Goal: Task Accomplishment & Management: Use online tool/utility

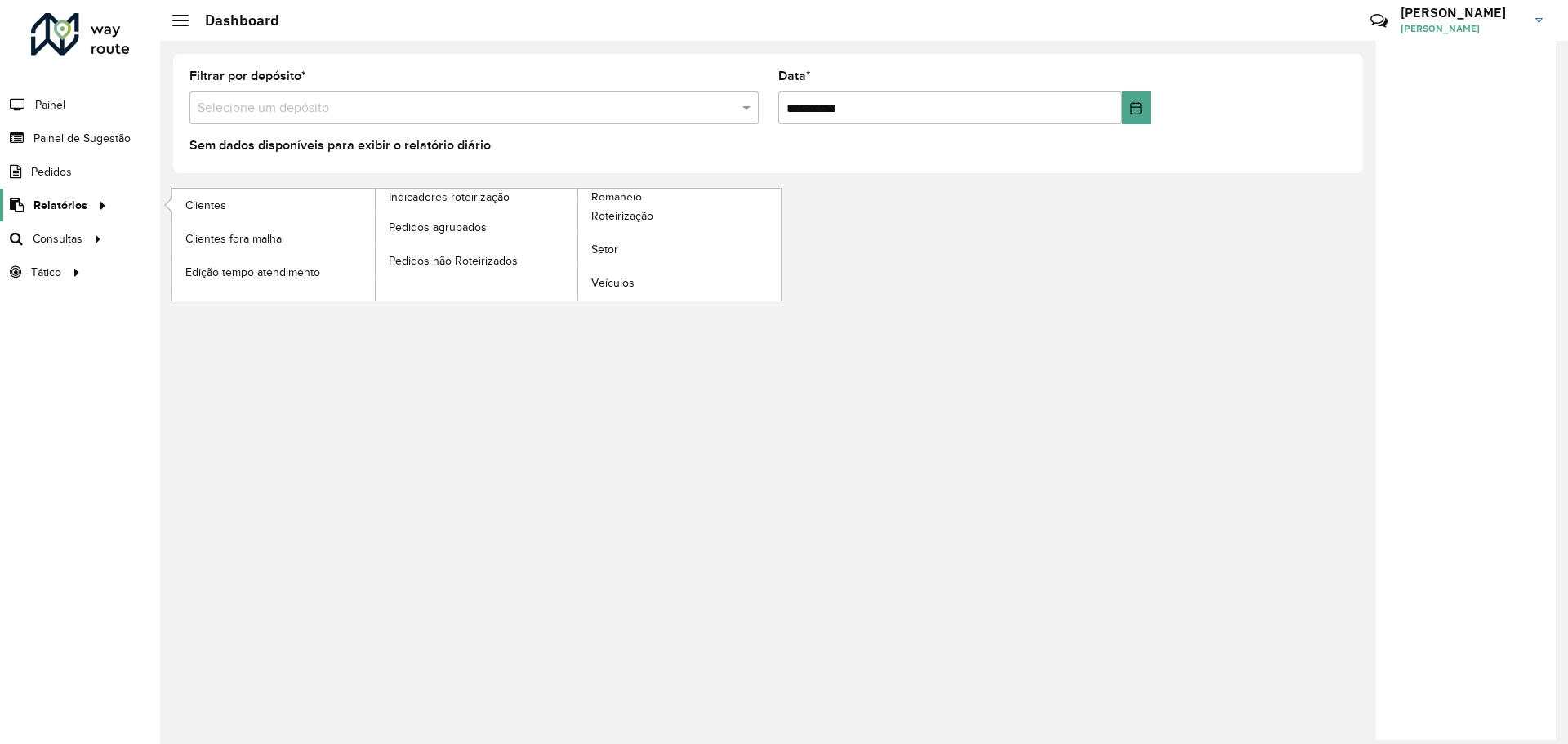
click at [82, 207] on span "Relatórios" at bounding box center [60, 205] width 54 height 17
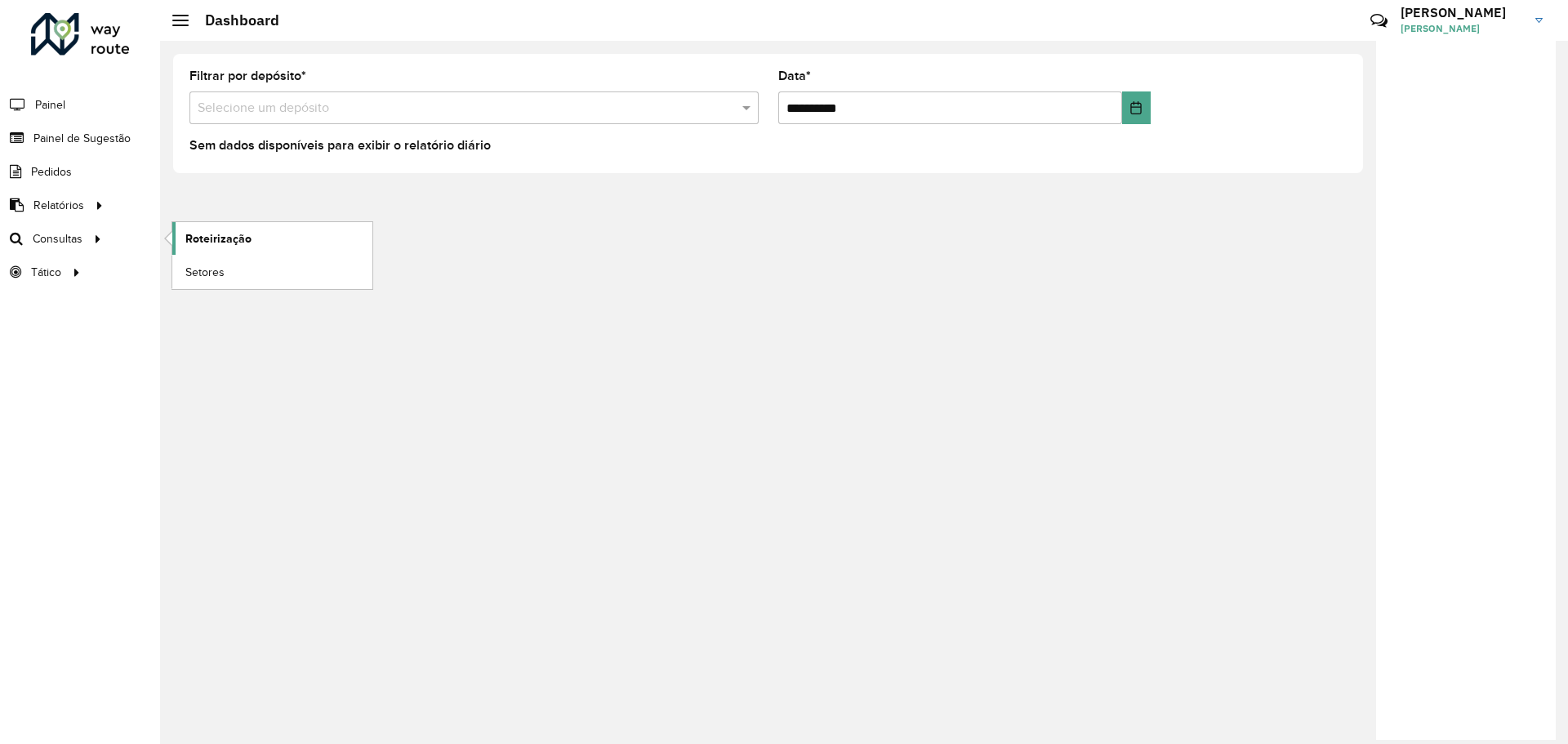
click at [217, 242] on span "Roteirização" at bounding box center [218, 238] width 66 height 17
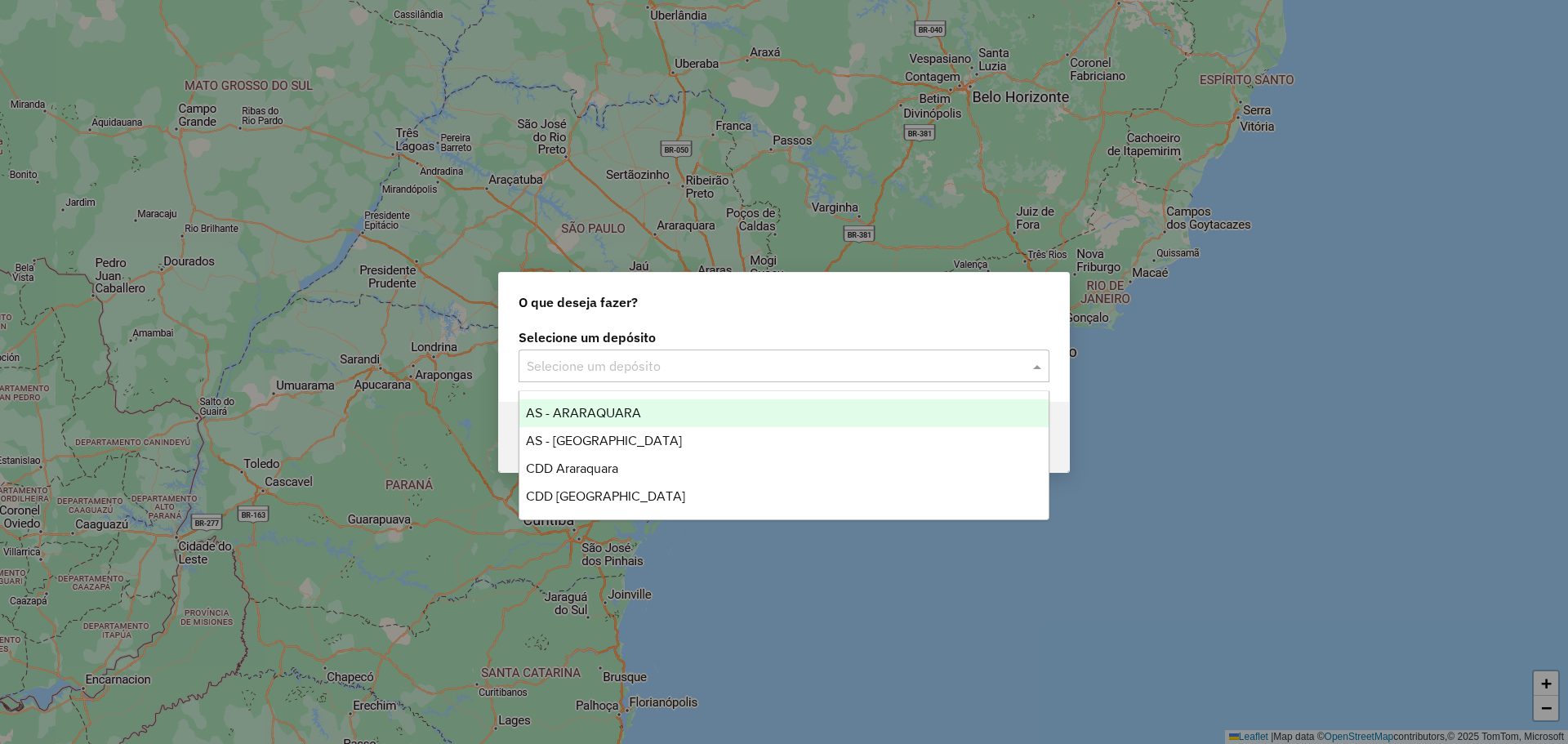
click at [820, 359] on input "text" at bounding box center [768, 367] width 482 height 20
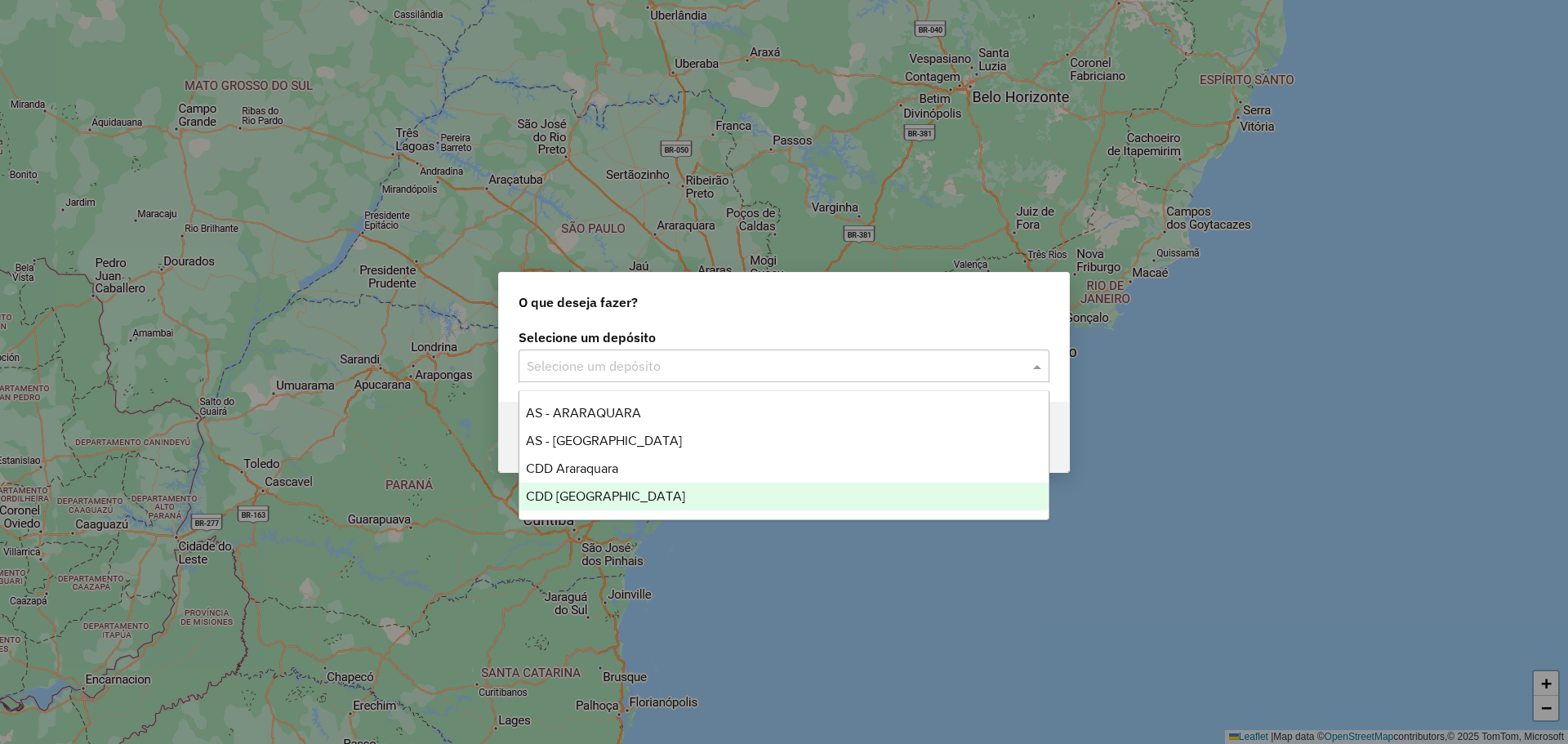
click at [622, 502] on span "CDD Ribeirão Preto" at bounding box center [605, 496] width 159 height 14
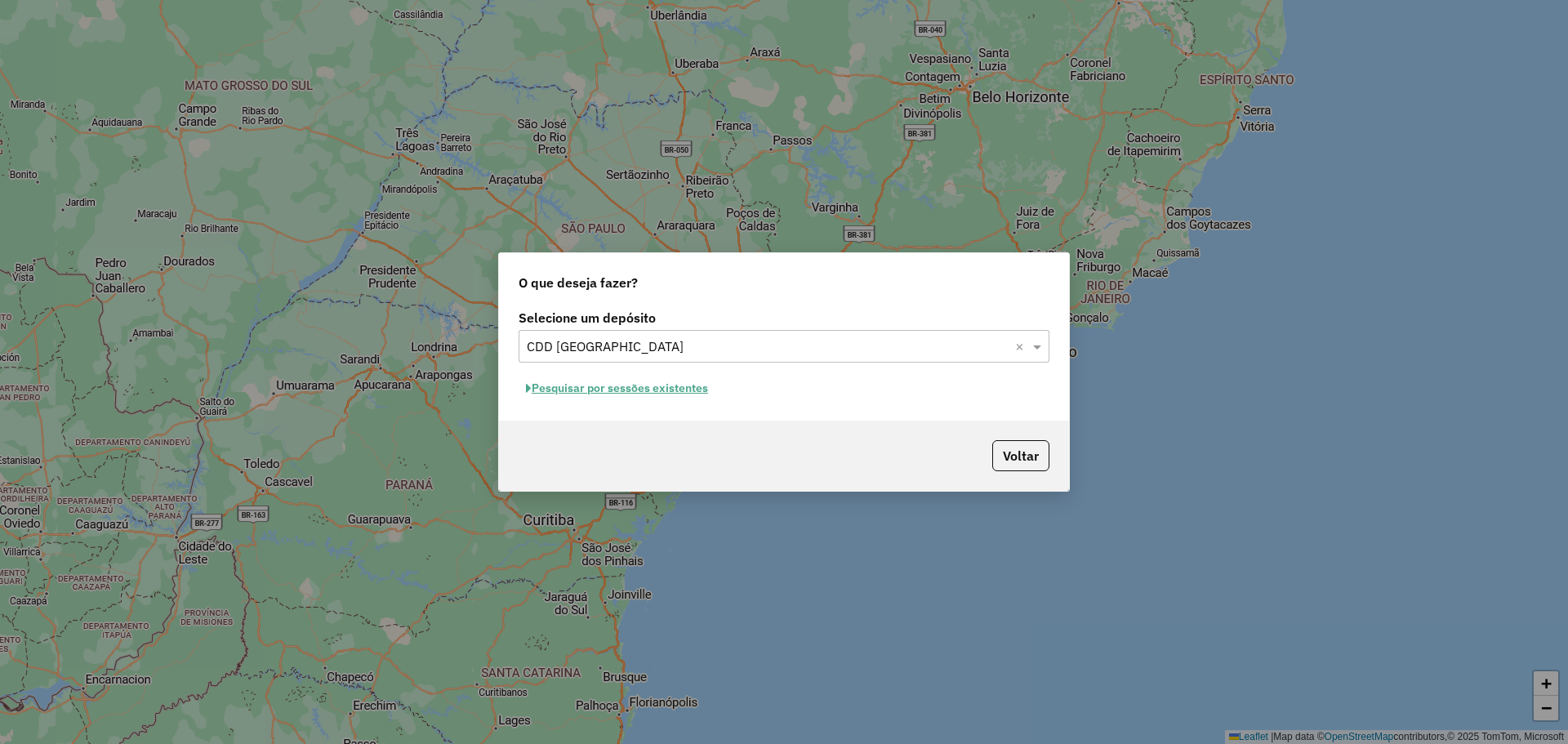
click at [663, 390] on button "Pesquisar por sessões existentes" at bounding box center [617, 388] width 197 height 25
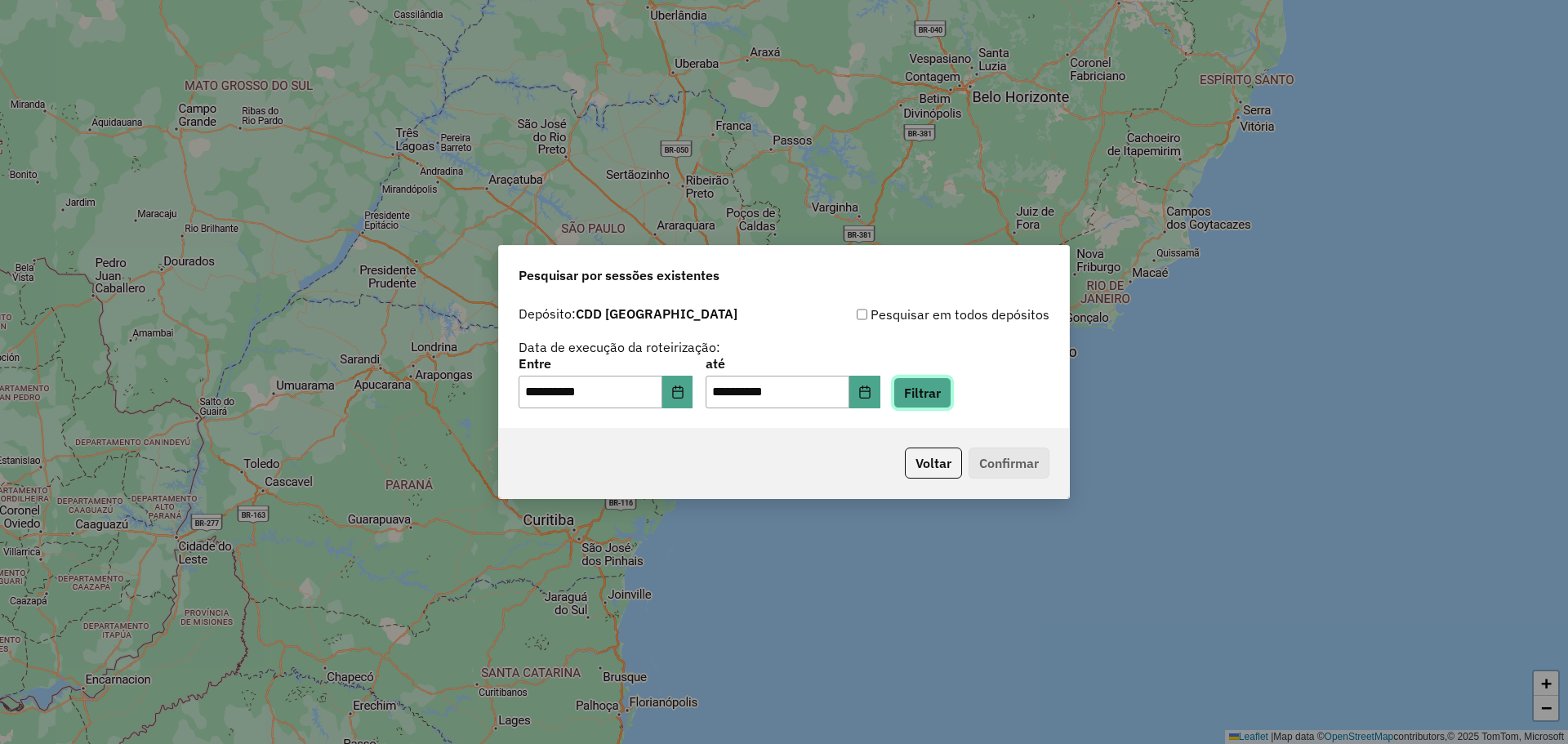
click at [952, 398] on button "Filtrar" at bounding box center [923, 392] width 58 height 31
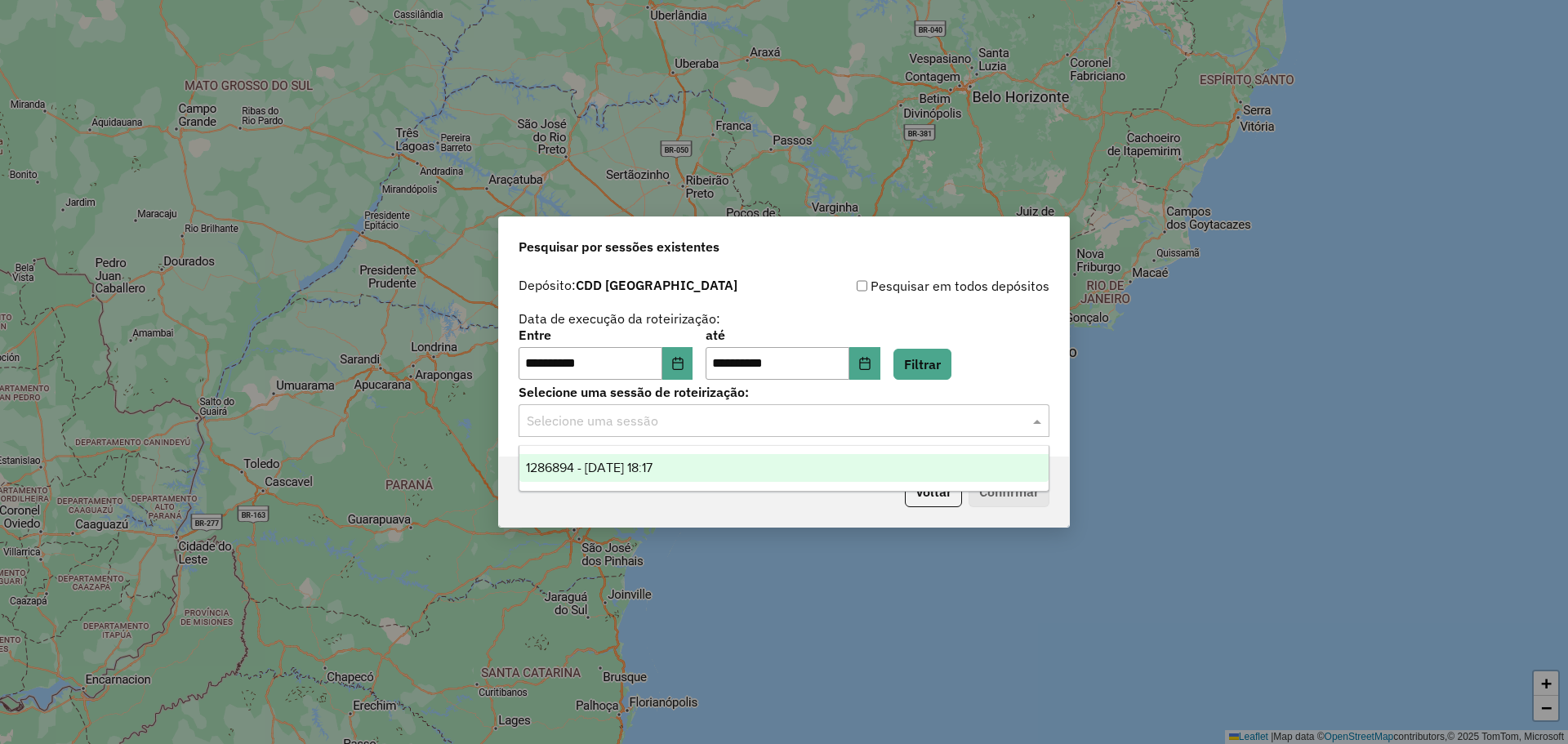
click at [694, 430] on input "text" at bounding box center [768, 422] width 482 height 20
click at [693, 472] on div "1286894 - 02/10/2025 18:17" at bounding box center [784, 468] width 529 height 28
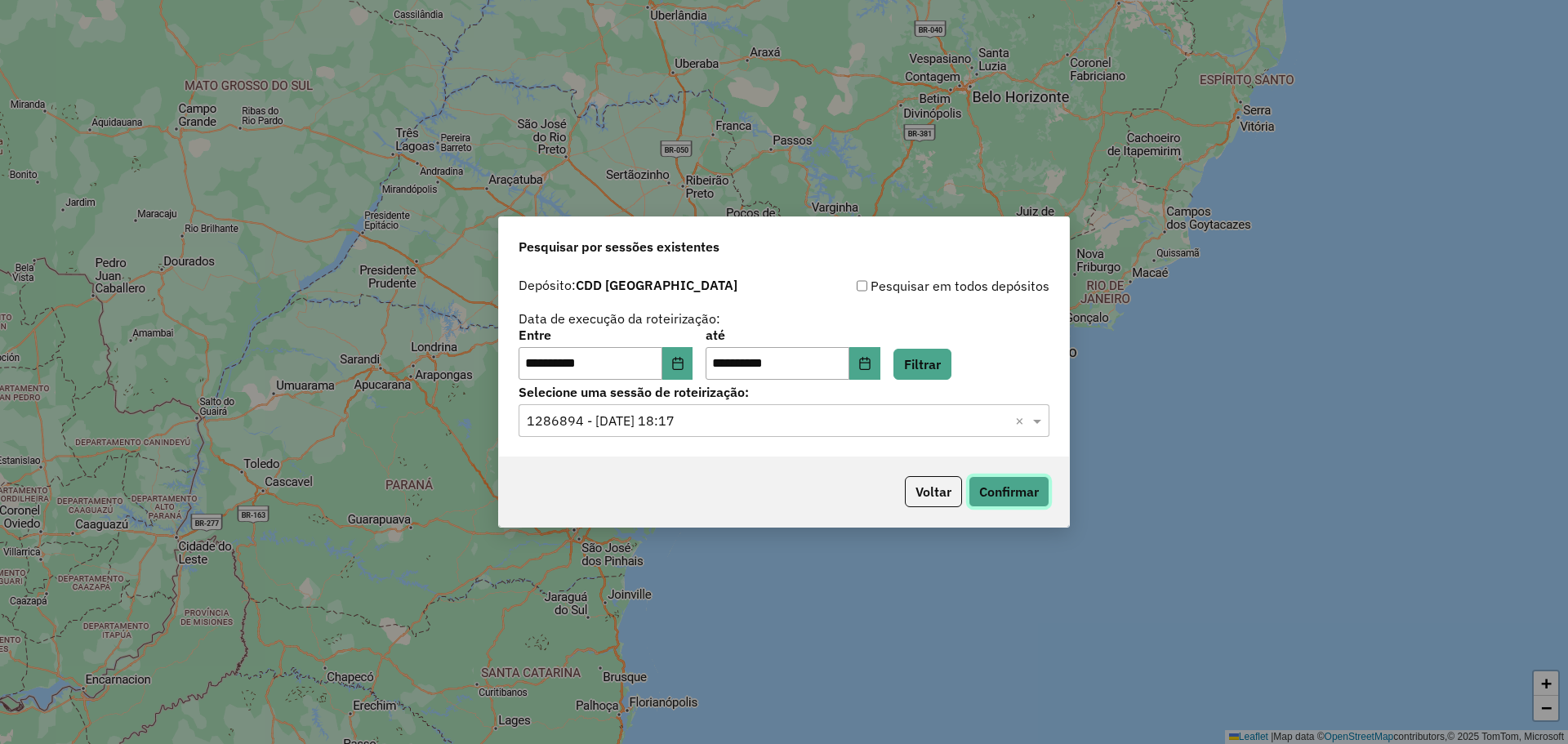
click at [1030, 499] on button "Confirmar" at bounding box center [1009, 491] width 81 height 31
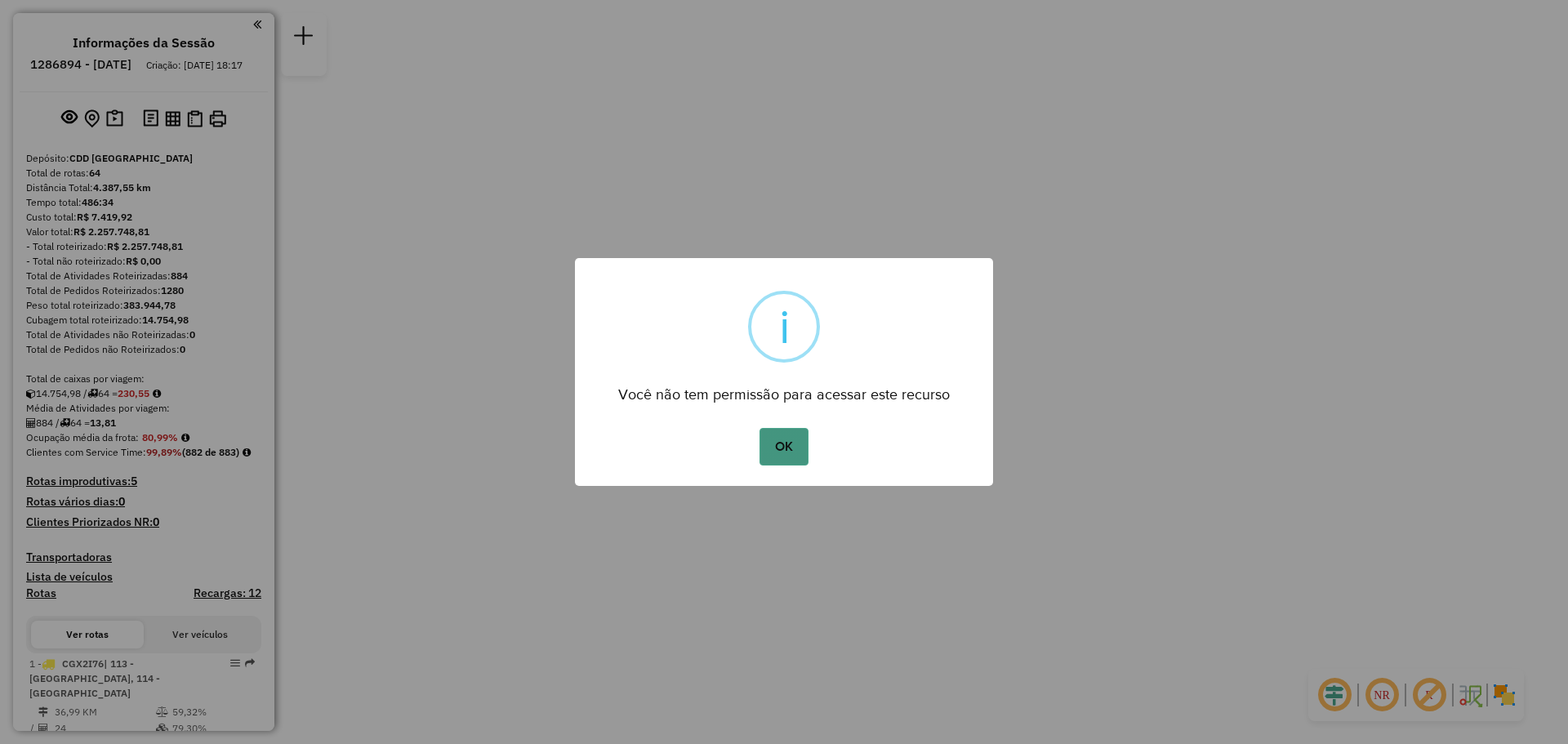
click at [790, 450] on button "OK" at bounding box center [784, 447] width 48 height 38
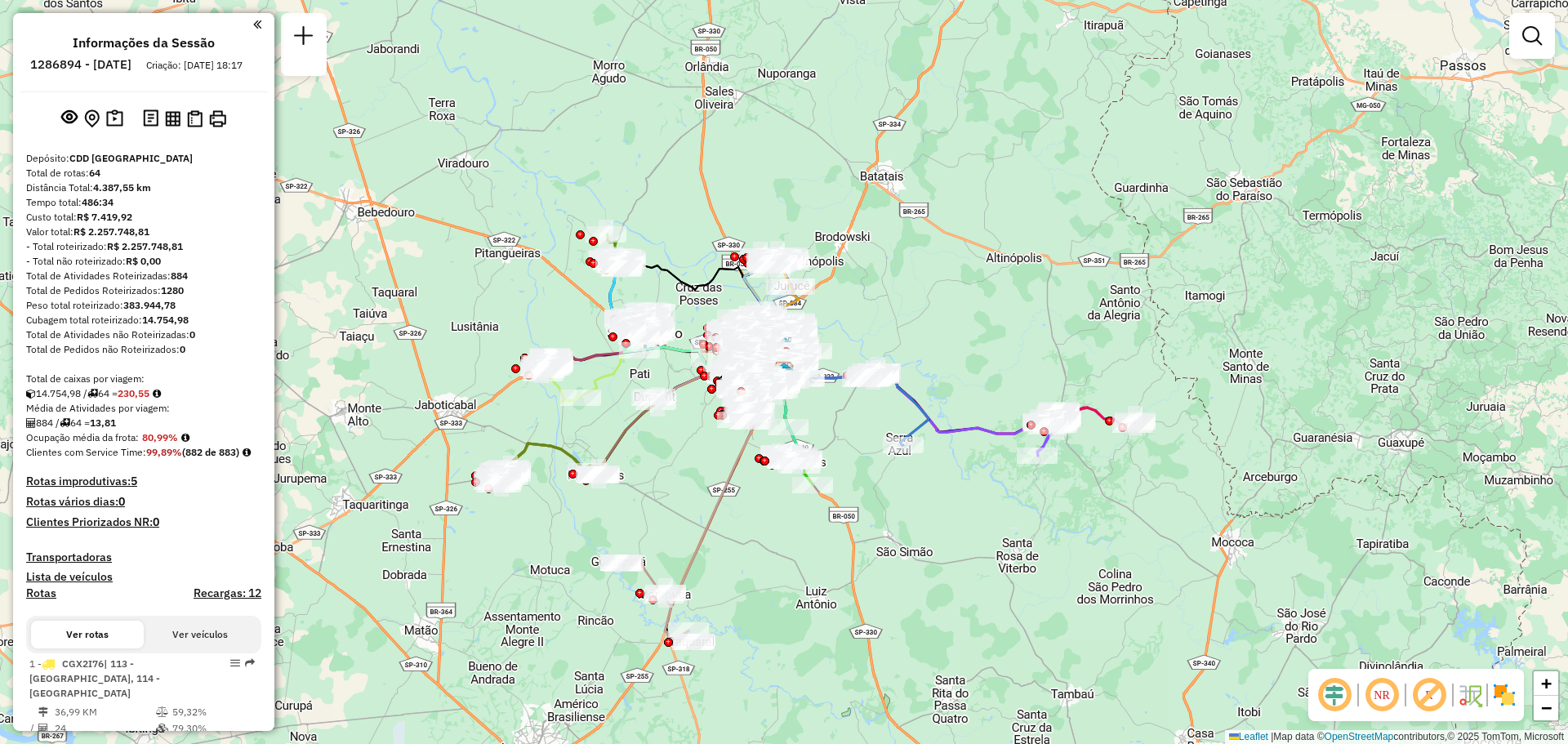
select select "**********"
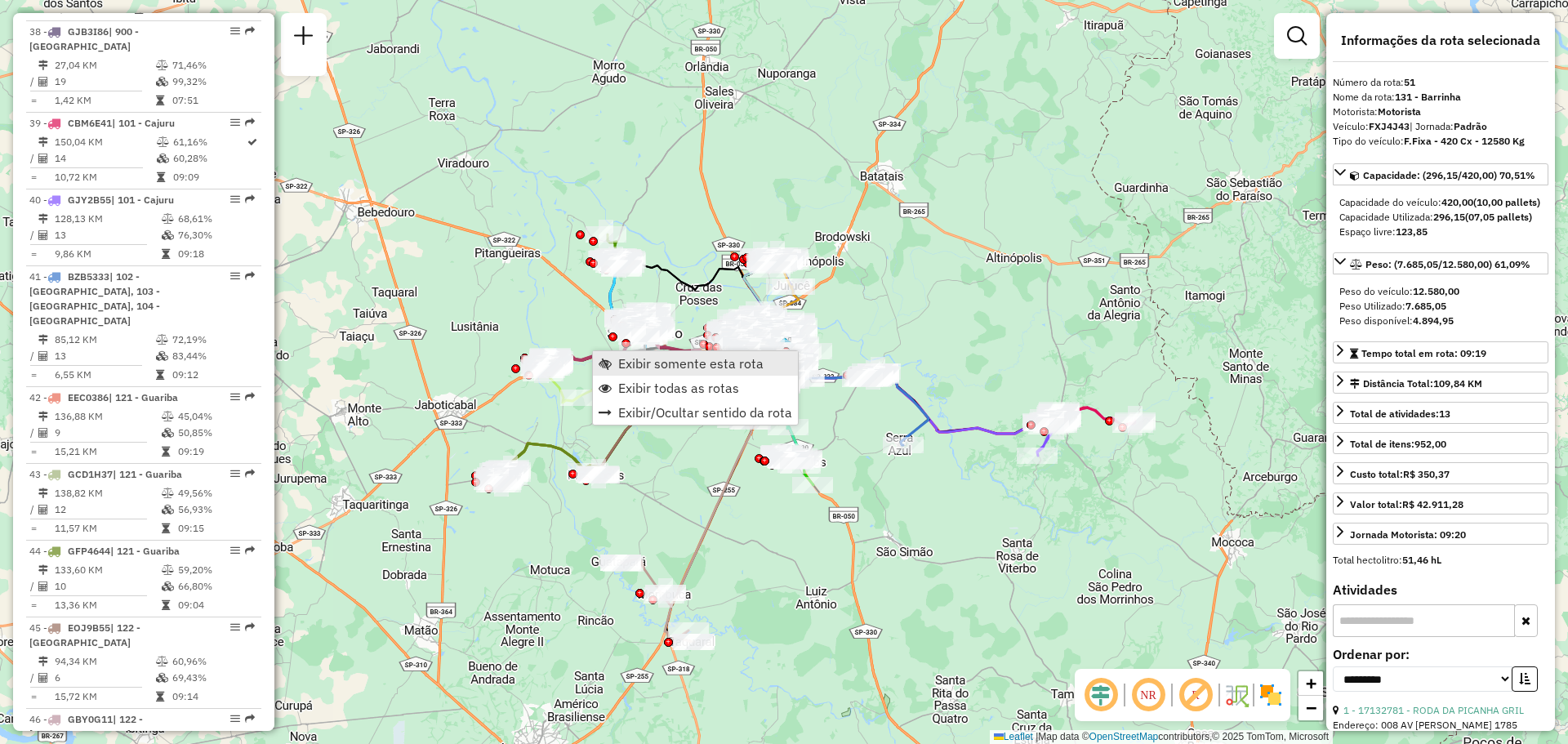
scroll to position [5259, 0]
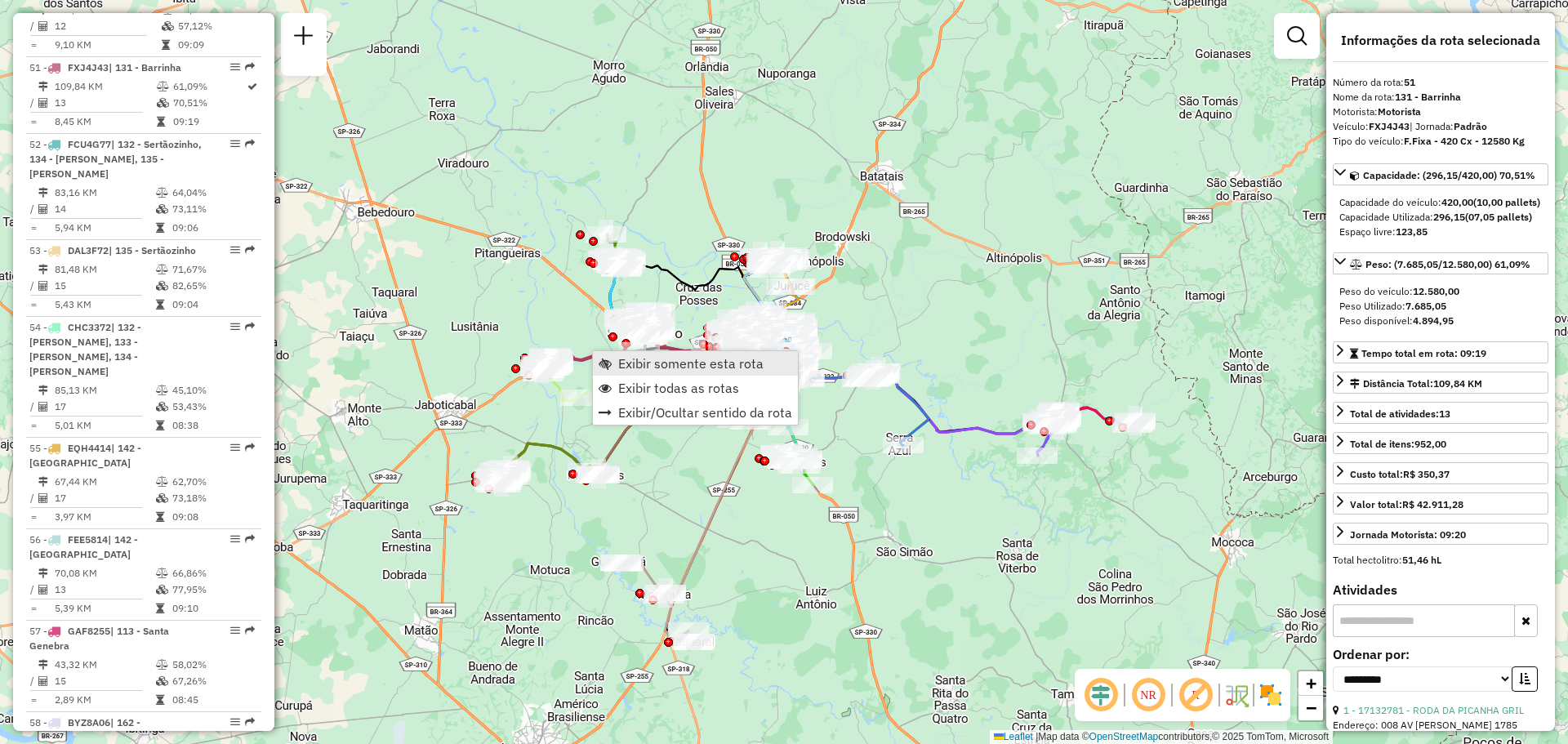
click at [653, 368] on span "Exibir somente esta rota" at bounding box center [690, 363] width 145 height 13
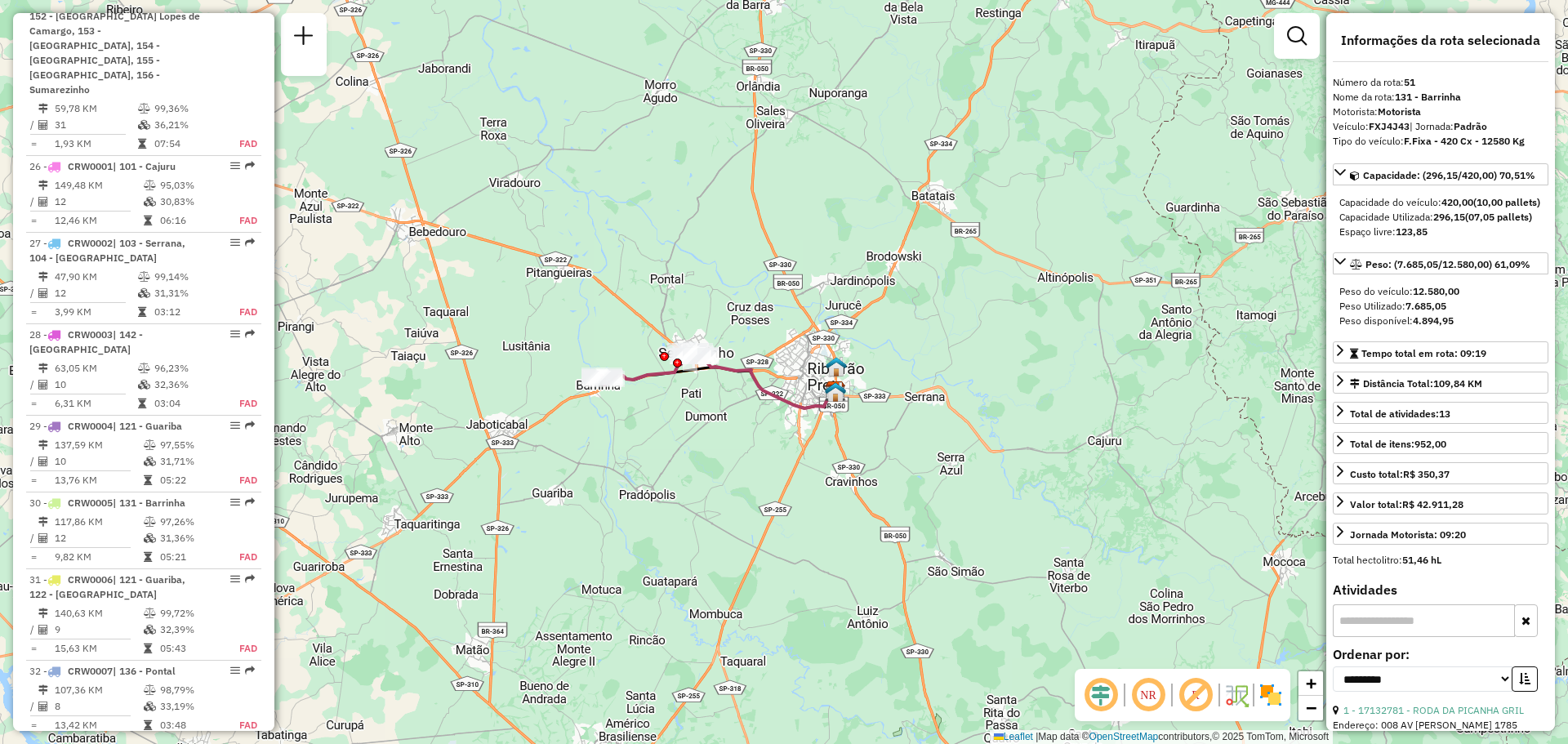
scroll to position [3688, 0]
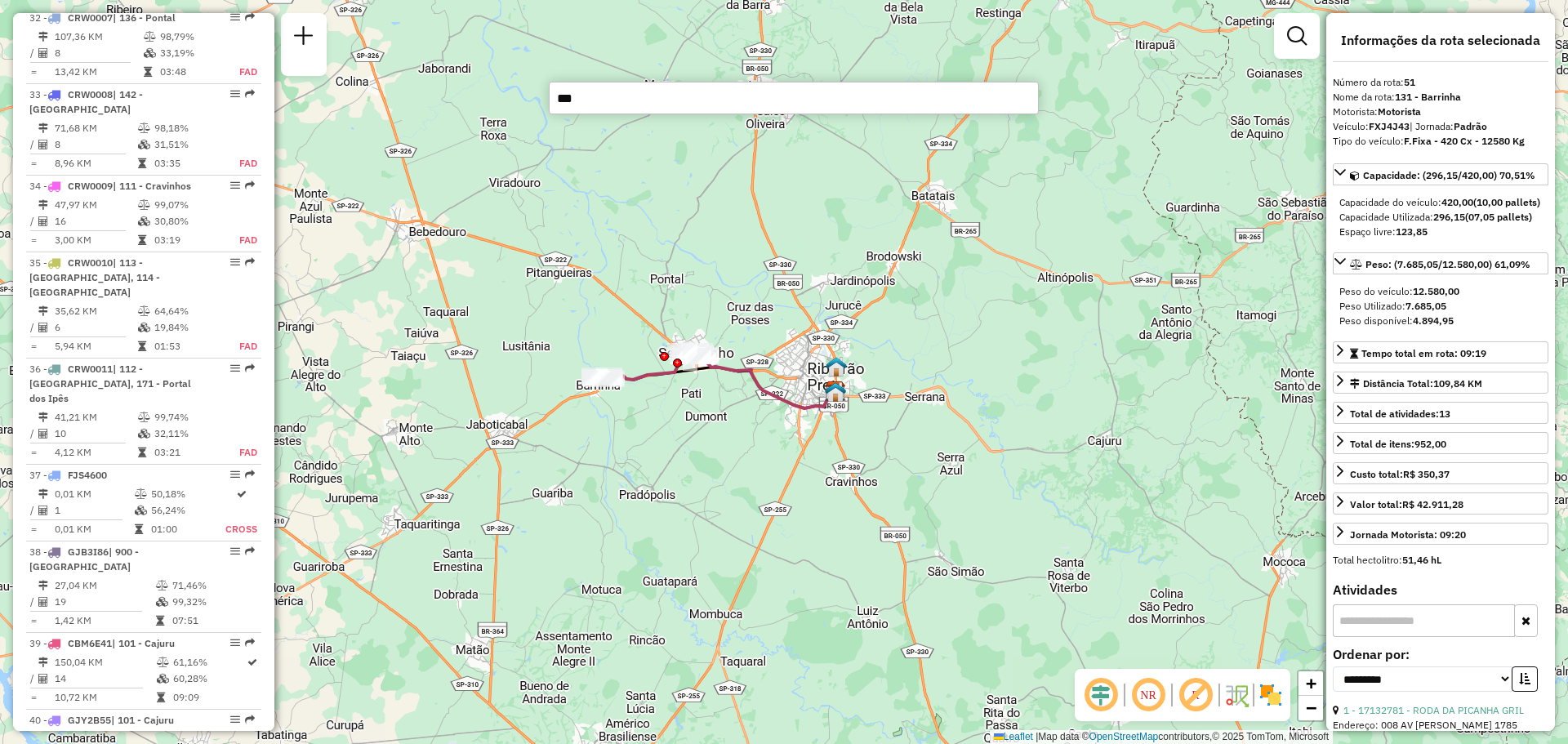
type input "***"
click at [925, 132] on div "Janela de atendimento Grade de atendimento Capacidade Transportadoras Veículos …" at bounding box center [784, 372] width 1568 height 744
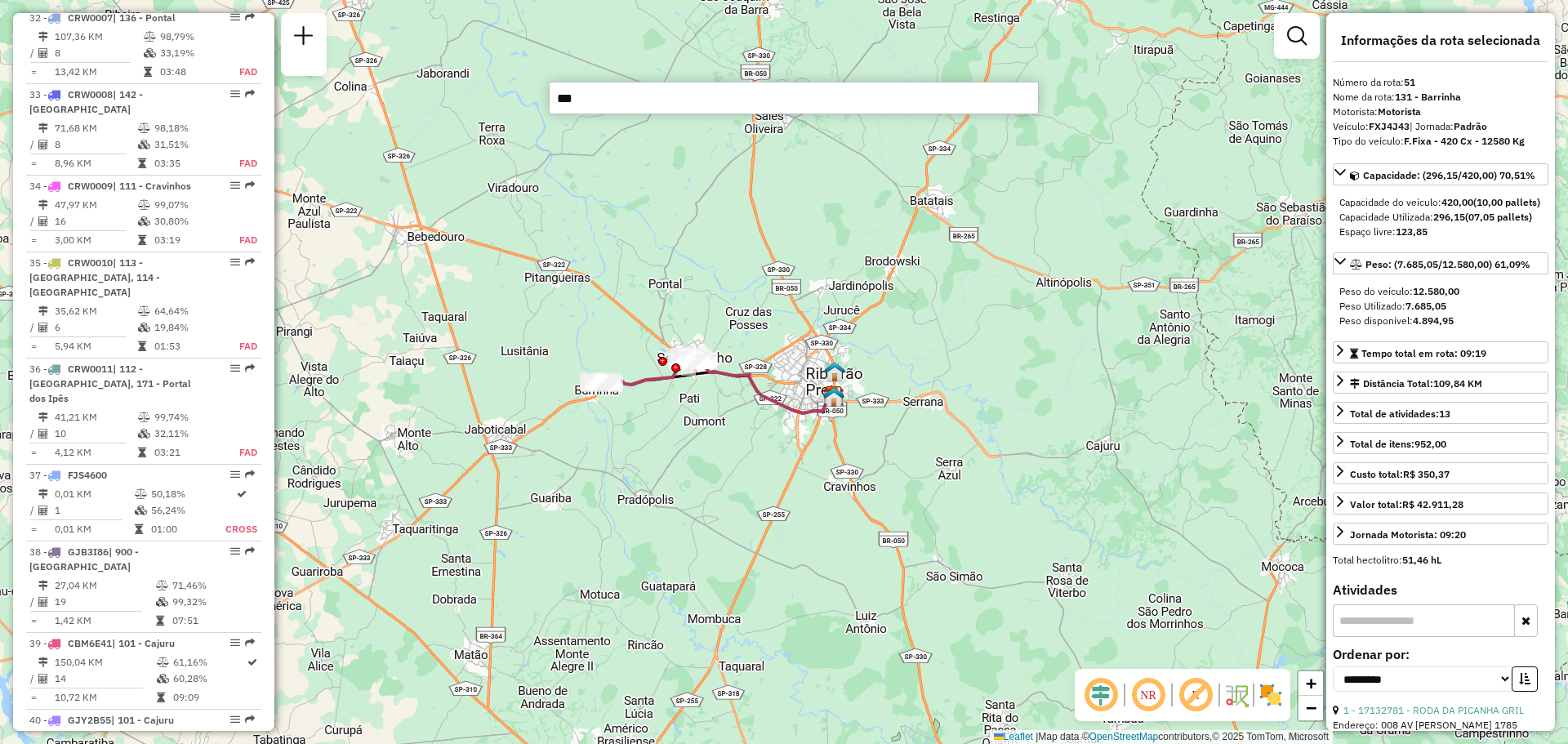
drag, startPoint x: 1113, startPoint y: 157, endPoint x: 1175, endPoint y: 109, distance: 77.9
click at [1114, 157] on div "Janela de atendimento Grade de atendimento Capacidade Transportadoras Veículos …" at bounding box center [784, 372] width 1568 height 744
click at [1286, 51] on link at bounding box center [1297, 36] width 33 height 33
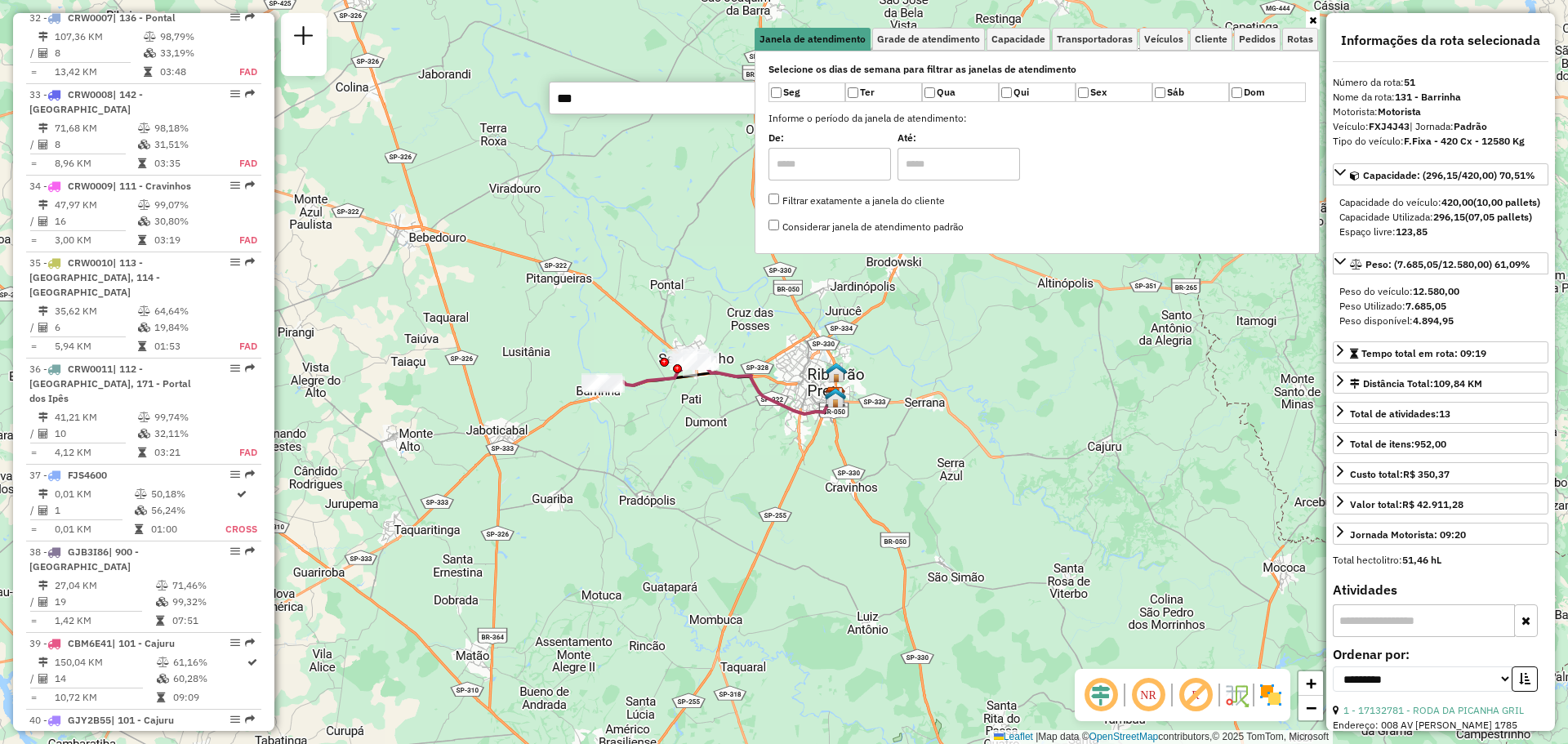
click at [702, 92] on input "***" at bounding box center [794, 98] width 490 height 33
click at [650, 148] on div "Janela de atendimento Grade de atendimento Capacidade Transportadoras Veículos …" at bounding box center [784, 372] width 1568 height 744
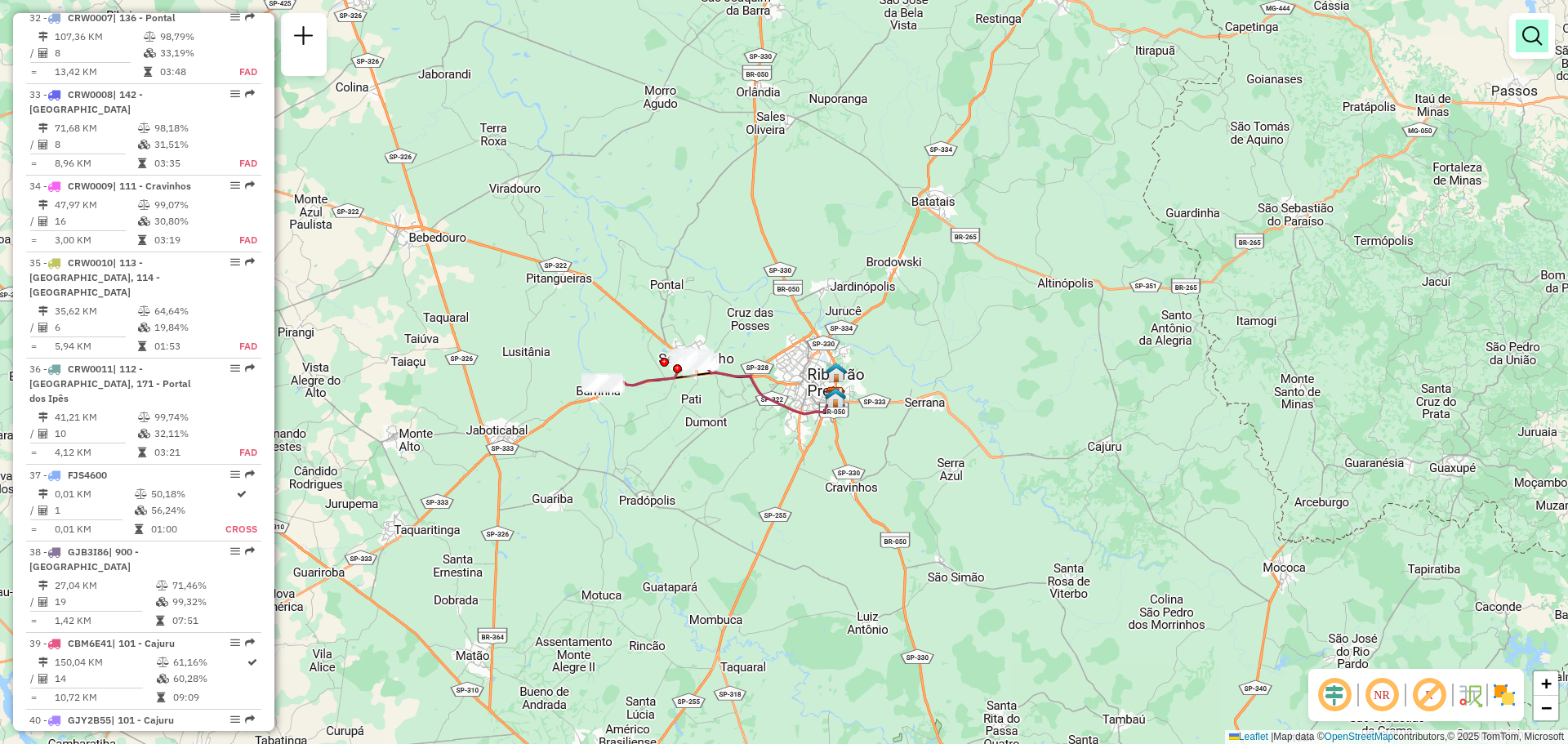
click at [1524, 41] on em at bounding box center [1533, 36] width 20 height 20
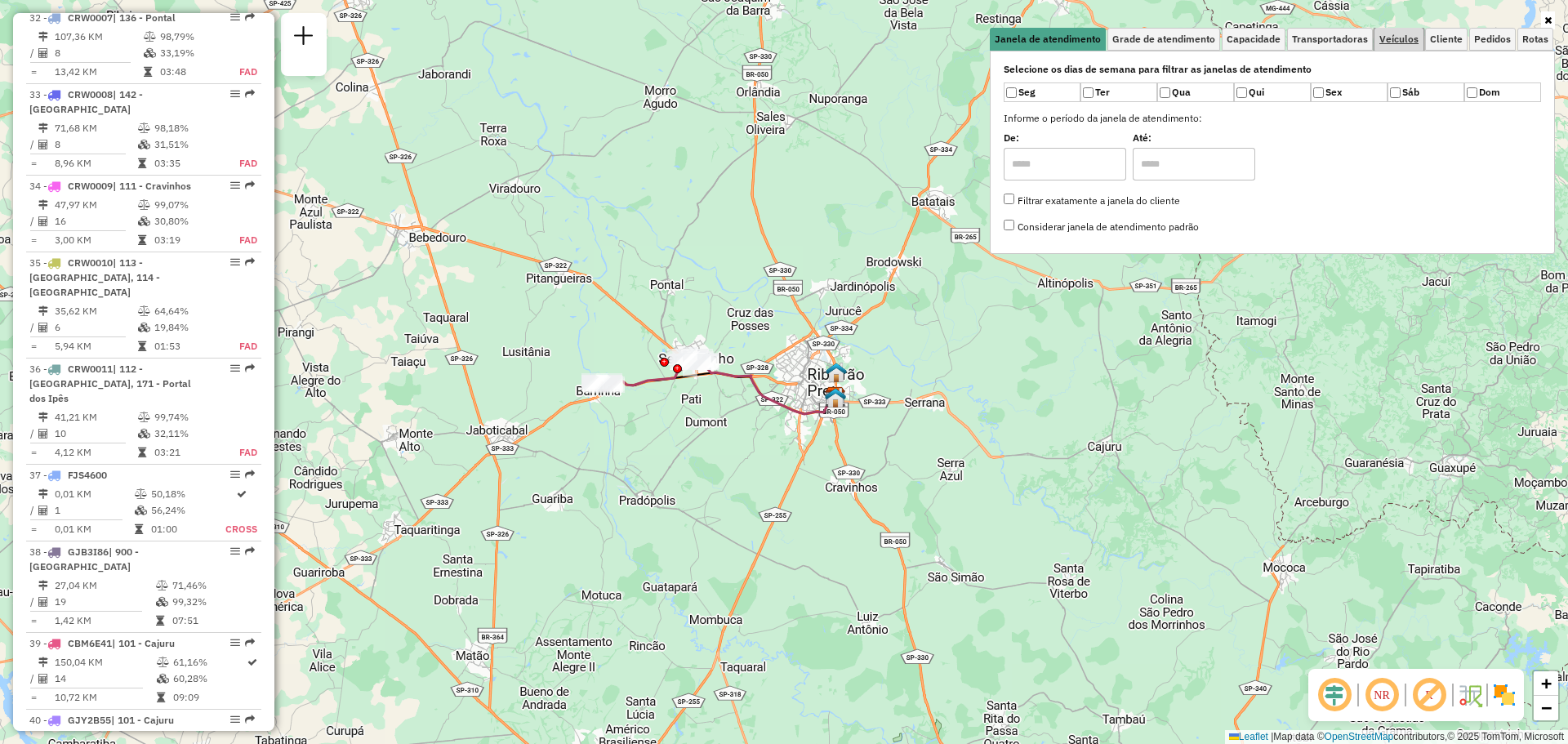
click at [1397, 43] on span "Veículos" at bounding box center [1399, 39] width 39 height 10
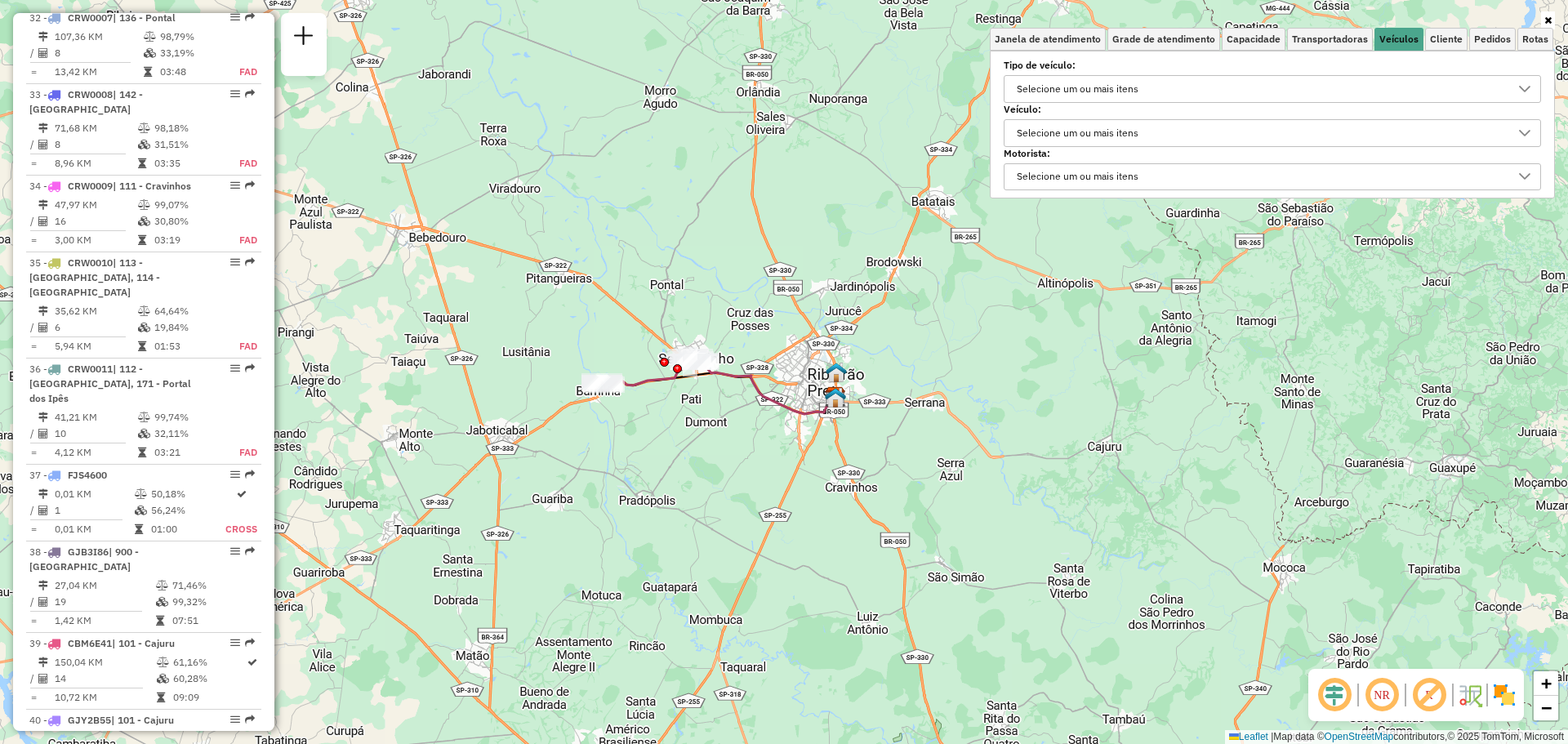
click at [1085, 86] on div "Selecione um ou mais itens" at bounding box center [1077, 89] width 133 height 26
type input "**"
click at [1323, 67] on label "Tipo de veículo:" at bounding box center [1272, 65] width 537 height 15
click at [1106, 129] on div "Selecione um ou mais itens" at bounding box center [1077, 133] width 133 height 26
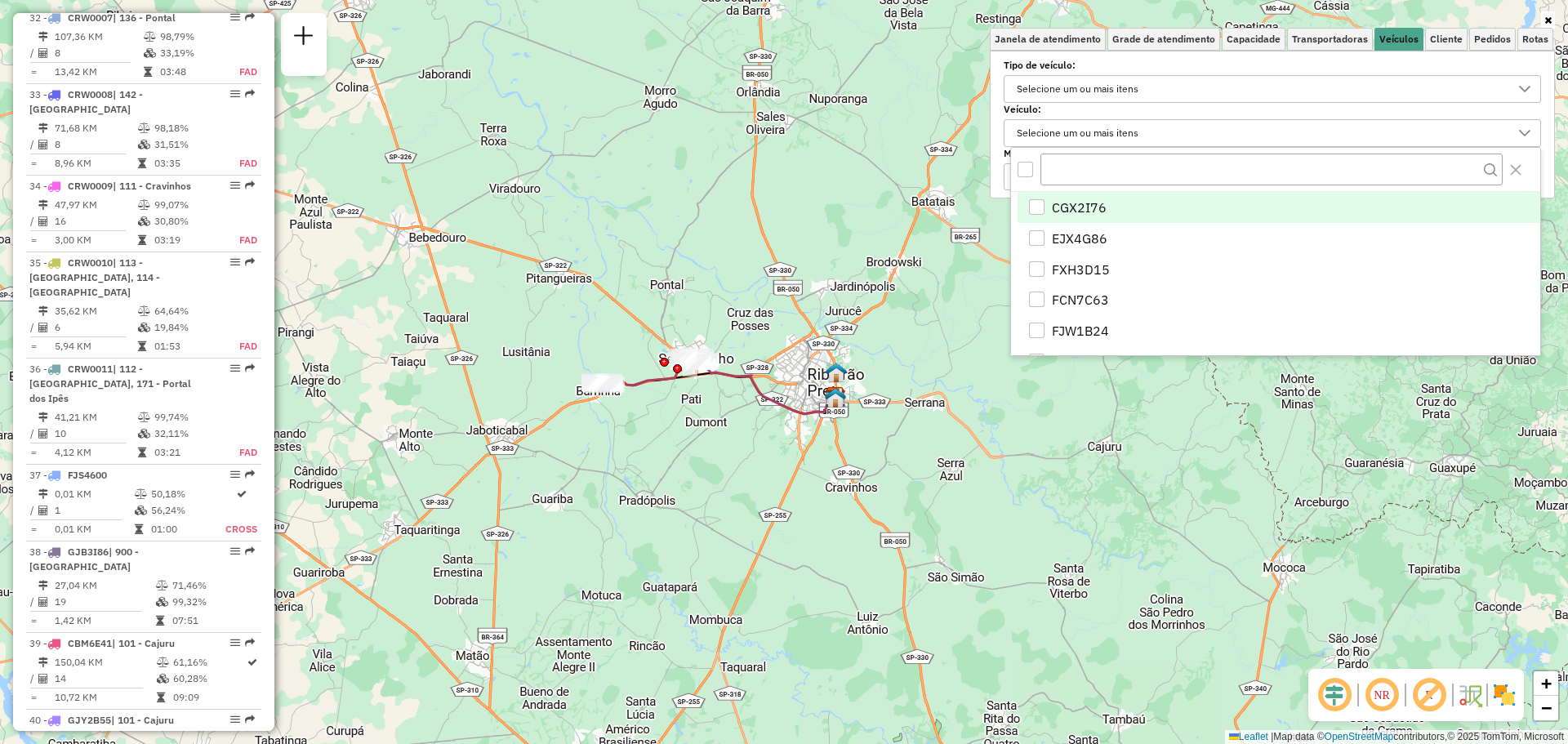
click at [1037, 211] on div "CGX2I76" at bounding box center [1037, 207] width 16 height 16
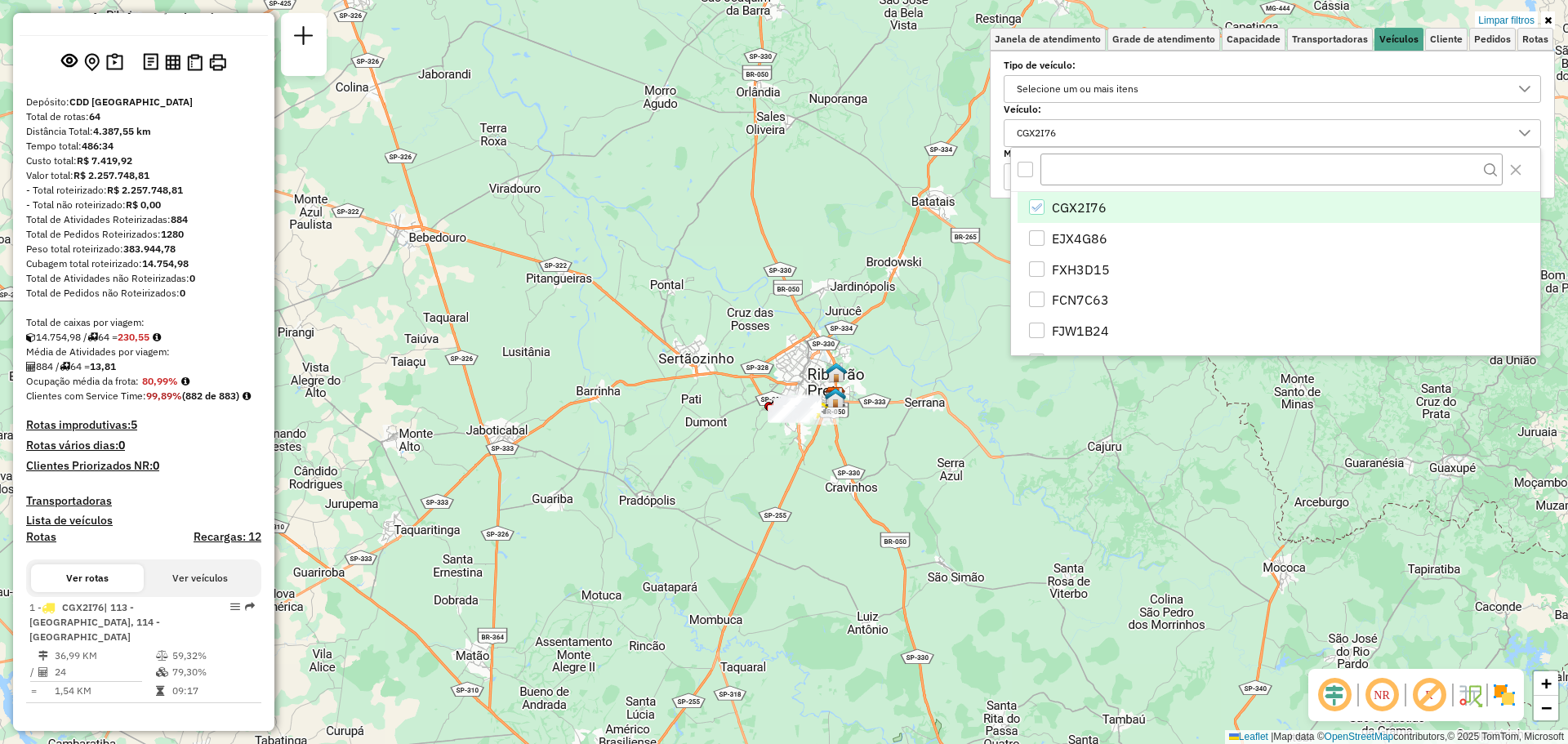
click at [912, 237] on div "Limpar filtros Janela de atendimento Grade de atendimento Capacidade Transporta…" at bounding box center [784, 372] width 1568 height 744
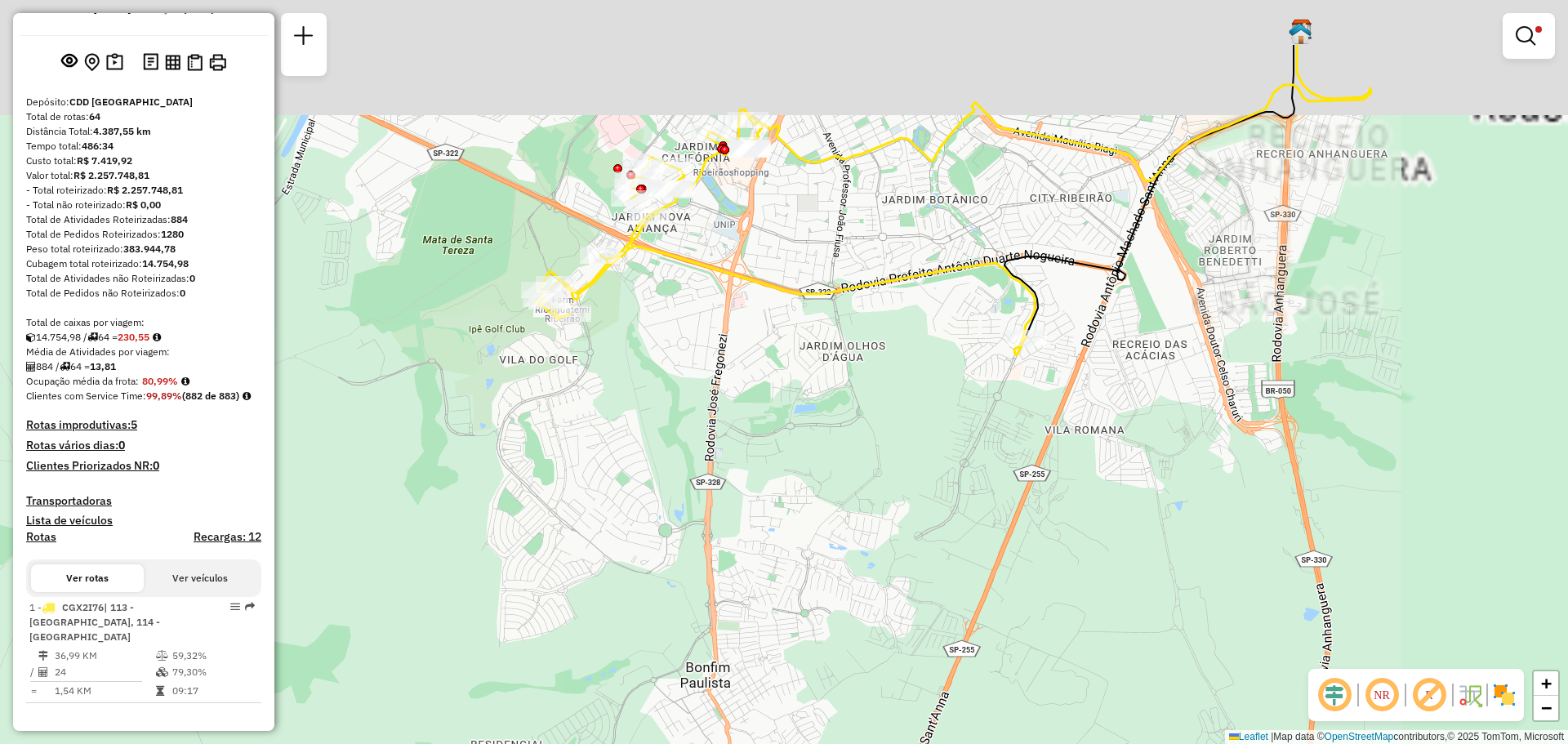
drag, startPoint x: 1072, startPoint y: 141, endPoint x: 881, endPoint y: 264, distance: 227.0
click at [881, 264] on div "Limpar filtros Janela de atendimento Grade de atendimento Capacidade Transporta…" at bounding box center [784, 372] width 1568 height 744
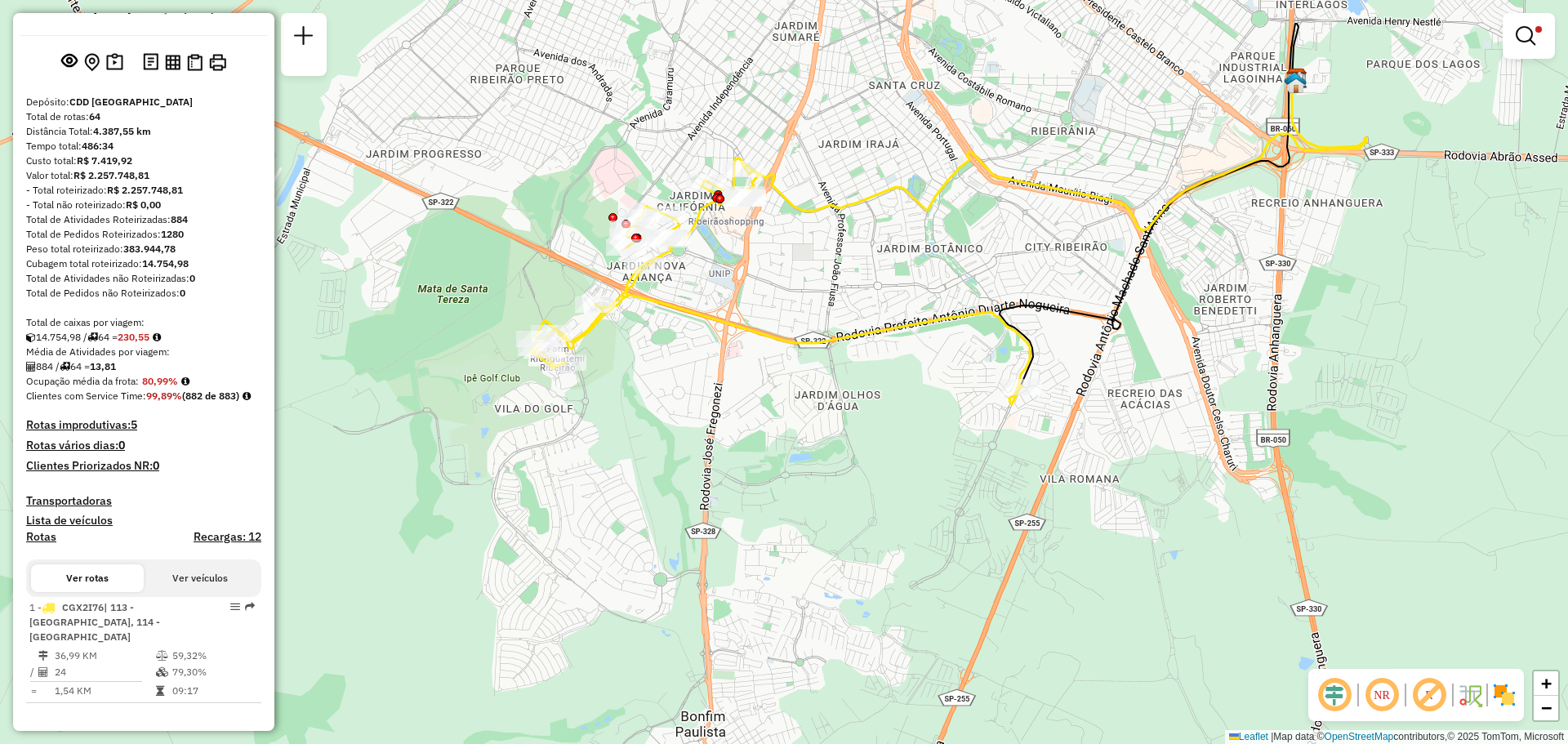
drag, startPoint x: 918, startPoint y: 221, endPoint x: 827, endPoint y: 314, distance: 129.4
click at [827, 314] on div "Limpar filtros Janela de atendimento Grade de atendimento Capacidade Transporta…" at bounding box center [784, 372] width 1568 height 744
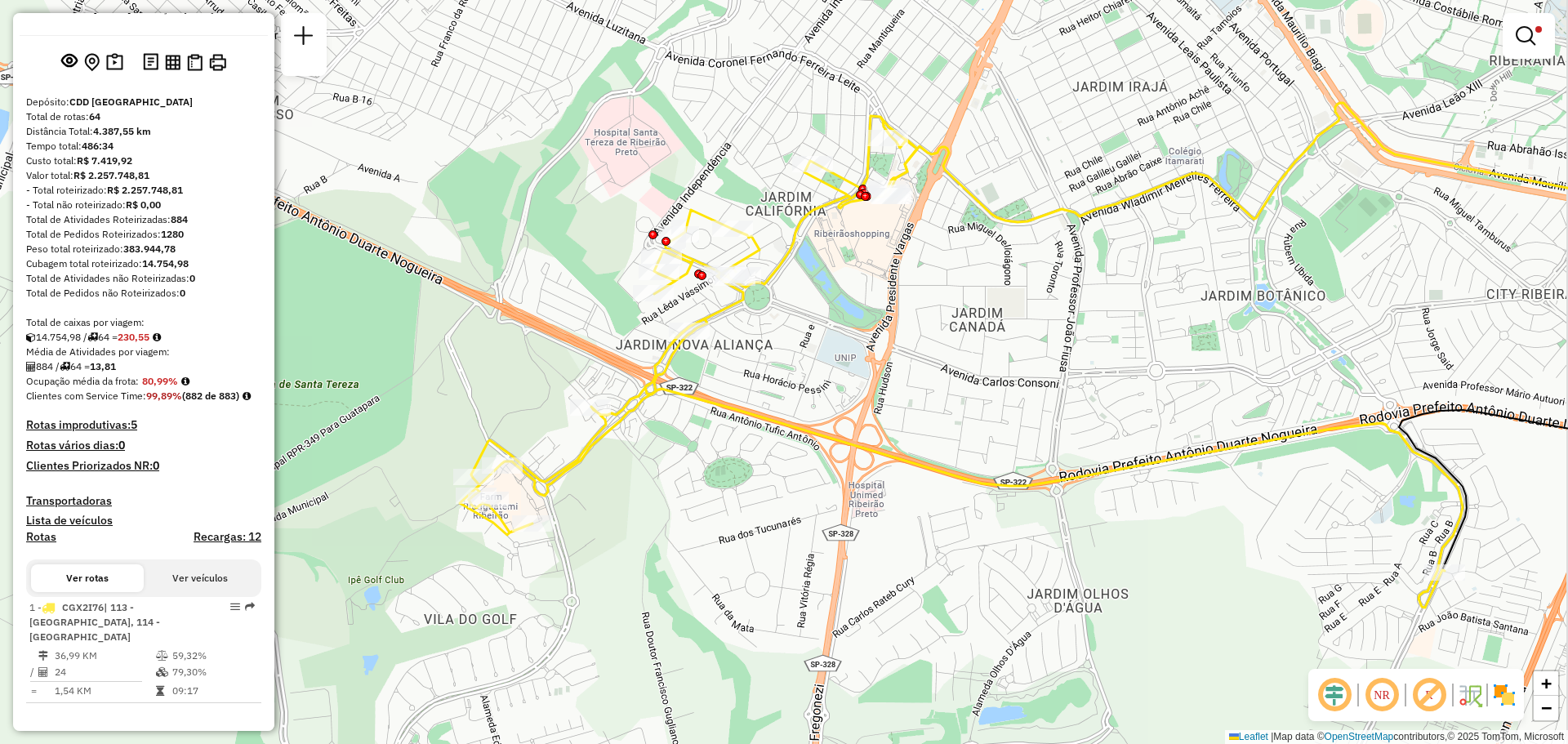
drag, startPoint x: 902, startPoint y: 296, endPoint x: 887, endPoint y: 321, distance: 29.3
click at [887, 321] on div "Limpar filtros Janela de atendimento Grade de atendimento Capacidade Transporta…" at bounding box center [784, 372] width 1568 height 744
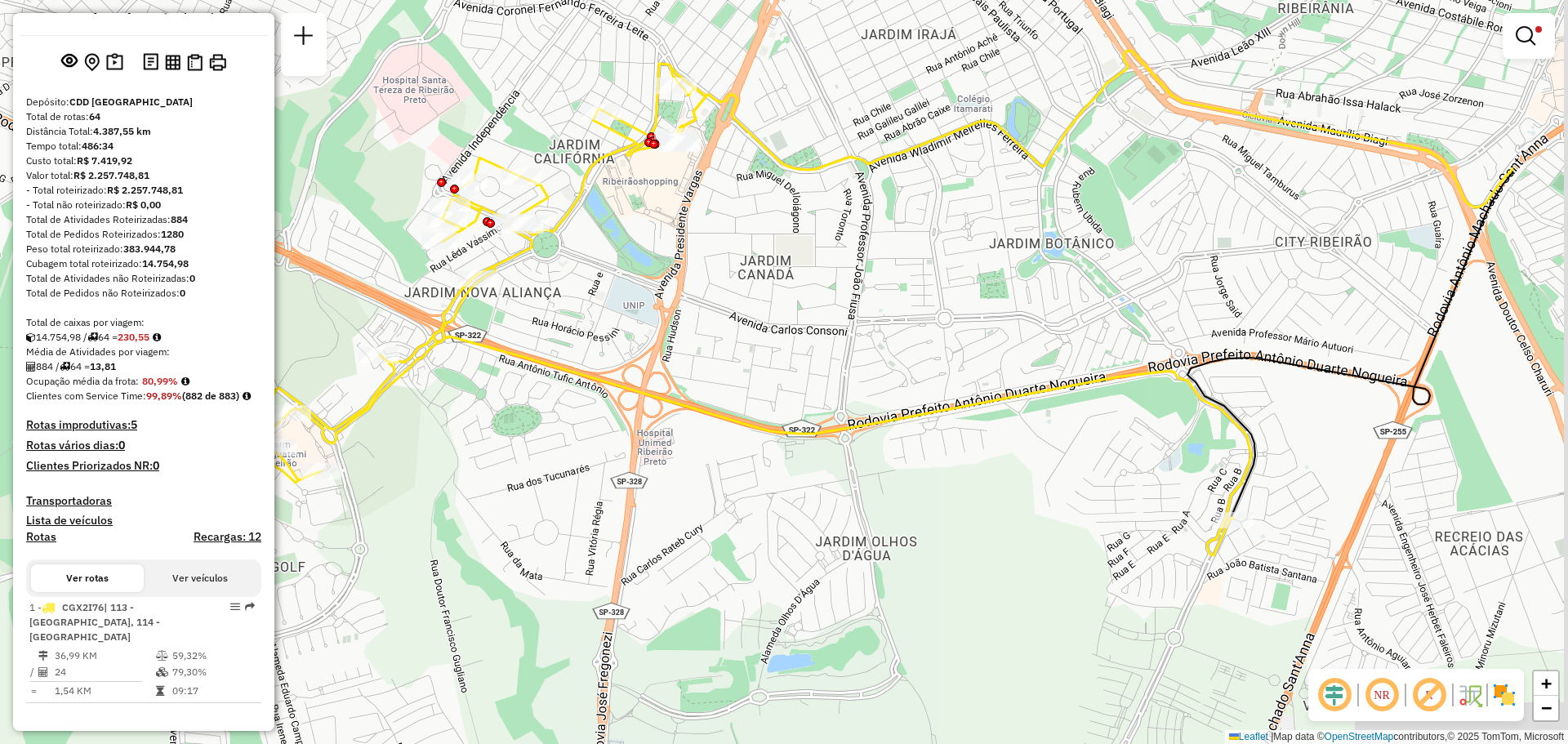
drag, startPoint x: 1105, startPoint y: 417, endPoint x: 894, endPoint y: 365, distance: 217.9
click at [894, 365] on div "Limpar filtros Janela de atendimento Grade de atendimento Capacidade Transporta…" at bounding box center [784, 372] width 1568 height 744
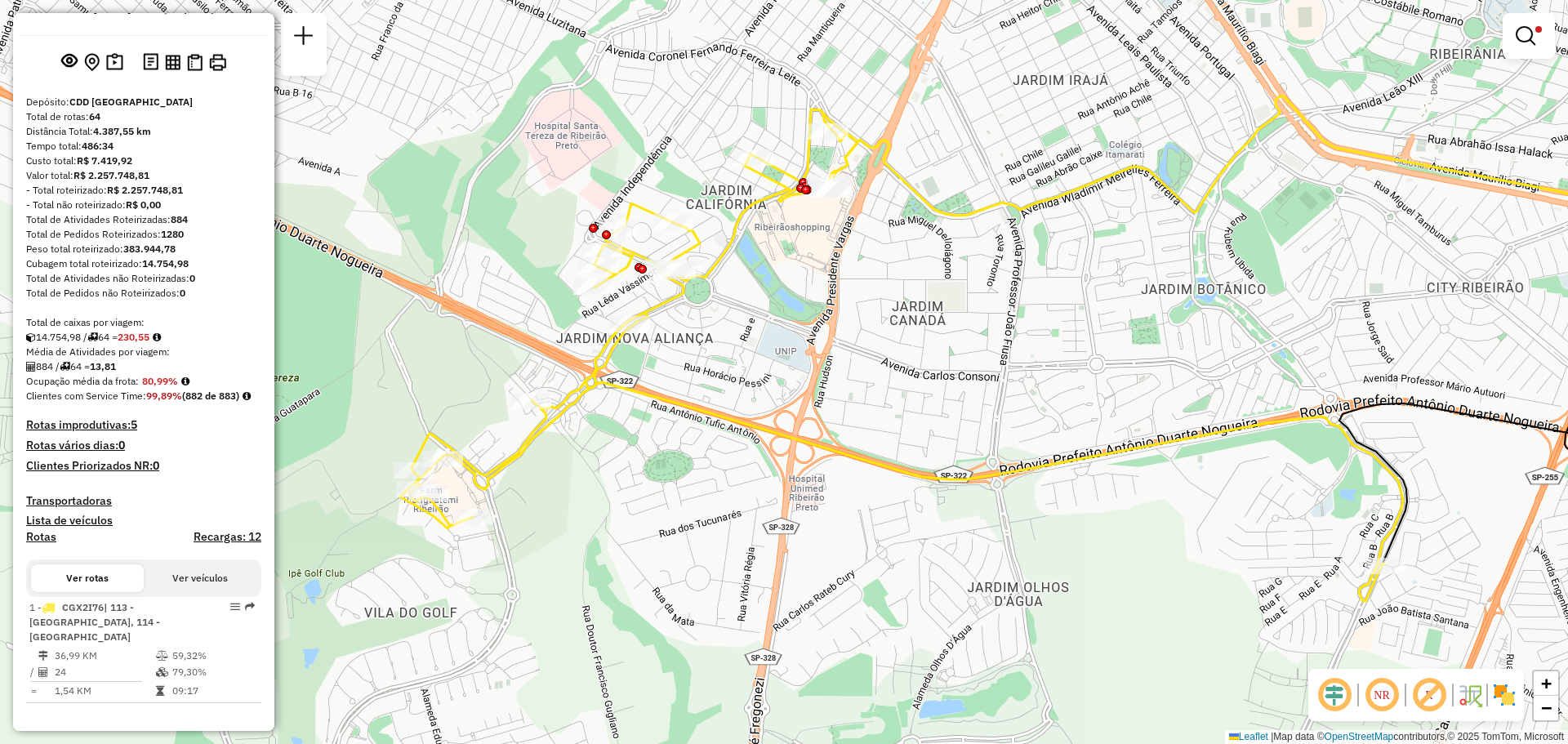
click at [1529, 33] on em at bounding box center [1526, 36] width 20 height 20
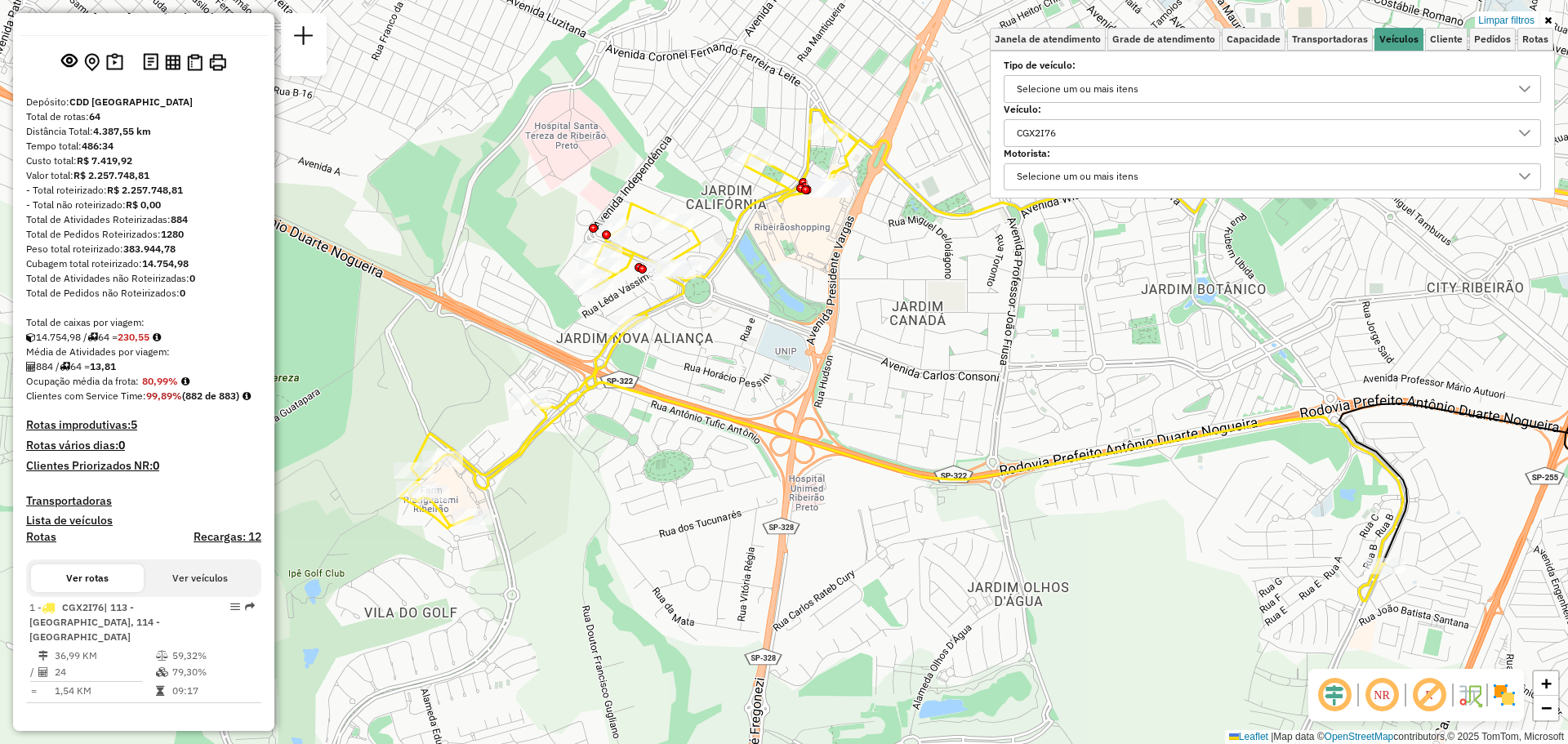
click at [1199, 131] on div "CGX2I76" at bounding box center [1260, 133] width 498 height 26
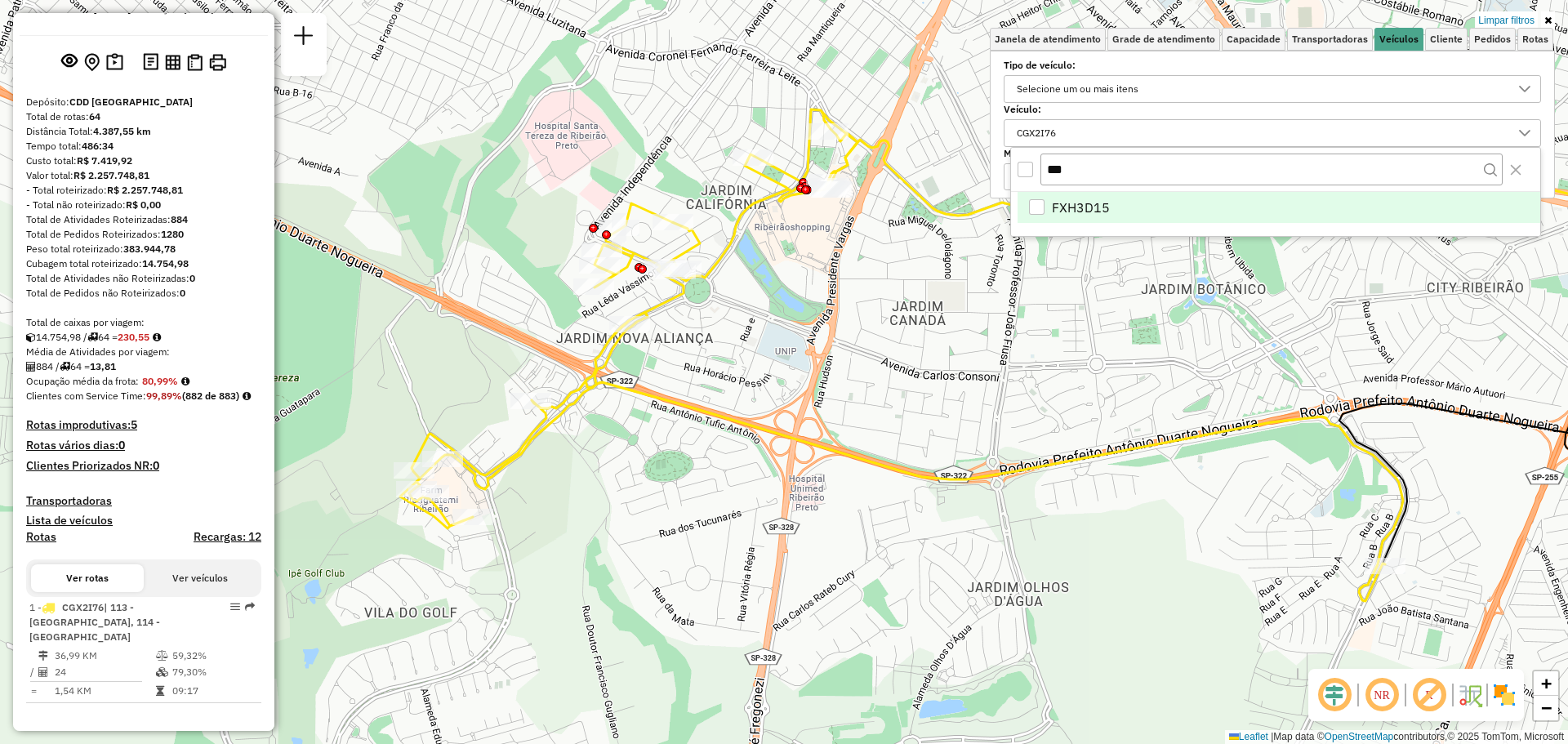
type input "***"
click at [1037, 206] on div "FXH3D15" at bounding box center [1037, 207] width 16 height 16
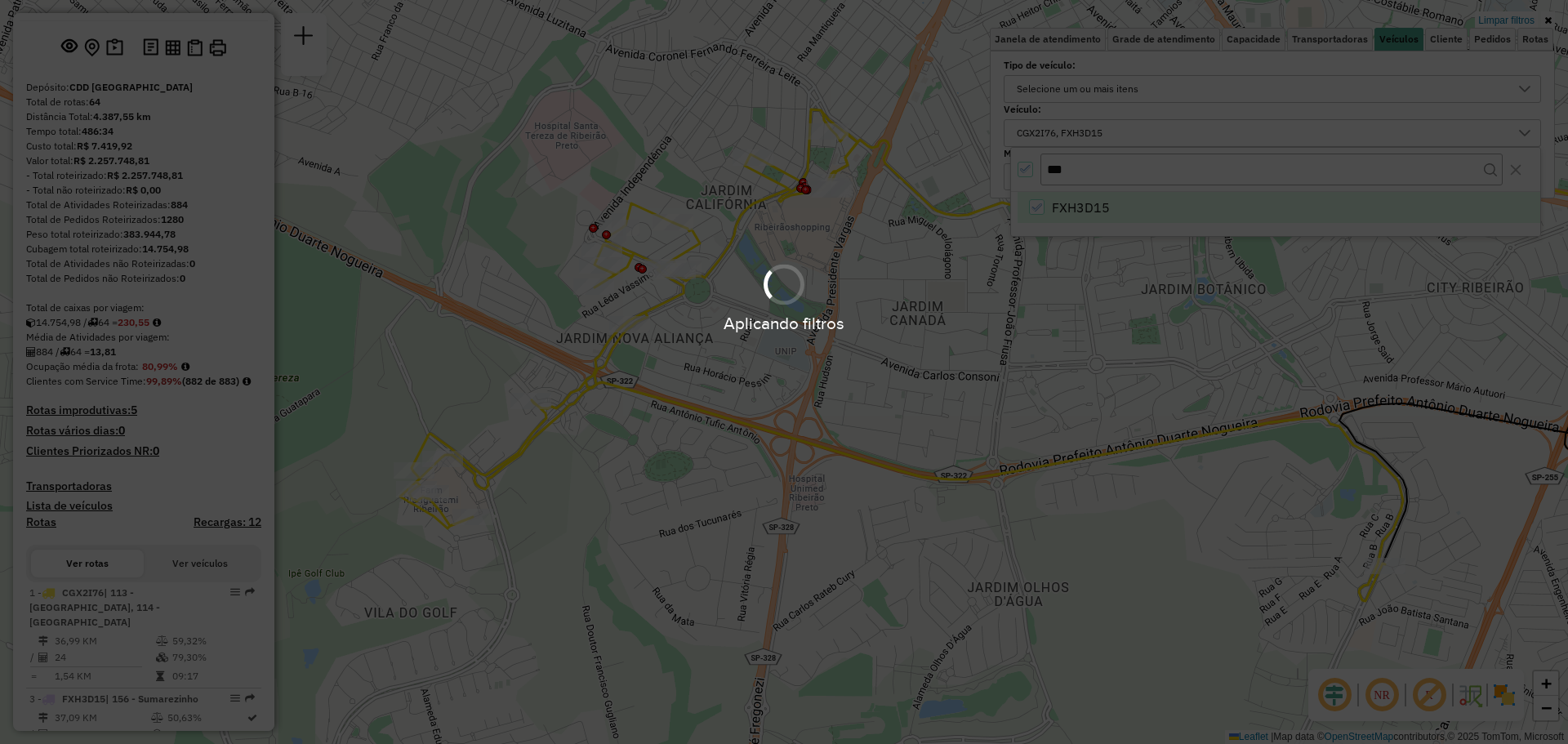
scroll to position [163, 0]
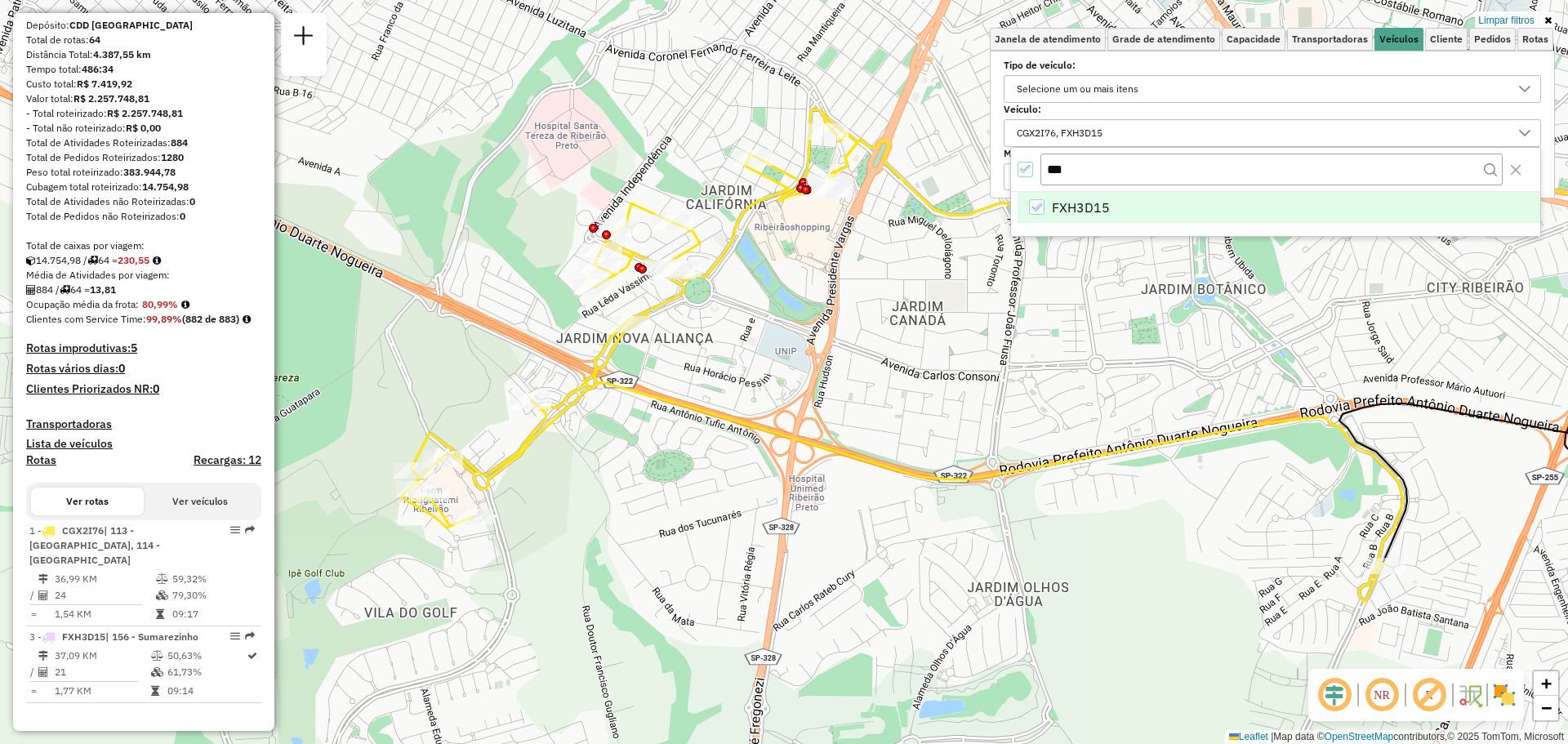
click at [1454, 107] on label "Veículo:" at bounding box center [1272, 109] width 537 height 15
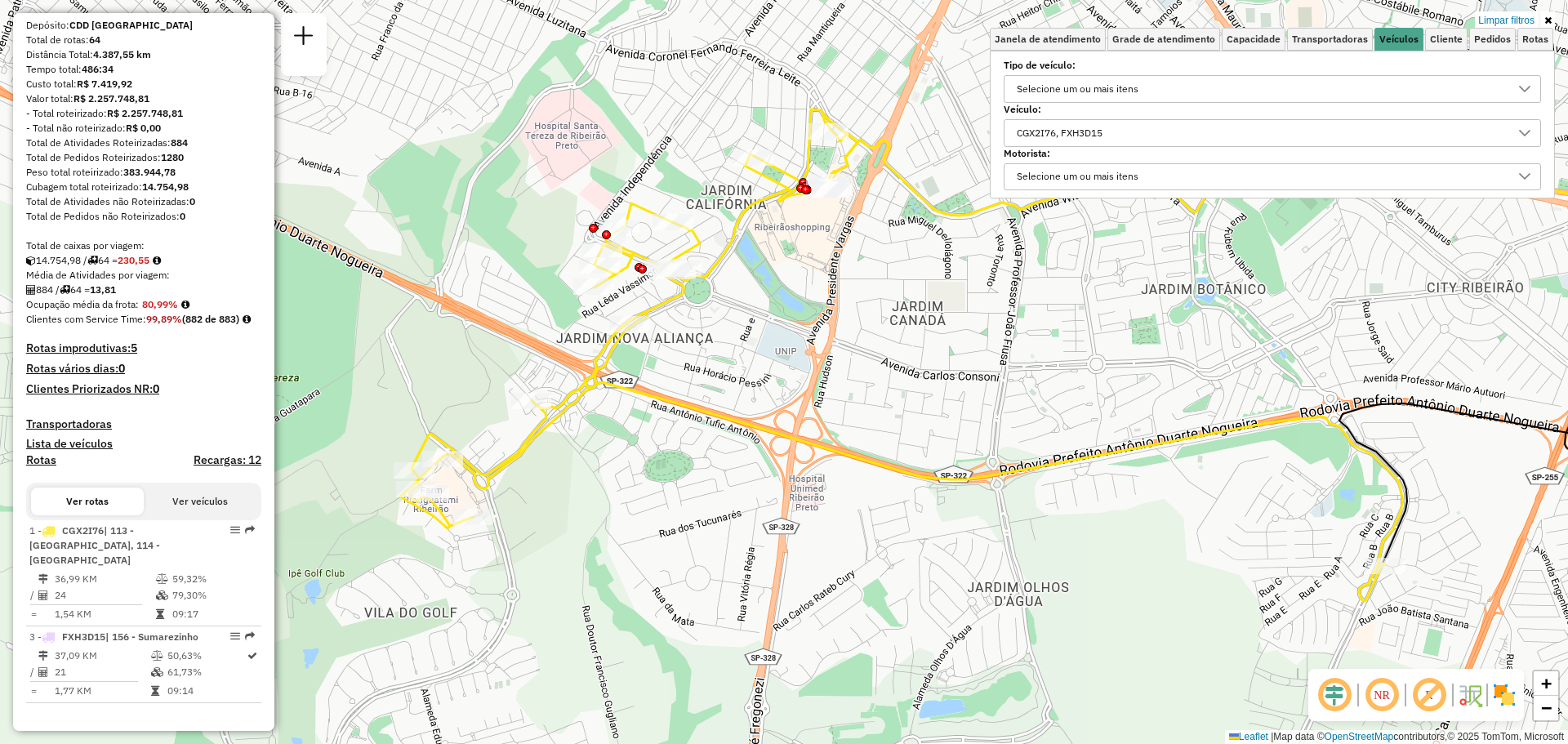
click at [1058, 135] on div "CGX2I76, FXH3D15" at bounding box center [1059, 133] width 97 height 26
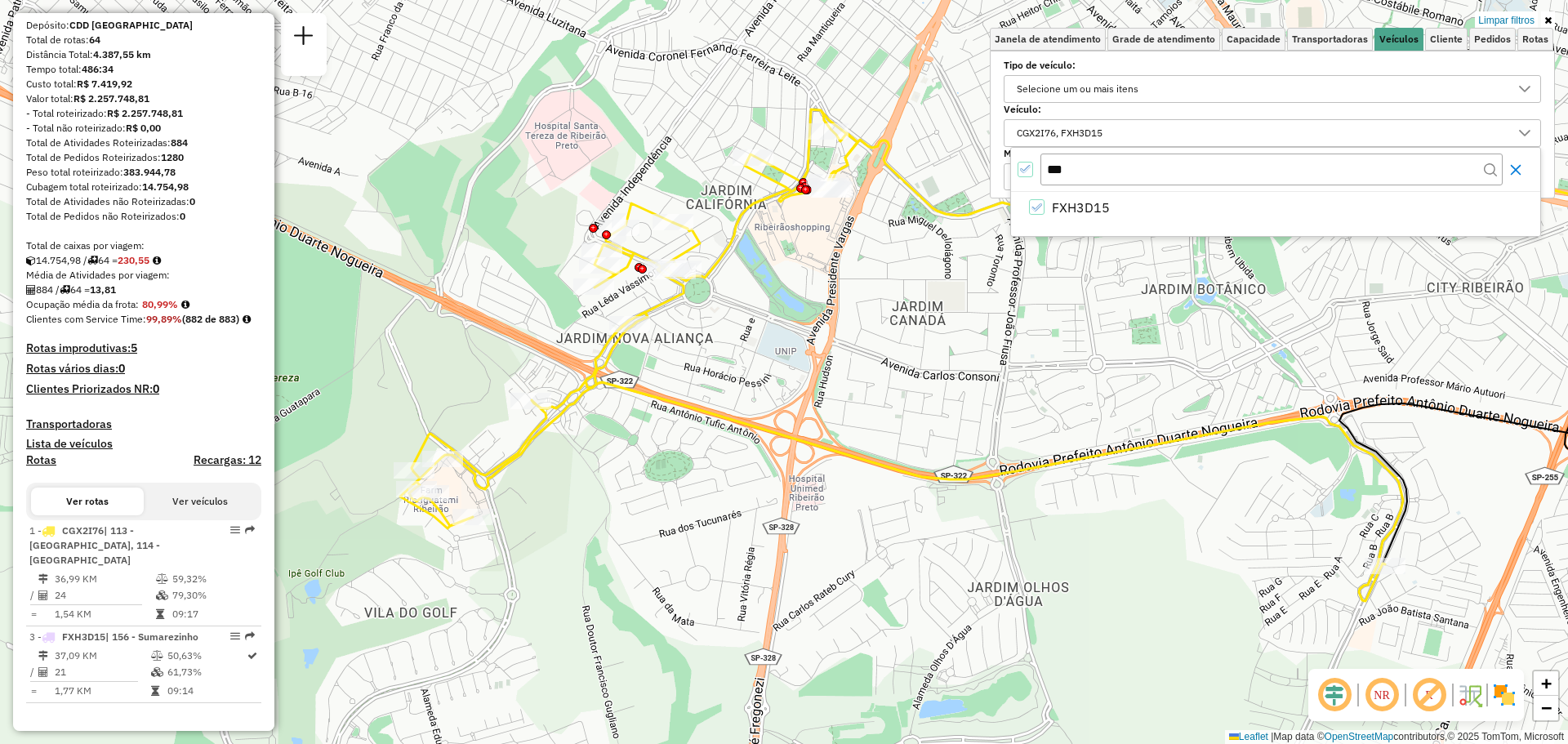
click at [1529, 172] on button "Close" at bounding box center [1516, 170] width 26 height 26
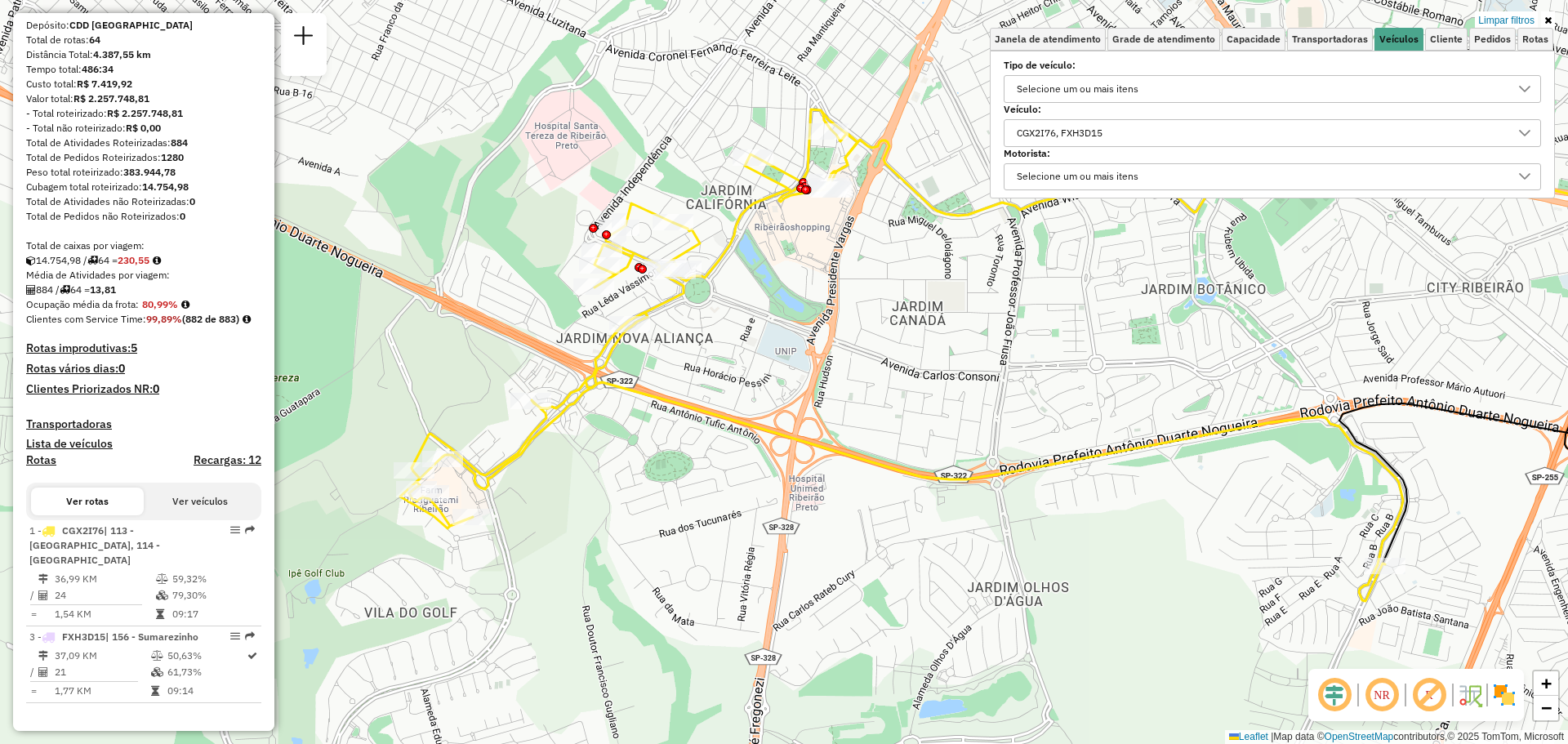
click at [1055, 125] on div "CGX2I76, FXH3D15" at bounding box center [1059, 133] width 97 height 26
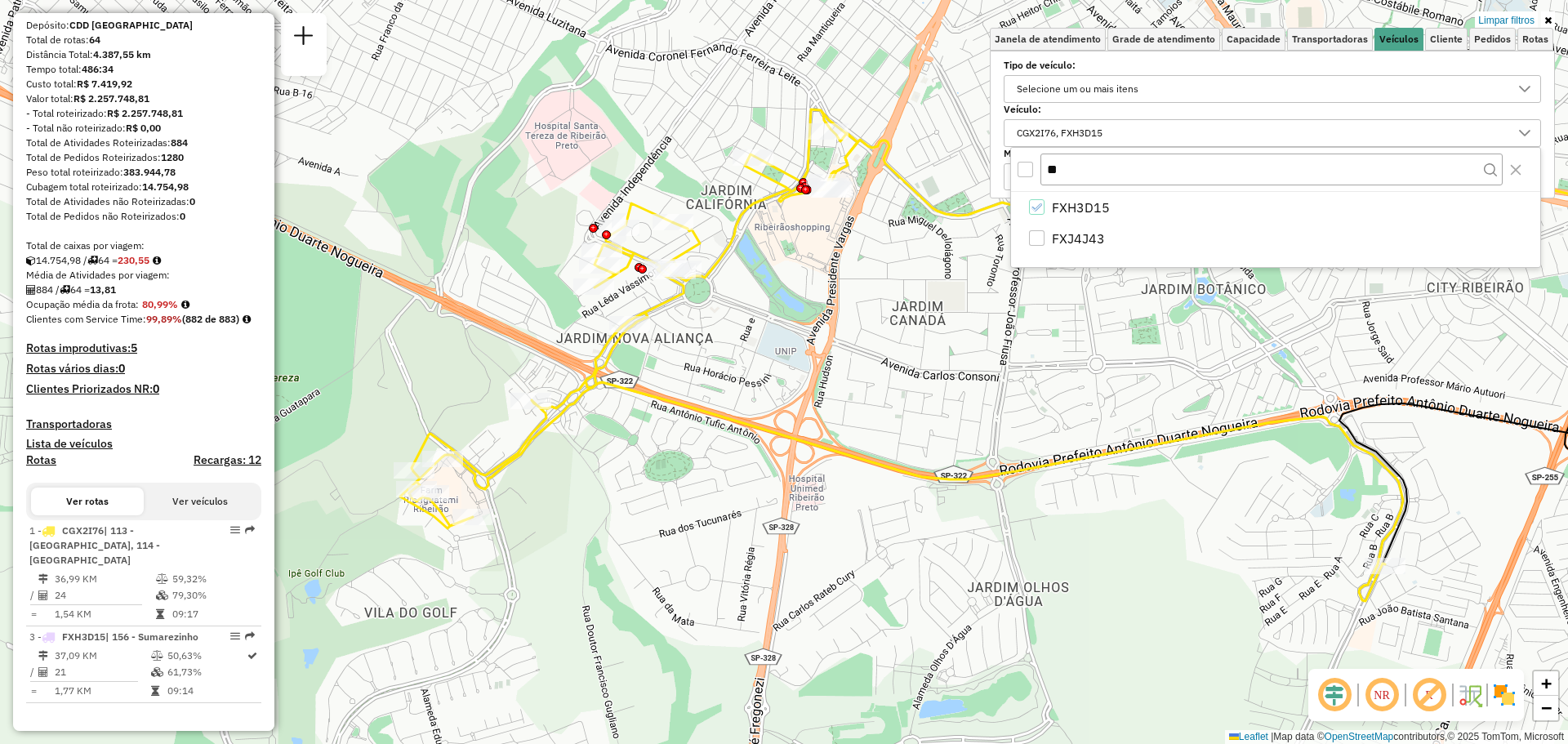
type input "*"
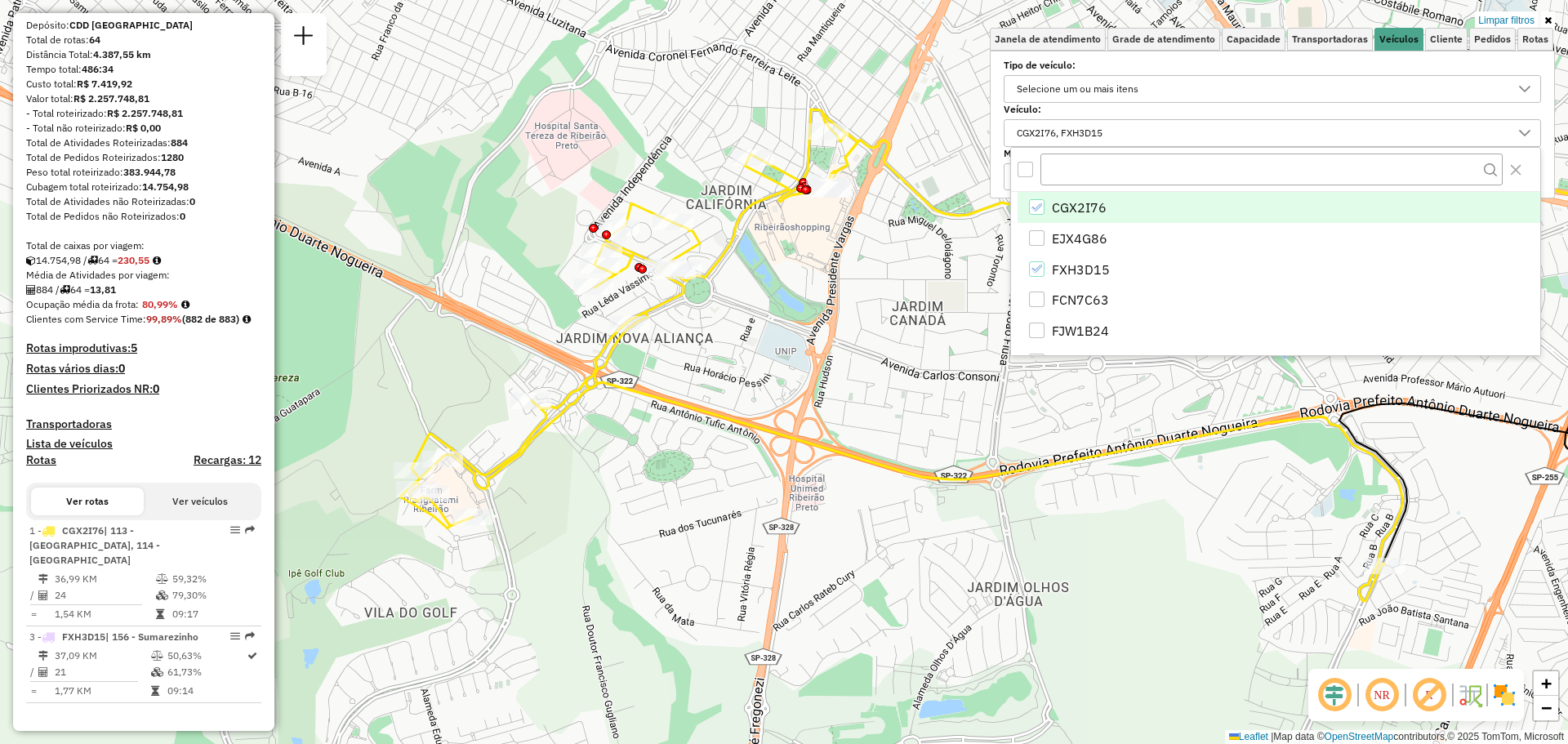
click at [1036, 202] on icon "CGX2I76" at bounding box center [1036, 207] width 11 height 11
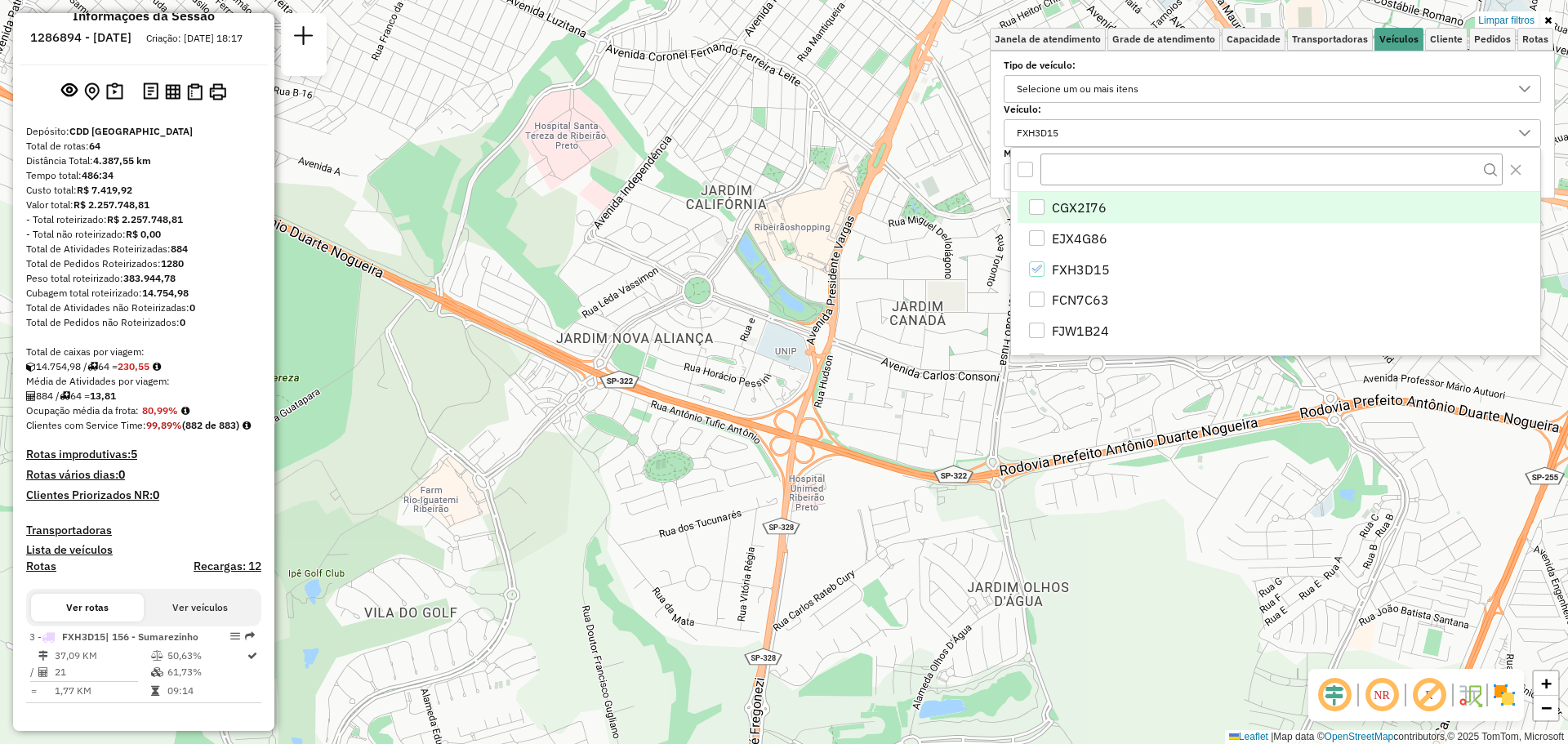
click at [1241, 109] on label "Veículo:" at bounding box center [1272, 109] width 537 height 15
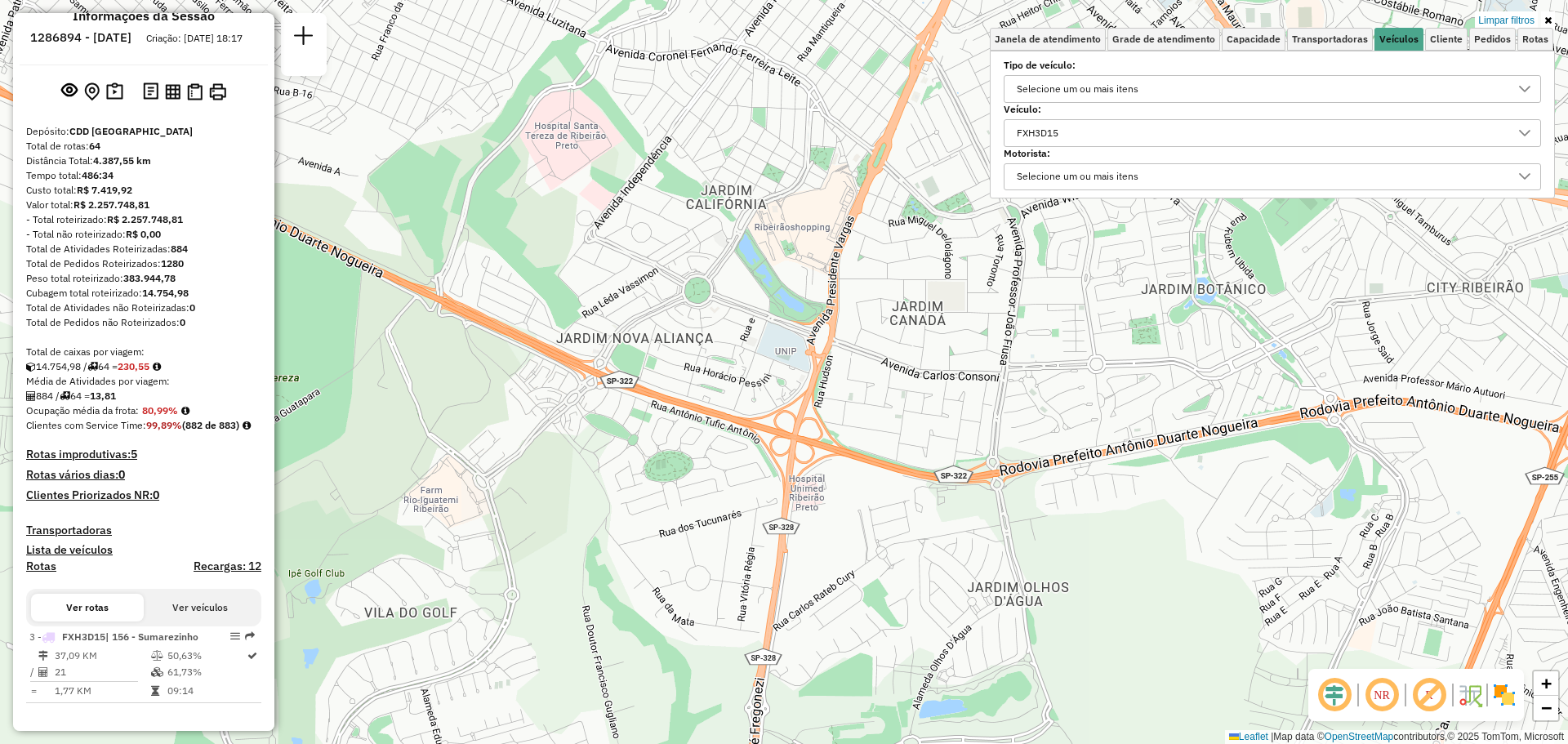
click at [1229, 350] on div "Limpar filtros Janela de atendimento Grade de atendimento Capacidade Transporta…" at bounding box center [784, 372] width 1568 height 744
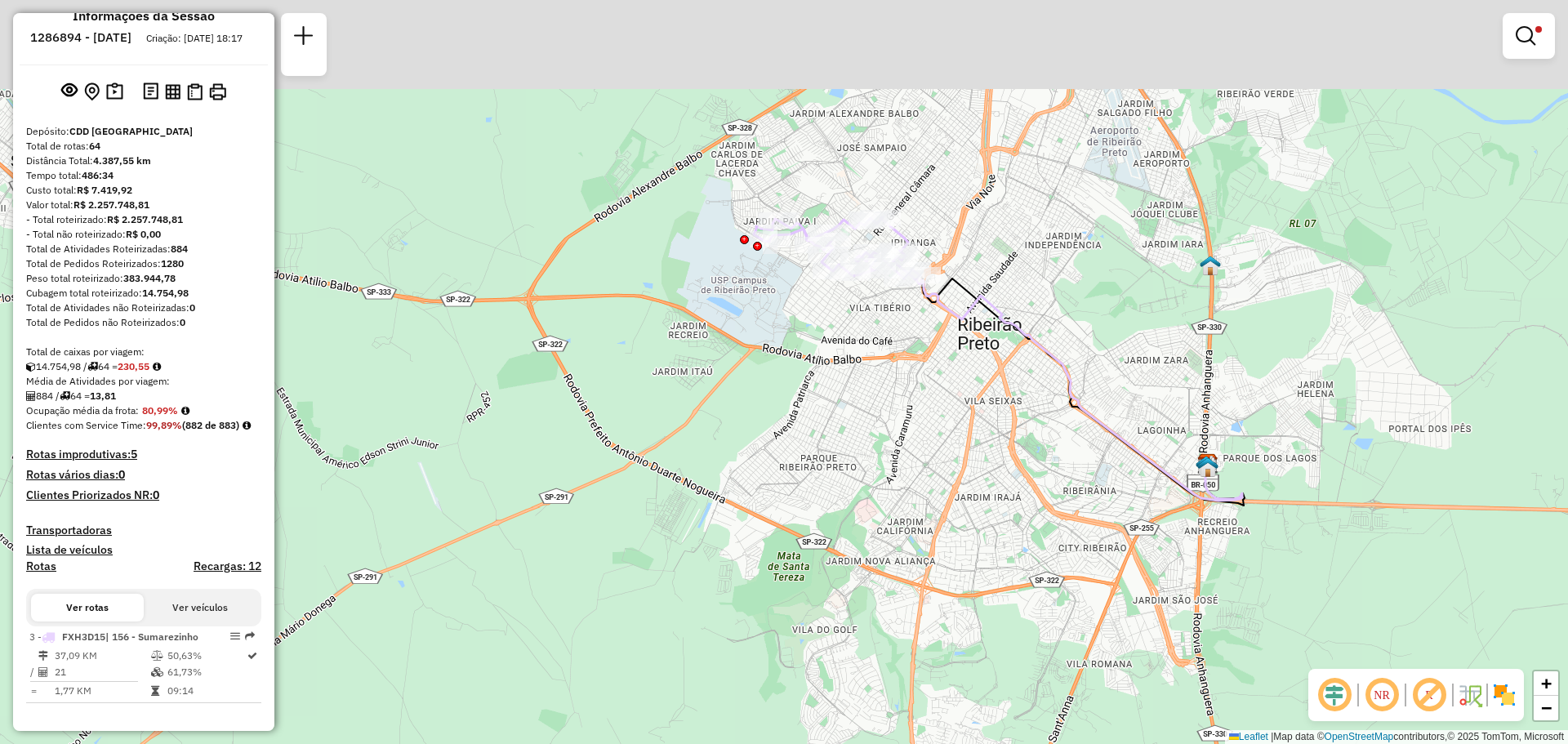
drag, startPoint x: 1104, startPoint y: 238, endPoint x: 1046, endPoint y: 433, distance: 203.7
click at [1059, 439] on div "Limpar filtros Janela de atendimento Grade de atendimento Capacidade Transporta…" at bounding box center [784, 372] width 1568 height 744
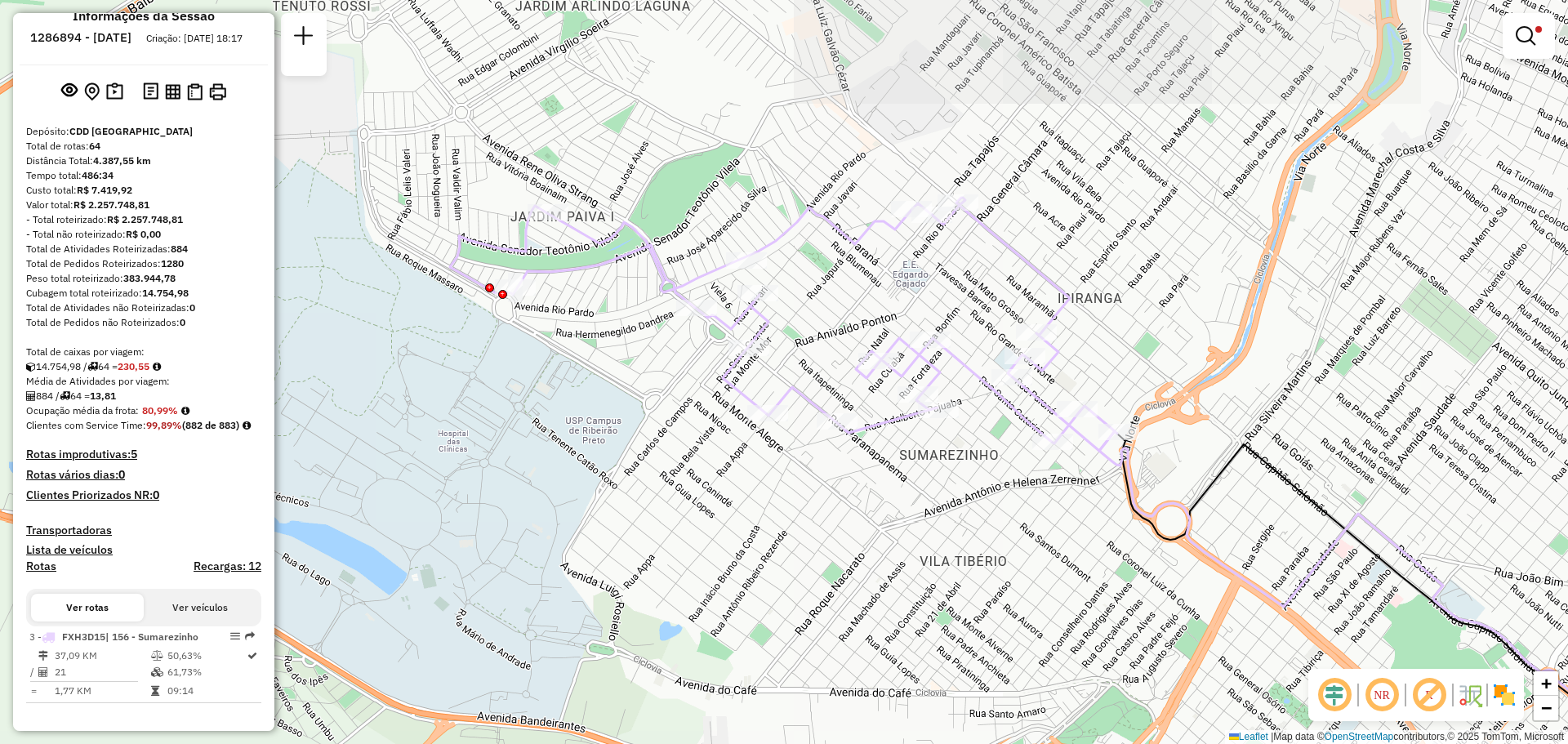
drag, startPoint x: 880, startPoint y: 184, endPoint x: 898, endPoint y: 293, distance: 110.9
click at [898, 293] on div "Limpar filtros Janela de atendimento Grade de atendimento Capacidade Transporta…" at bounding box center [784, 372] width 1568 height 744
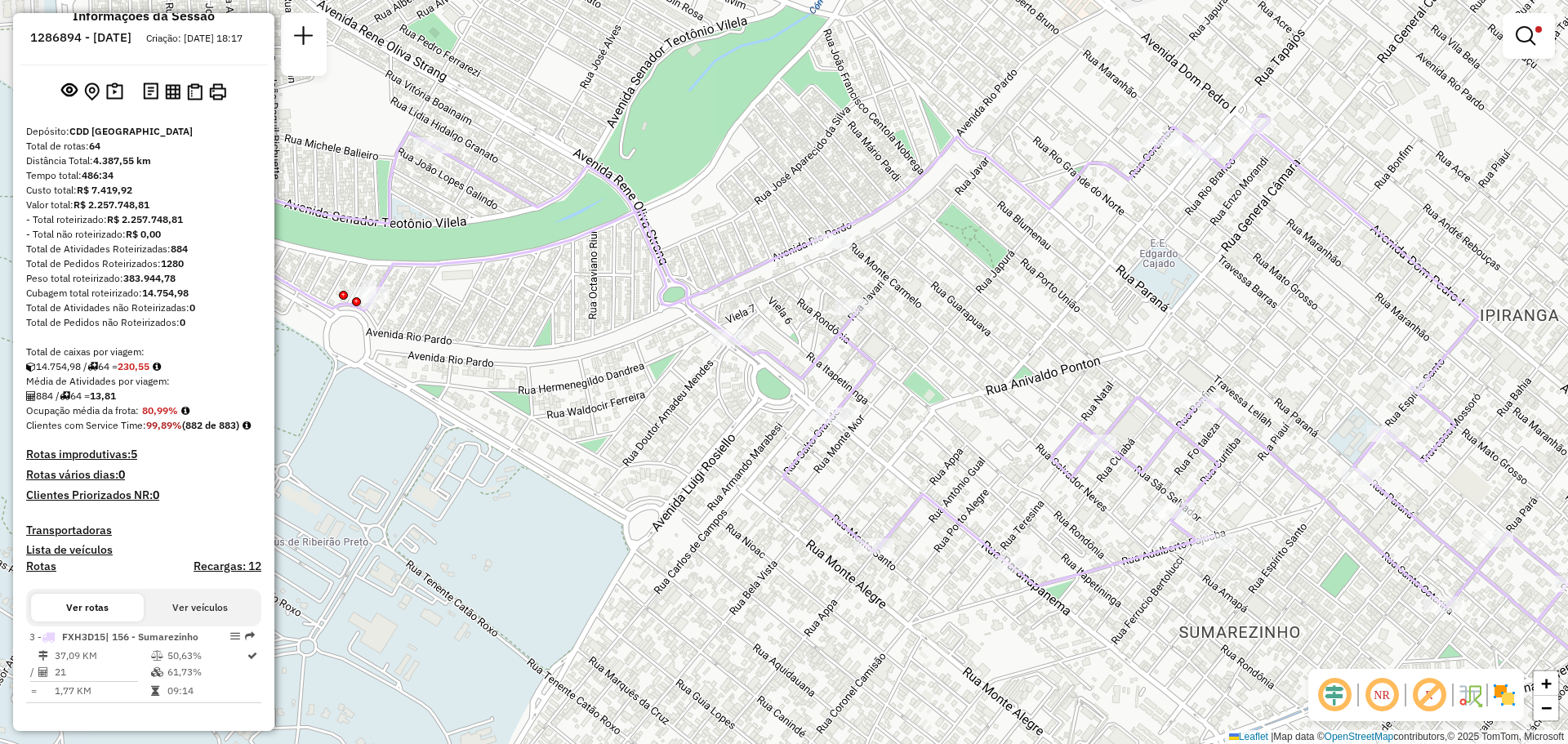
drag, startPoint x: 891, startPoint y: 210, endPoint x: 939, endPoint y: 226, distance: 50.1
click at [939, 226] on div "Limpar filtros Janela de atendimento Grade de atendimento Capacidade Transporta…" at bounding box center [784, 372] width 1568 height 744
click at [1505, 697] on img at bounding box center [1505, 695] width 26 height 26
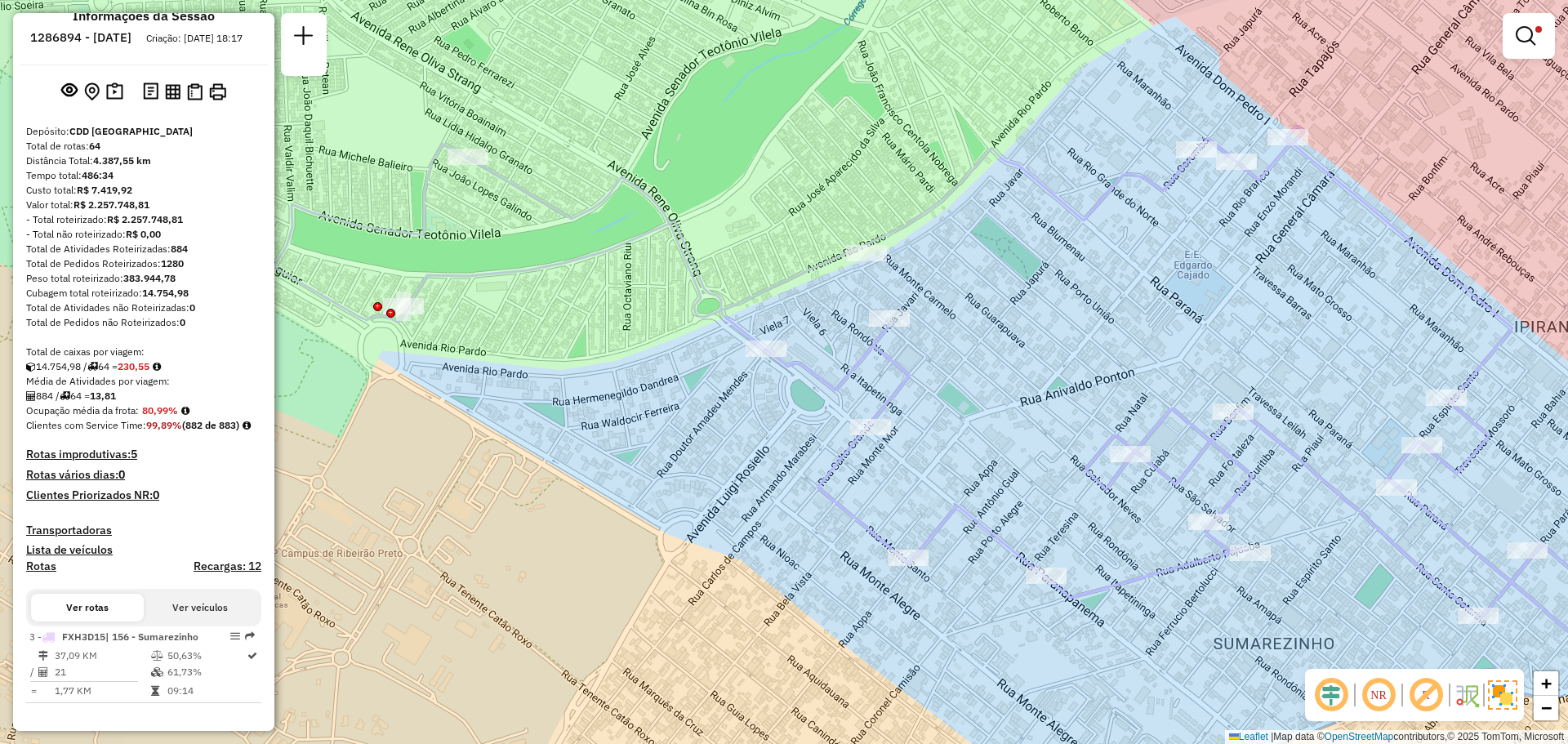
drag, startPoint x: 1147, startPoint y: 467, endPoint x: 1111, endPoint y: 478, distance: 37.5
click at [1111, 479] on icon at bounding box center [940, 380] width 1333 height 506
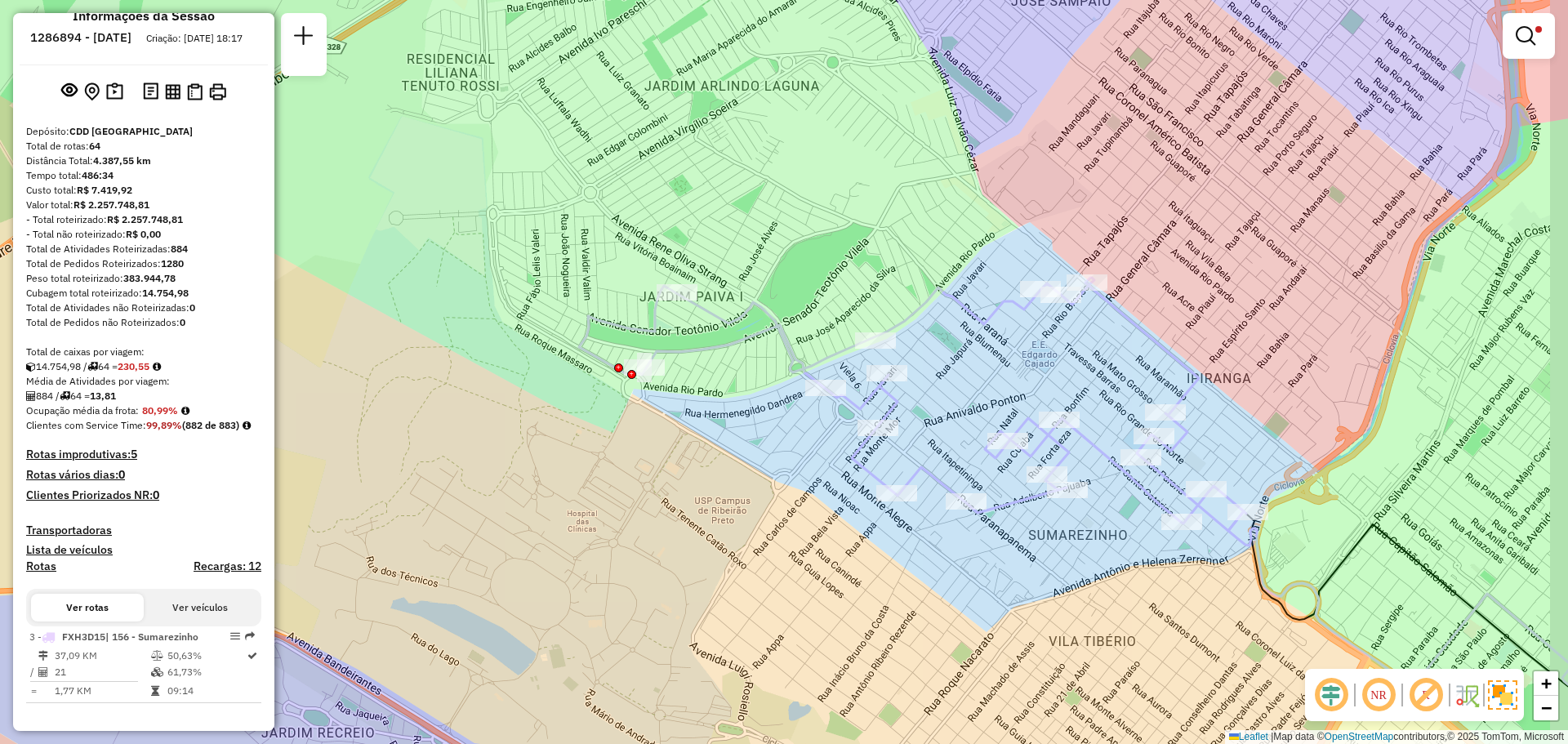
drag, startPoint x: 1130, startPoint y: 466, endPoint x: 1044, endPoint y: 453, distance: 86.9
click at [1044, 453] on icon at bounding box center [912, 404] width 667 height 253
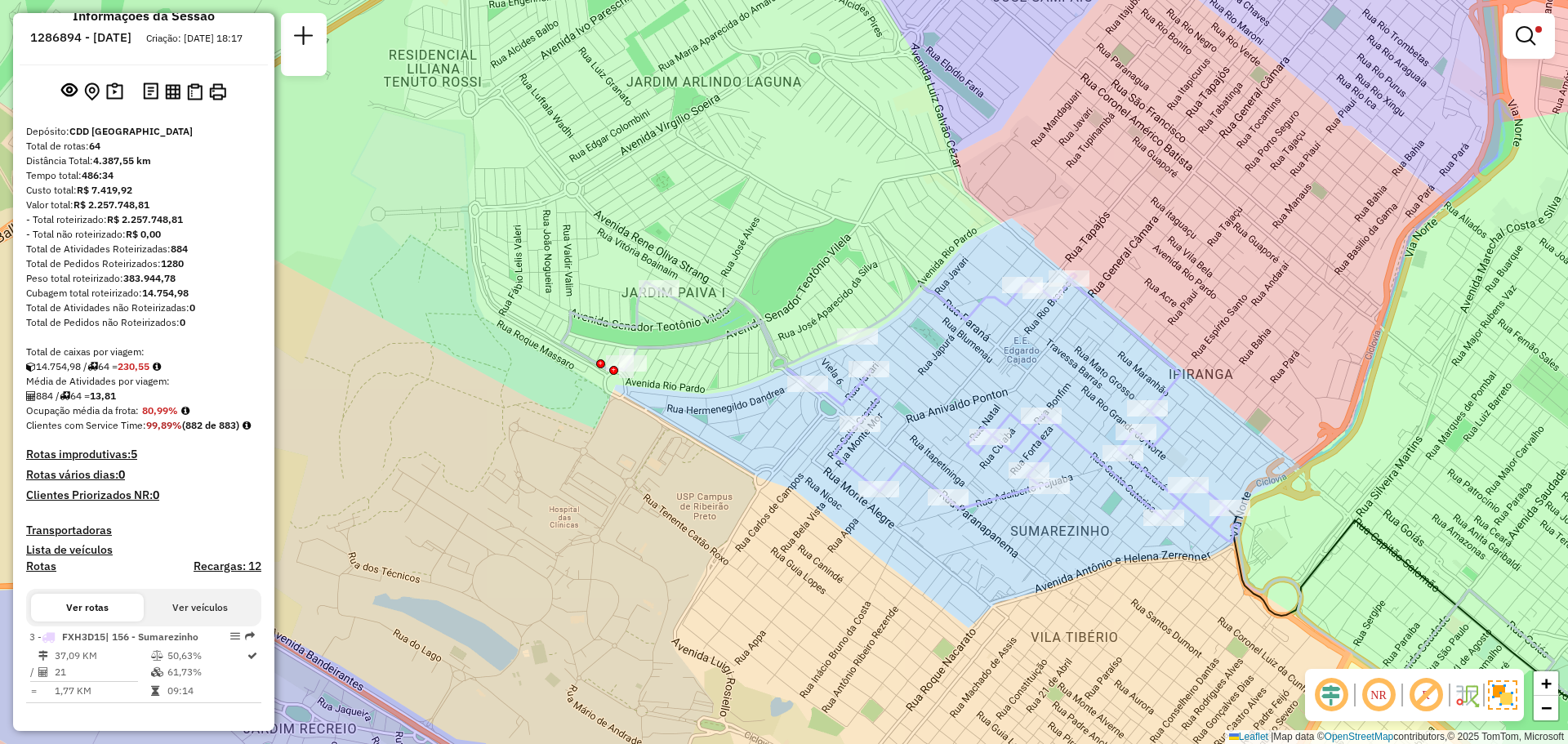
drag, startPoint x: 1105, startPoint y: 550, endPoint x: 1051, endPoint y: 542, distance: 54.4
click at [1051, 542] on div "Limpar filtros Janela de atendimento Grade de atendimento Capacidade Transporta…" at bounding box center [784, 372] width 1568 height 744
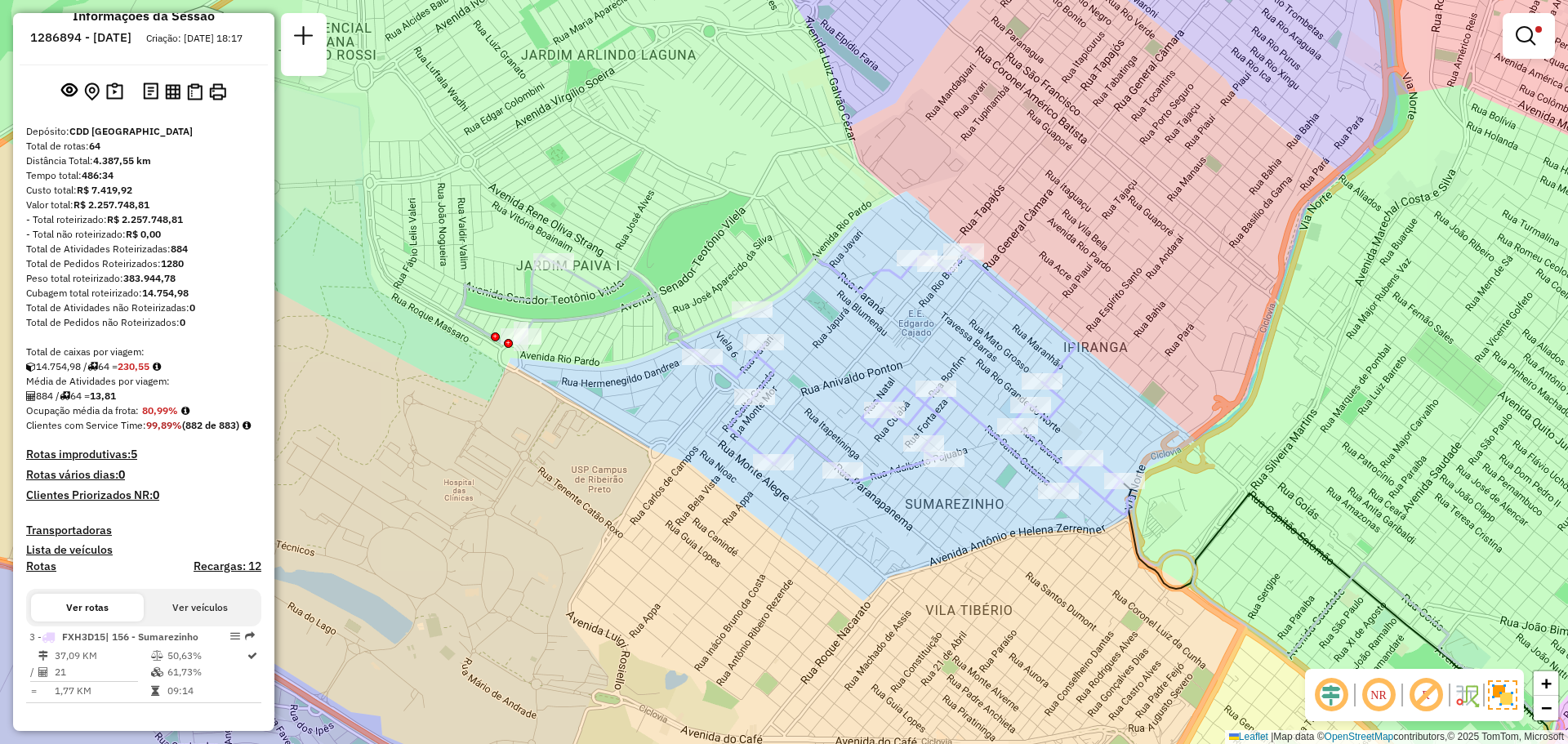
drag, startPoint x: 971, startPoint y: 591, endPoint x: 914, endPoint y: 571, distance: 60.7
click at [914, 571] on div "Limpar filtros Janela de atendimento Grade de atendimento Capacidade Transporta…" at bounding box center [784, 372] width 1568 height 744
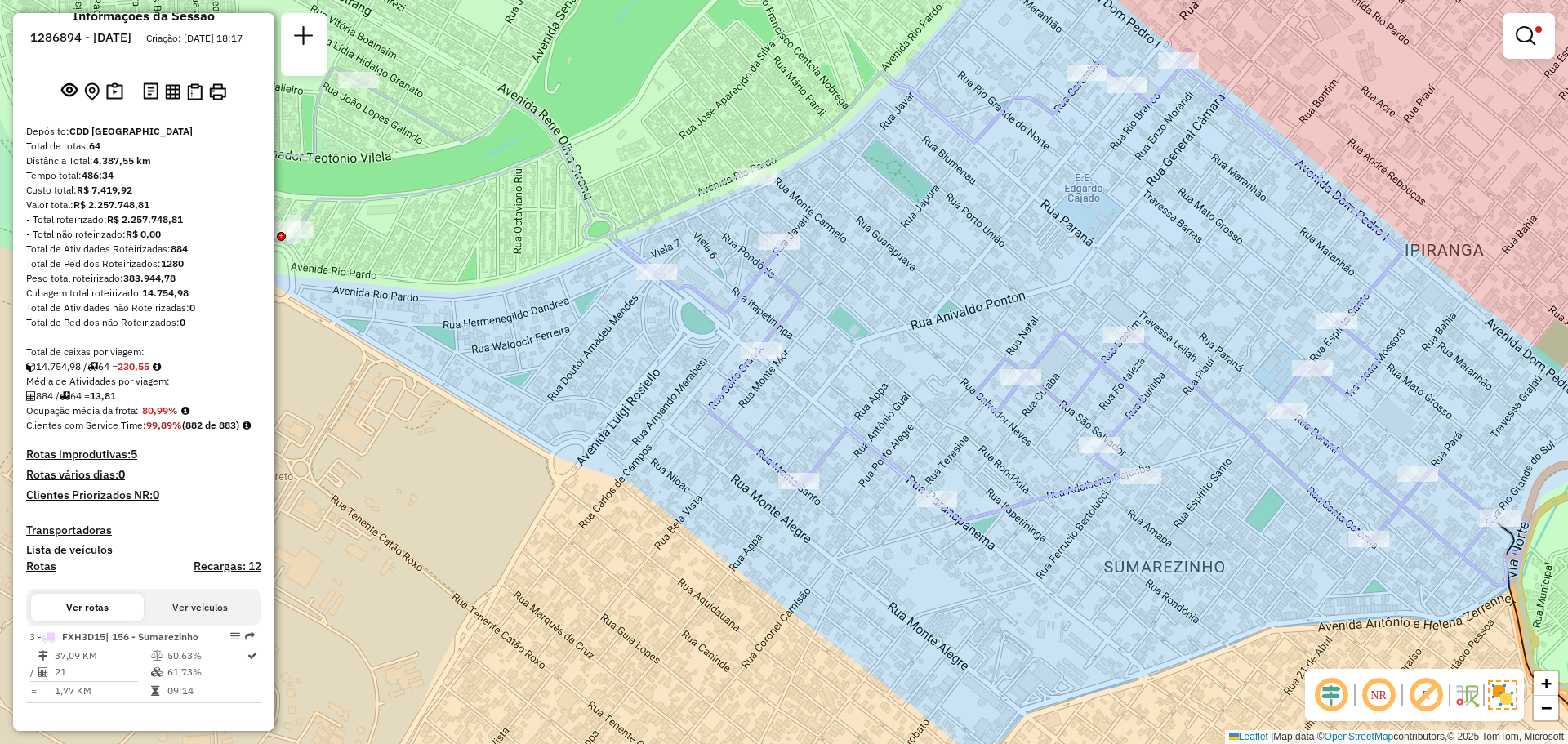
drag, startPoint x: 911, startPoint y: 230, endPoint x: 907, endPoint y: 261, distance: 31.3
click at [907, 261] on div "Limpar filtros Janela de atendimento Grade de atendimento Capacidade Transporta…" at bounding box center [784, 372] width 1568 height 744
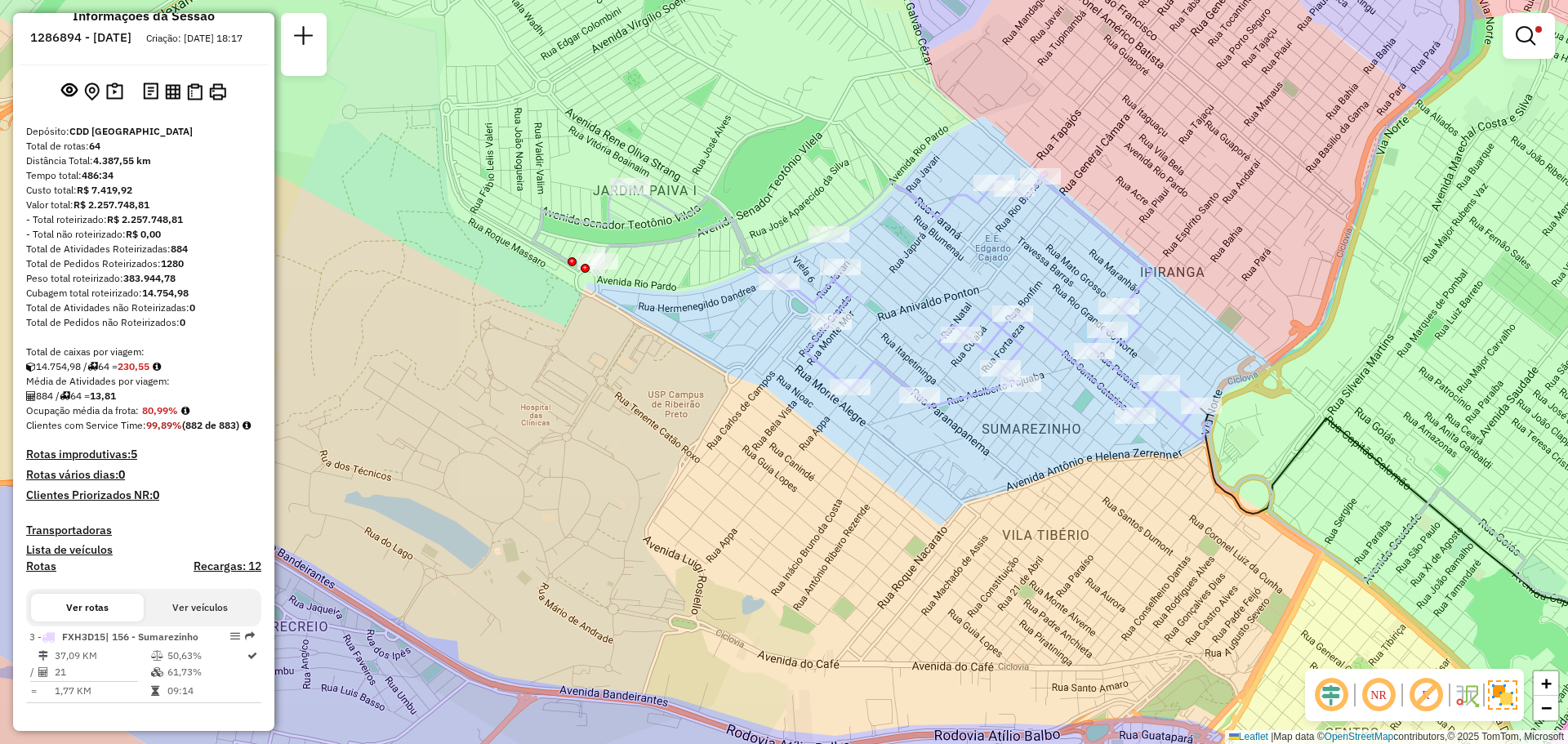
select select "**********"
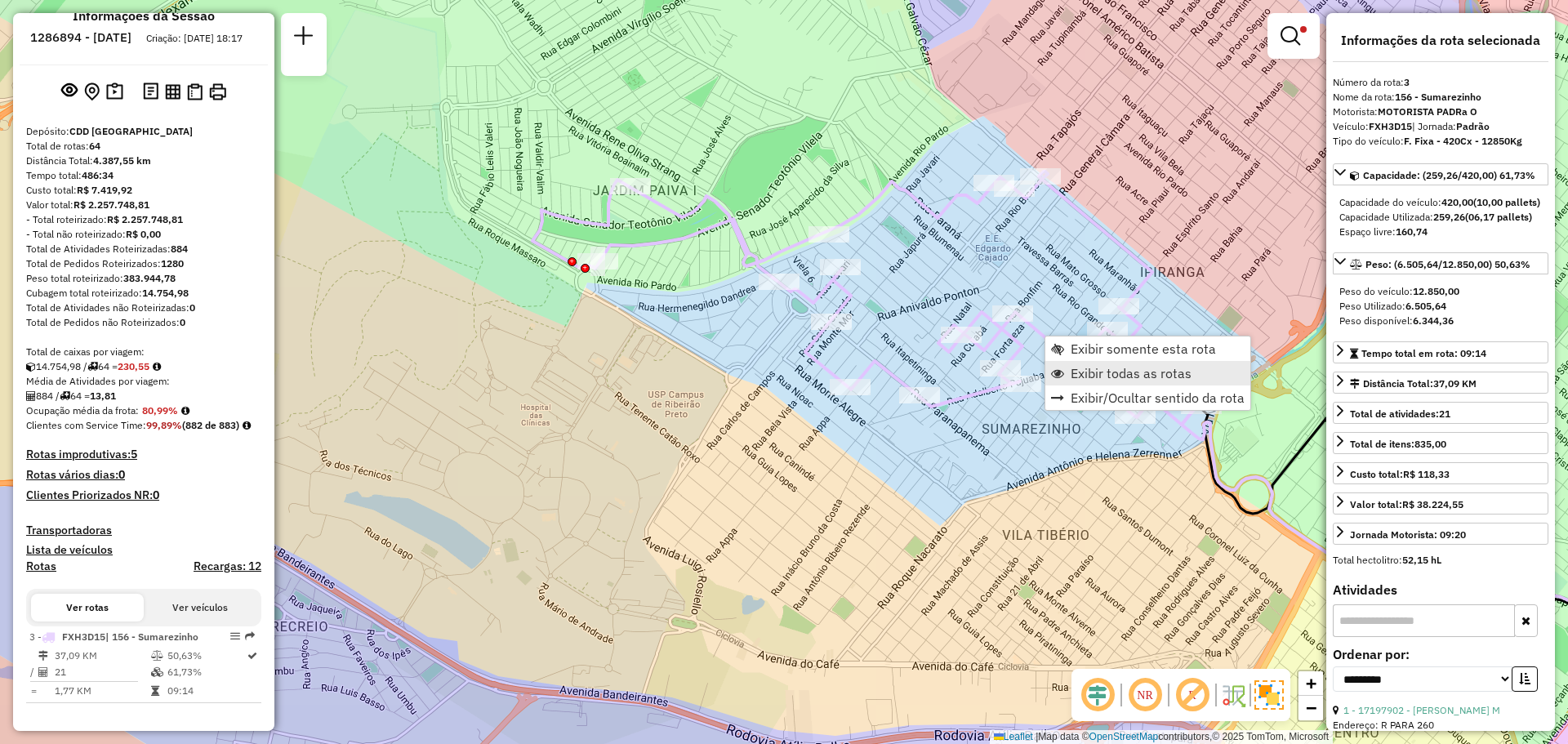
click at [1140, 372] on span "Exibir todas as rotas" at bounding box center [1131, 373] width 121 height 13
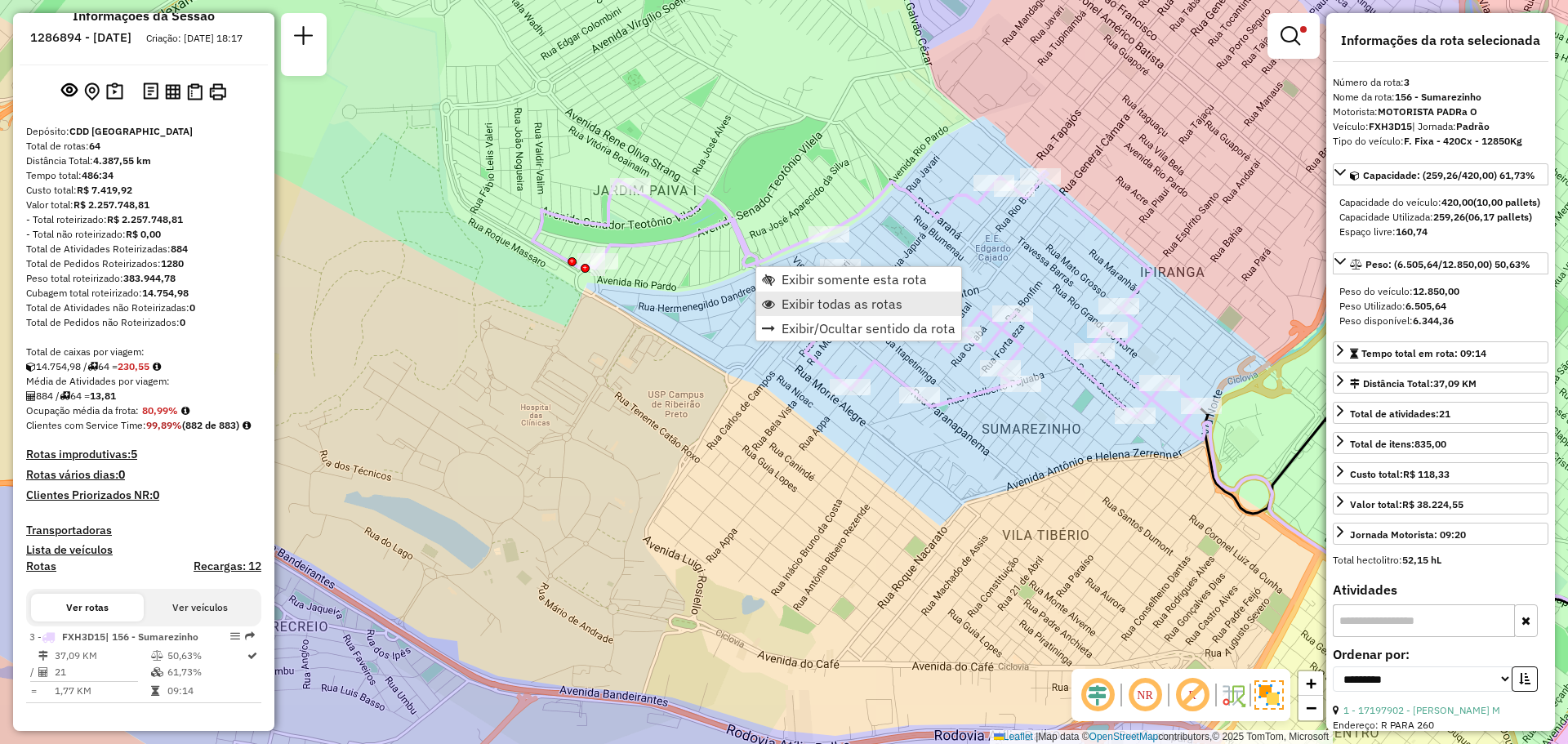
click at [832, 302] on span "Exibir todas as rotas" at bounding box center [842, 303] width 121 height 13
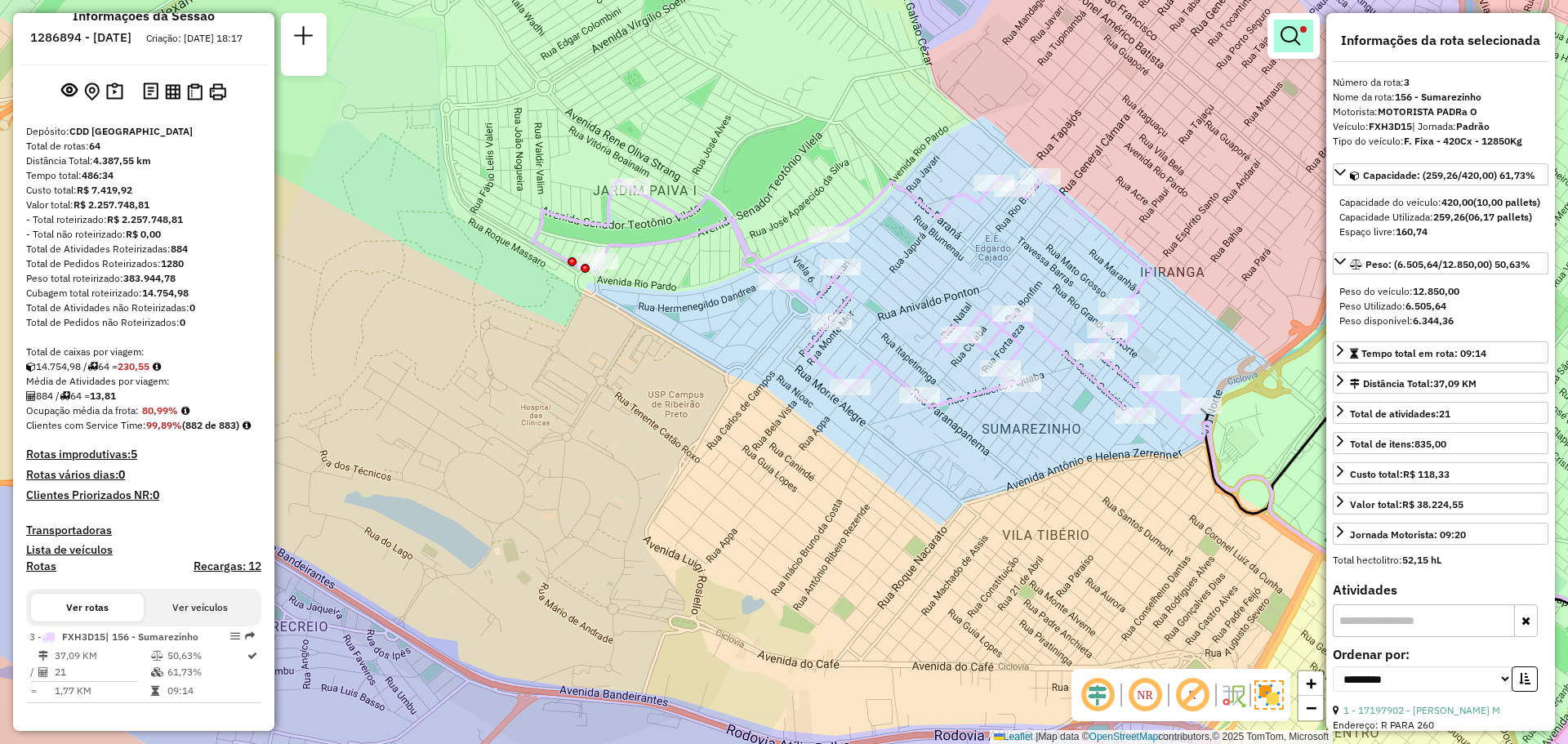
click at [1300, 33] on link at bounding box center [1293, 36] width 39 height 33
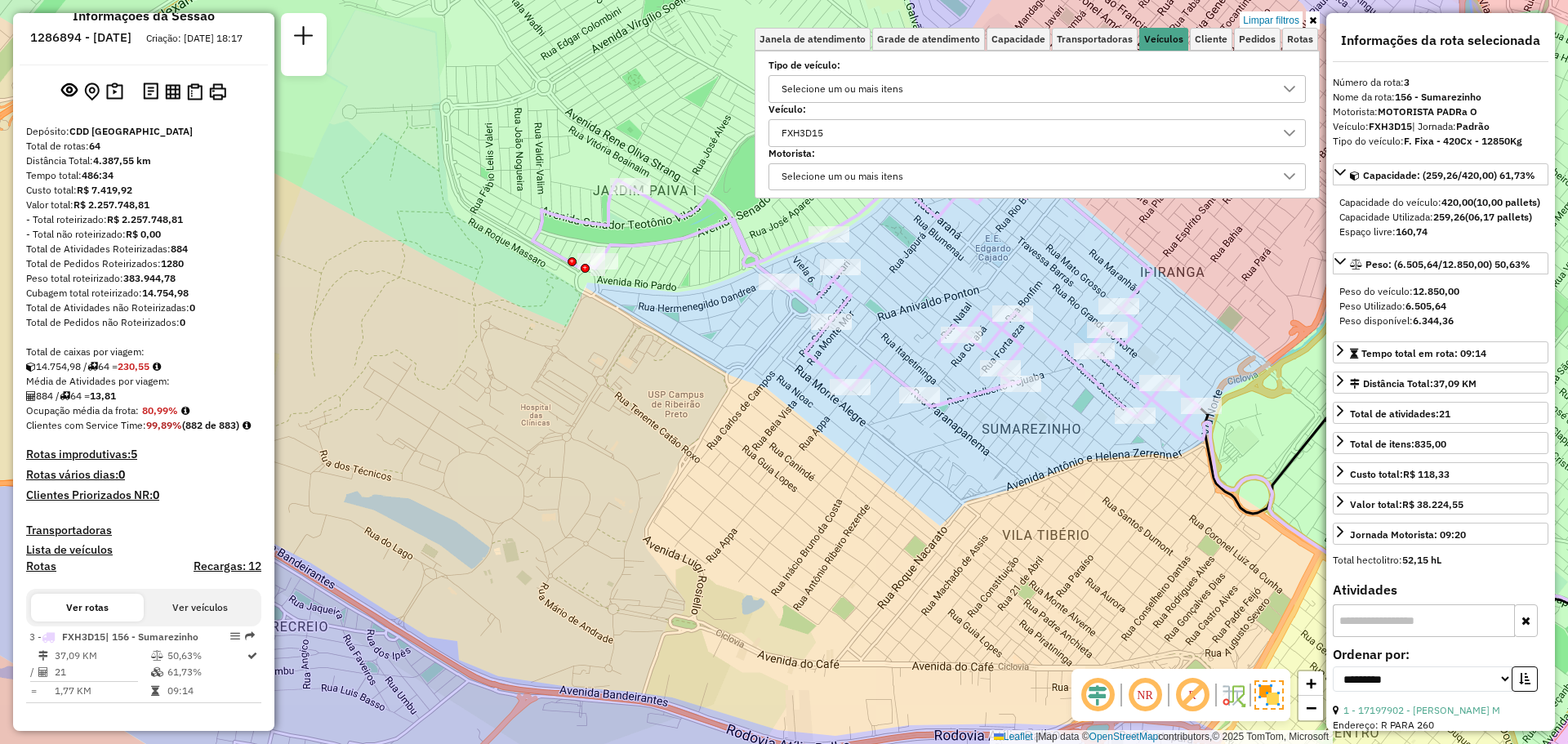
click at [1291, 132] on icon at bounding box center [1289, 133] width 13 height 13
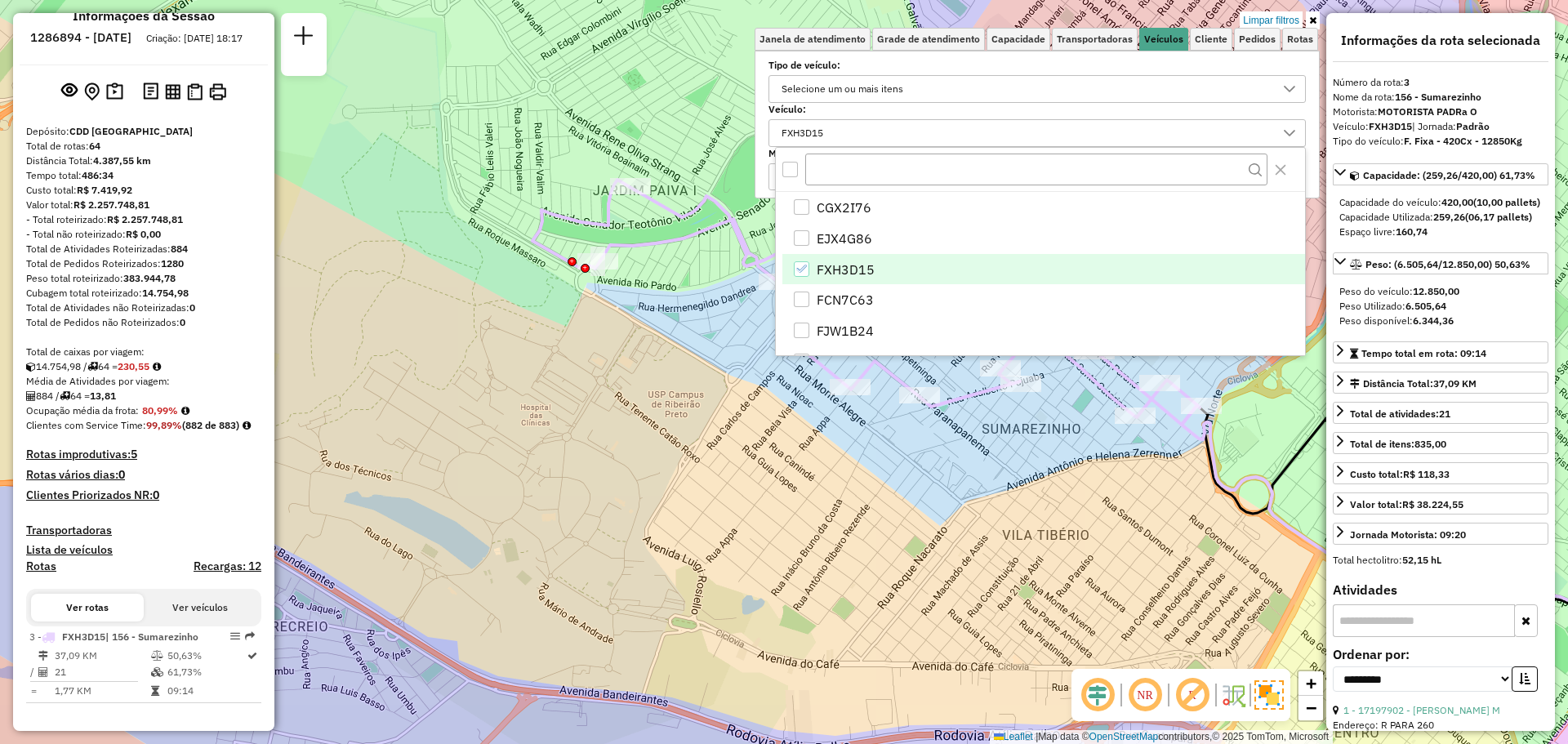
click at [807, 268] on icon "FXH3D15" at bounding box center [801, 268] width 11 height 11
click at [1090, 111] on label "Veículo:" at bounding box center [1037, 109] width 537 height 15
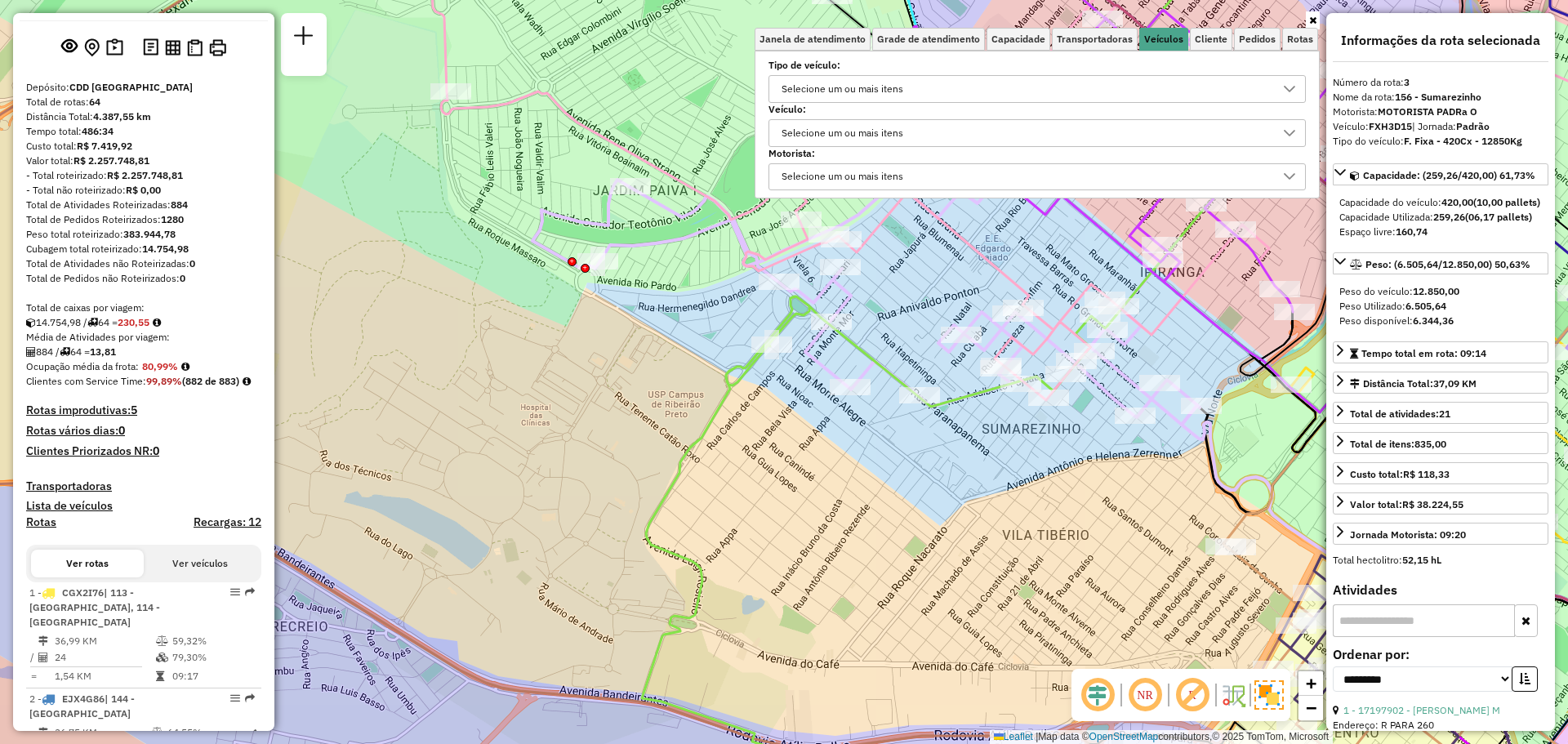
scroll to position [3688, 0]
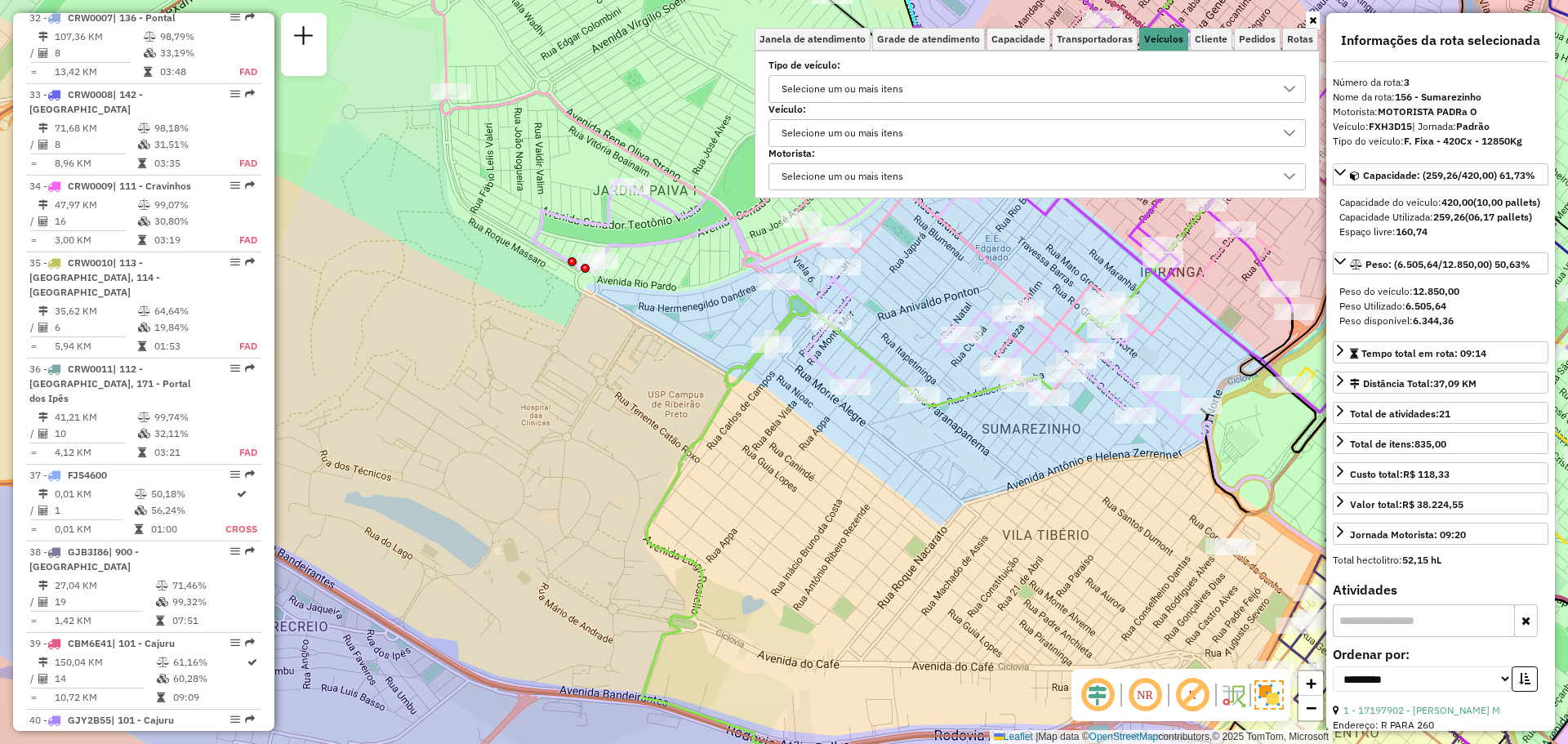
drag, startPoint x: 974, startPoint y: 413, endPoint x: 950, endPoint y: 273, distance: 142.5
click at [974, 413] on div "Janela de atendimento Grade de atendimento Capacidade Transportadoras Veículos …" at bounding box center [784, 372] width 1568 height 744
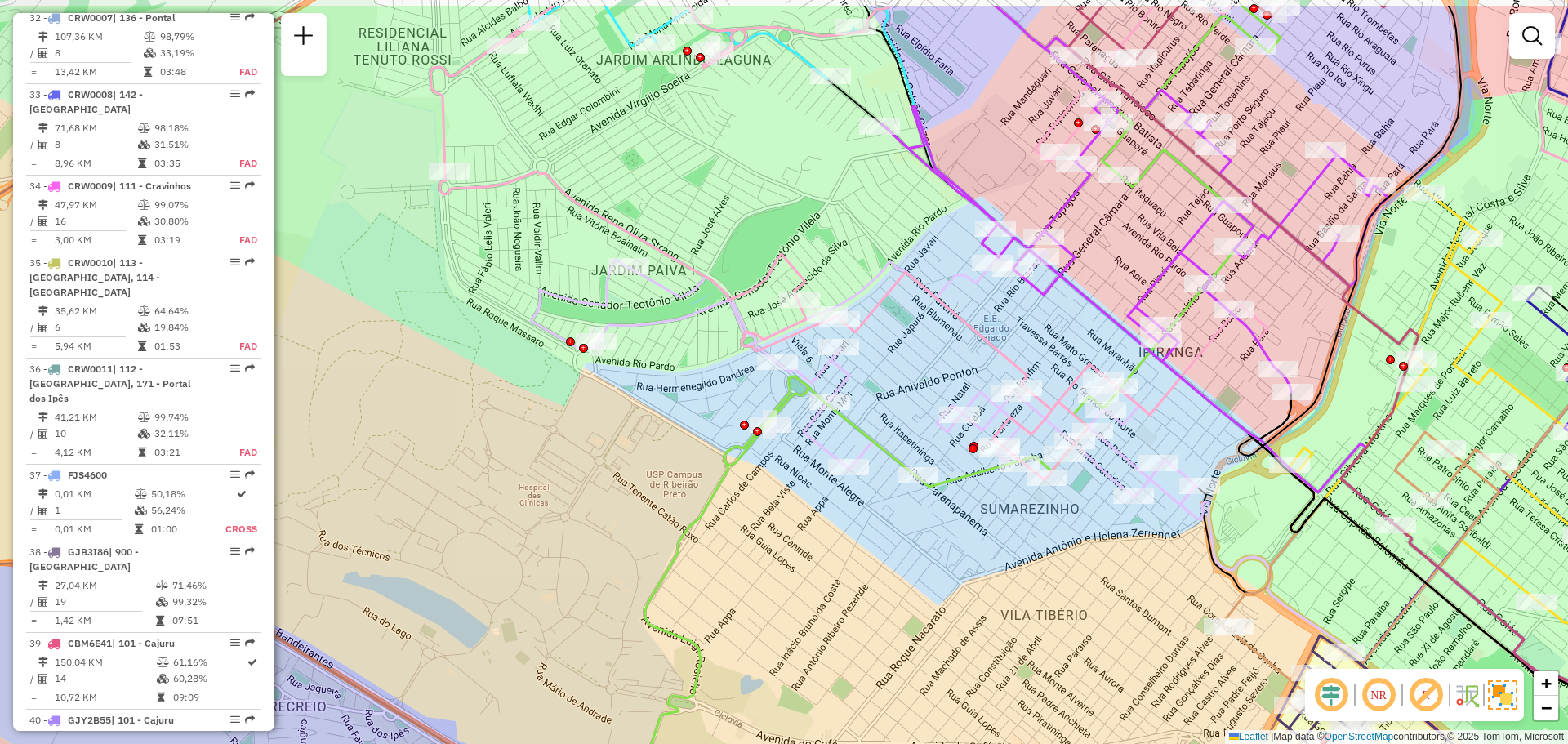
drag, startPoint x: 950, startPoint y: 273, endPoint x: 948, endPoint y: 353, distance: 80.1
click at [948, 353] on div "Janela de atendimento Grade de atendimento Capacidade Transportadoras Veículos …" at bounding box center [784, 372] width 1568 height 744
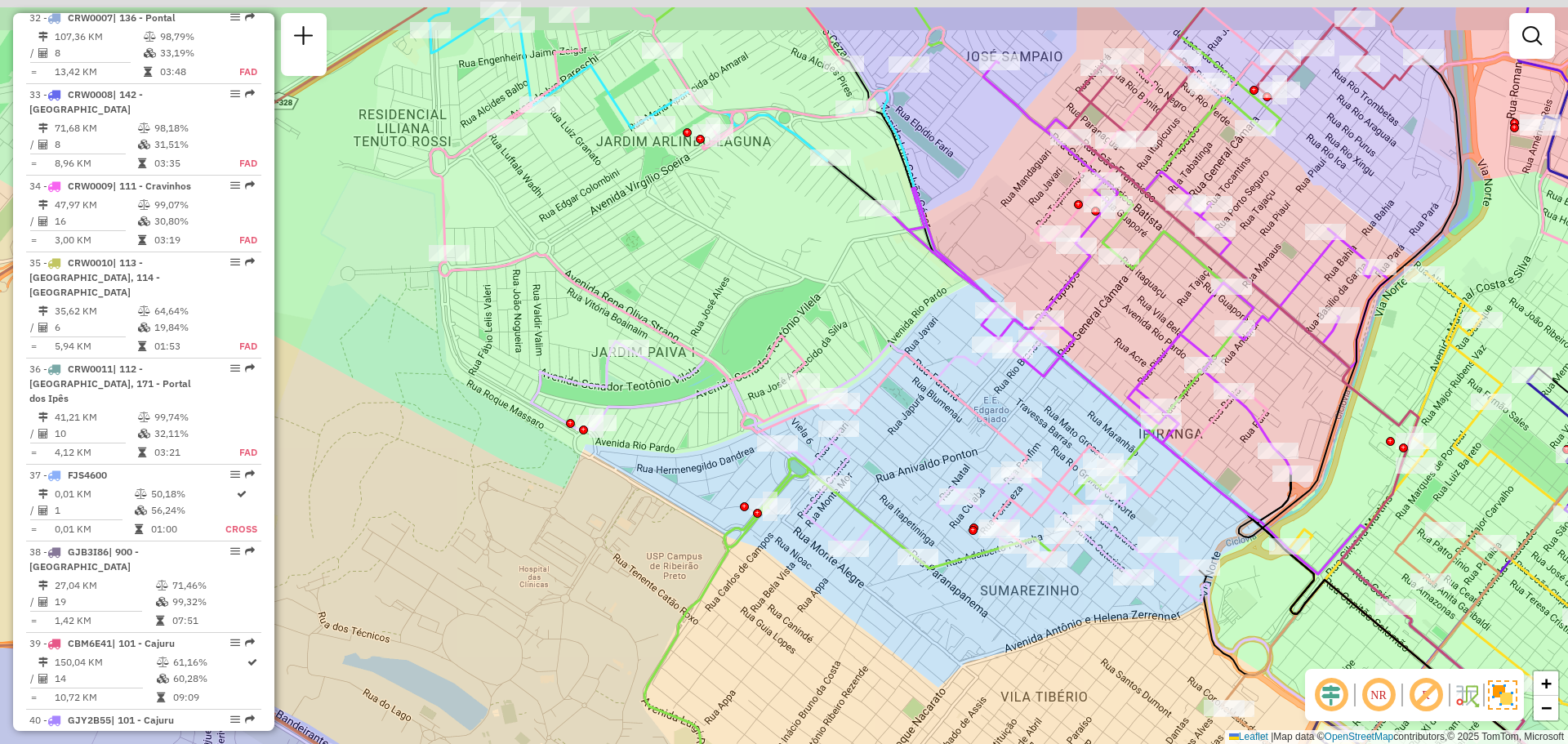
drag, startPoint x: 671, startPoint y: 305, endPoint x: 671, endPoint y: 386, distance: 81.7
click at [671, 386] on div "Janela de atendimento Grade de atendimento Capacidade Transportadoras Veículos …" at bounding box center [784, 372] width 1568 height 744
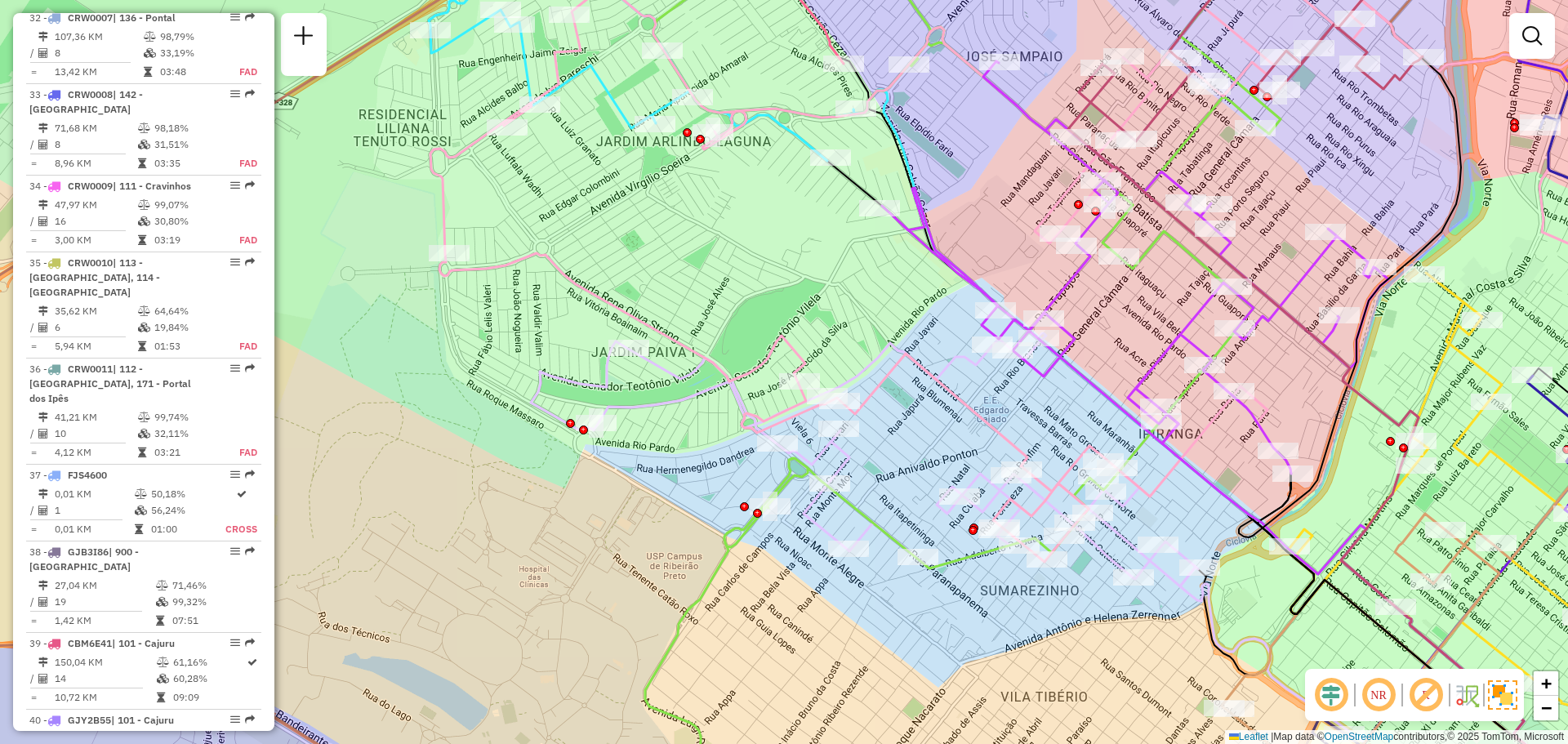
select select "**********"
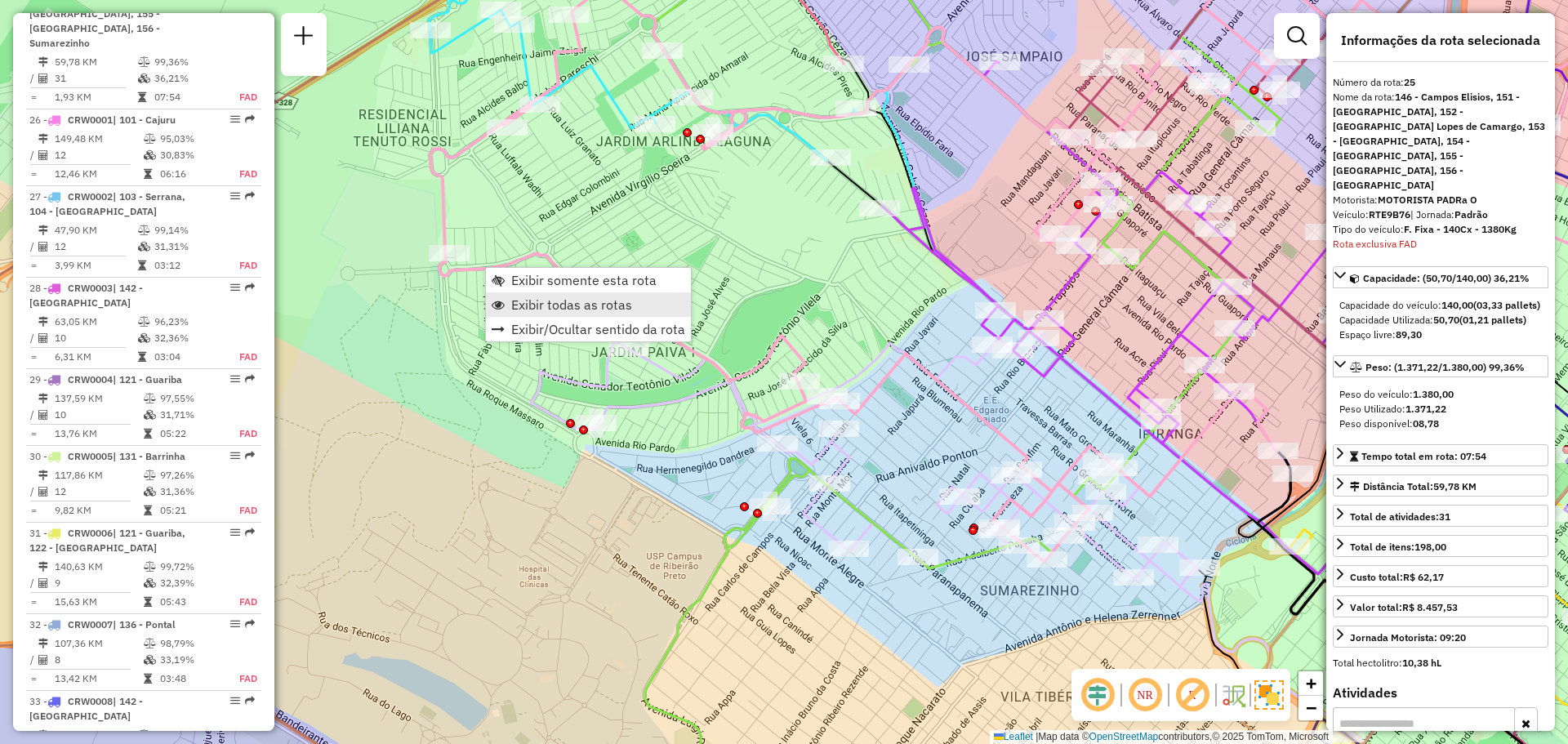
scroll to position [3071, 0]
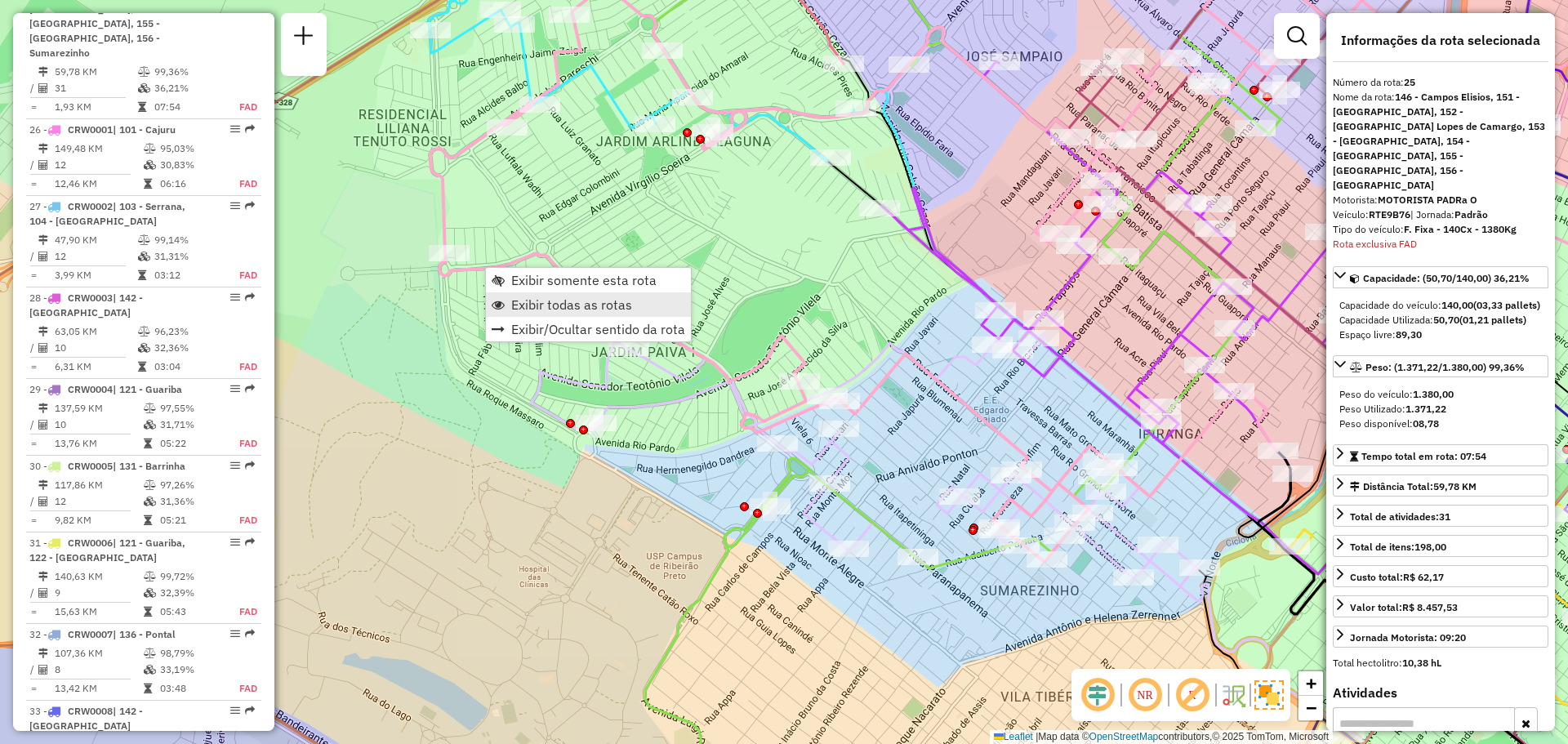
click at [543, 300] on span "Exibir todas as rotas" at bounding box center [571, 304] width 121 height 13
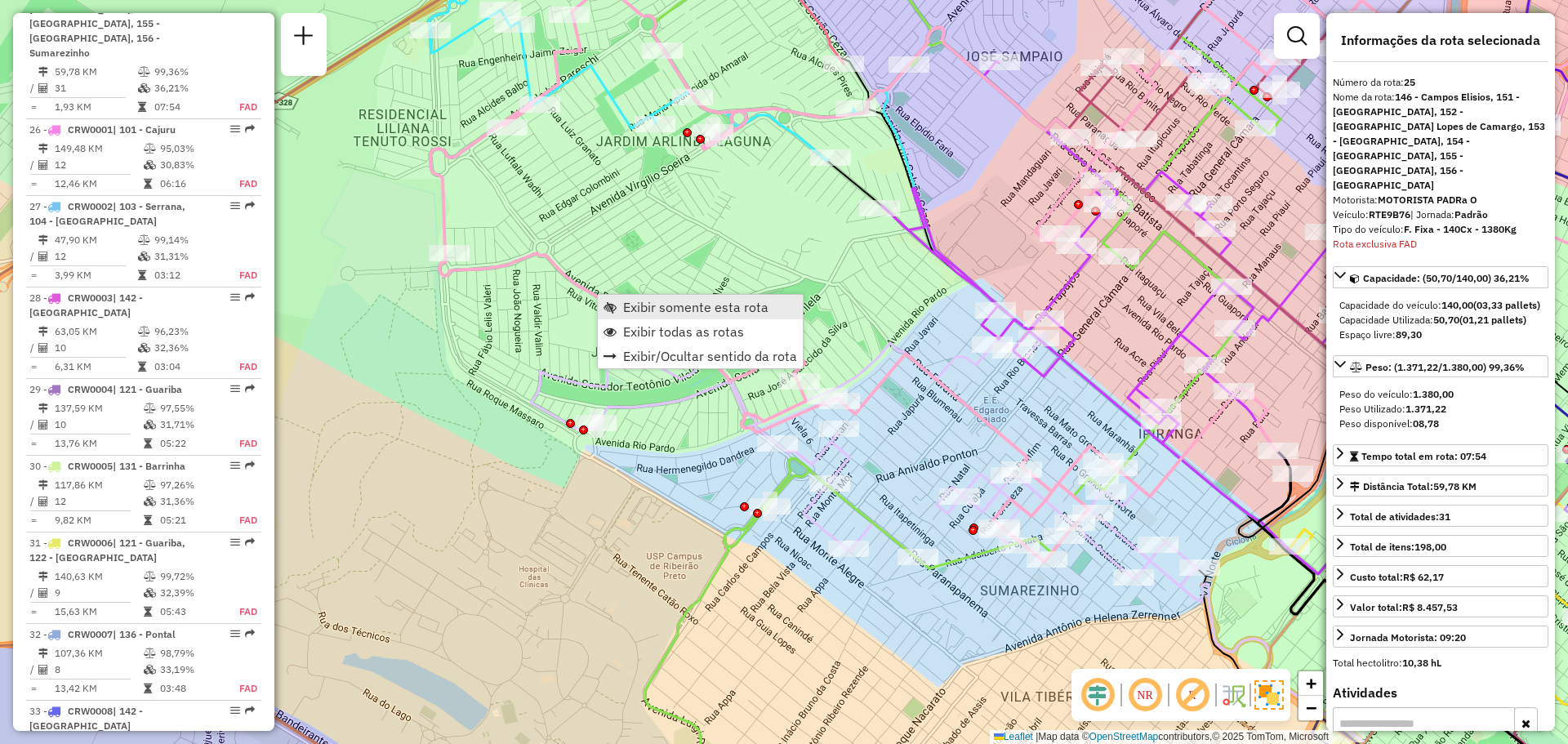
click at [672, 312] on span "Exibir somente esta rota" at bounding box center [695, 307] width 145 height 13
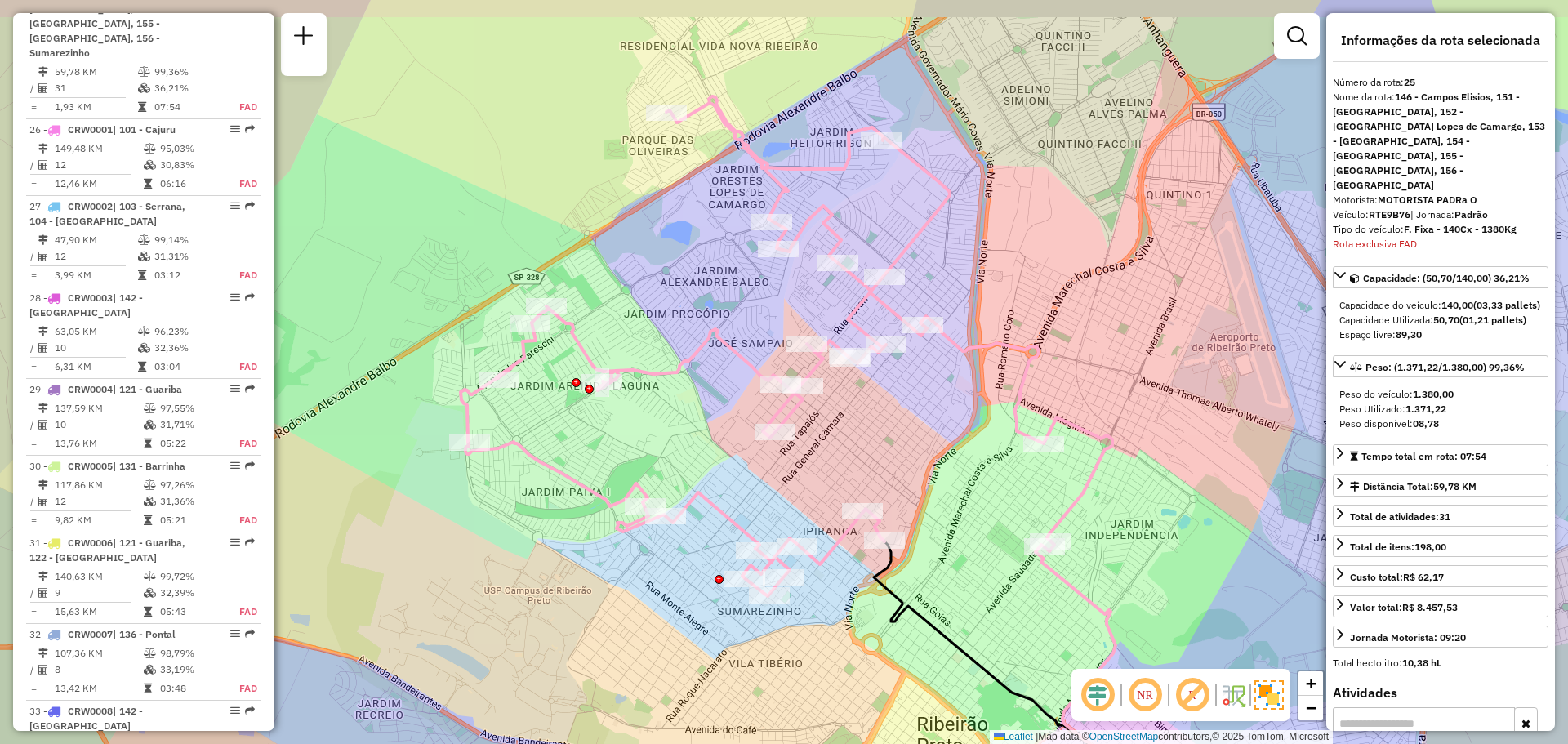
drag, startPoint x: 619, startPoint y: 212, endPoint x: 640, endPoint y: 257, distance: 49.4
click at [640, 257] on div "Janela de atendimento Grade de atendimento Capacidade Transportadoras Veículos …" at bounding box center [784, 372] width 1568 height 744
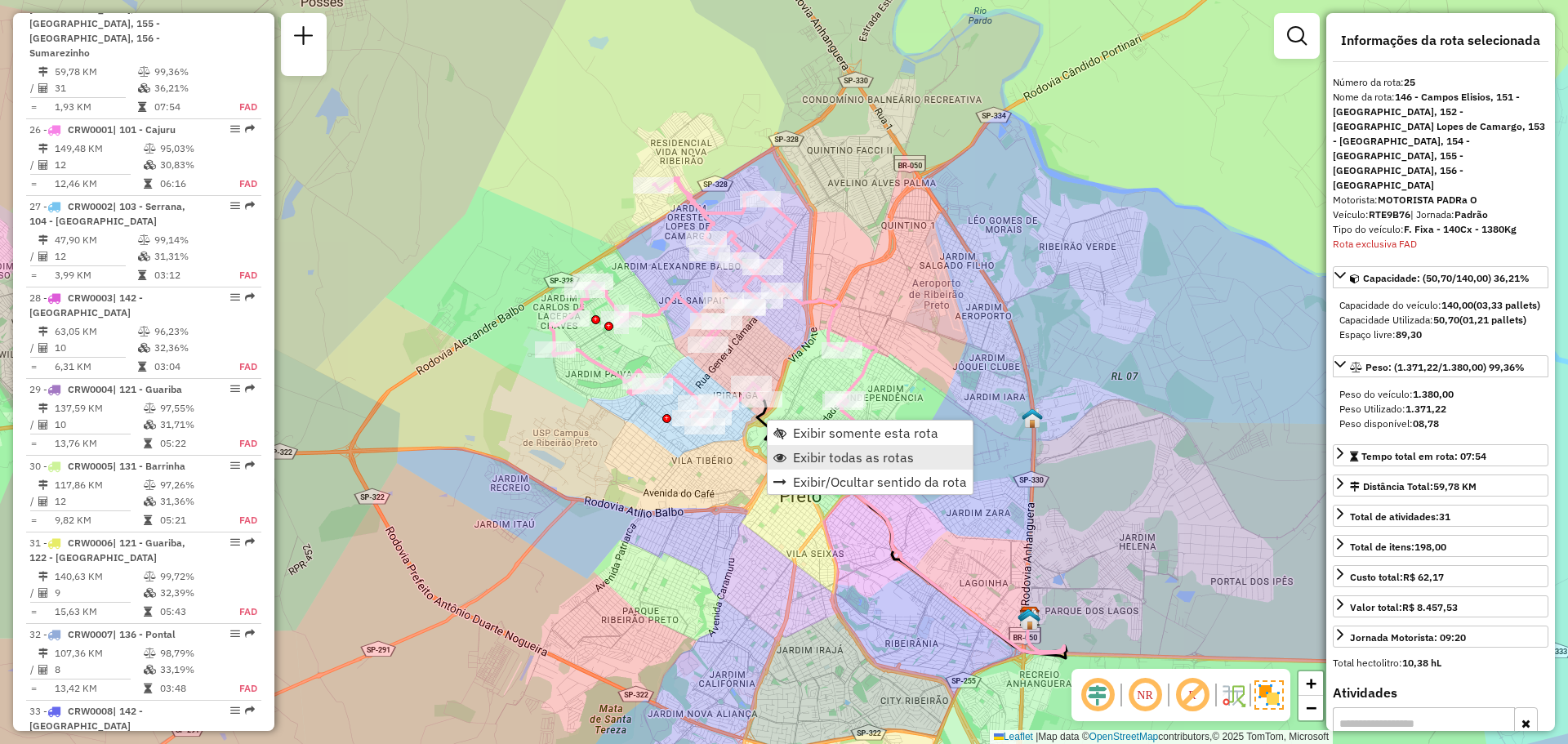
click at [803, 458] on span "Exibir todas as rotas" at bounding box center [853, 457] width 121 height 13
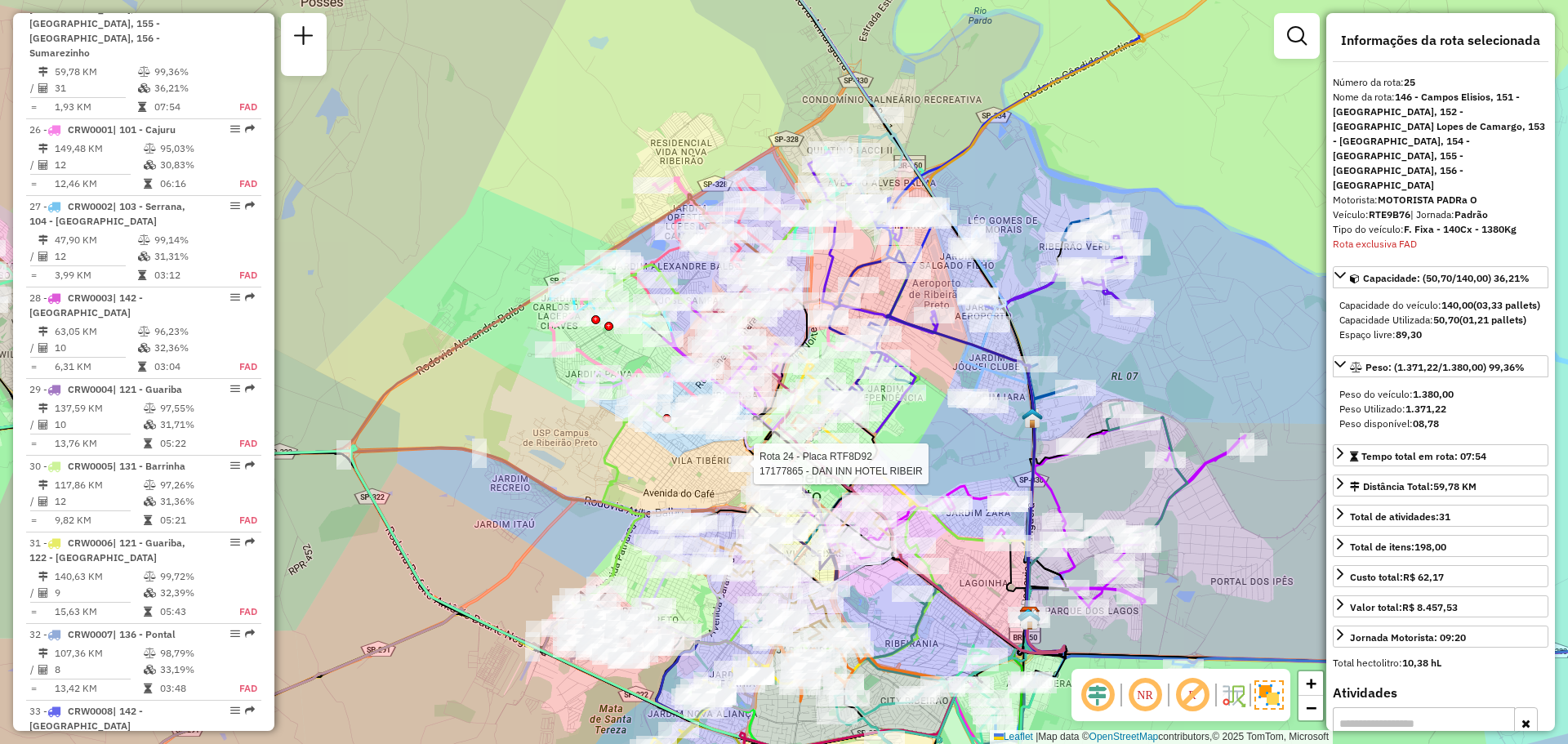
click at [791, 456] on link "Exibir todas as rotas" at bounding box center [870, 457] width 205 height 25
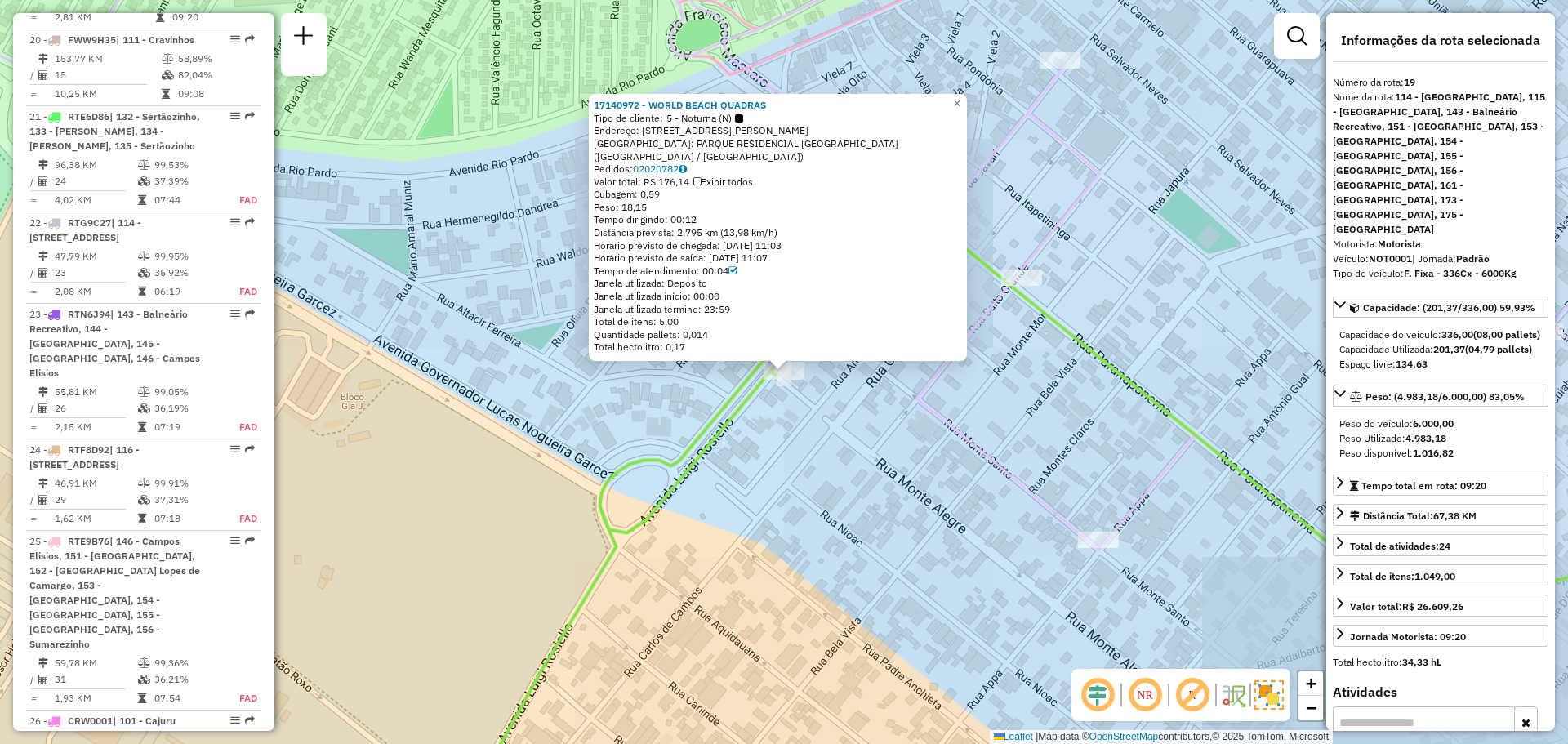
scroll to position [2331, 0]
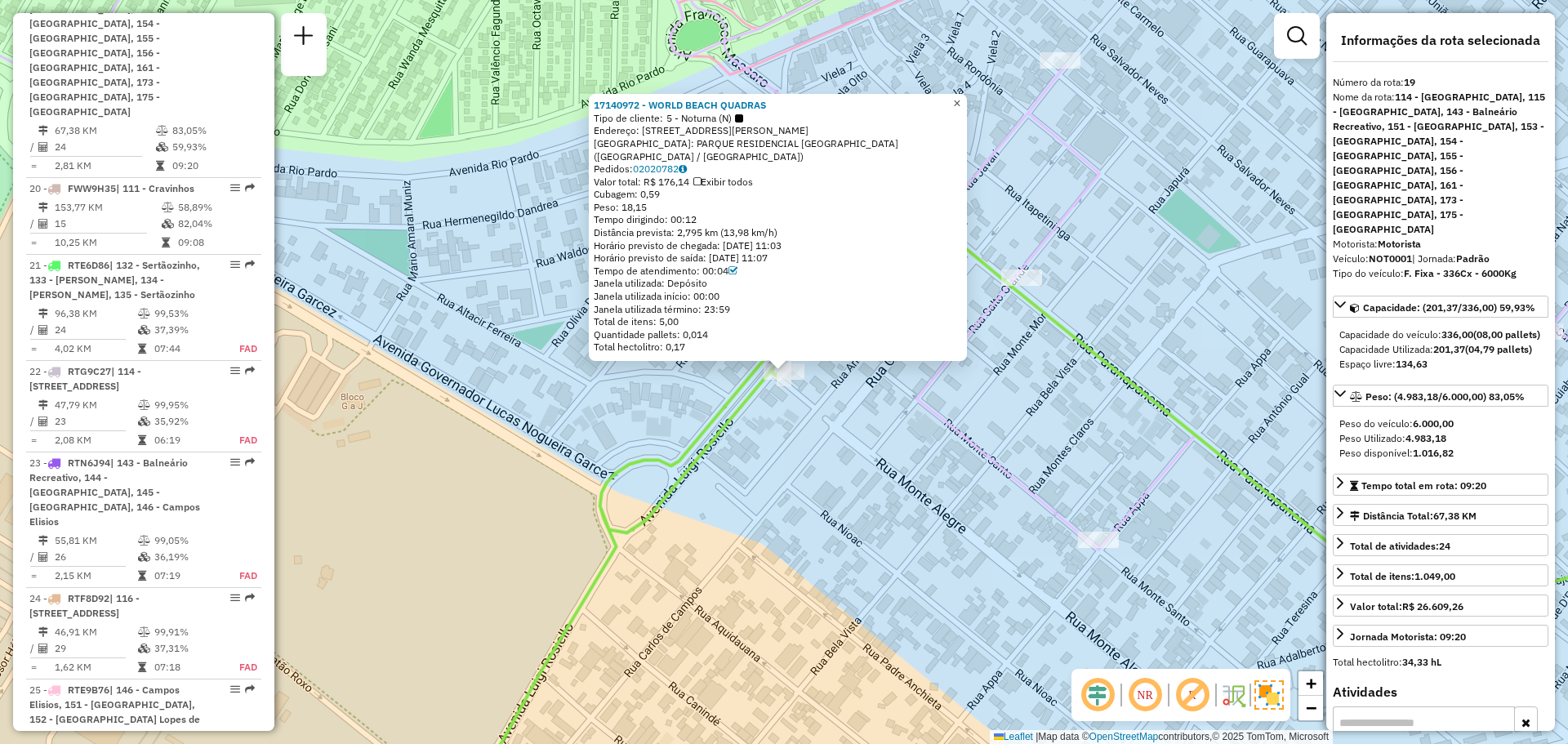
click at [961, 110] on span "×" at bounding box center [956, 103] width 7 height 14
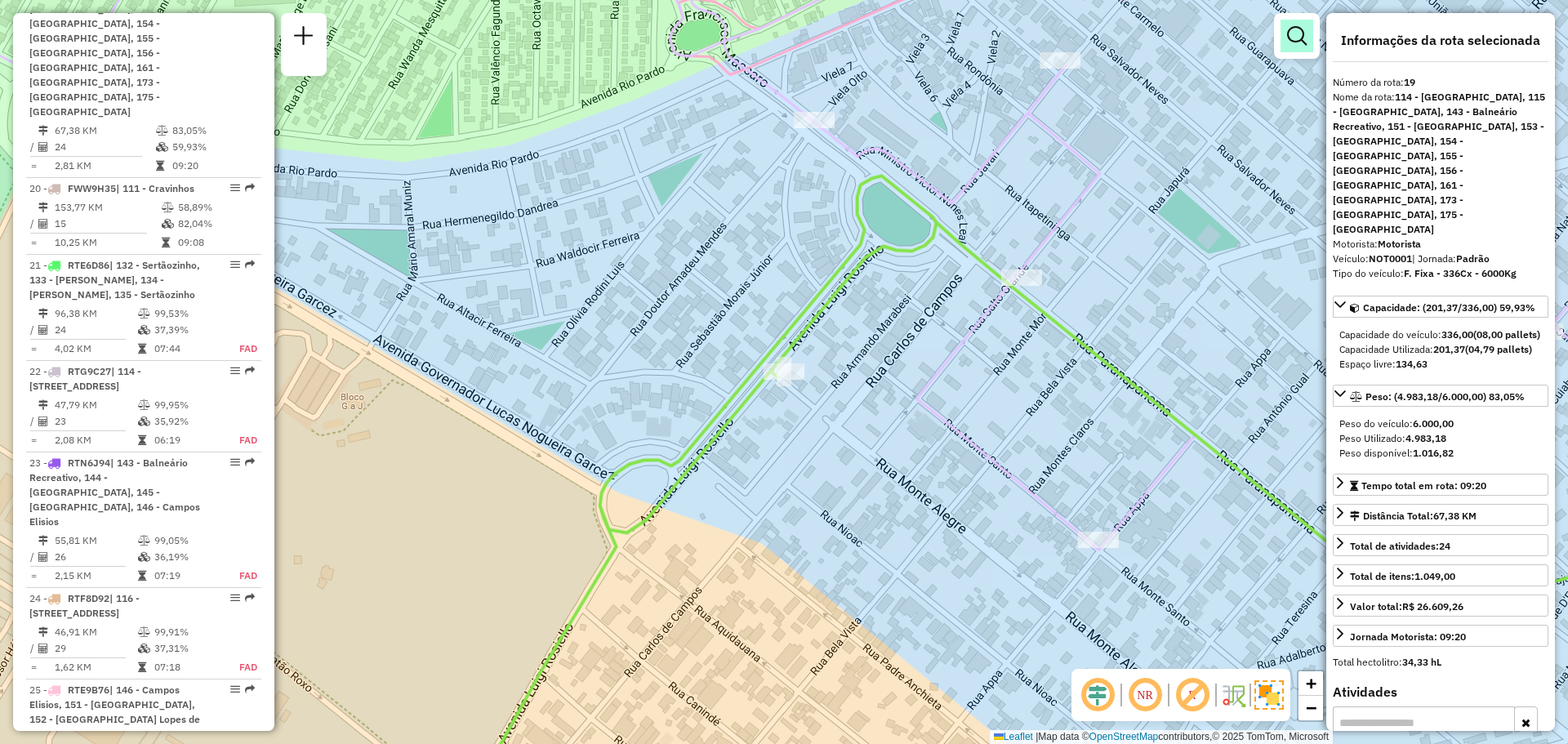
click at [1295, 38] on em at bounding box center [1297, 36] width 20 height 20
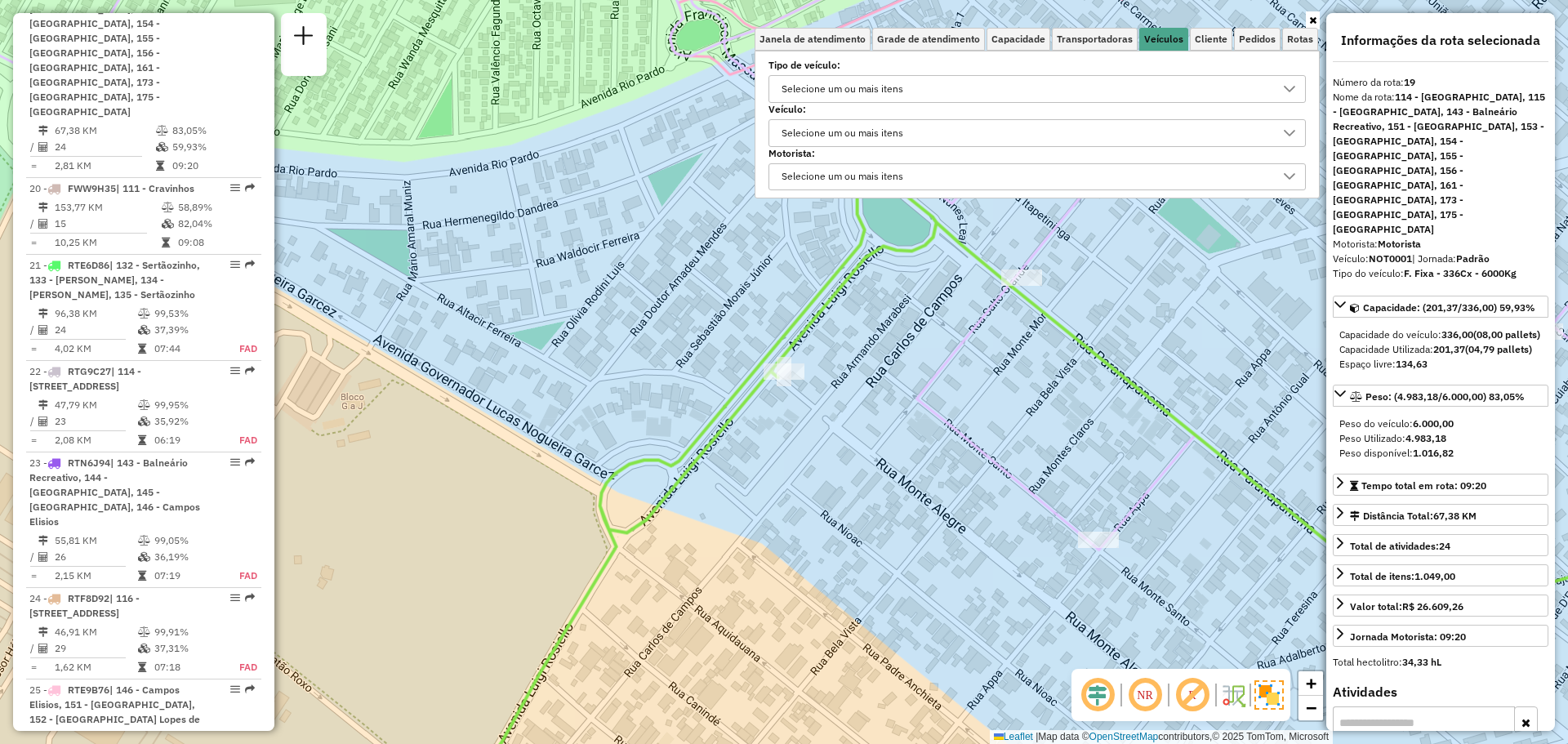
drag, startPoint x: 1255, startPoint y: 130, endPoint x: 1207, endPoint y: 145, distance: 50.4
click at [1253, 131] on div "Selecione um ou mais itens" at bounding box center [1025, 133] width 498 height 26
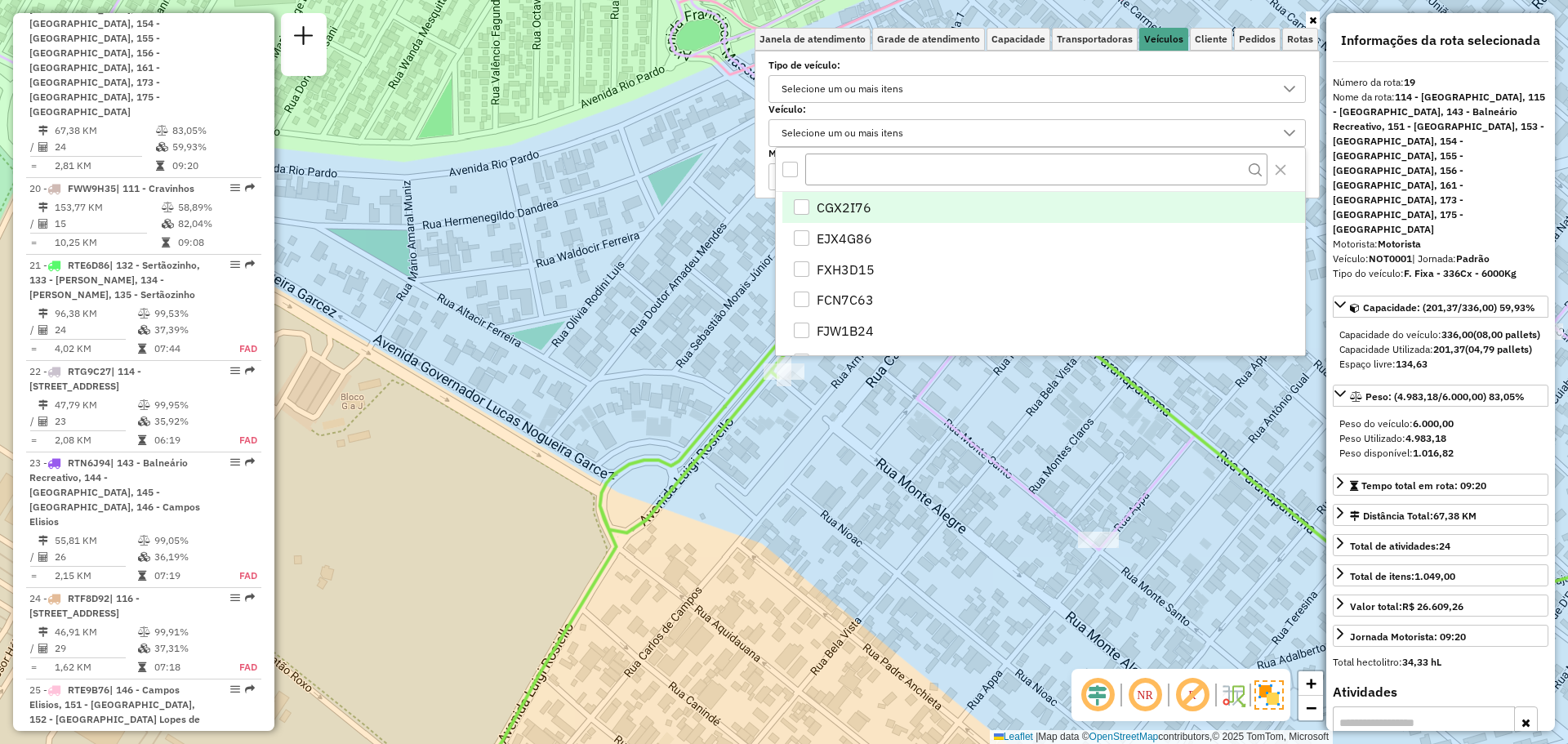
click at [807, 207] on div "CGX2I76" at bounding box center [802, 207] width 16 height 16
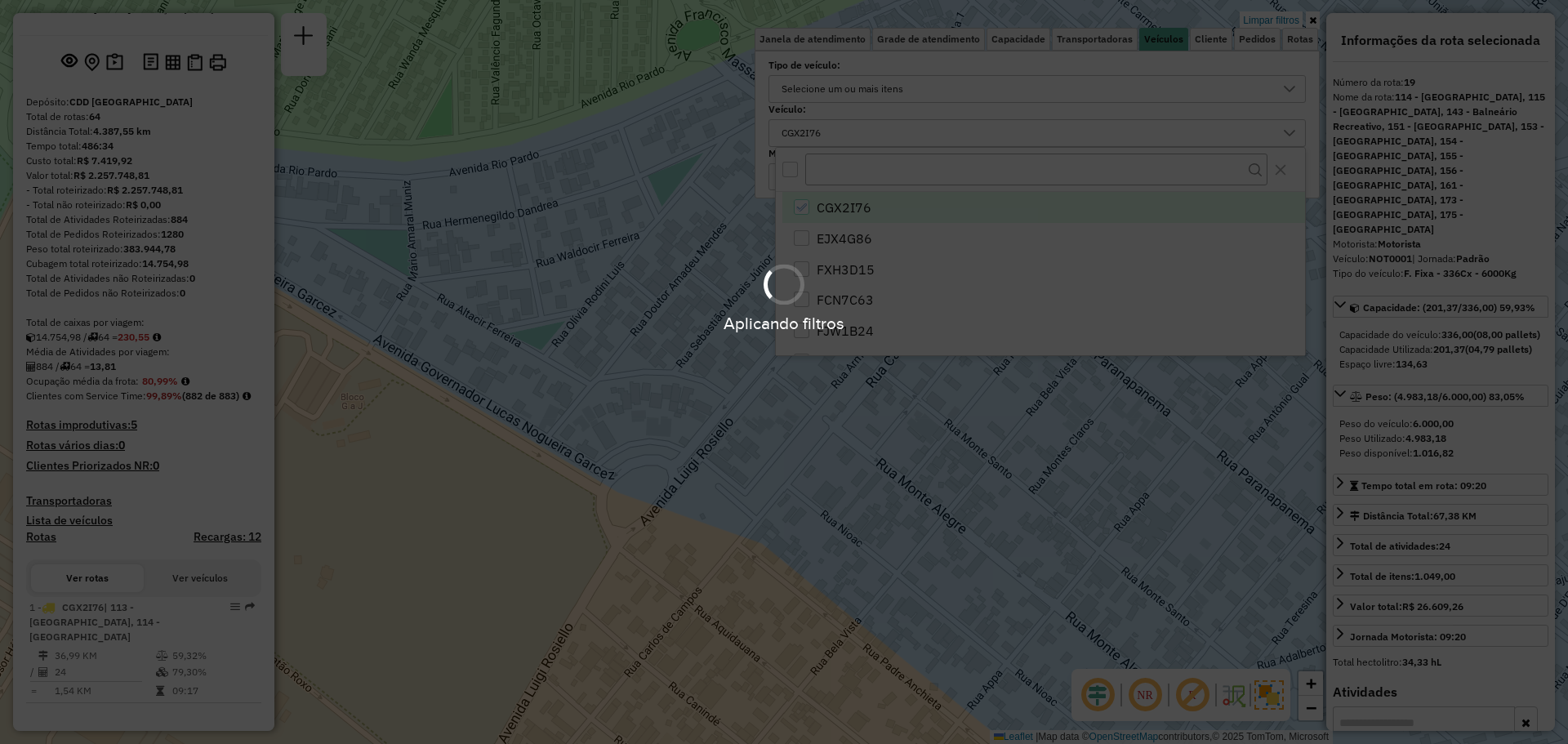
scroll to position [71, 0]
click at [511, 292] on div "Aplicando filtros" at bounding box center [784, 298] width 1568 height 78
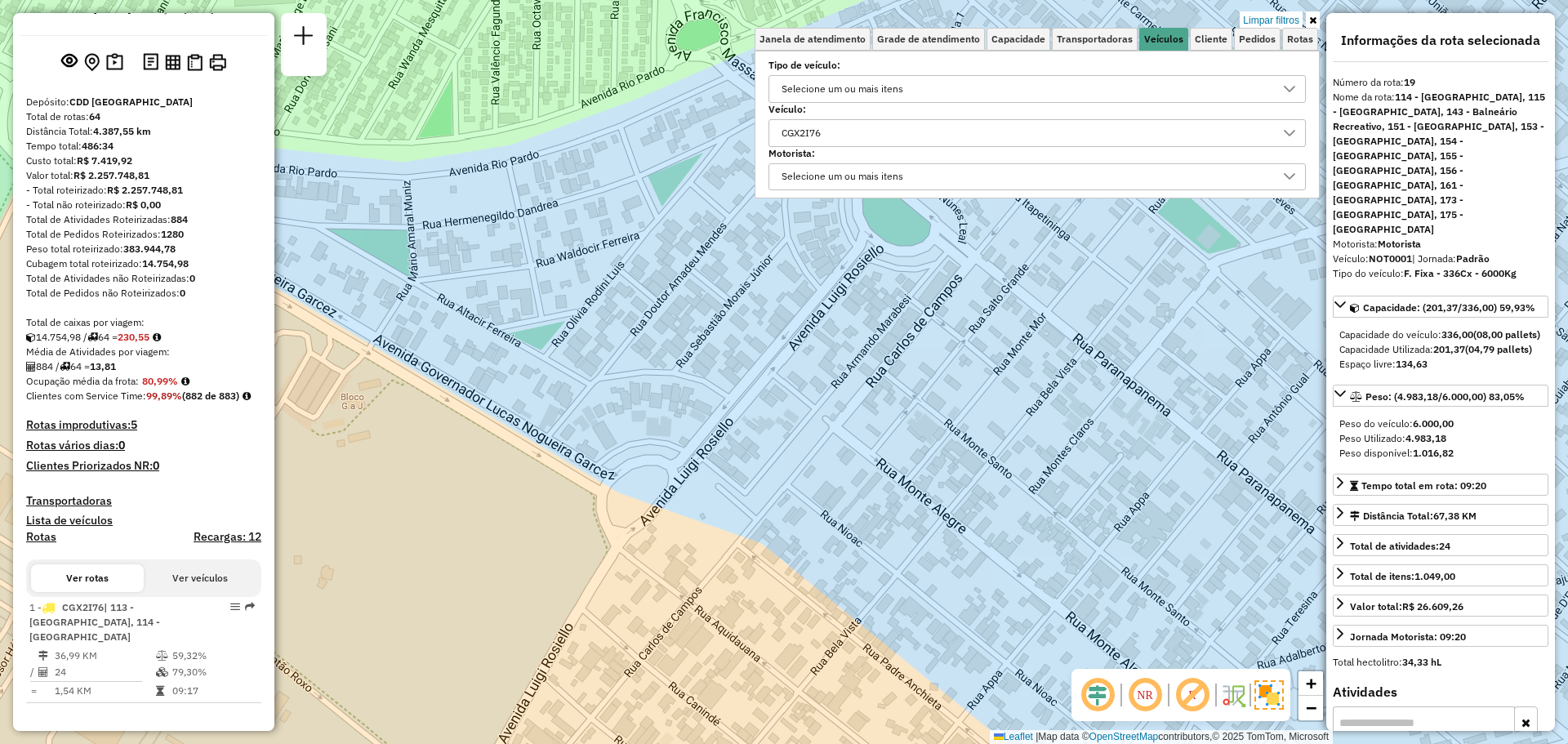
click at [1050, 316] on div "Limpar filtros Janela de atendimento Grade de atendimento Capacidade Transporta…" at bounding box center [784, 372] width 1568 height 744
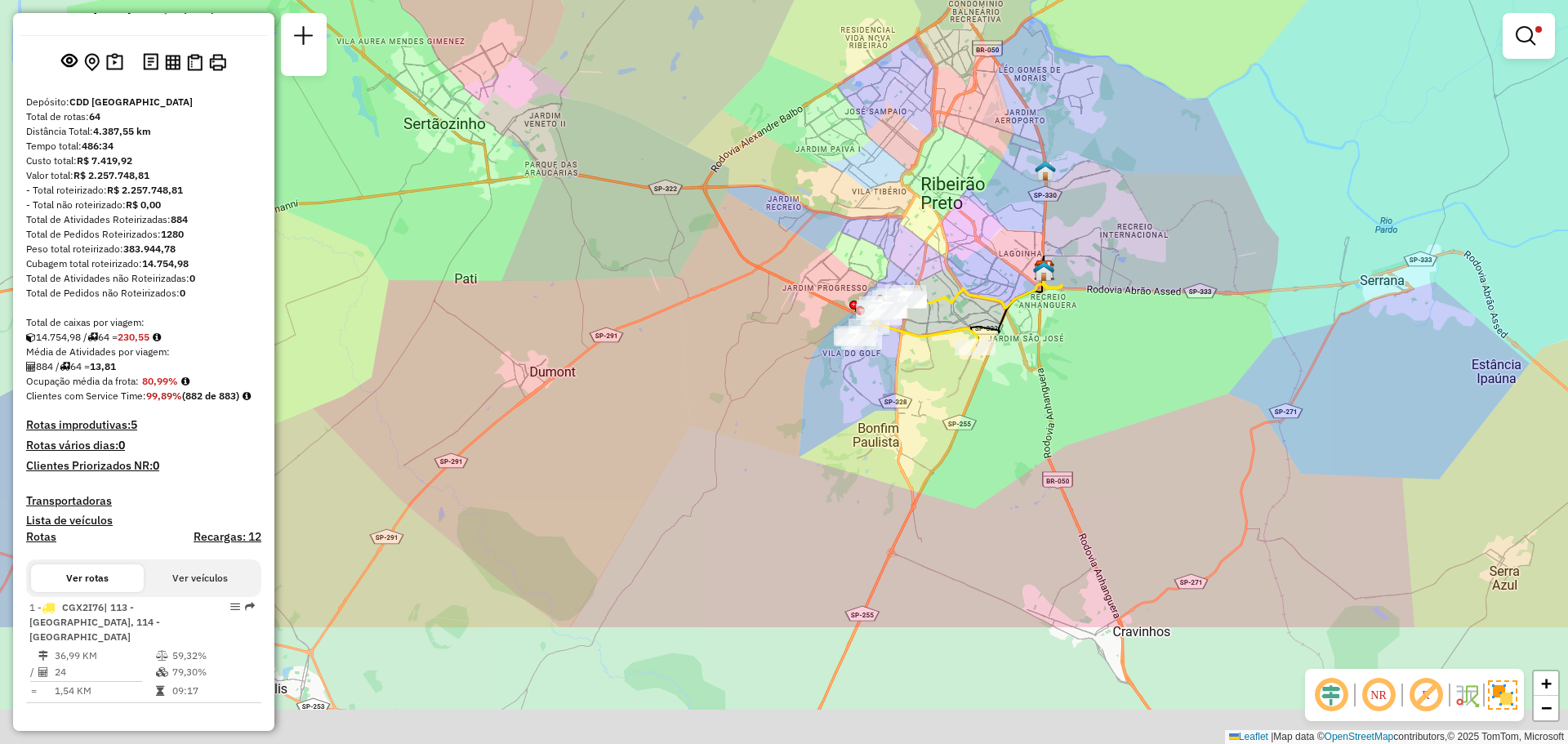
drag, startPoint x: 897, startPoint y: 475, endPoint x: 892, endPoint y: 217, distance: 257.4
click at [892, 217] on div "Limpar filtros Janela de atendimento Grade de atendimento Capacidade Transporta…" at bounding box center [784, 372] width 1568 height 744
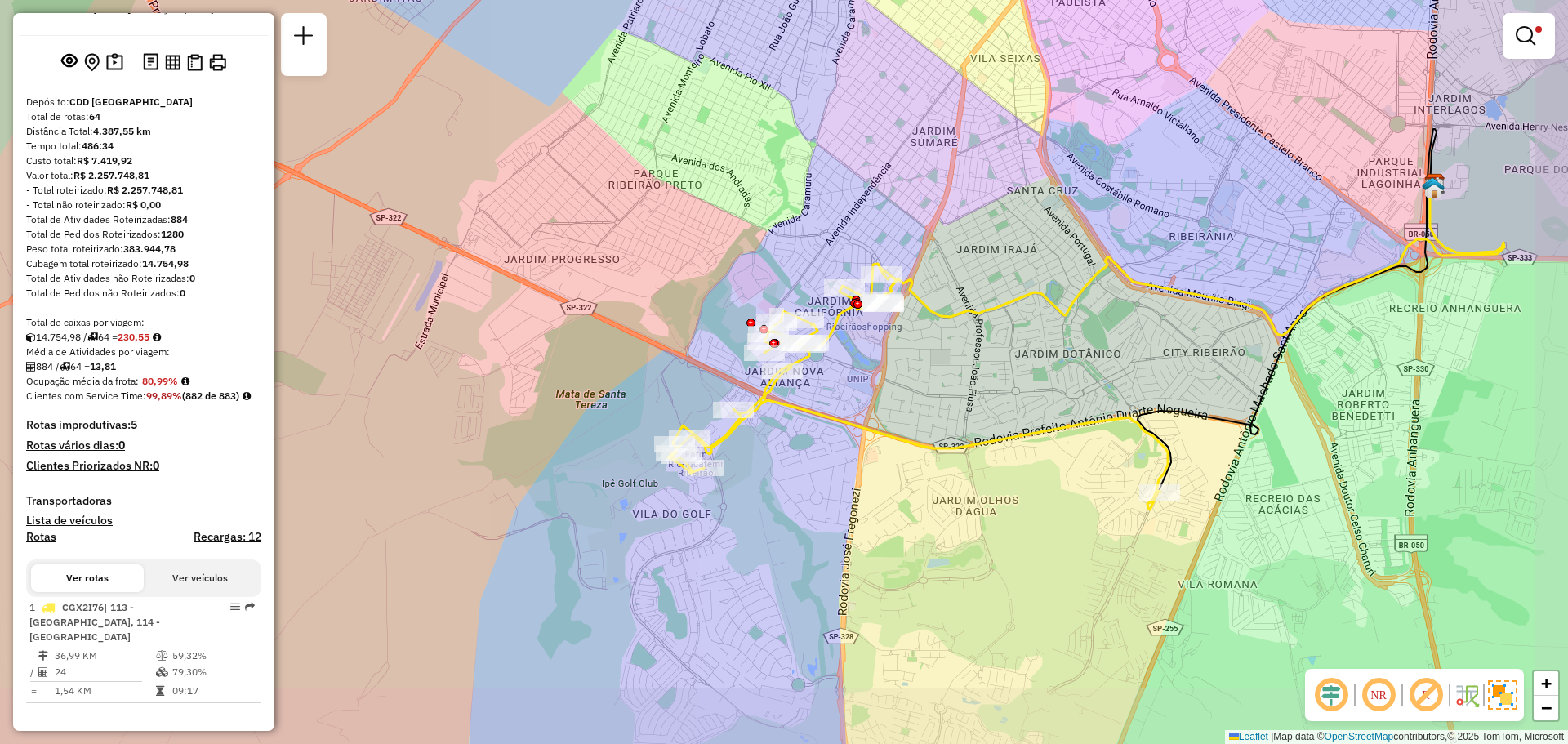
drag, startPoint x: 961, startPoint y: 531, endPoint x: 906, endPoint y: 464, distance: 87.0
click at [916, 465] on div "Limpar filtros Janela de atendimento Grade de atendimento Capacidade Transporta…" at bounding box center [784, 372] width 1568 height 744
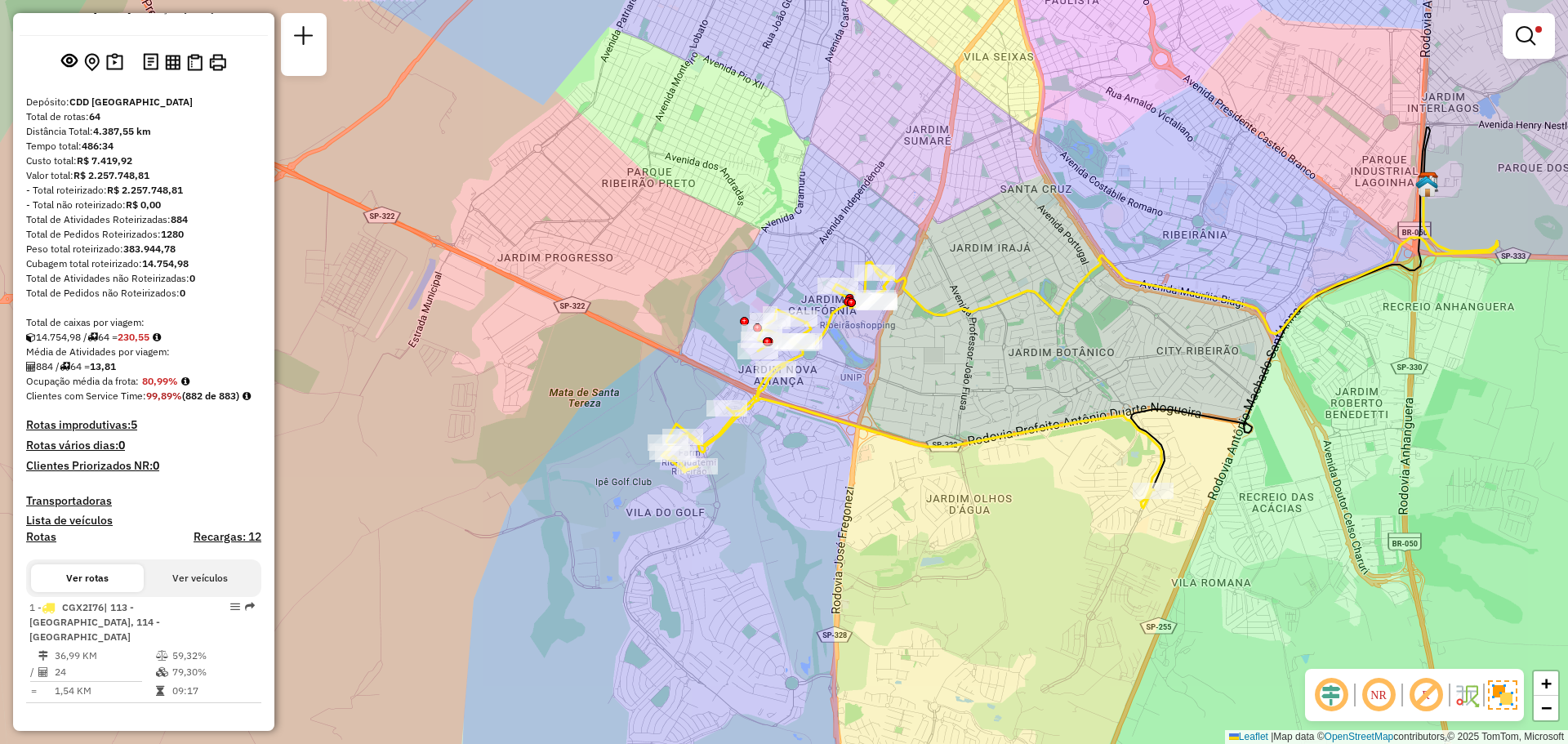
select select "**********"
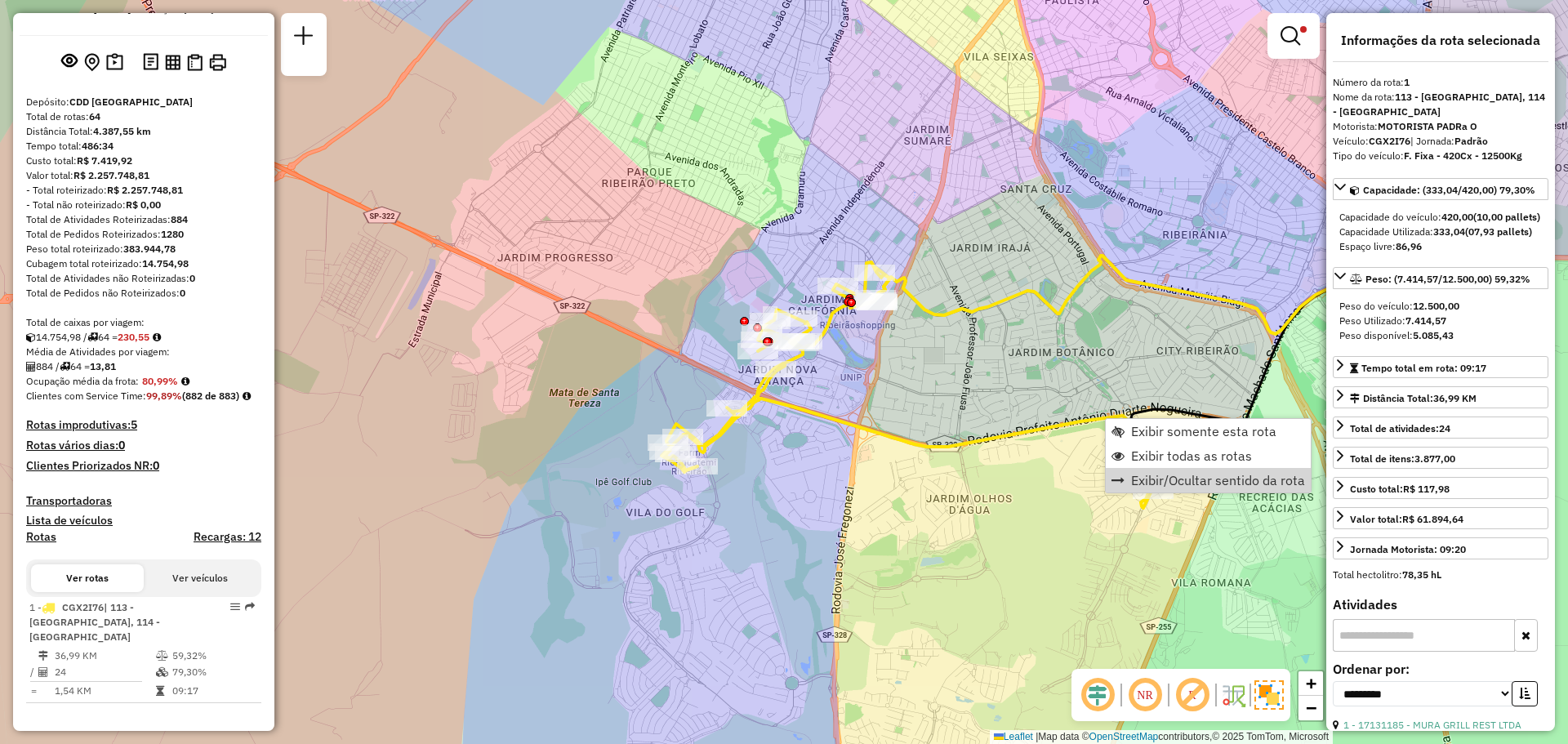
click at [1166, 560] on div "Limpar filtros Janela de atendimento Grade de atendimento Capacidade Transporta…" at bounding box center [784, 372] width 1568 height 744
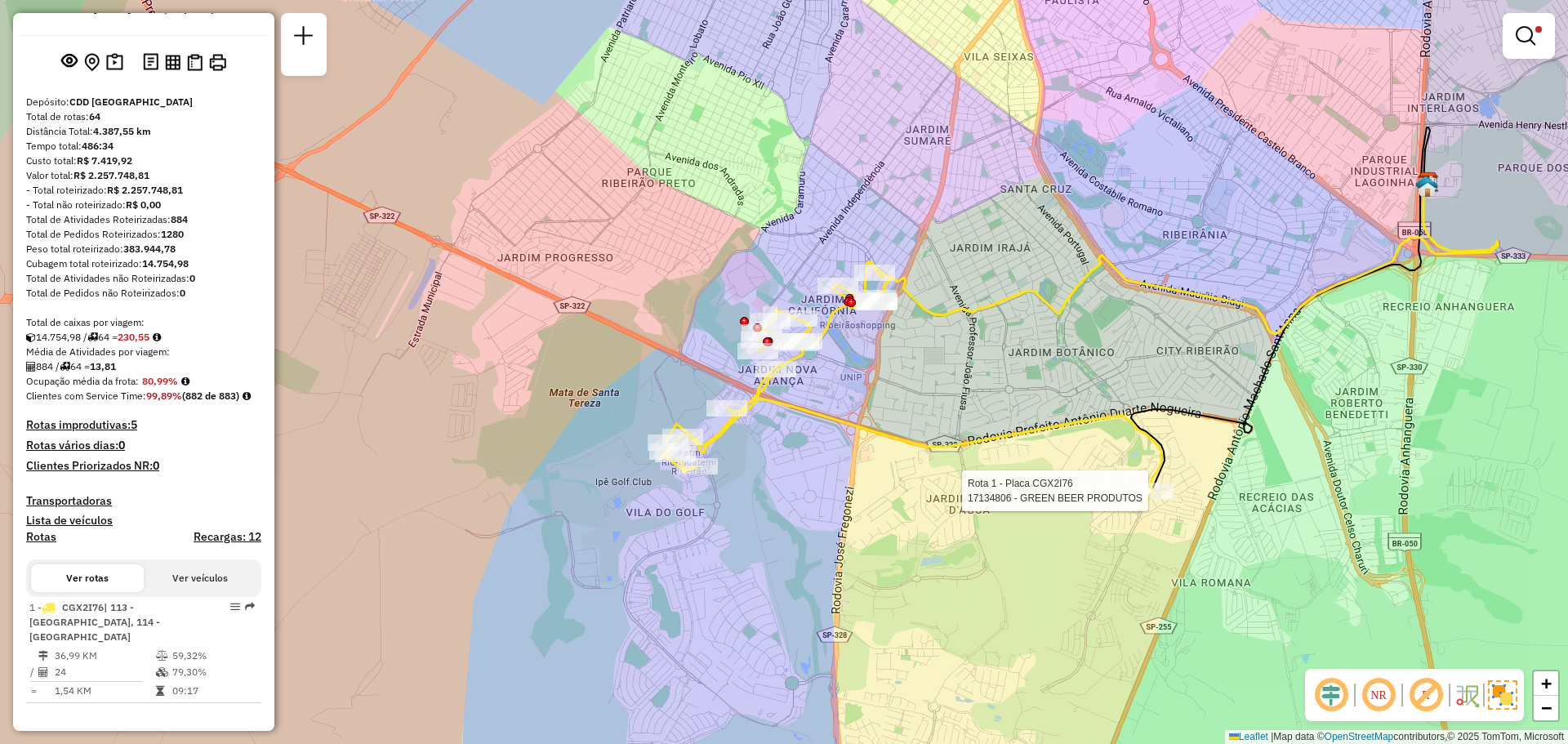
select select "**********"
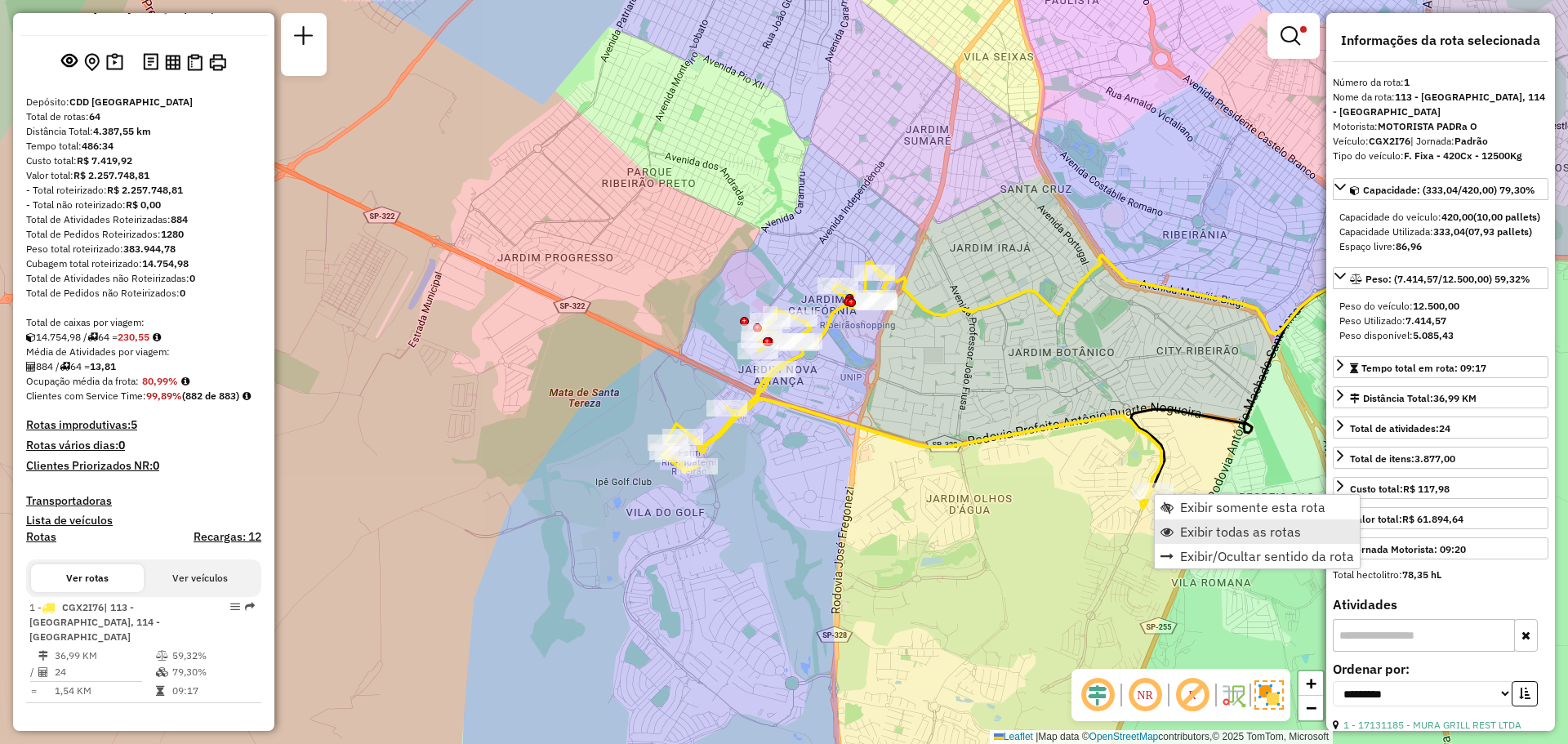
click at [1236, 537] on span "Exibir todas as rotas" at bounding box center [1240, 531] width 121 height 13
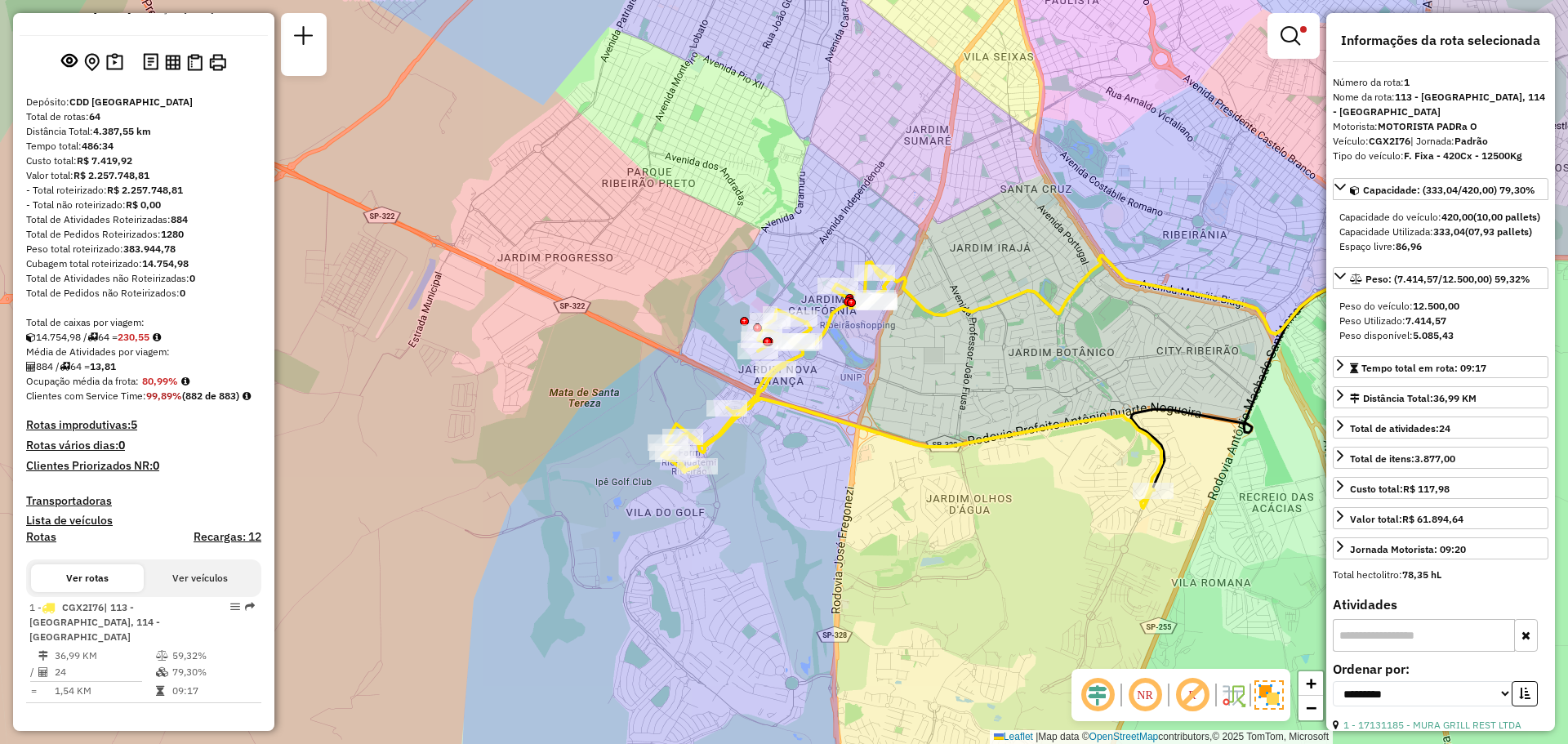
click at [1113, 569] on div "Limpar filtros Janela de atendimento Grade de atendimento Capacidade Transporta…" at bounding box center [784, 372] width 1568 height 744
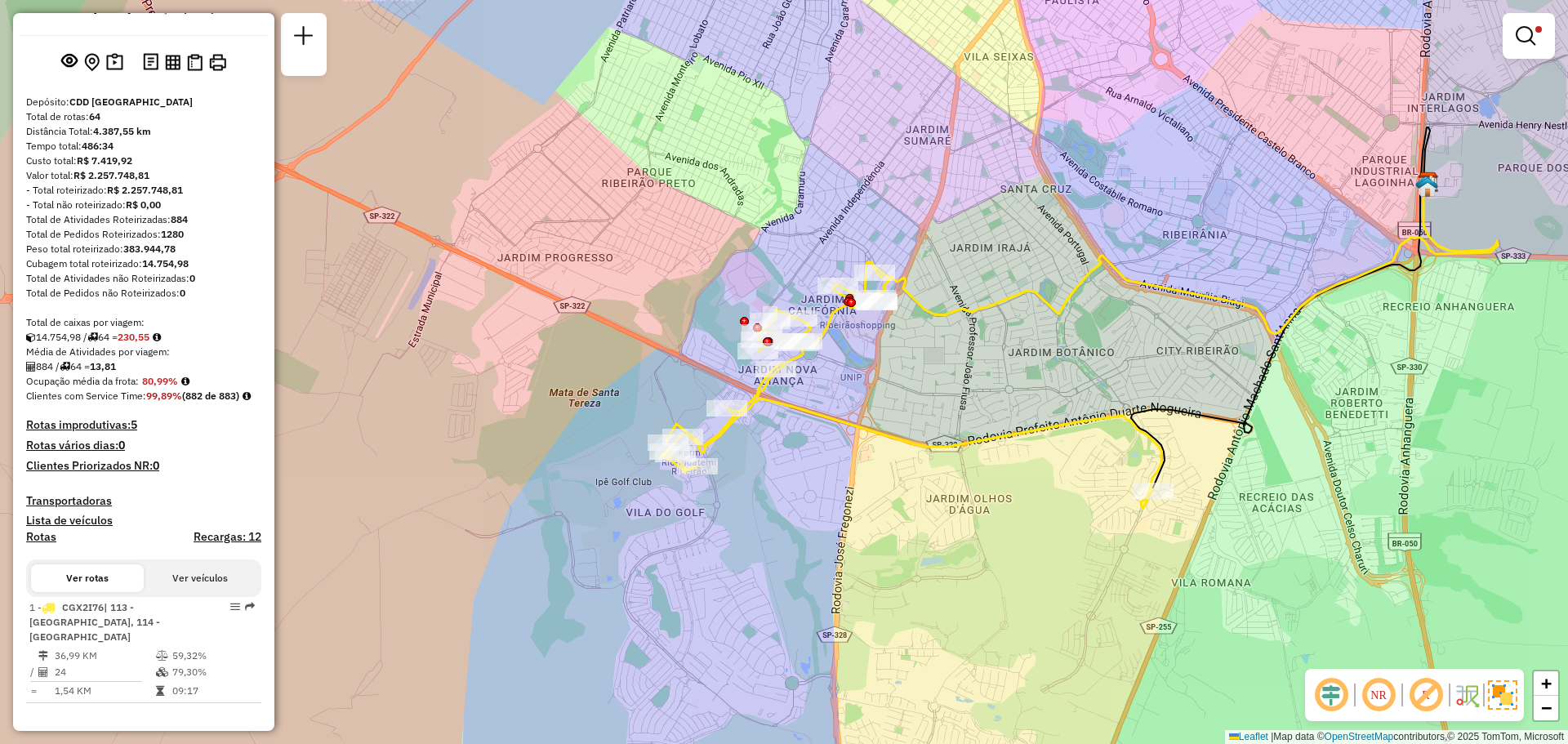
select select "**********"
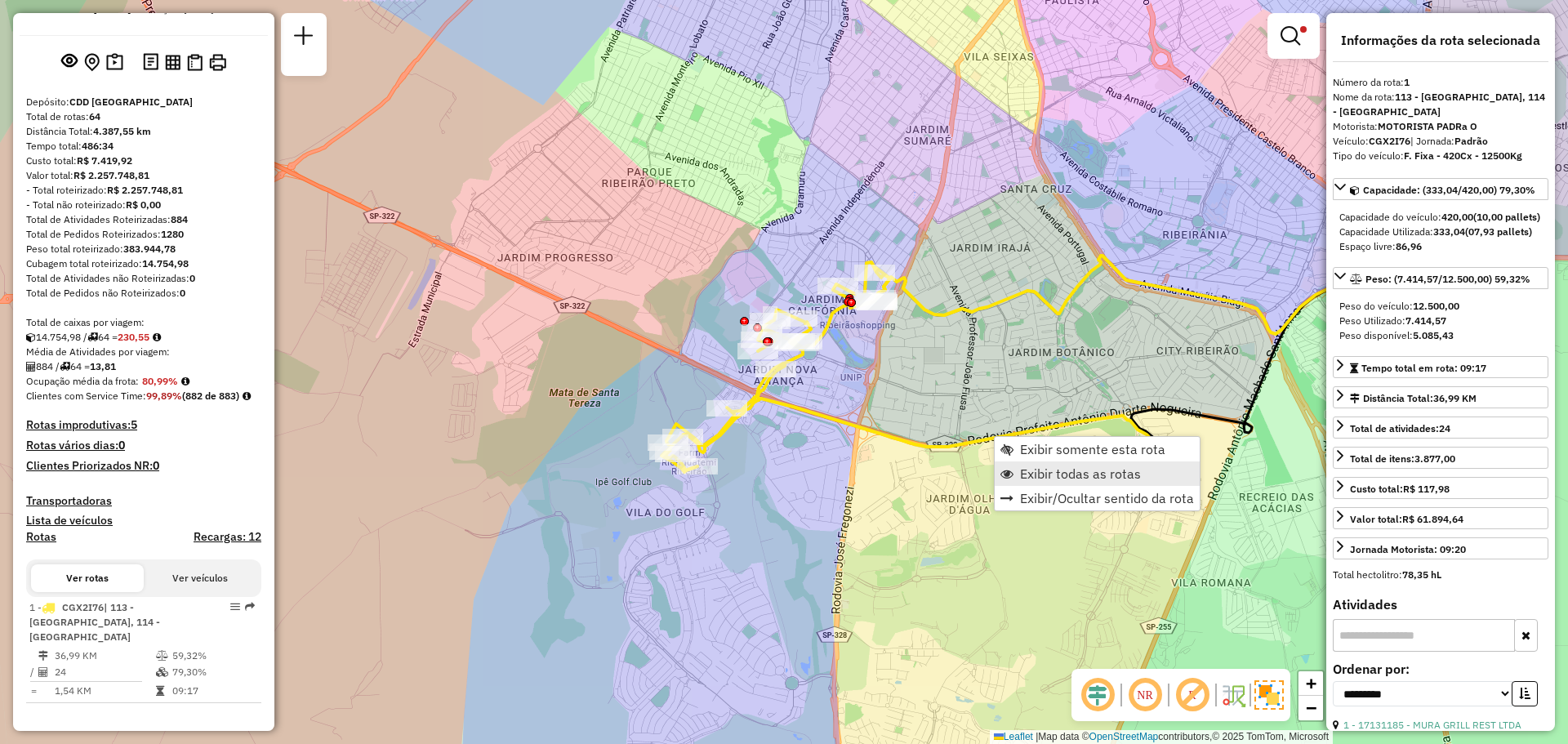
click at [1051, 471] on span "Exibir todas as rotas" at bounding box center [1080, 473] width 121 height 13
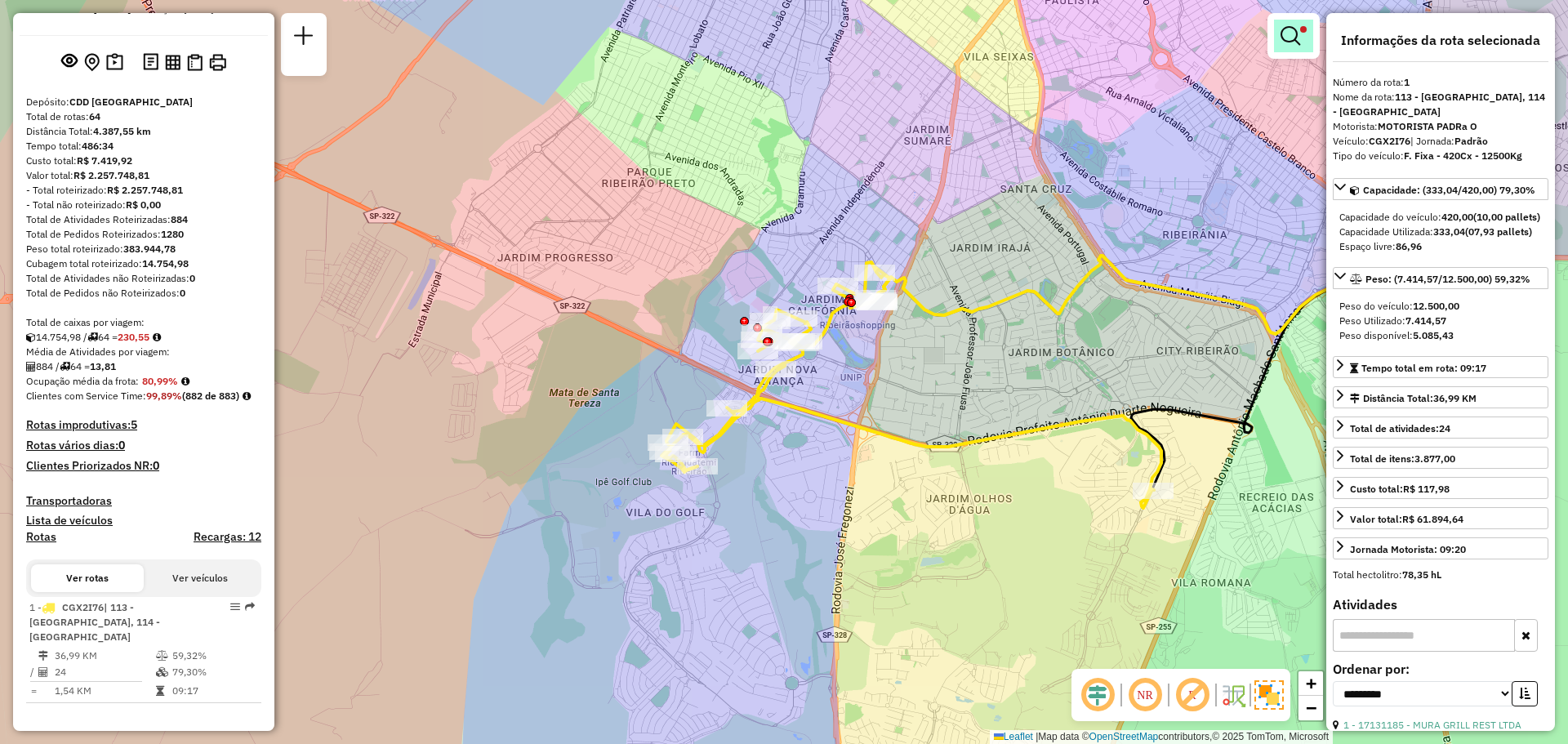
click at [1297, 36] on em at bounding box center [1291, 36] width 20 height 20
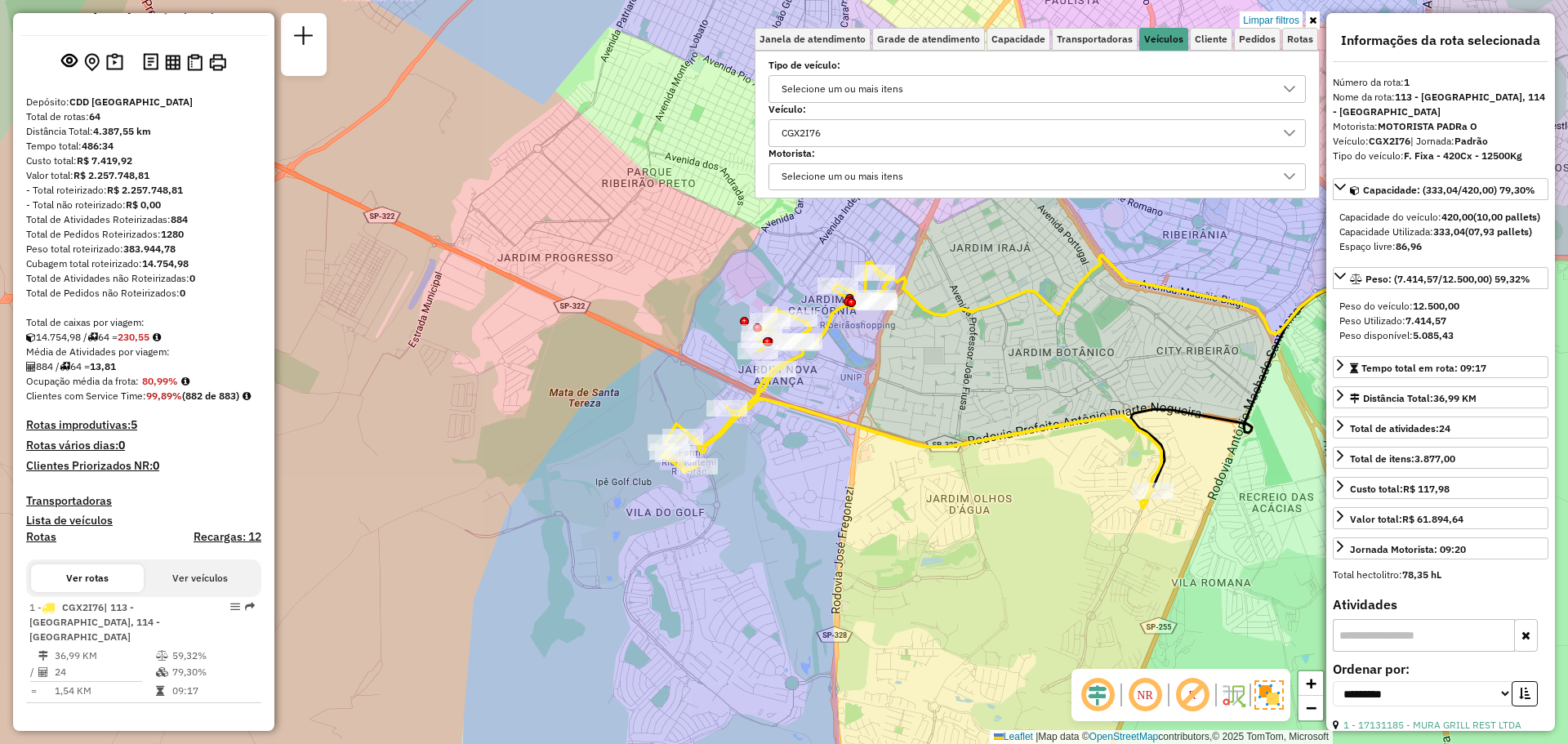
click at [930, 132] on div "CGX2I76" at bounding box center [1025, 133] width 498 height 26
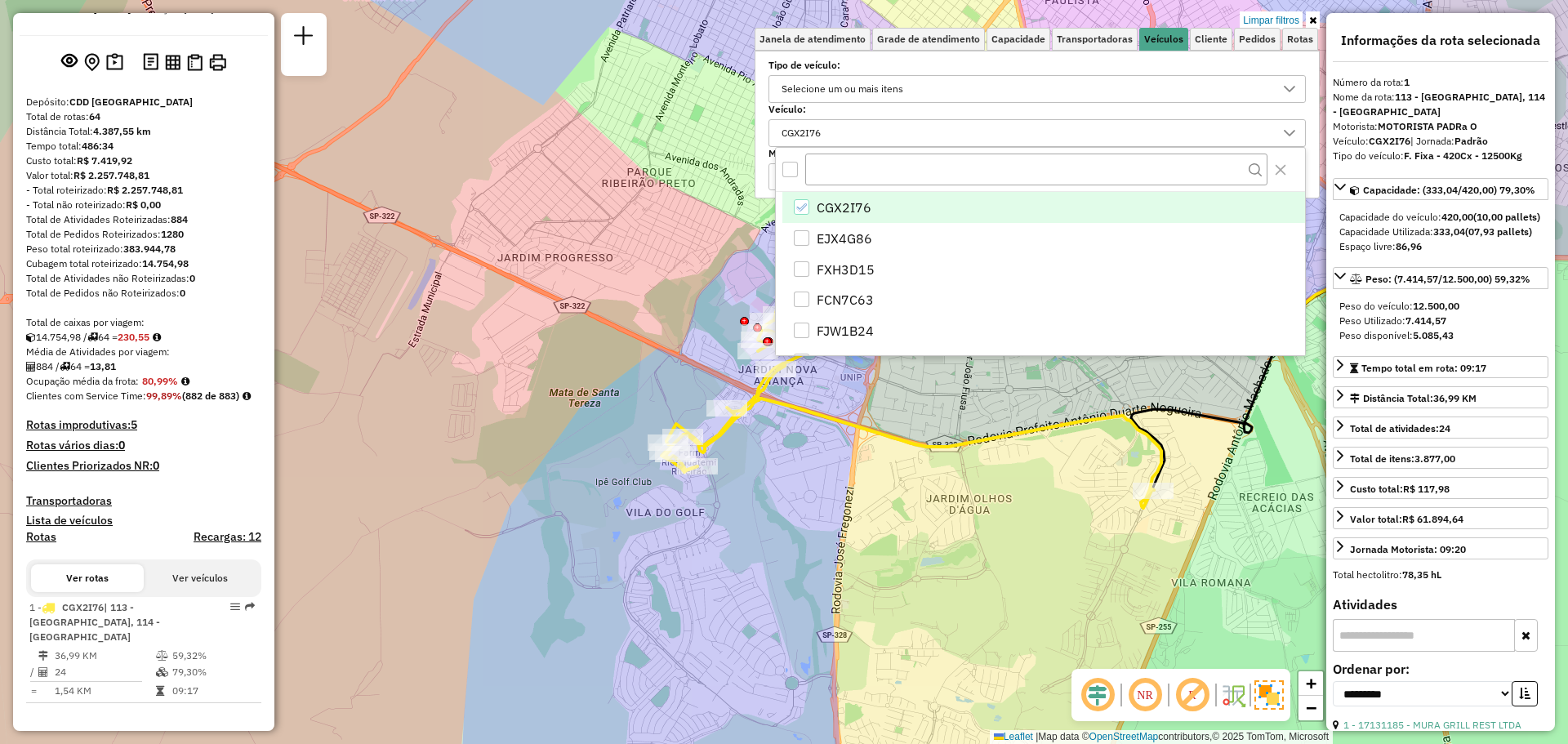
click at [801, 203] on icon "CGX2I76" at bounding box center [801, 207] width 11 height 11
click at [928, 112] on label "Veículo:" at bounding box center [1037, 109] width 537 height 15
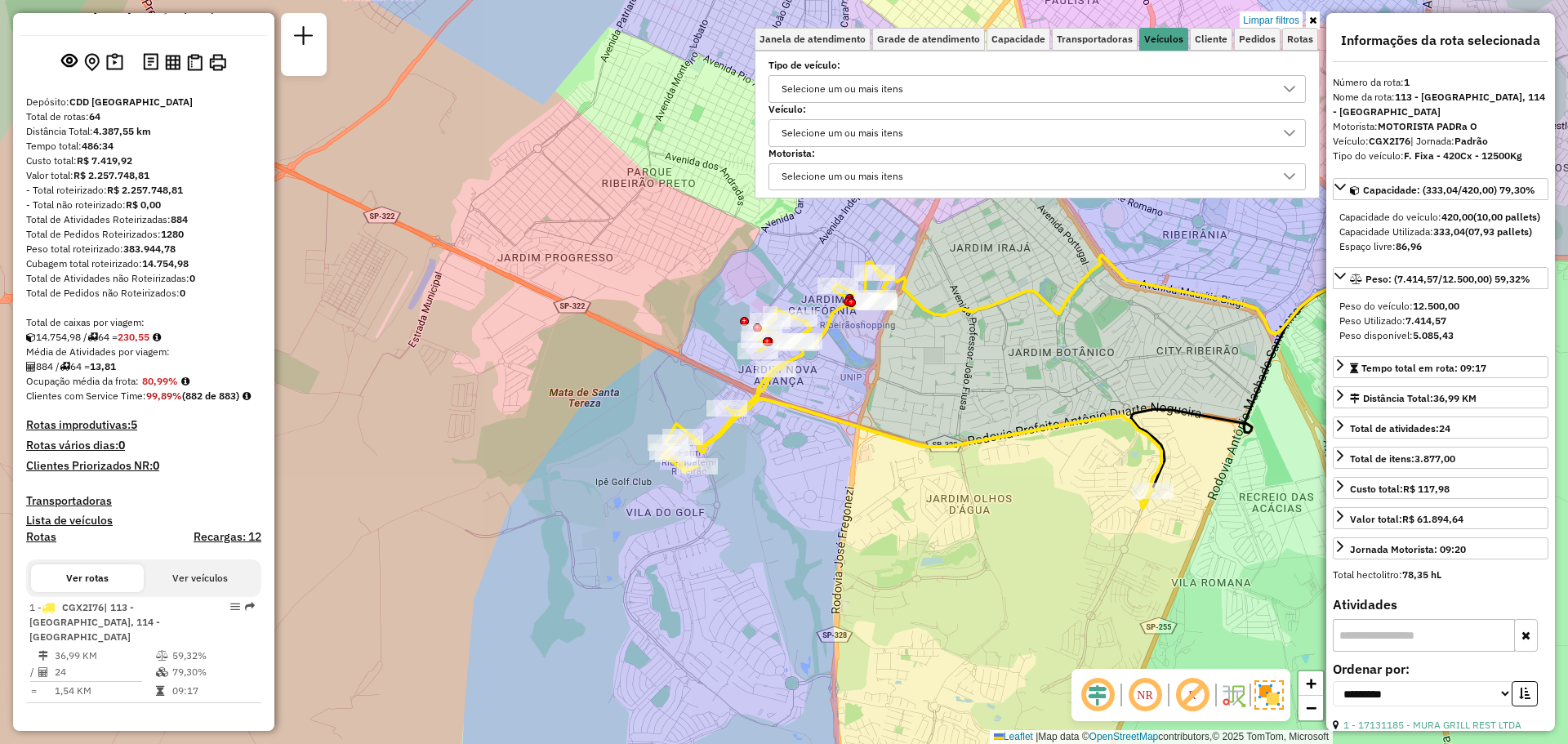
click at [1057, 439] on div "Limpar filtros Janela de atendimento Grade de atendimento Capacidade Transporta…" at bounding box center [784, 372] width 1568 height 744
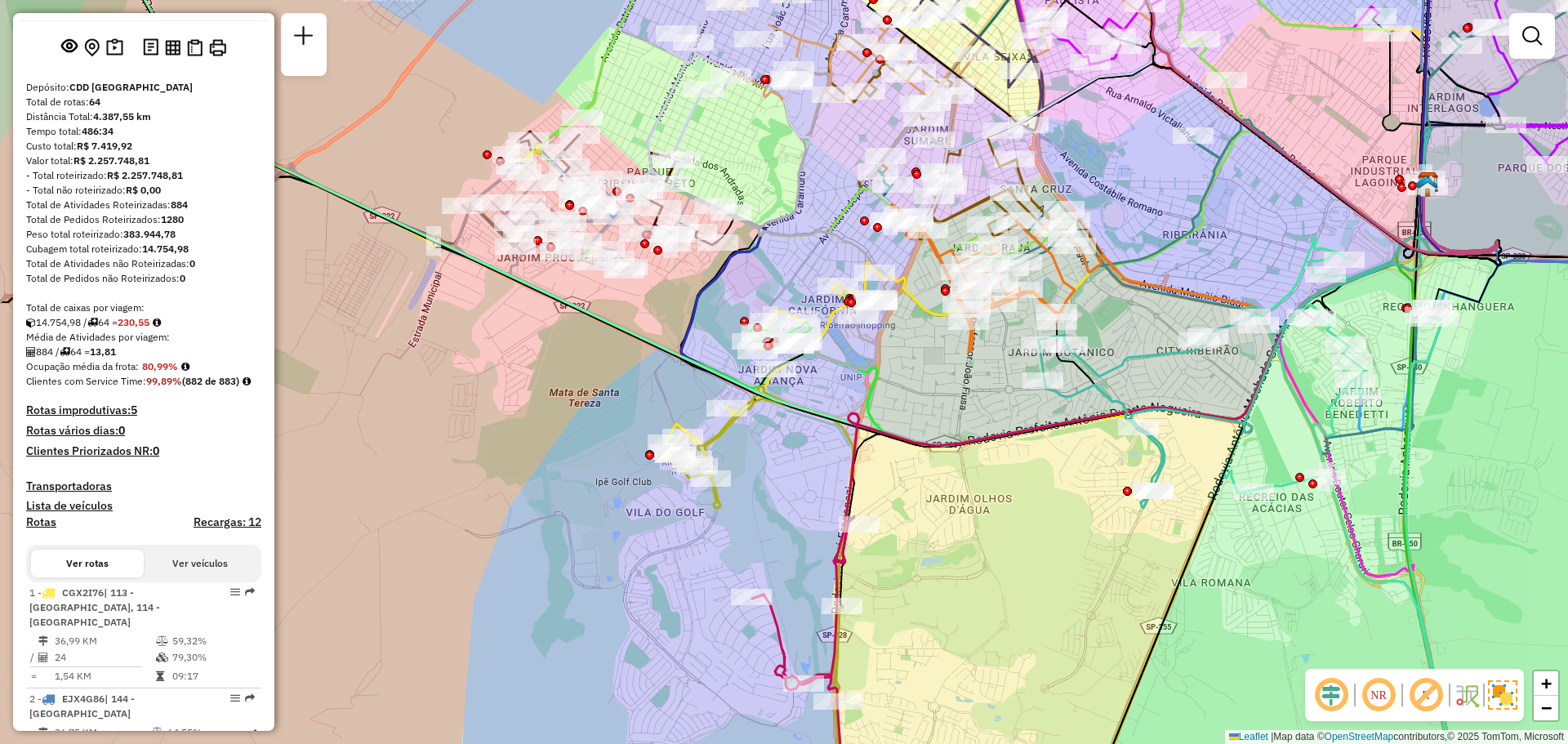
scroll to position [2331, 0]
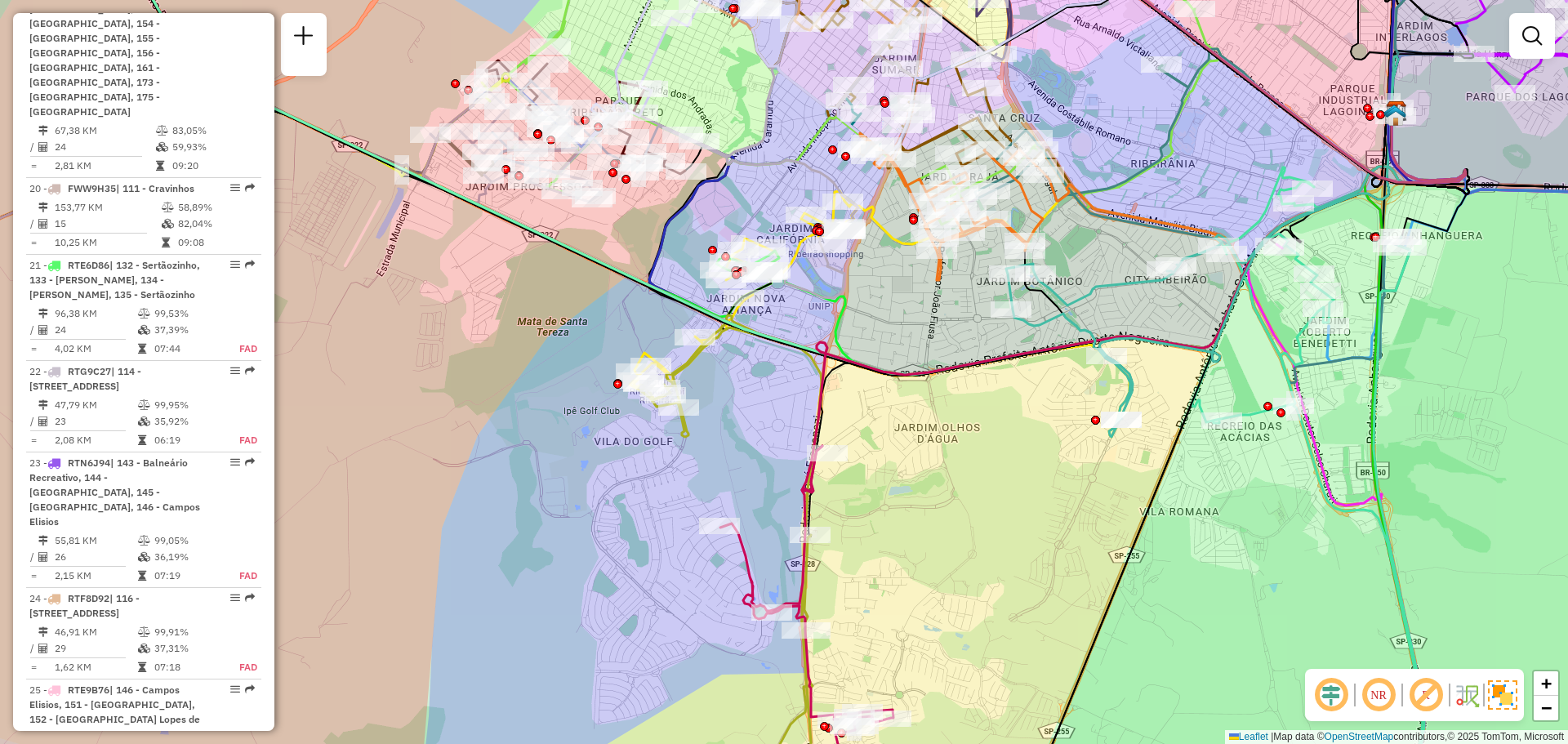
drag, startPoint x: 1081, startPoint y: 477, endPoint x: 1049, endPoint y: 406, distance: 77.9
click at [1049, 406] on div "Janela de atendimento Grade de atendimento Capacidade Transportadoras Veículos …" at bounding box center [784, 372] width 1568 height 744
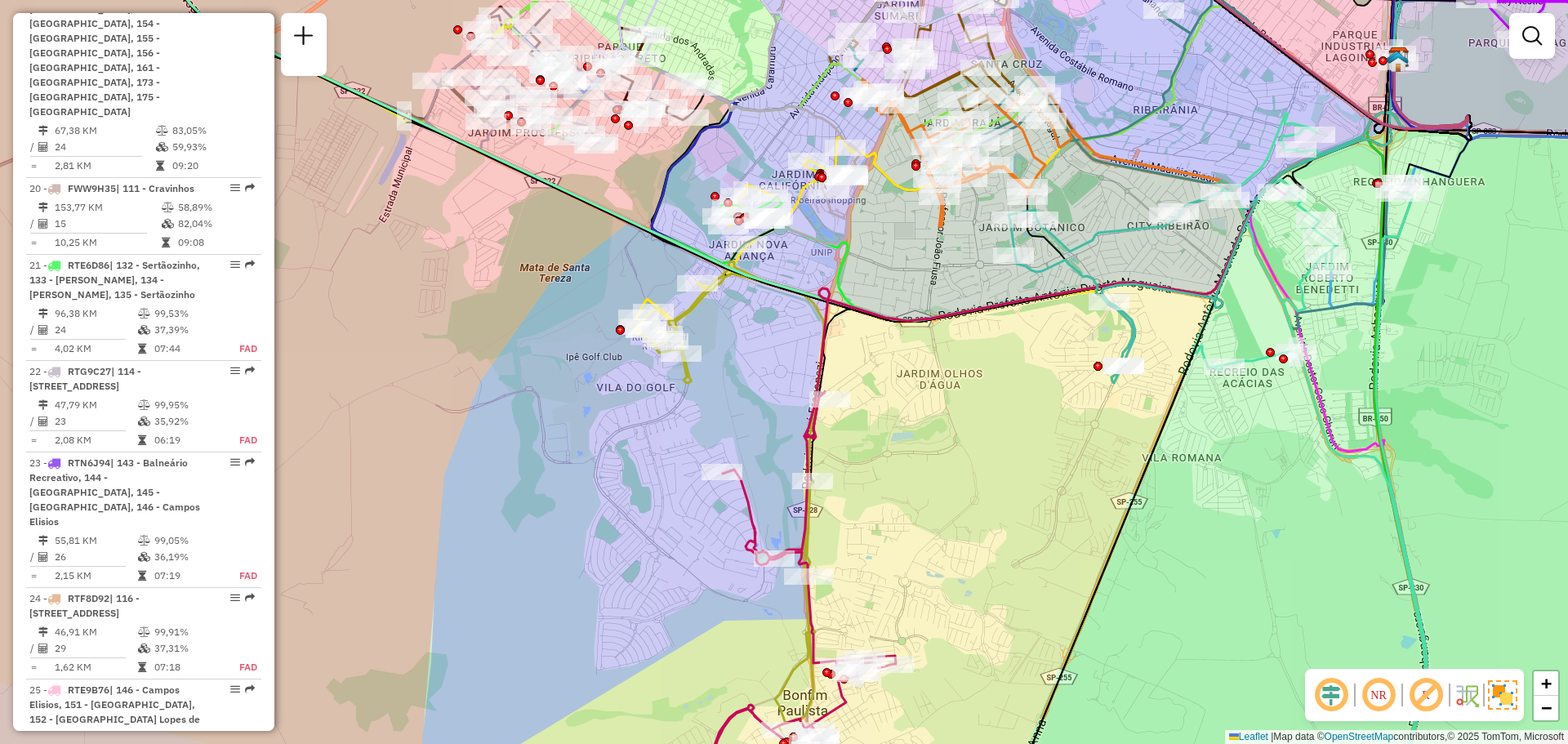
drag, startPoint x: 1046, startPoint y: 486, endPoint x: 1046, endPoint y: 447, distance: 39.2
click at [1046, 447] on div "Janela de atendimento Grade de atendimento Capacidade Transportadoras Veículos …" at bounding box center [784, 372] width 1568 height 744
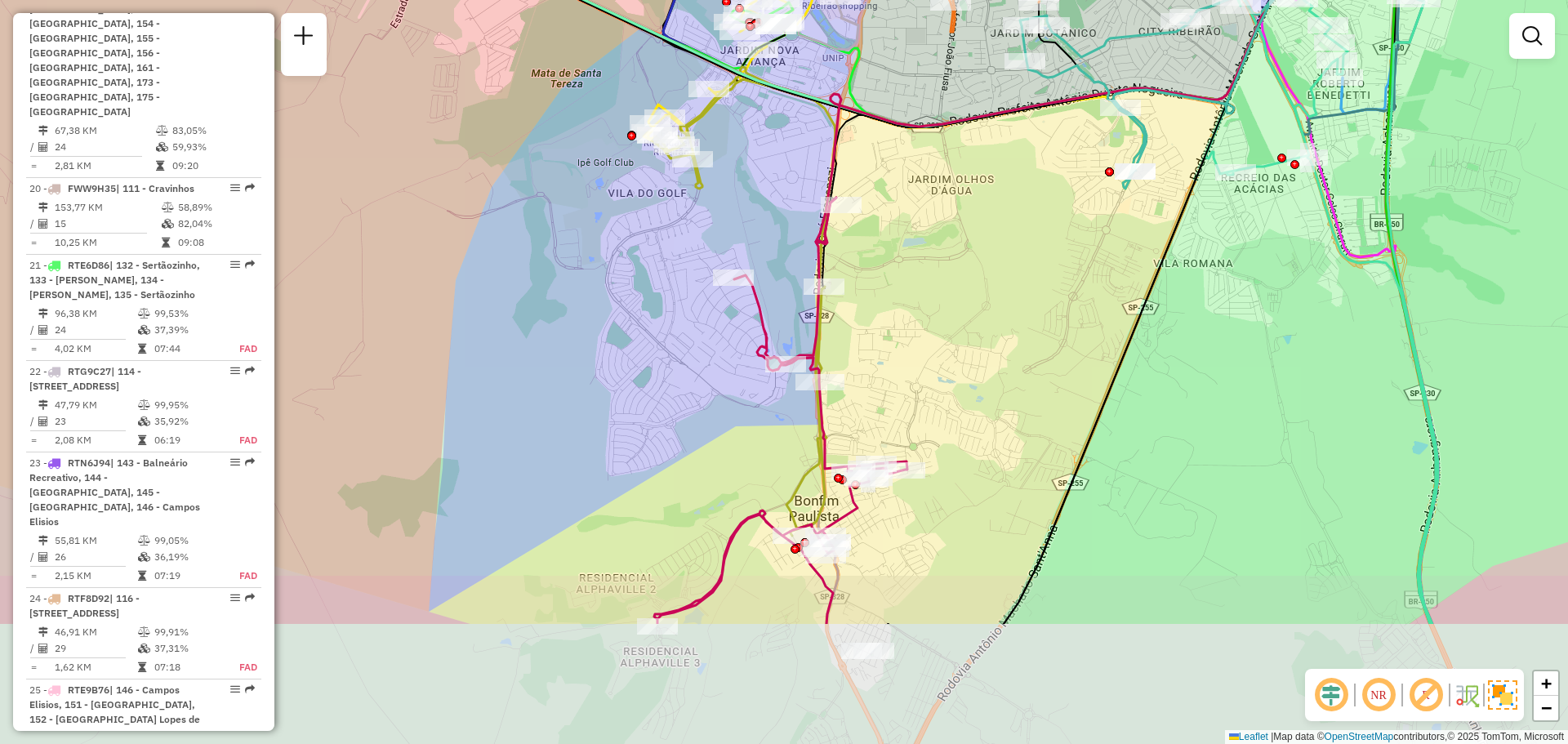
drag, startPoint x: 1043, startPoint y: 546, endPoint x: 1054, endPoint y: 350, distance: 196.3
click at [1054, 350] on div "Janela de atendimento Grade de atendimento Capacidade Transportadoras Veículos …" at bounding box center [784, 372] width 1568 height 744
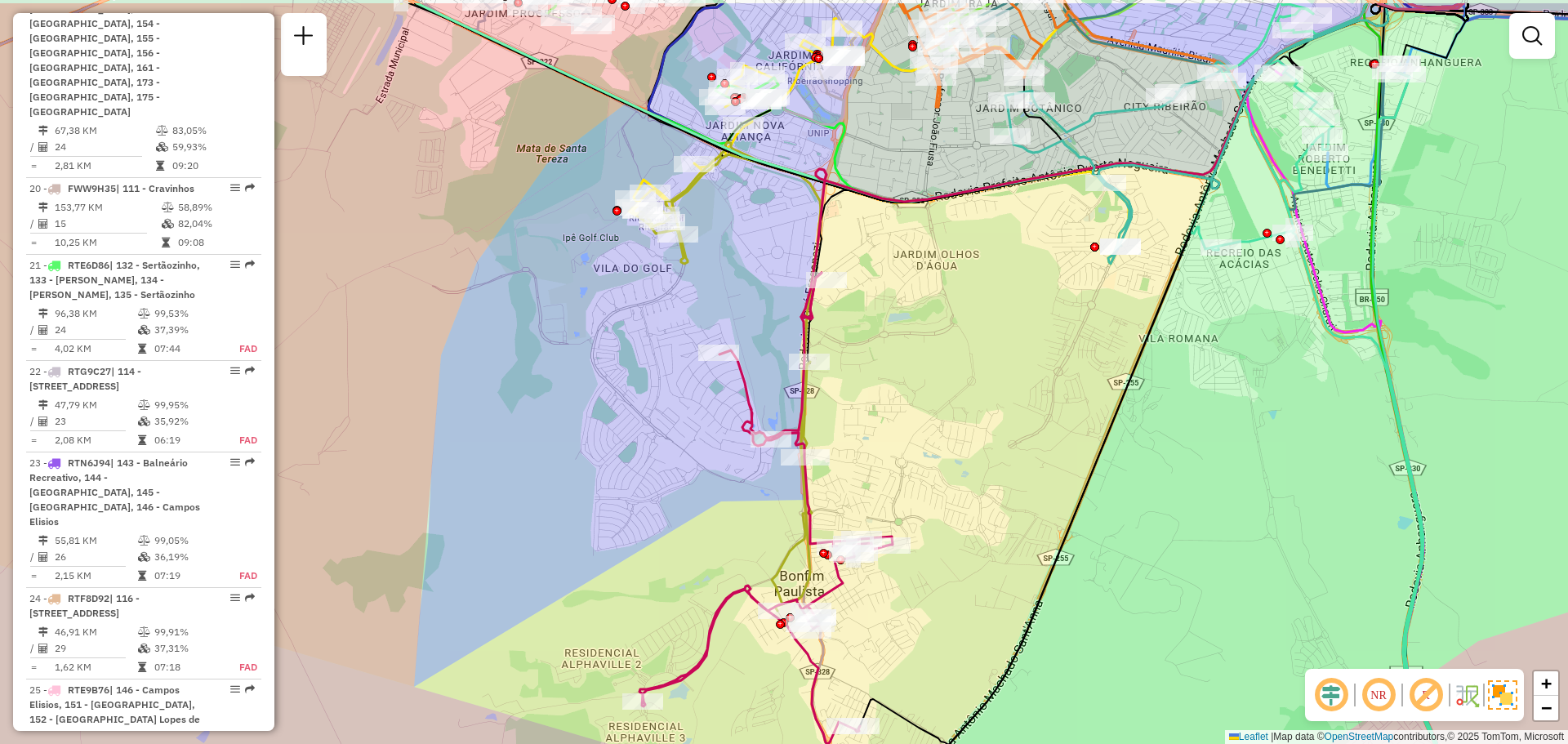
drag, startPoint x: 1014, startPoint y: 313, endPoint x: 997, endPoint y: 404, distance: 92.1
click at [997, 404] on div "Janela de atendimento Grade de atendimento Capacidade Transportadoras Veículos …" at bounding box center [784, 372] width 1568 height 744
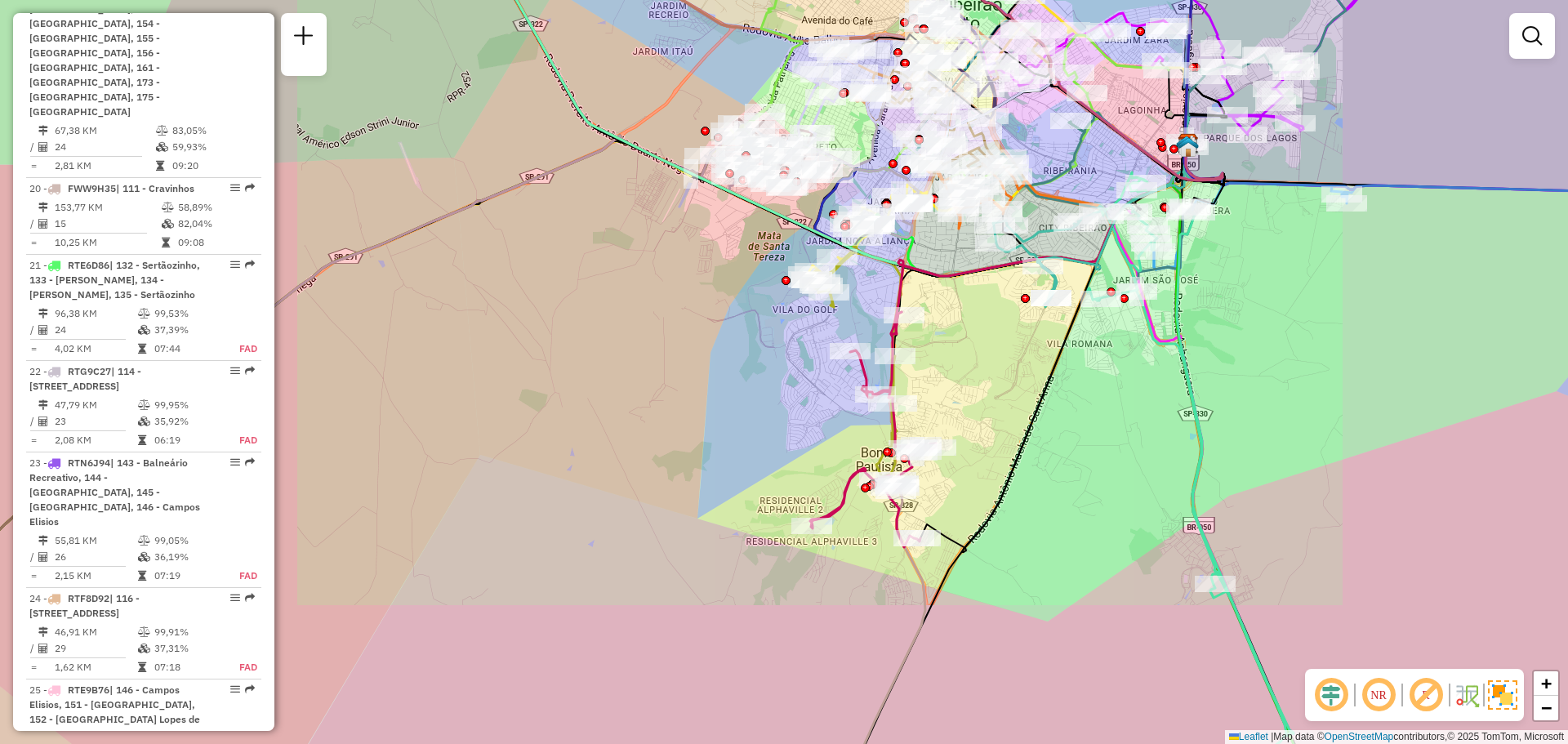
drag, startPoint x: 961, startPoint y: 463, endPoint x: 975, endPoint y: 415, distance: 50.4
click at [977, 411] on div "Janela de atendimento Grade de atendimento Capacidade Transportadoras Veículos …" at bounding box center [784, 372] width 1568 height 744
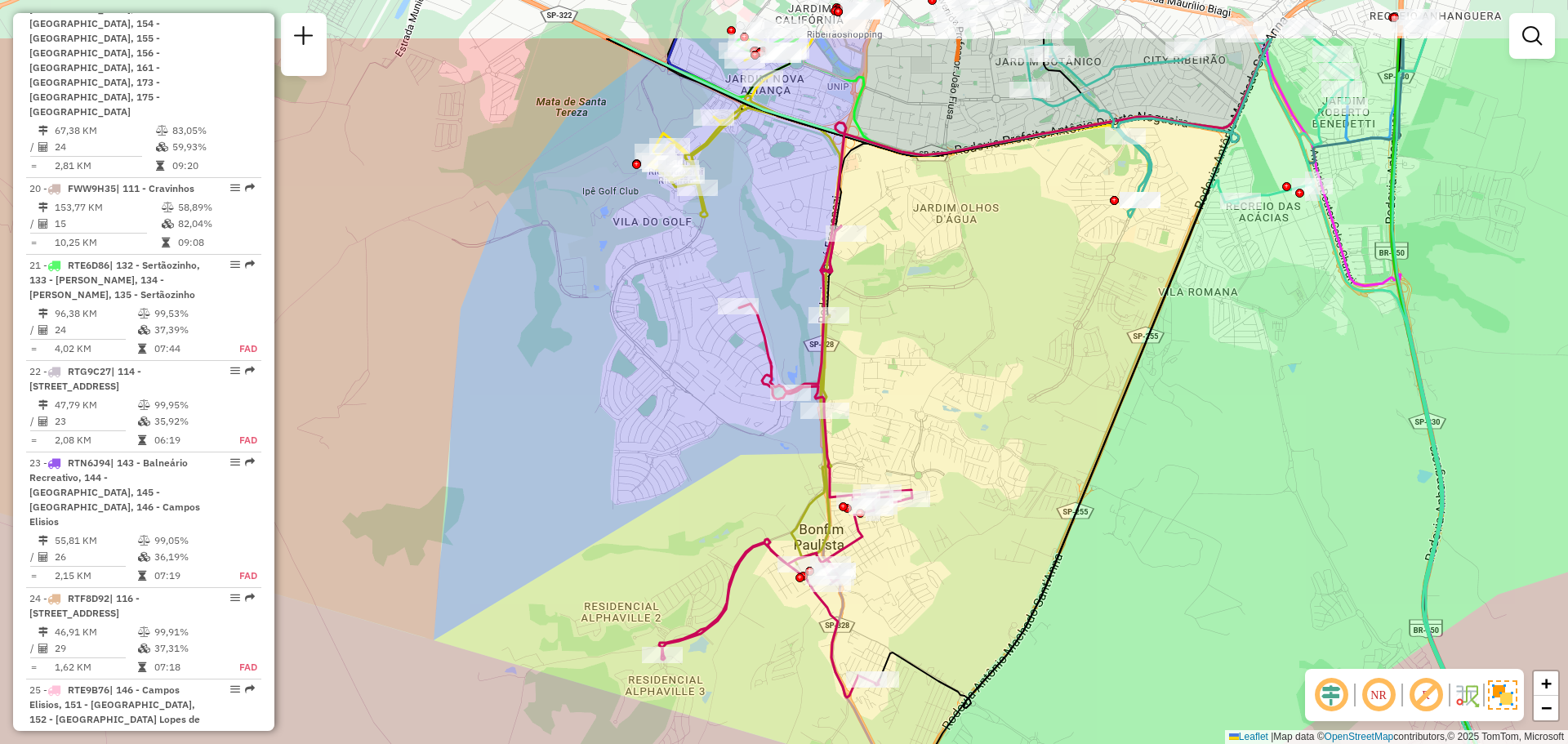
drag, startPoint x: 963, startPoint y: 154, endPoint x: 922, endPoint y: 234, distance: 89.1
click at [922, 234] on div "Janela de atendimento Grade de atendimento Capacidade Transportadoras Veículos …" at bounding box center [784, 372] width 1568 height 744
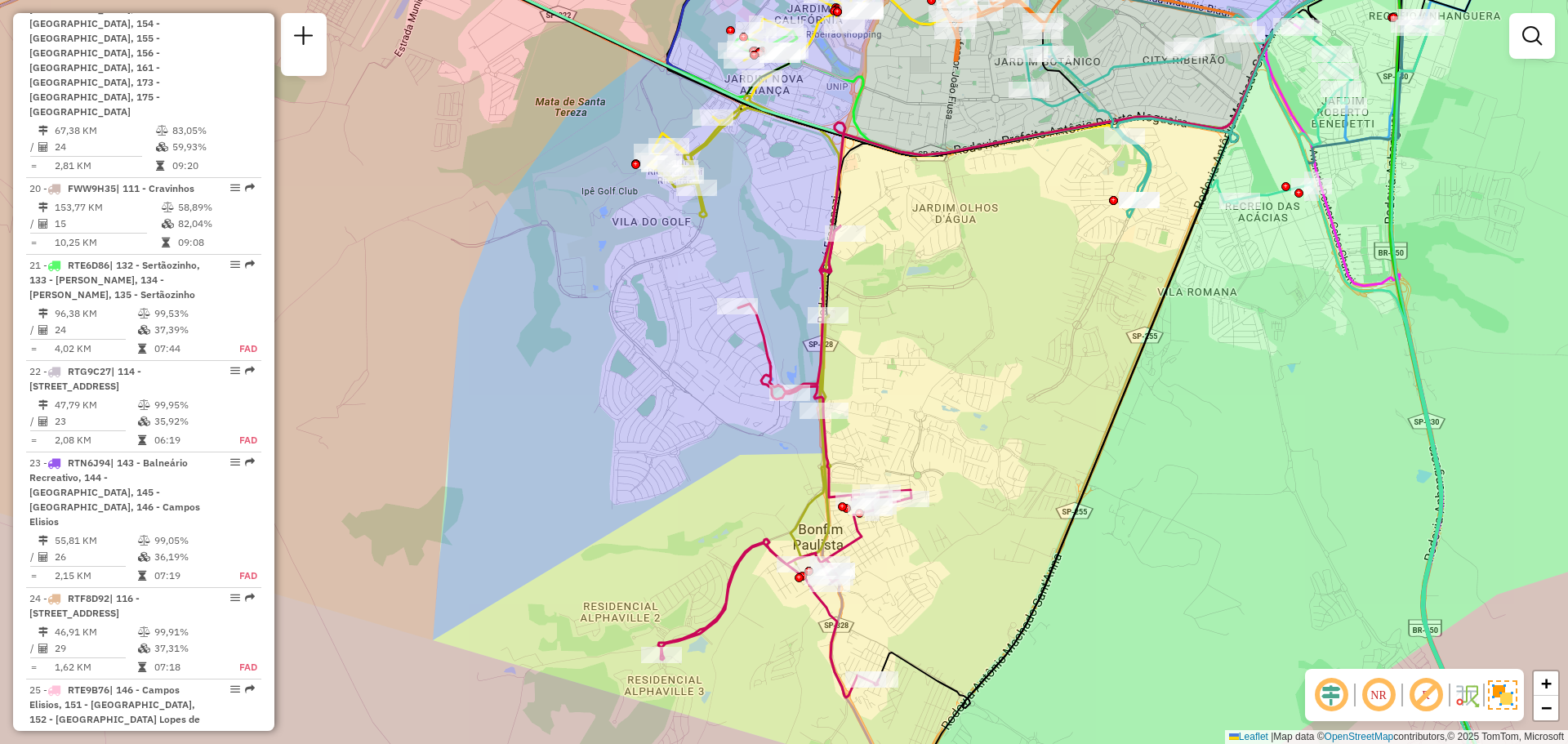
drag, startPoint x: 1040, startPoint y: 199, endPoint x: 969, endPoint y: 234, distance: 79.3
click at [968, 253] on div "Janela de atendimento Grade de atendimento Capacidade Transportadoras Veículos …" at bounding box center [784, 372] width 1568 height 744
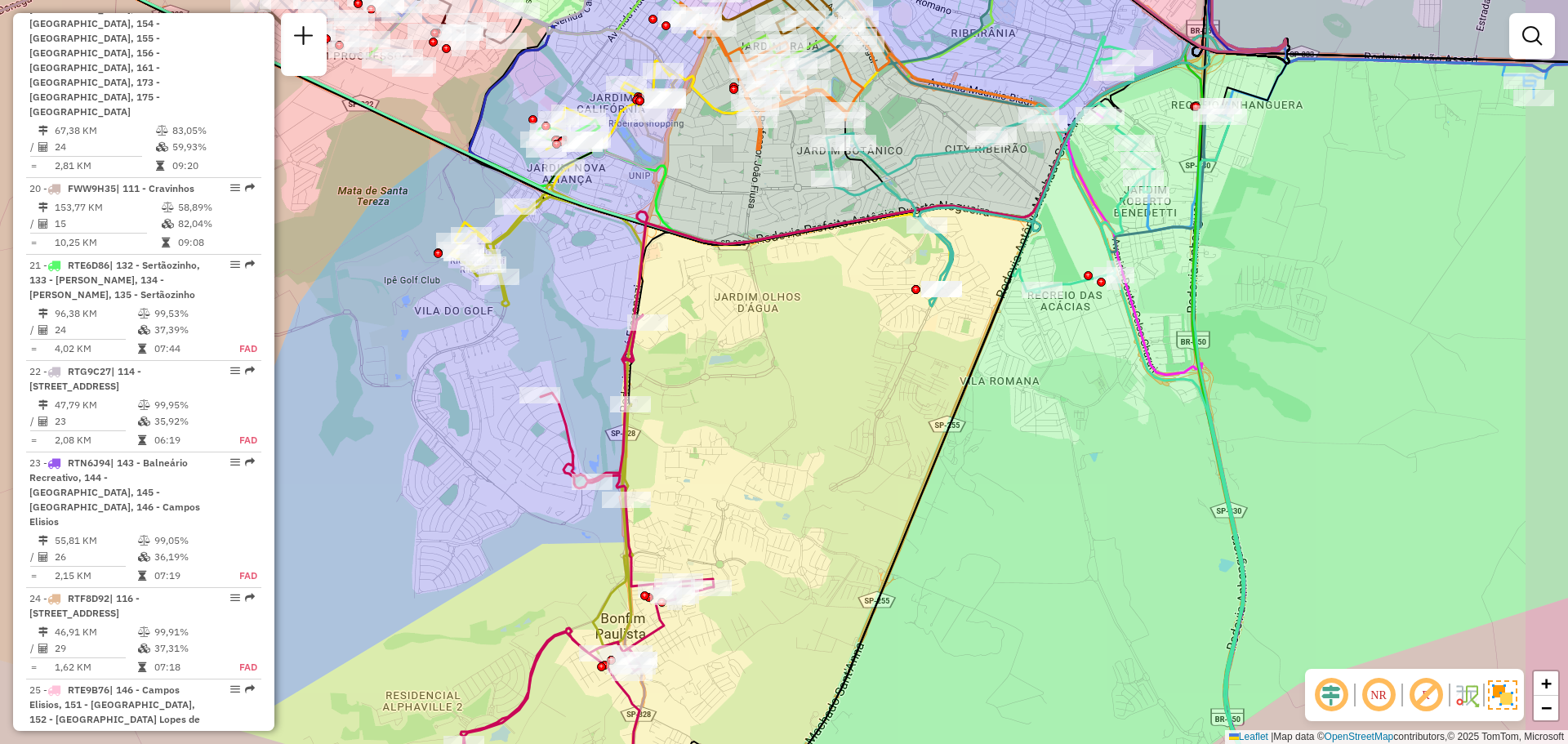
drag, startPoint x: 925, startPoint y: 252, endPoint x: 804, endPoint y: 279, distance: 124.5
click at [804, 279] on div "Janela de atendimento Grade de atendimento Capacidade Transportadoras Veículos …" at bounding box center [784, 372] width 1568 height 744
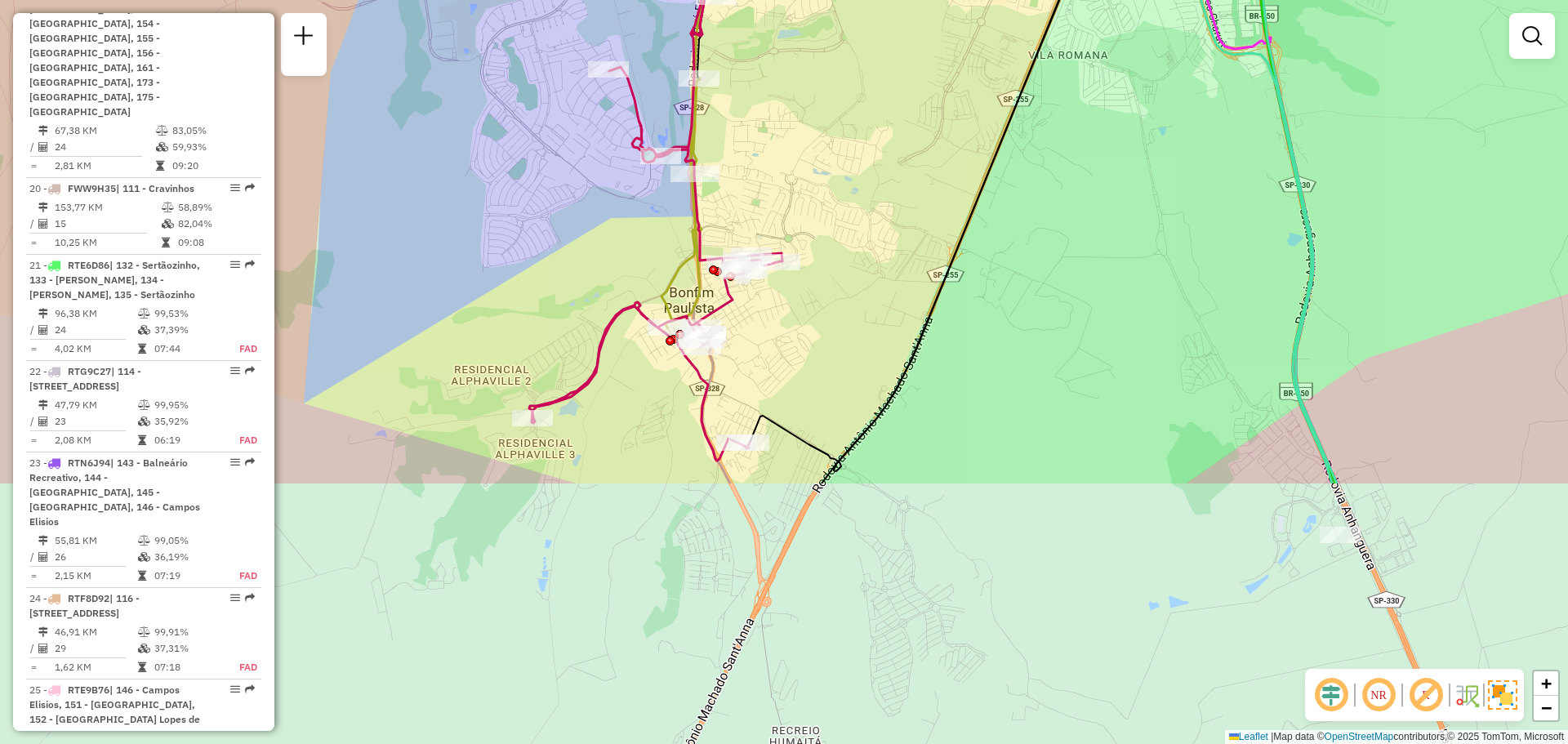
drag, startPoint x: 796, startPoint y: 345, endPoint x: 835, endPoint y: -2, distance: 348.6
click at [835, 0] on html "Aplicando filtros Pop-up bloqueado! Seu navegador bloqueou automáticamente a ab…" at bounding box center [784, 372] width 1568 height 744
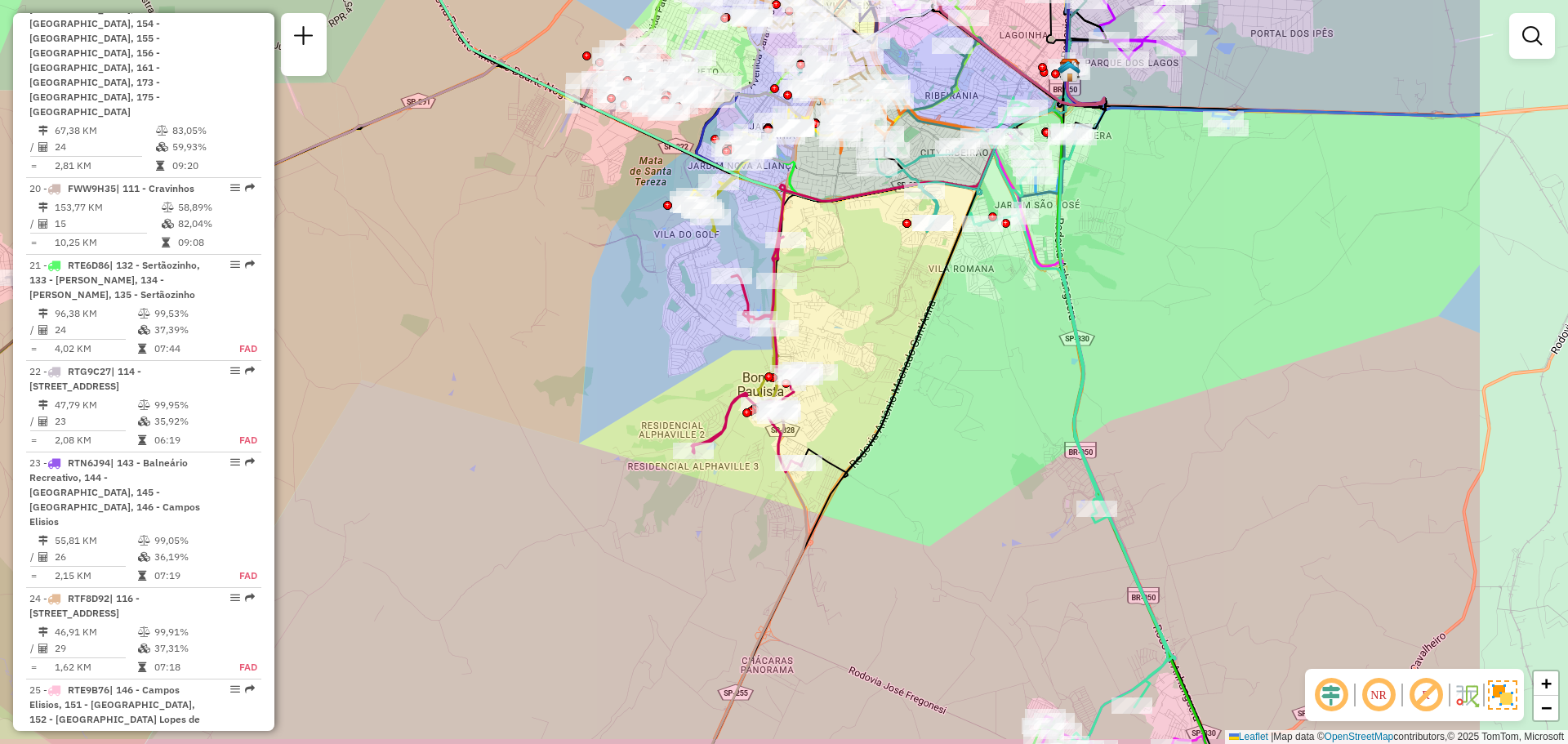
drag, startPoint x: 1436, startPoint y: 528, endPoint x: 1191, endPoint y: 502, distance: 246.4
click at [1191, 502] on div "Janela de atendimento Grade de atendimento Capacidade Transportadoras Veículos …" at bounding box center [784, 372] width 1568 height 744
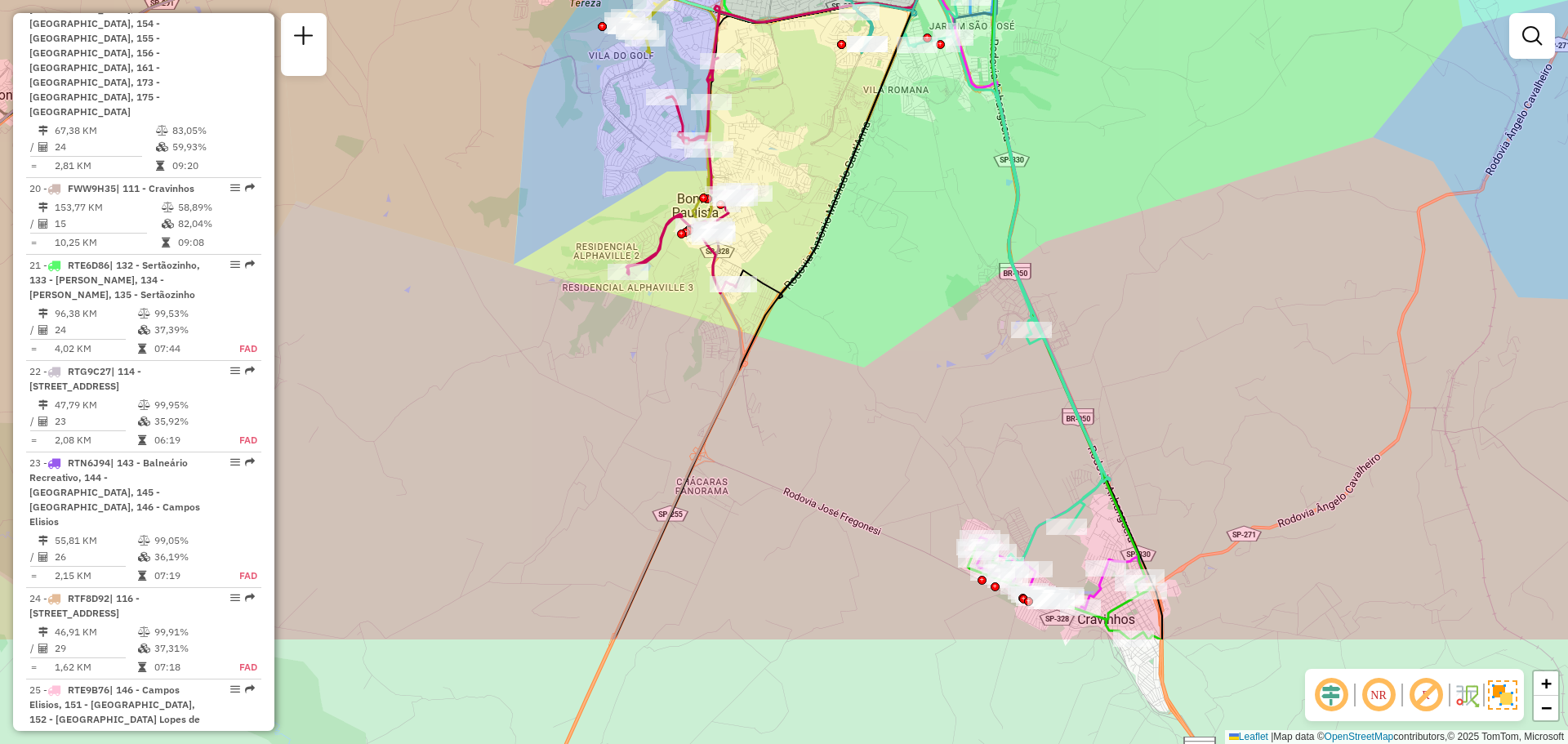
drag, startPoint x: 1206, startPoint y: 549, endPoint x: 1140, endPoint y: 363, distance: 196.6
click at [1140, 363] on div "Janela de atendimento Grade de atendimento Capacidade Transportadoras Veículos …" at bounding box center [784, 372] width 1568 height 744
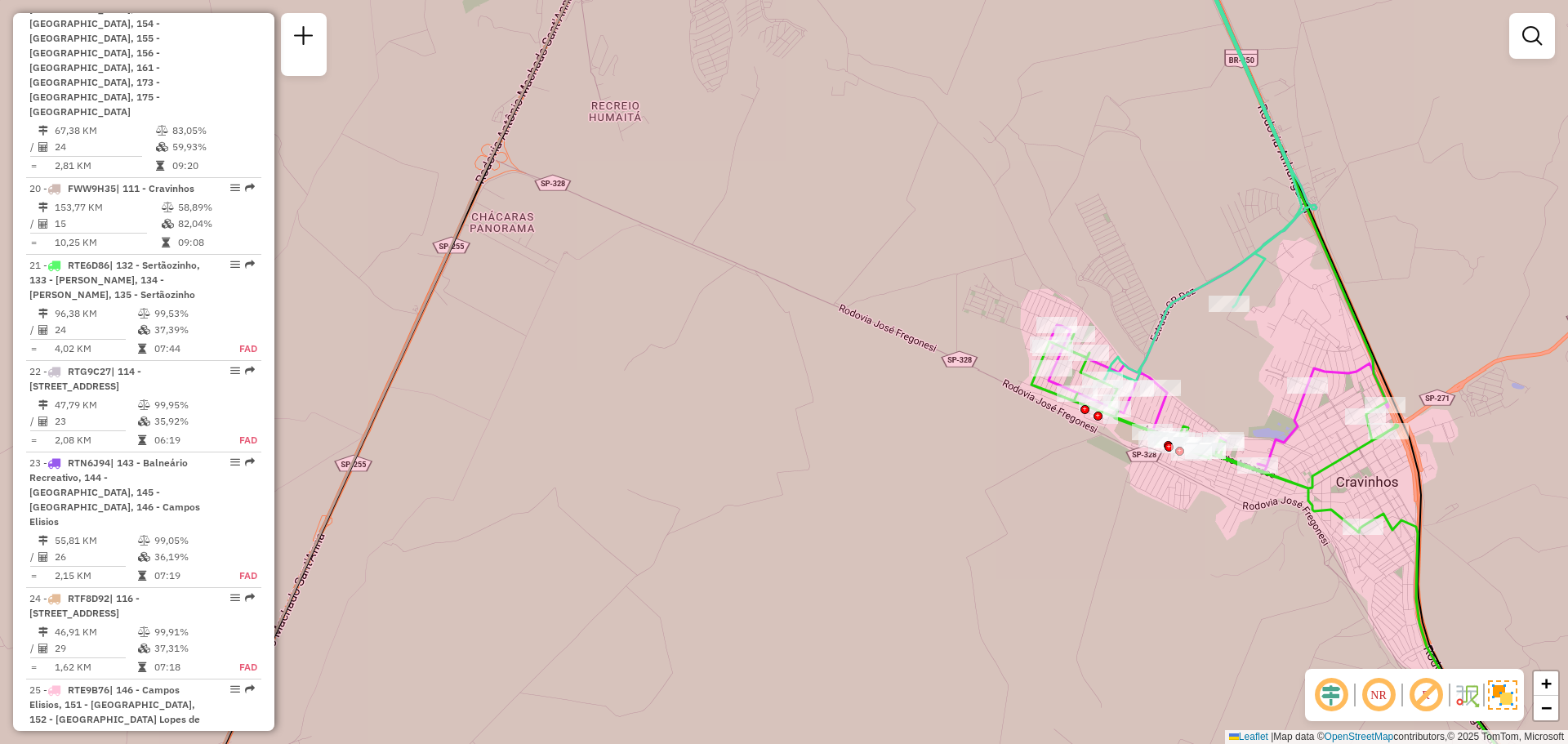
select select "**********"
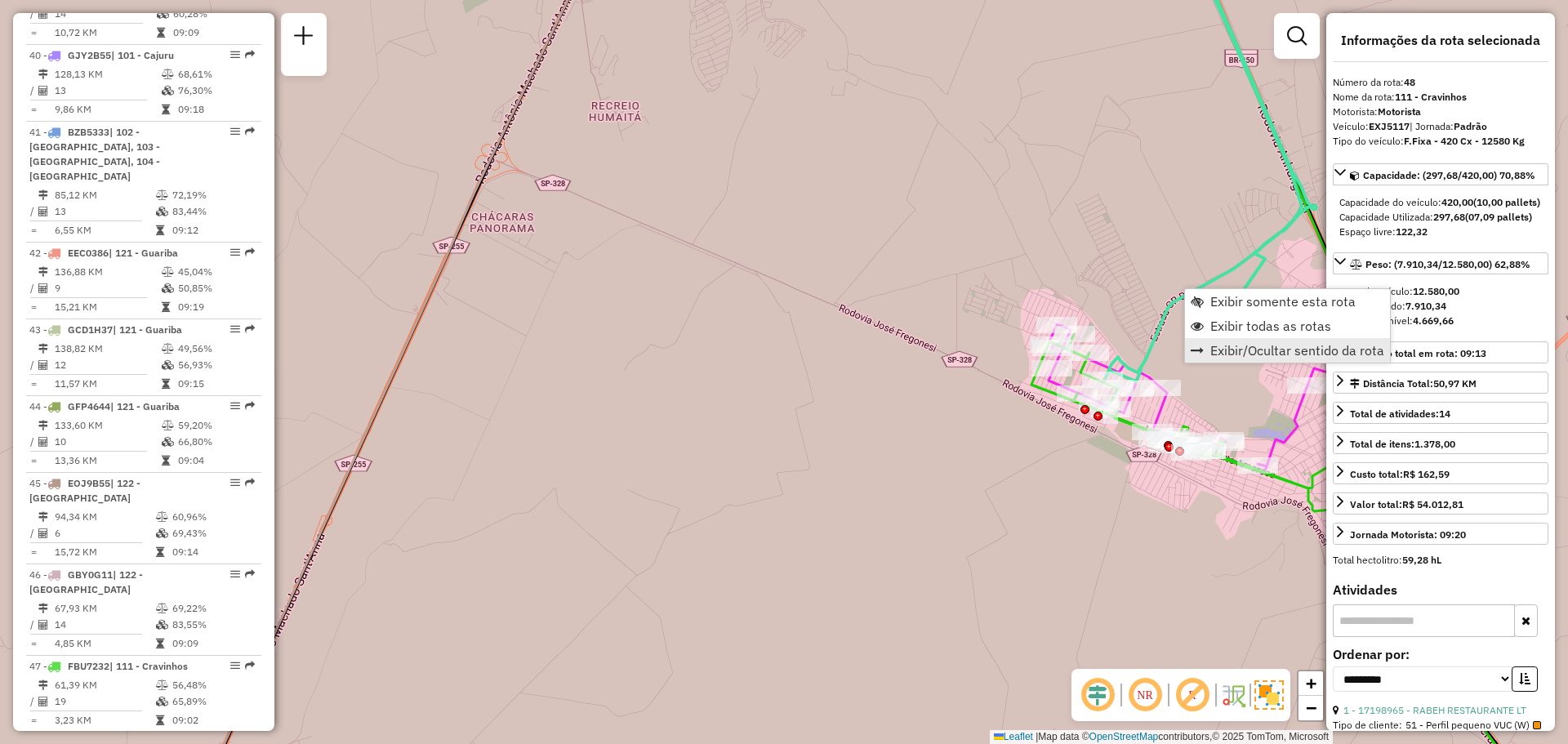
scroll to position [5029, 0]
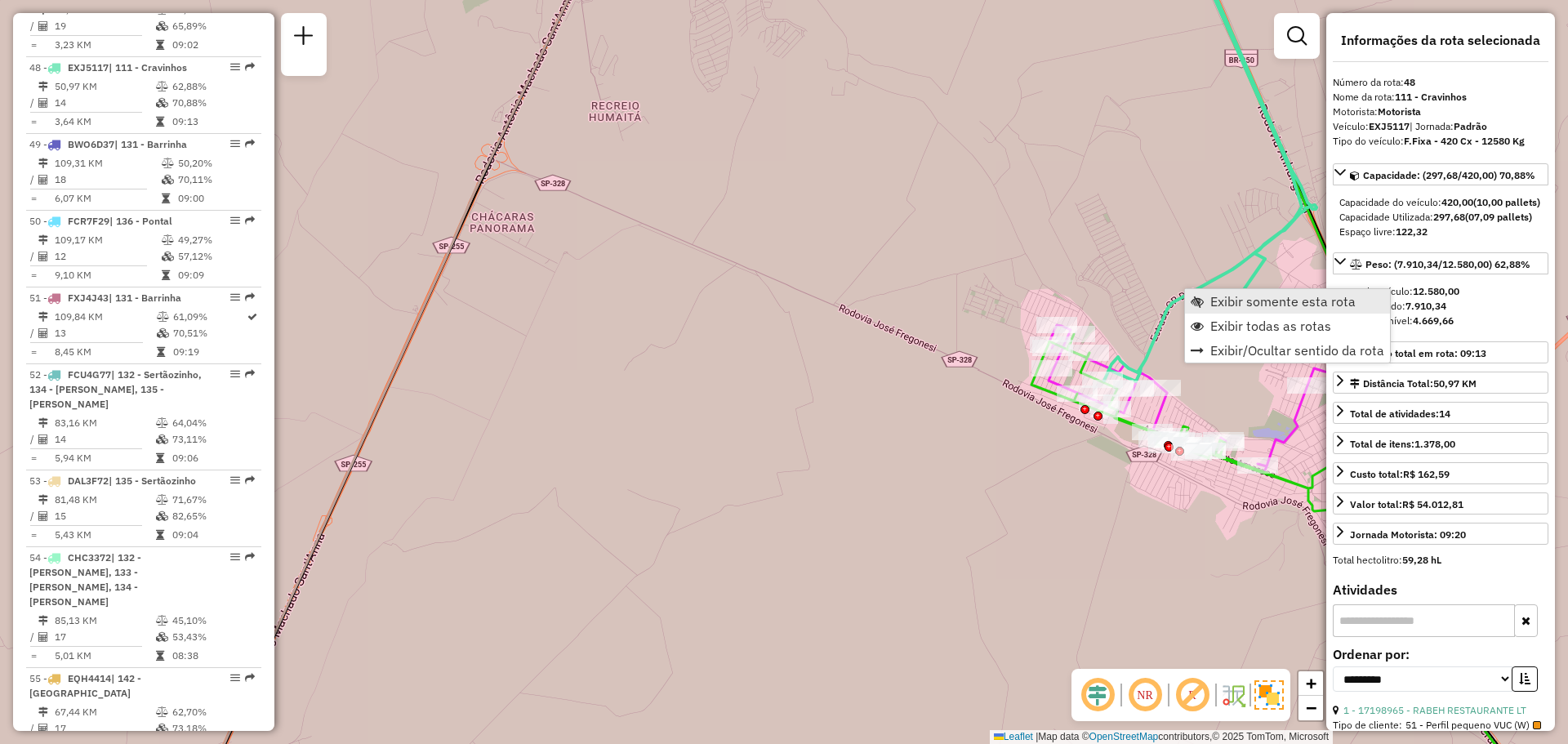
click at [1264, 306] on span "Exibir somente esta rota" at bounding box center [1283, 301] width 145 height 13
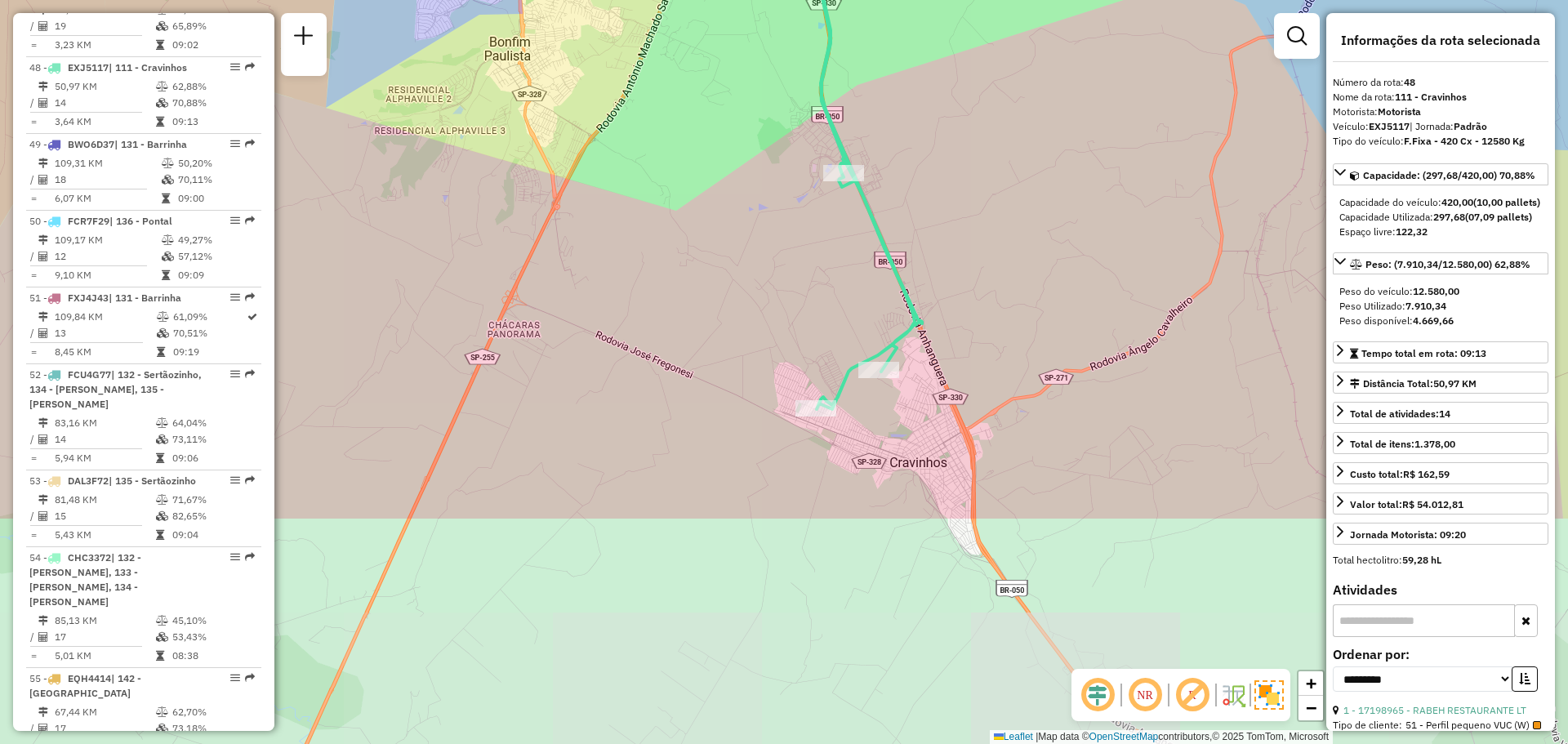
drag, startPoint x: 1034, startPoint y: 518, endPoint x: 1067, endPoint y: 216, distance: 303.2
click at [1068, 216] on div "Janela de atendimento Grade de atendimento Capacidade Transportadoras Veículos …" at bounding box center [784, 372] width 1568 height 744
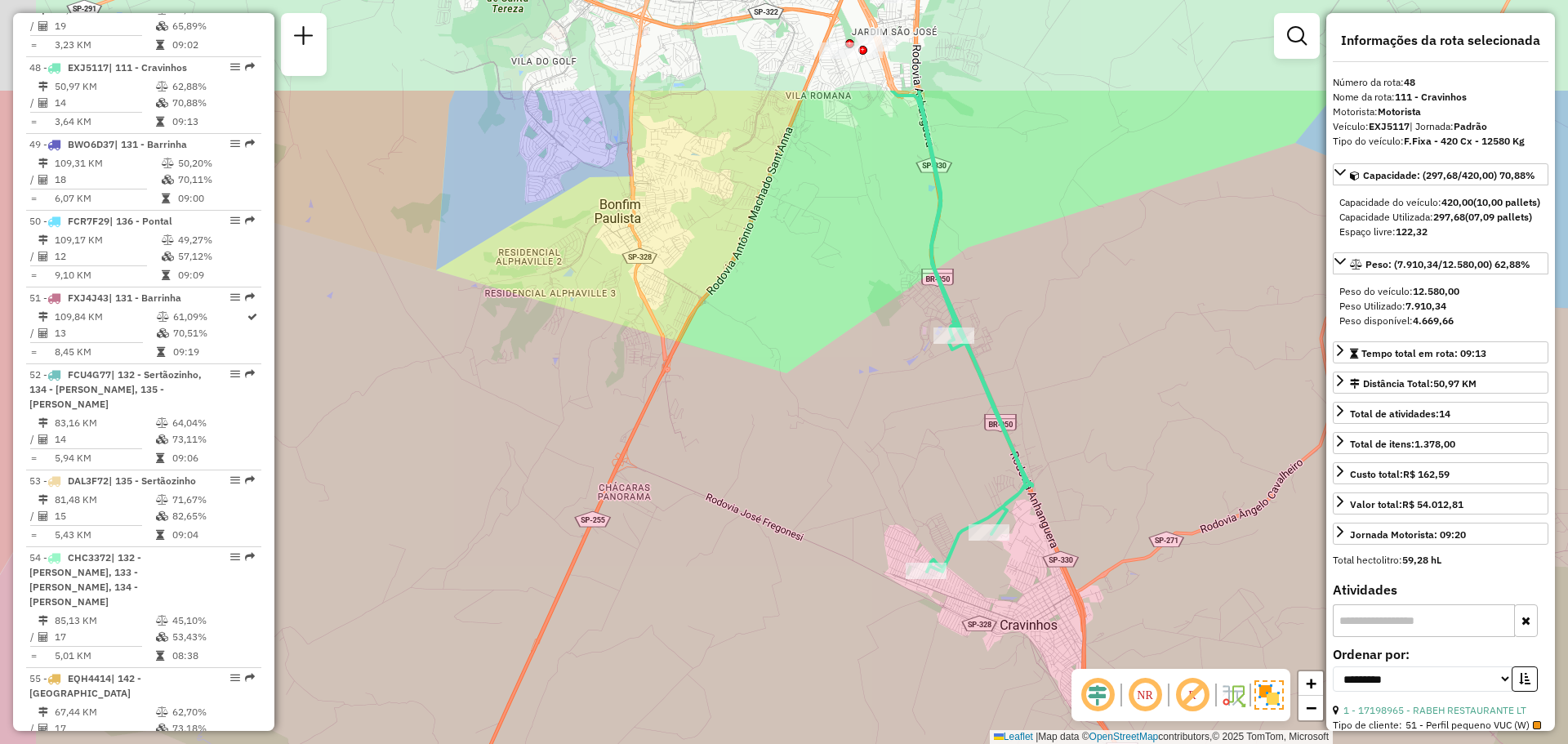
drag, startPoint x: 964, startPoint y: 199, endPoint x: 1074, endPoint y: 365, distance: 199.1
click at [1074, 365] on div "Janela de atendimento Grade de atendimento Capacidade Transportadoras Veículos …" at bounding box center [784, 372] width 1568 height 744
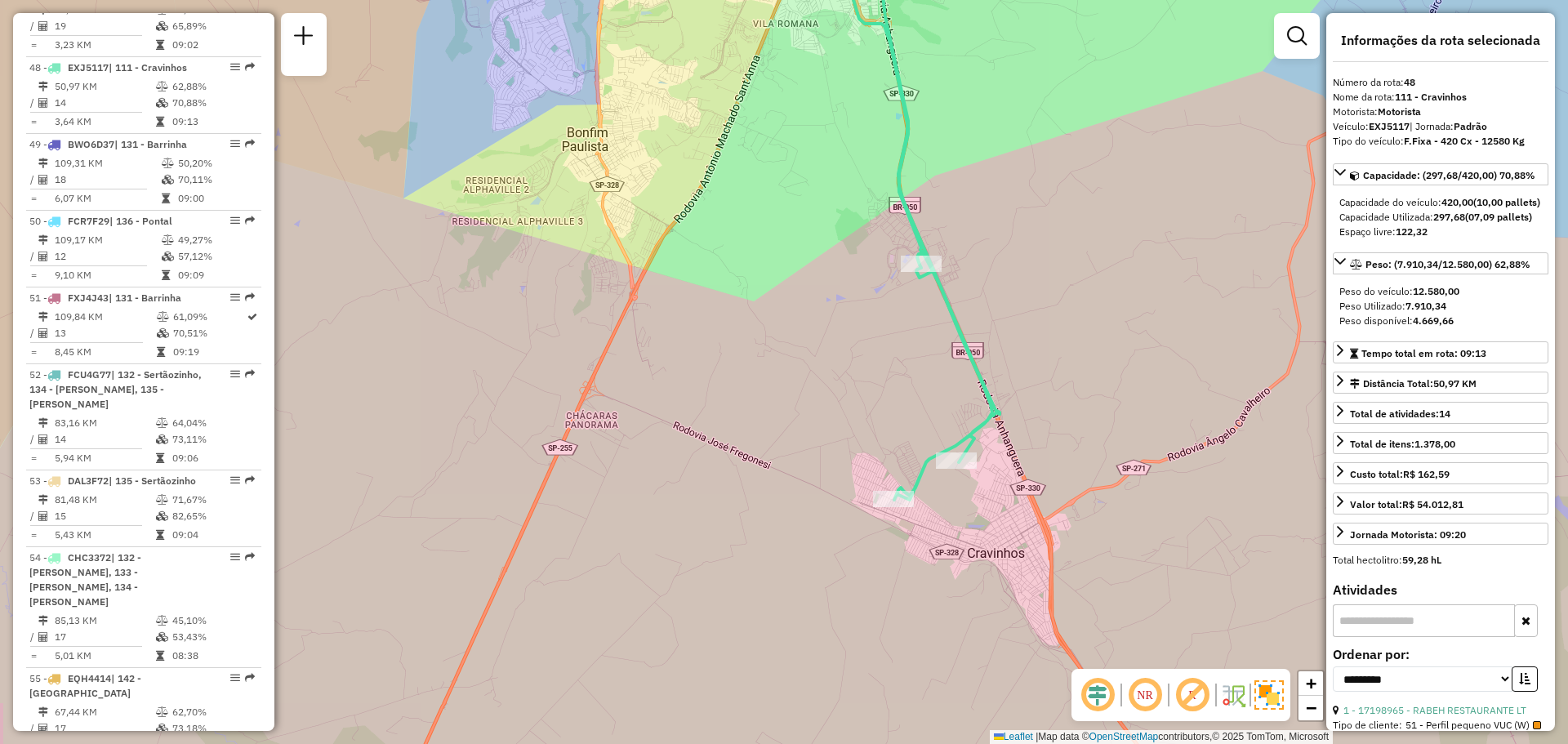
drag, startPoint x: 1153, startPoint y: 502, endPoint x: 1120, endPoint y: 428, distance: 80.5
click at [1120, 428] on div "Janela de atendimento Grade de atendimento Capacidade Transportadoras Veículos …" at bounding box center [784, 372] width 1568 height 744
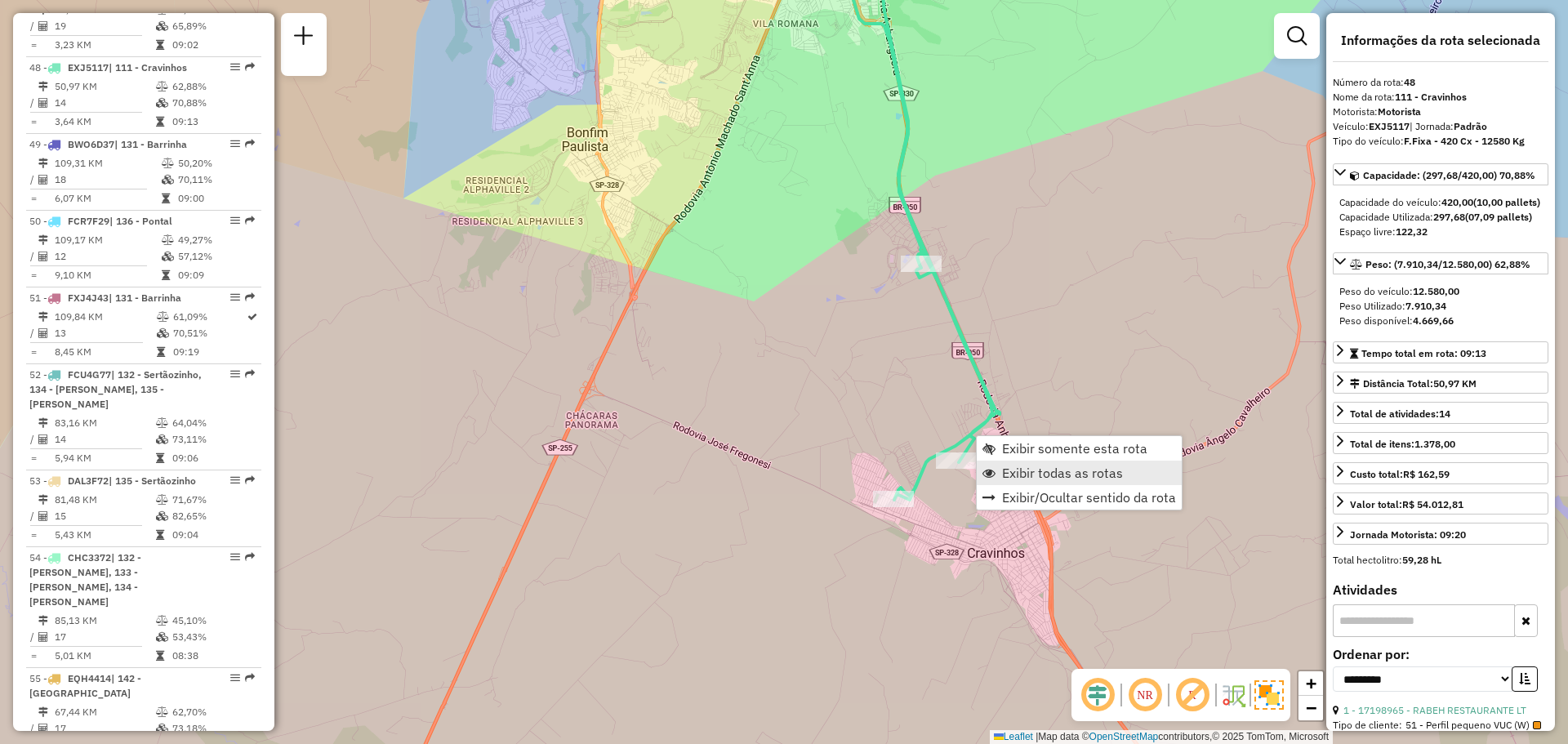
click at [1039, 473] on span "Exibir todas as rotas" at bounding box center [1062, 472] width 121 height 13
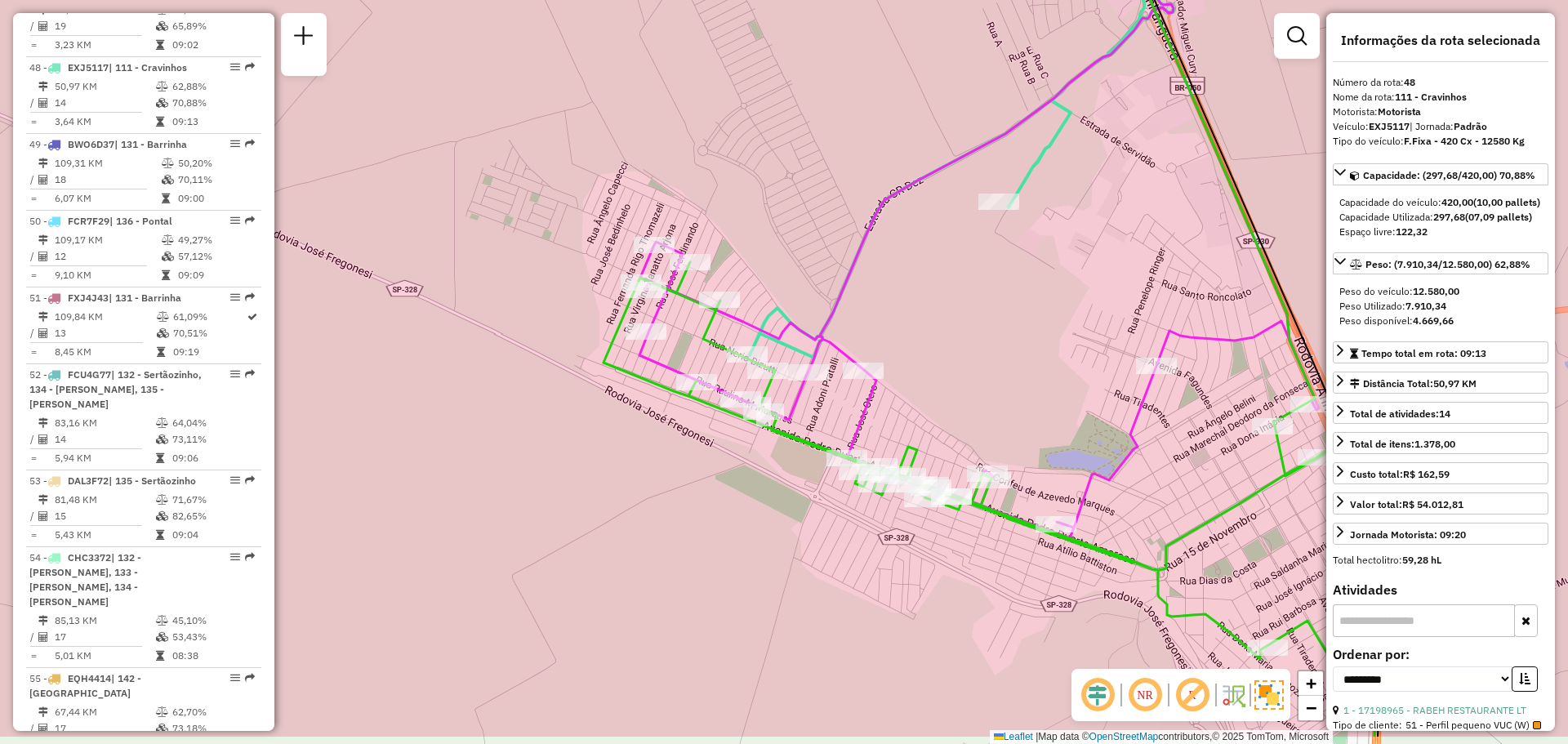
drag, startPoint x: 1169, startPoint y: 497, endPoint x: 1072, endPoint y: 493, distance: 97.3
click at [1064, 420] on div "Janela de atendimento Grade de atendimento Capacidade Transportadoras Veículos …" at bounding box center [784, 372] width 1568 height 744
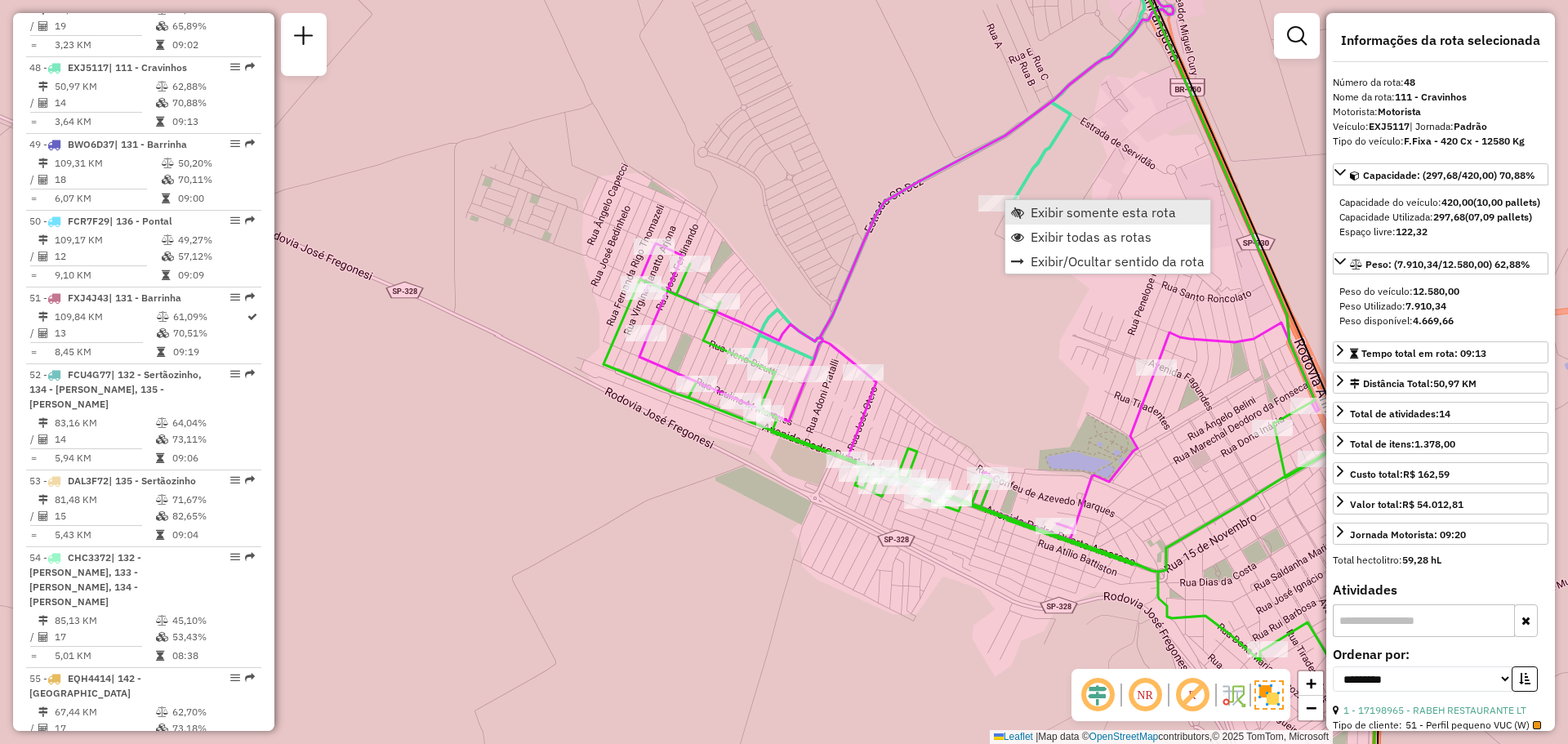
click at [1068, 216] on span "Exibir somente esta rota" at bounding box center [1103, 212] width 145 height 13
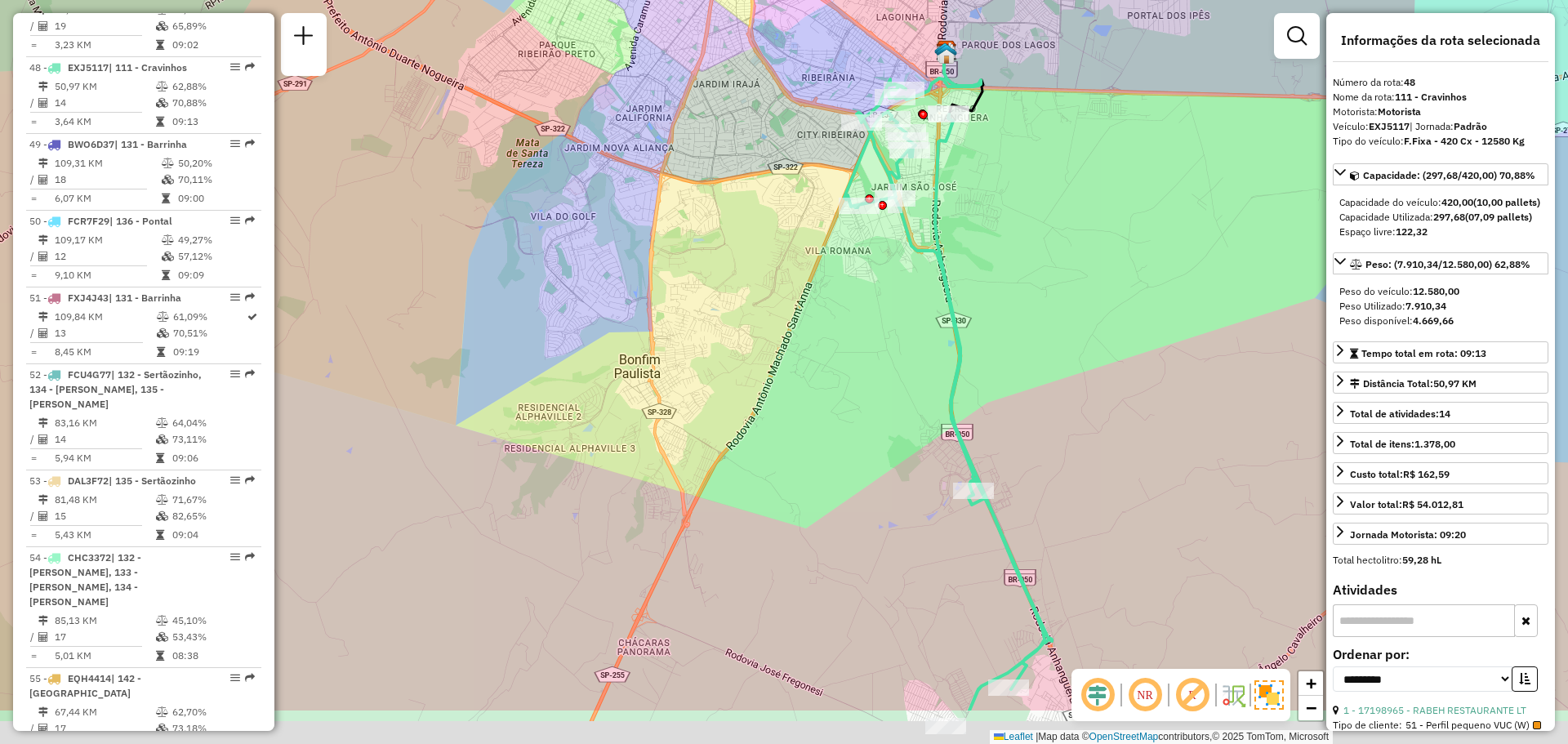
drag, startPoint x: 1010, startPoint y: 307, endPoint x: 1001, endPoint y: 158, distance: 148.9
click at [1001, 158] on div "Janela de atendimento Grade de atendimento Capacidade Transportadoras Veículos …" at bounding box center [784, 372] width 1568 height 744
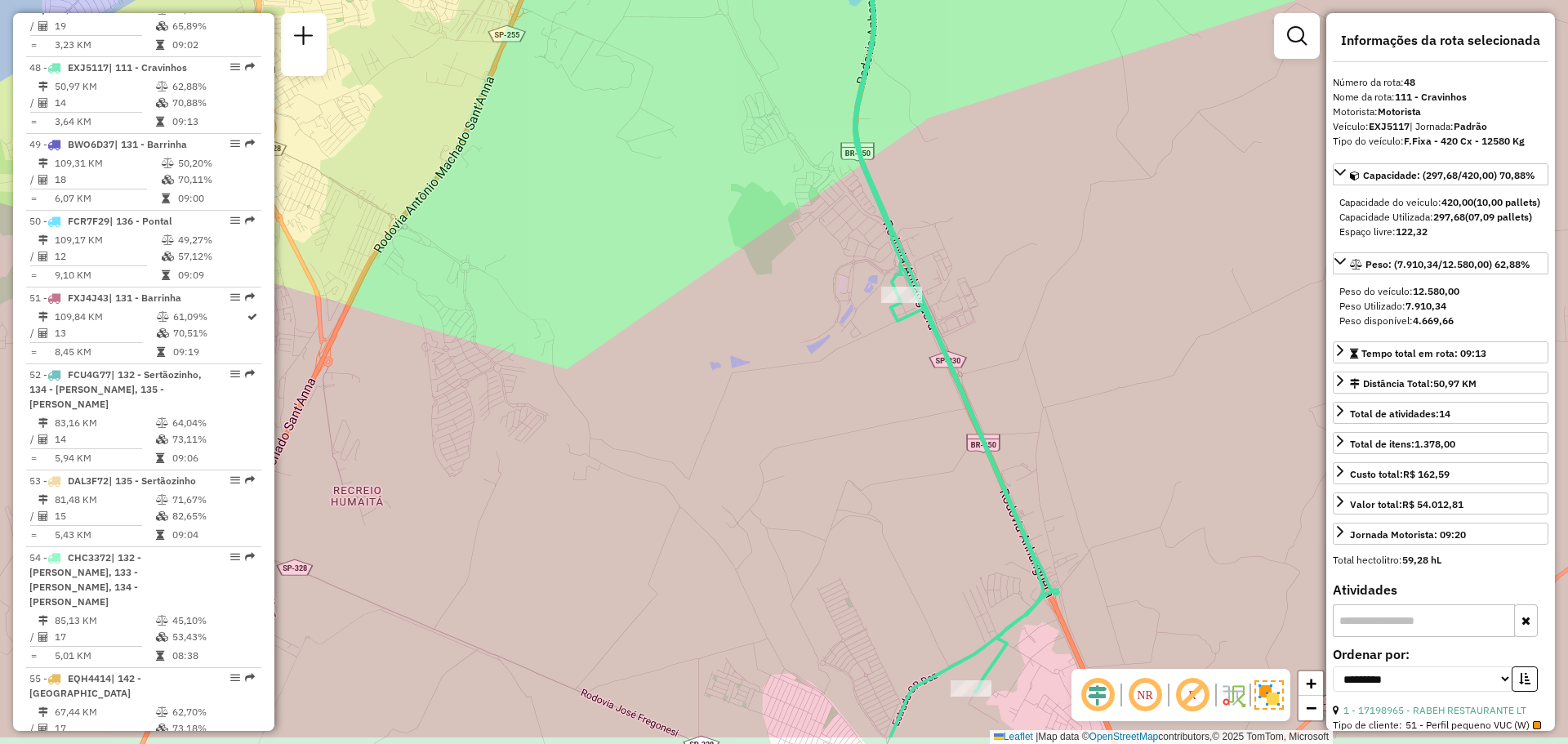
drag, startPoint x: 1017, startPoint y: 439, endPoint x: 964, endPoint y: 253, distance: 193.7
click at [966, 255] on div "Janela de atendimento Grade de atendimento Capacidade Transportadoras Veículos …" at bounding box center [784, 372] width 1568 height 744
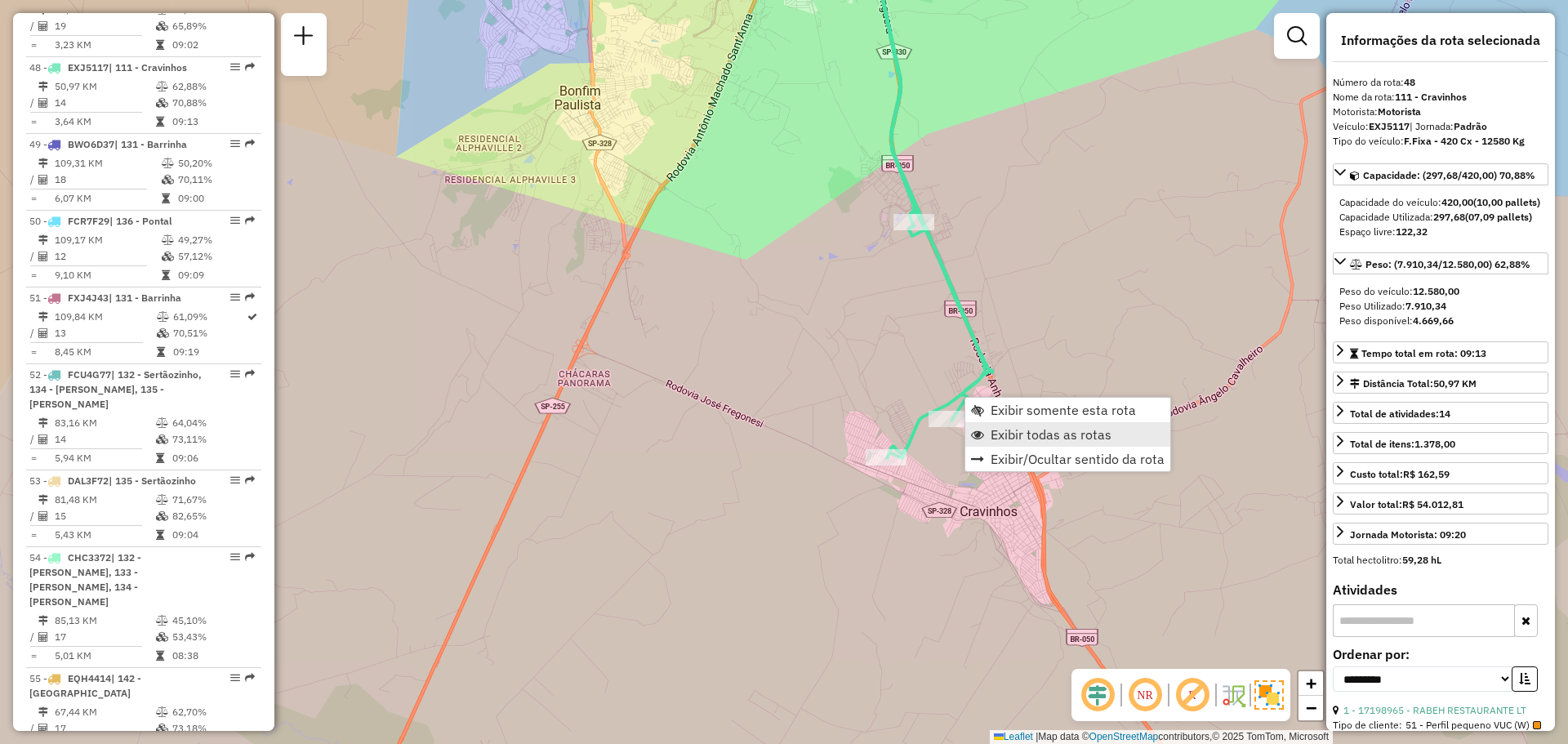
click at [1035, 435] on span "Exibir todas as rotas" at bounding box center [1051, 434] width 121 height 13
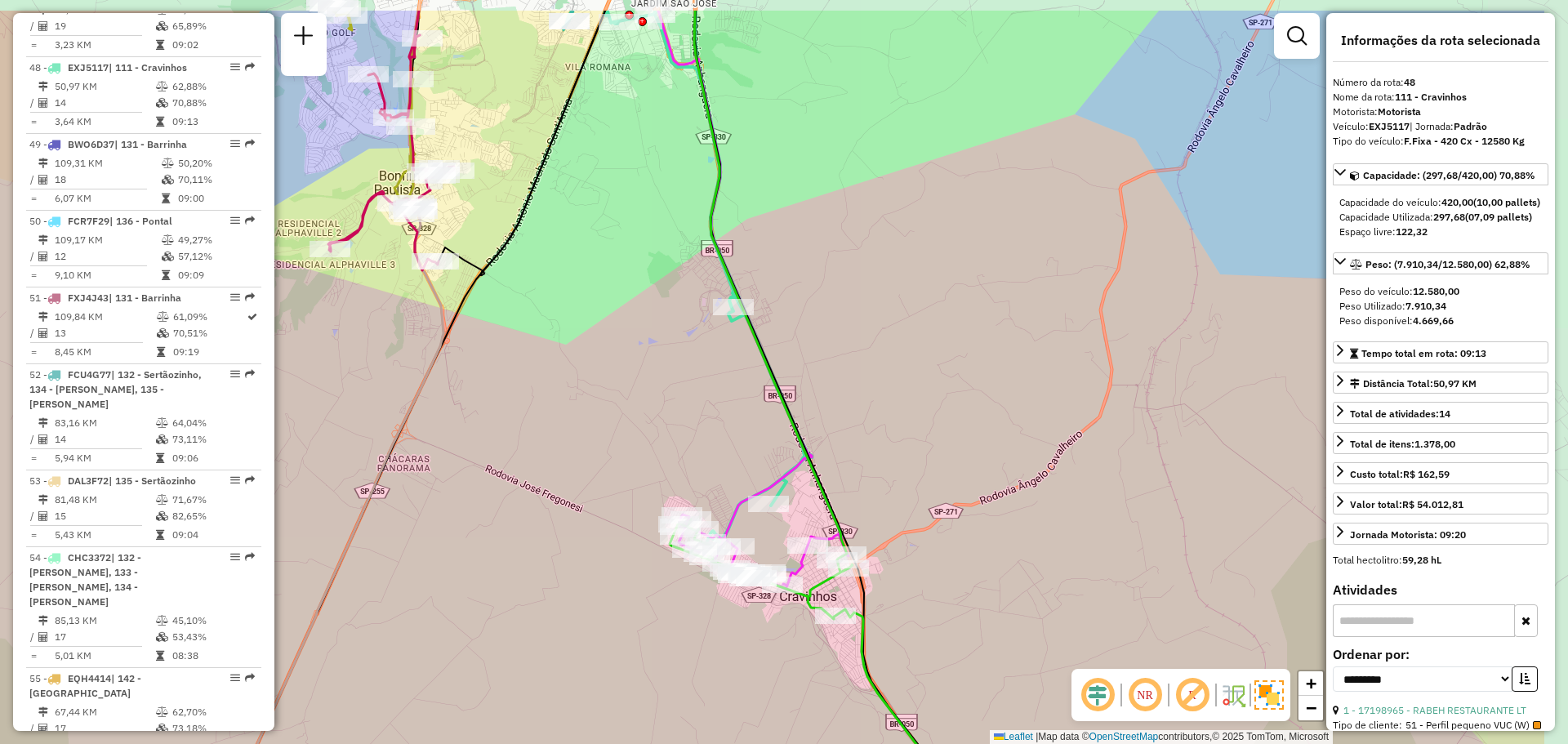
drag, startPoint x: 1008, startPoint y: 385, endPoint x: 829, endPoint y: 482, distance: 203.6
click at [828, 470] on div "Janela de atendimento Grade de atendimento Capacidade Transportadoras Veículos …" at bounding box center [784, 372] width 1568 height 744
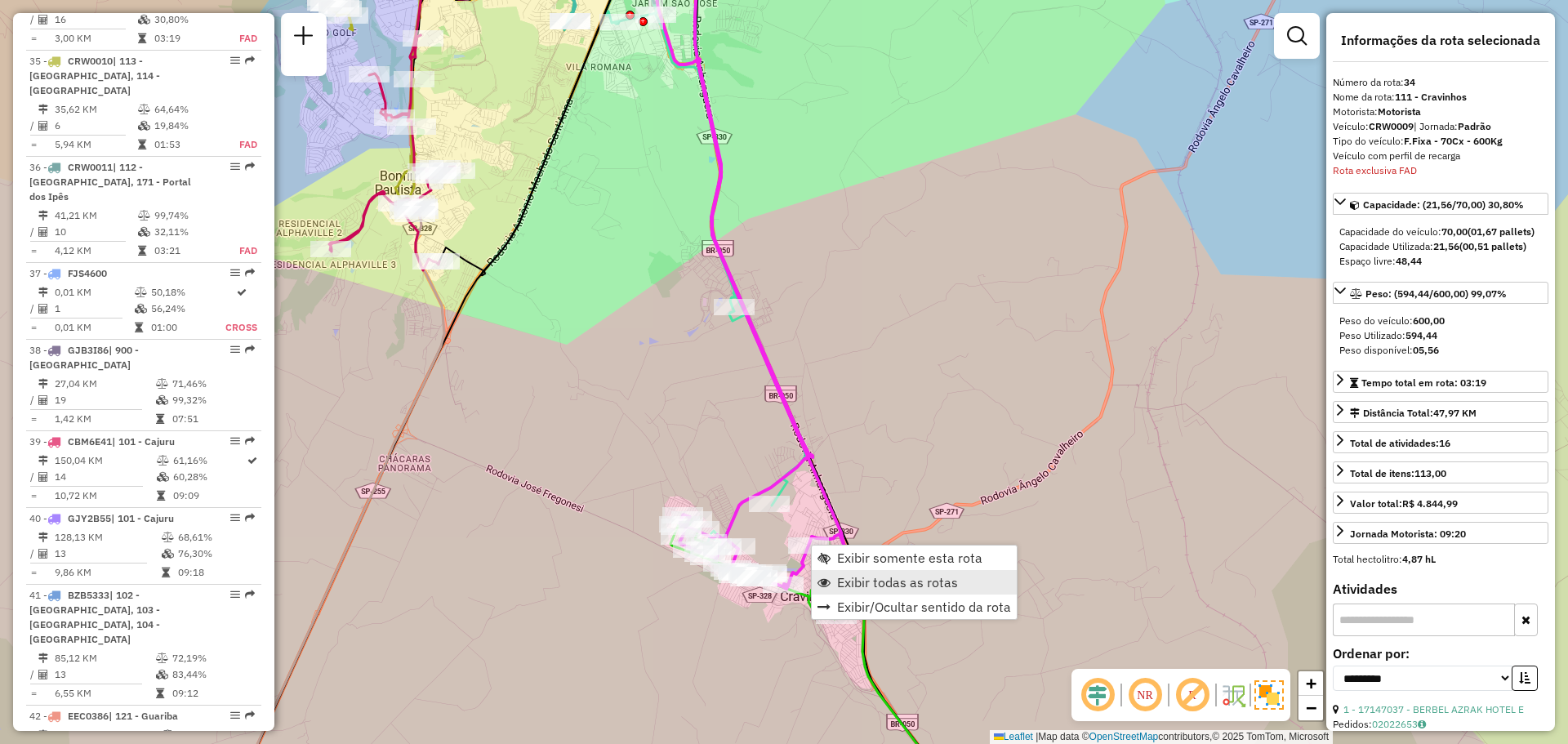
scroll to position [3895, 0]
click at [872, 561] on span "Exibir somente esta rota" at bounding box center [909, 557] width 145 height 13
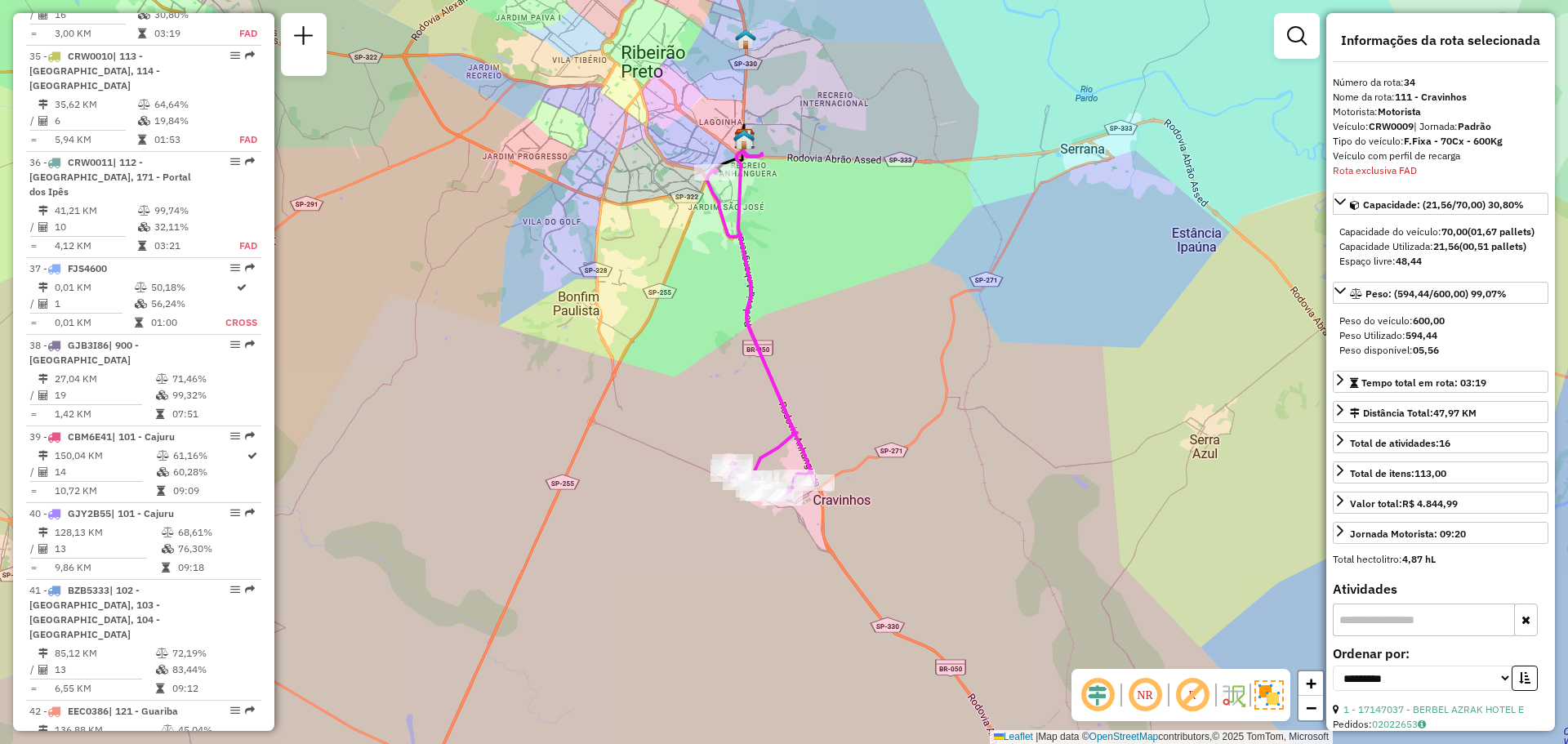
drag, startPoint x: 956, startPoint y: 464, endPoint x: 939, endPoint y: 417, distance: 50.4
click at [940, 417] on div "Janela de atendimento Grade de atendimento Capacidade Transportadoras Veículos …" at bounding box center [784, 372] width 1568 height 744
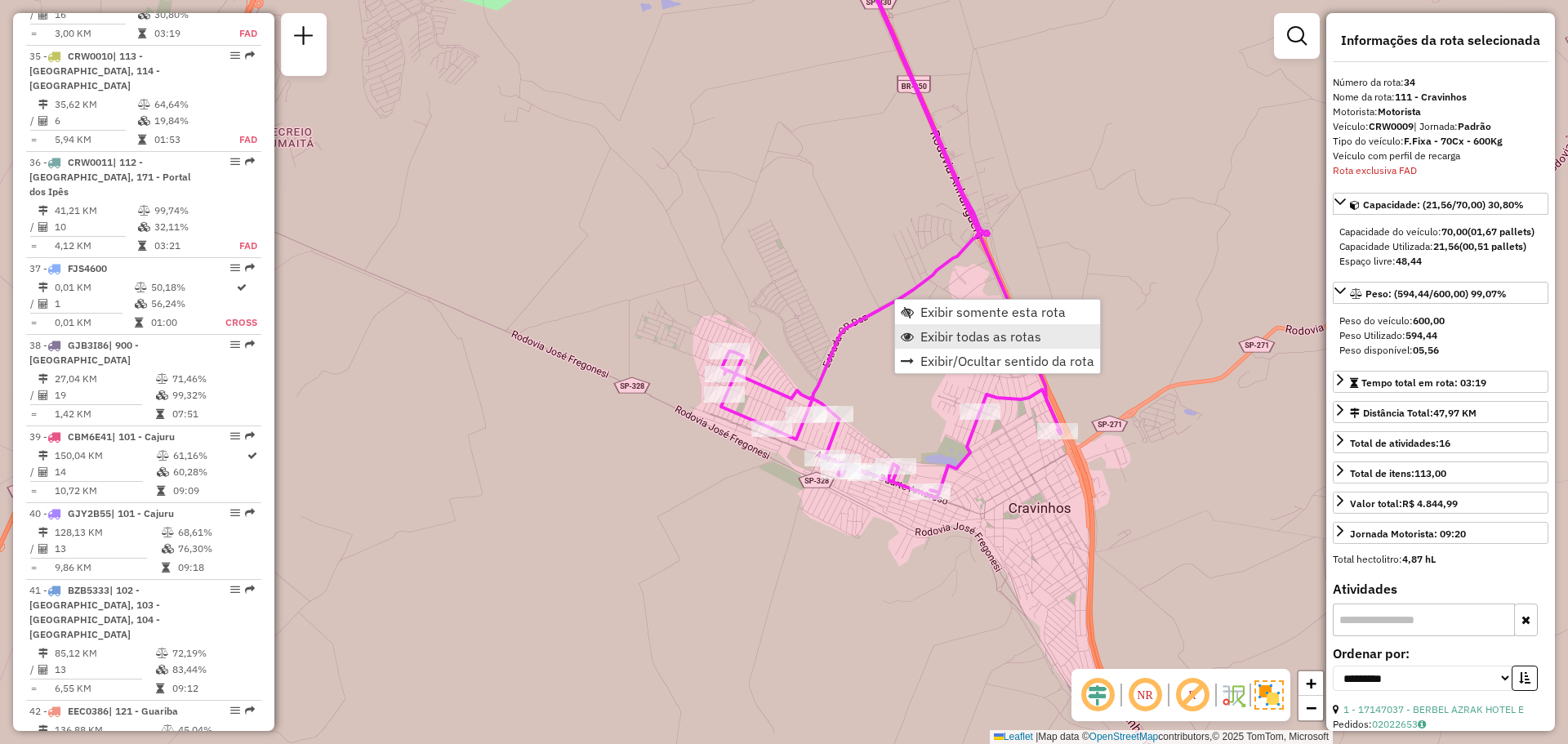
click at [989, 337] on span "Exibir todas as rotas" at bounding box center [981, 336] width 121 height 13
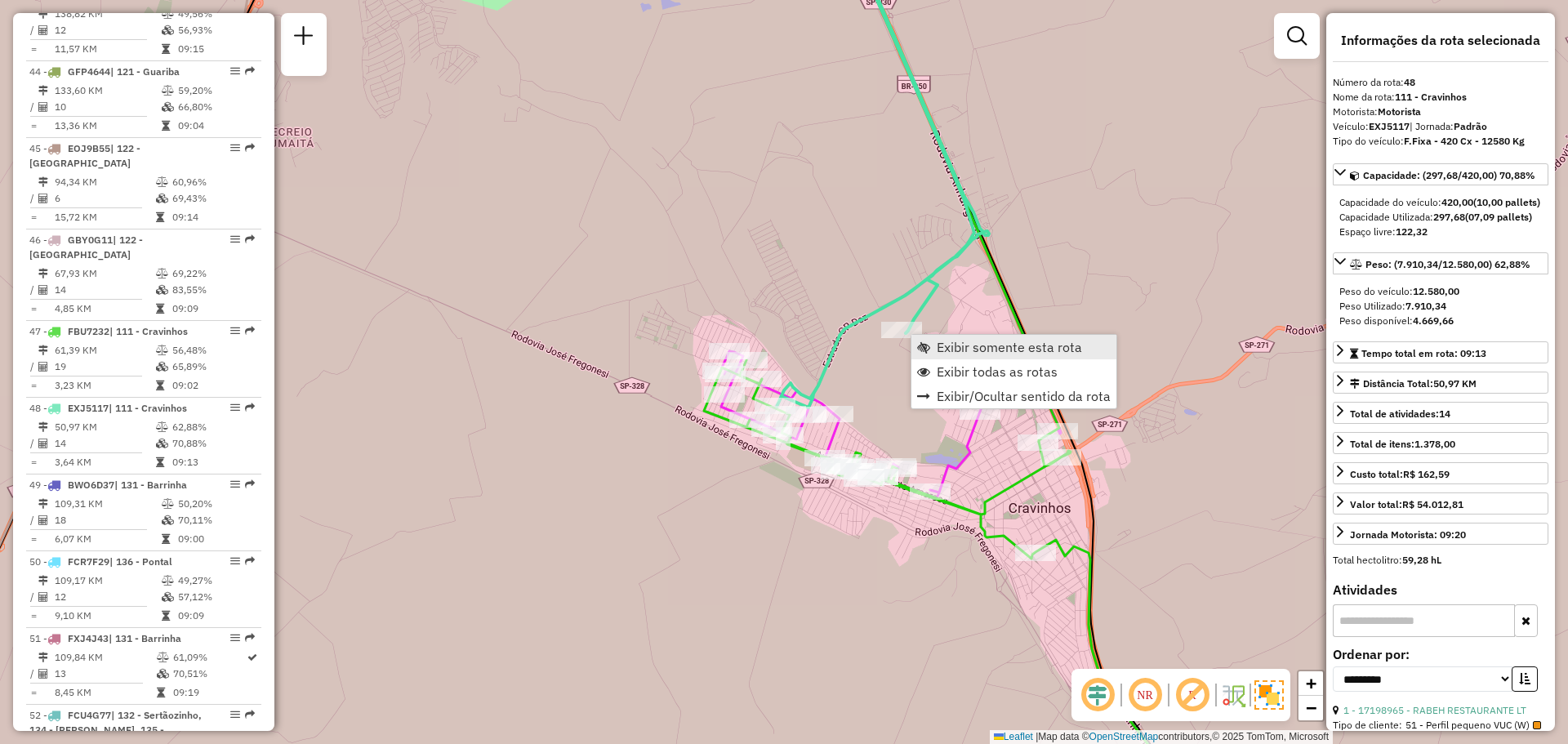
scroll to position [5029, 0]
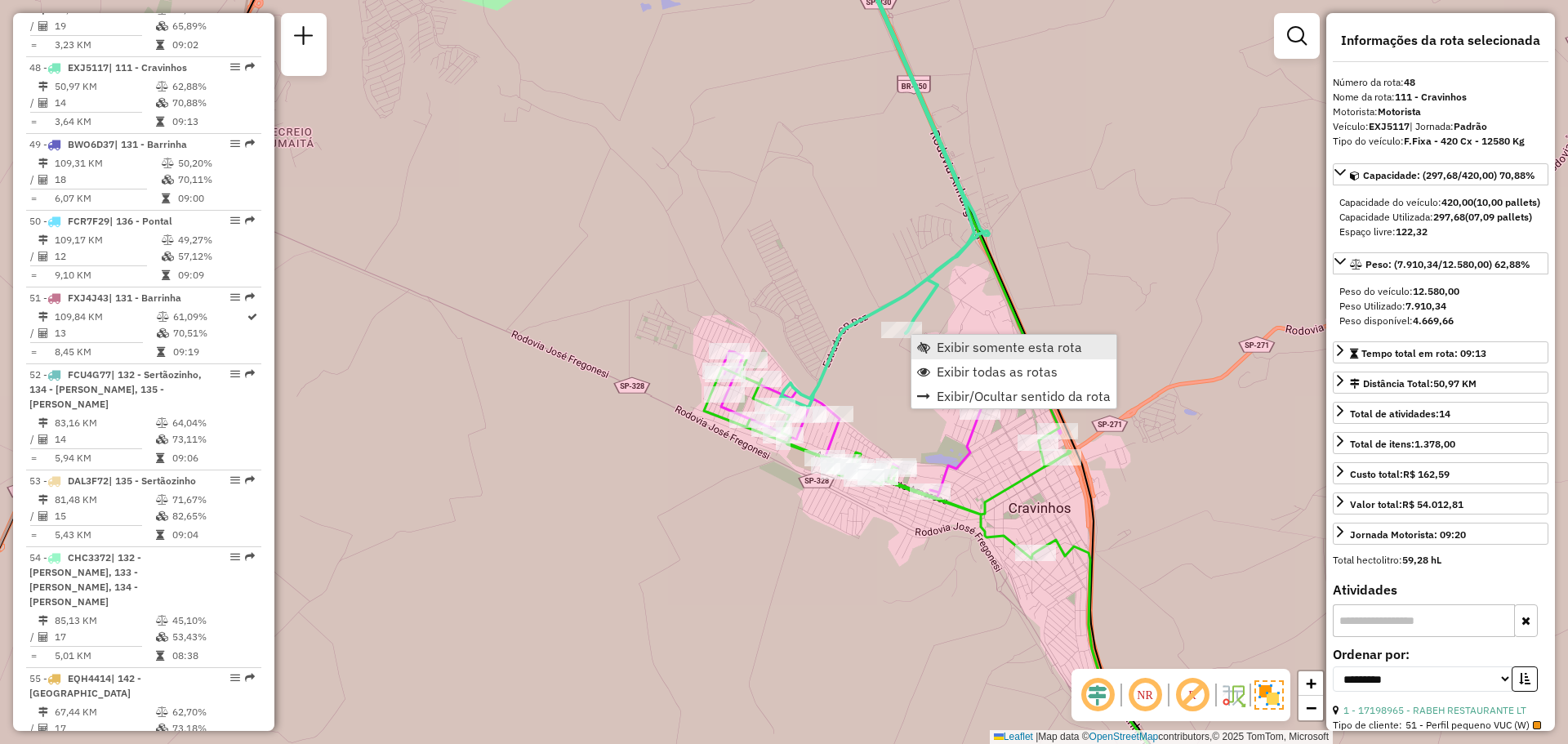
click at [988, 348] on span "Exibir somente esta rota" at bounding box center [1009, 347] width 145 height 13
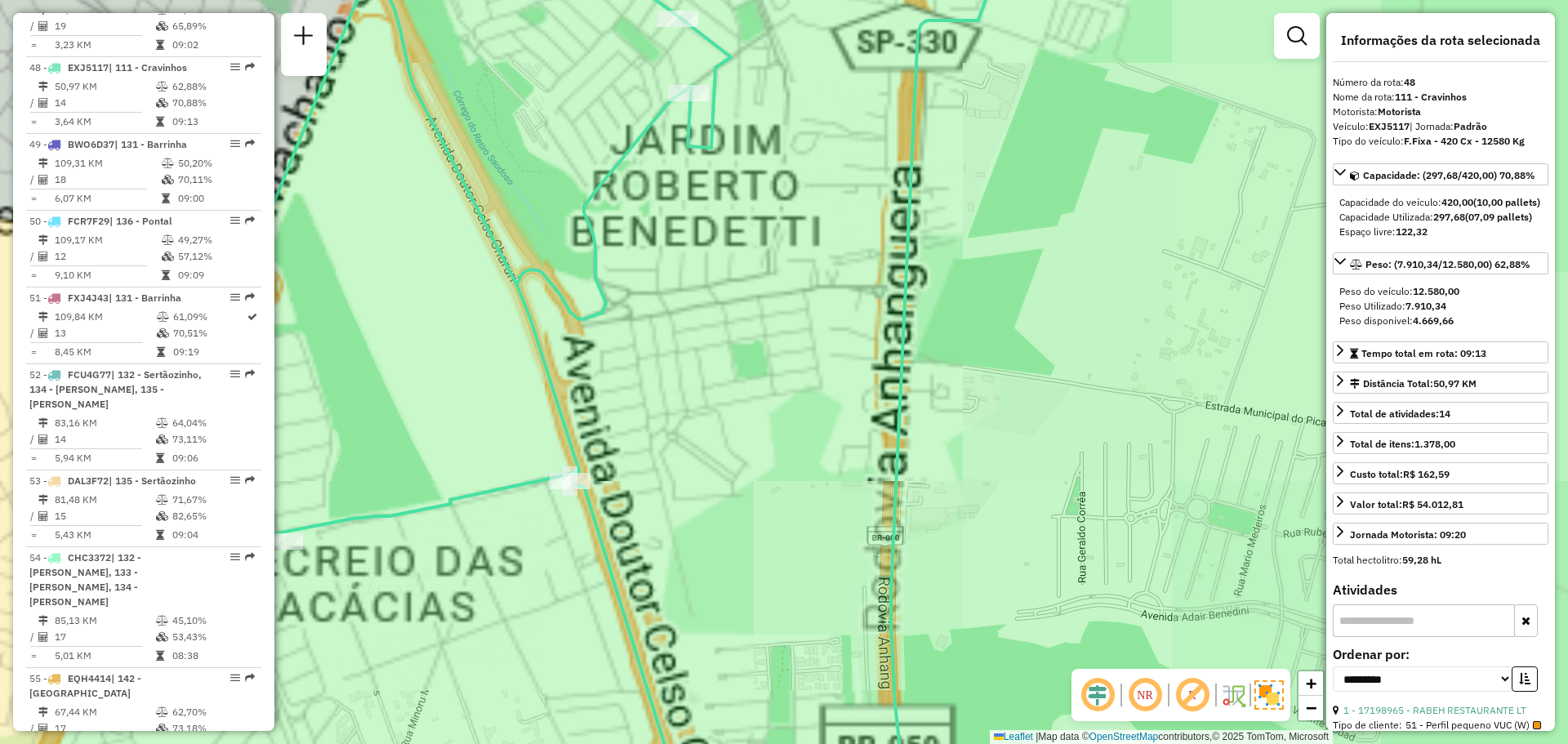
drag, startPoint x: 793, startPoint y: 138, endPoint x: 839, endPoint y: 360, distance: 226.8
click at [836, 363] on div "Janela de atendimento Grade de atendimento Capacidade Transportadoras Veículos …" at bounding box center [784, 372] width 1568 height 744
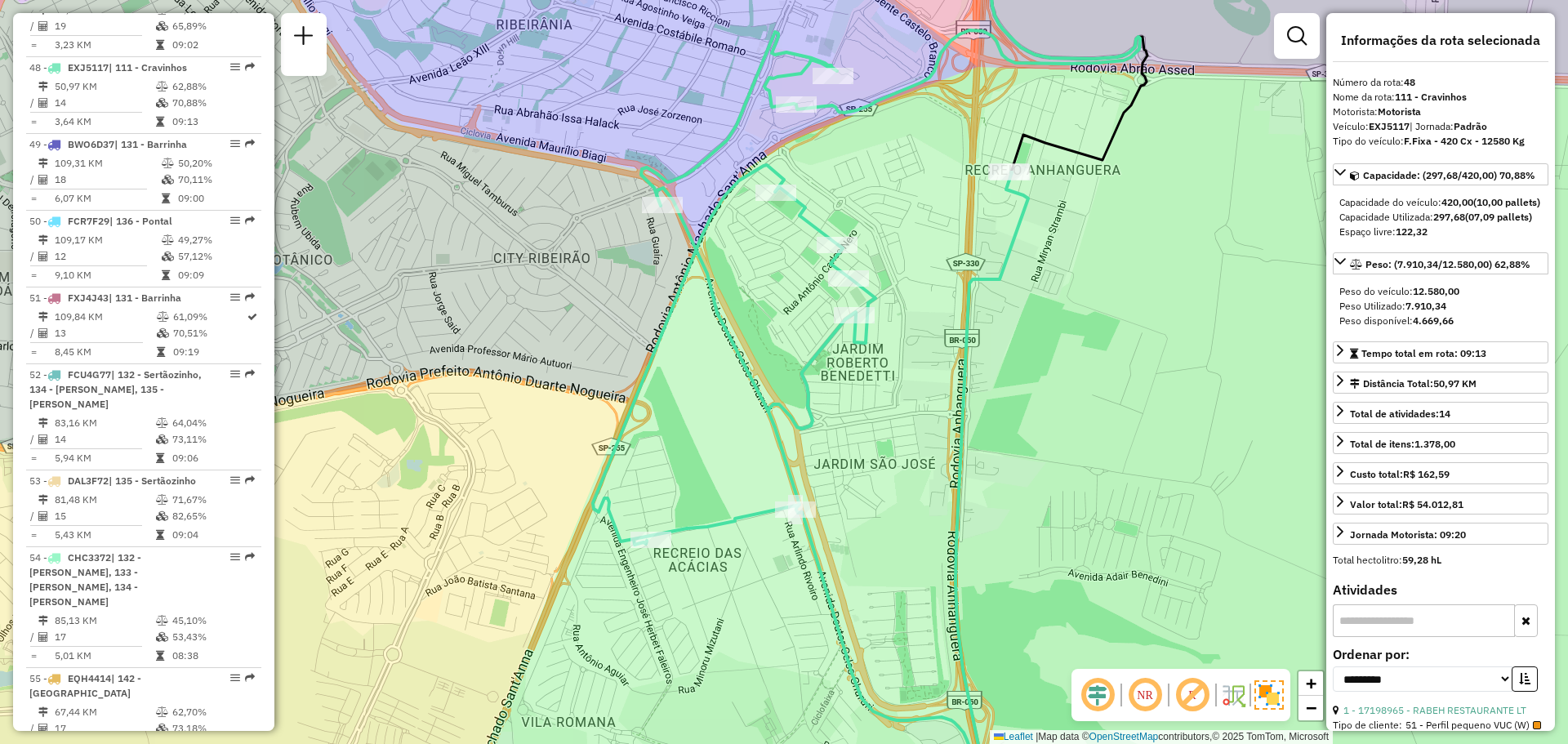
drag, startPoint x: 811, startPoint y: 453, endPoint x: 876, endPoint y: 384, distance: 94.8
click at [876, 384] on div "Janela de atendimento Grade de atendimento Capacidade Transportadoras Veículos …" at bounding box center [784, 372] width 1568 height 744
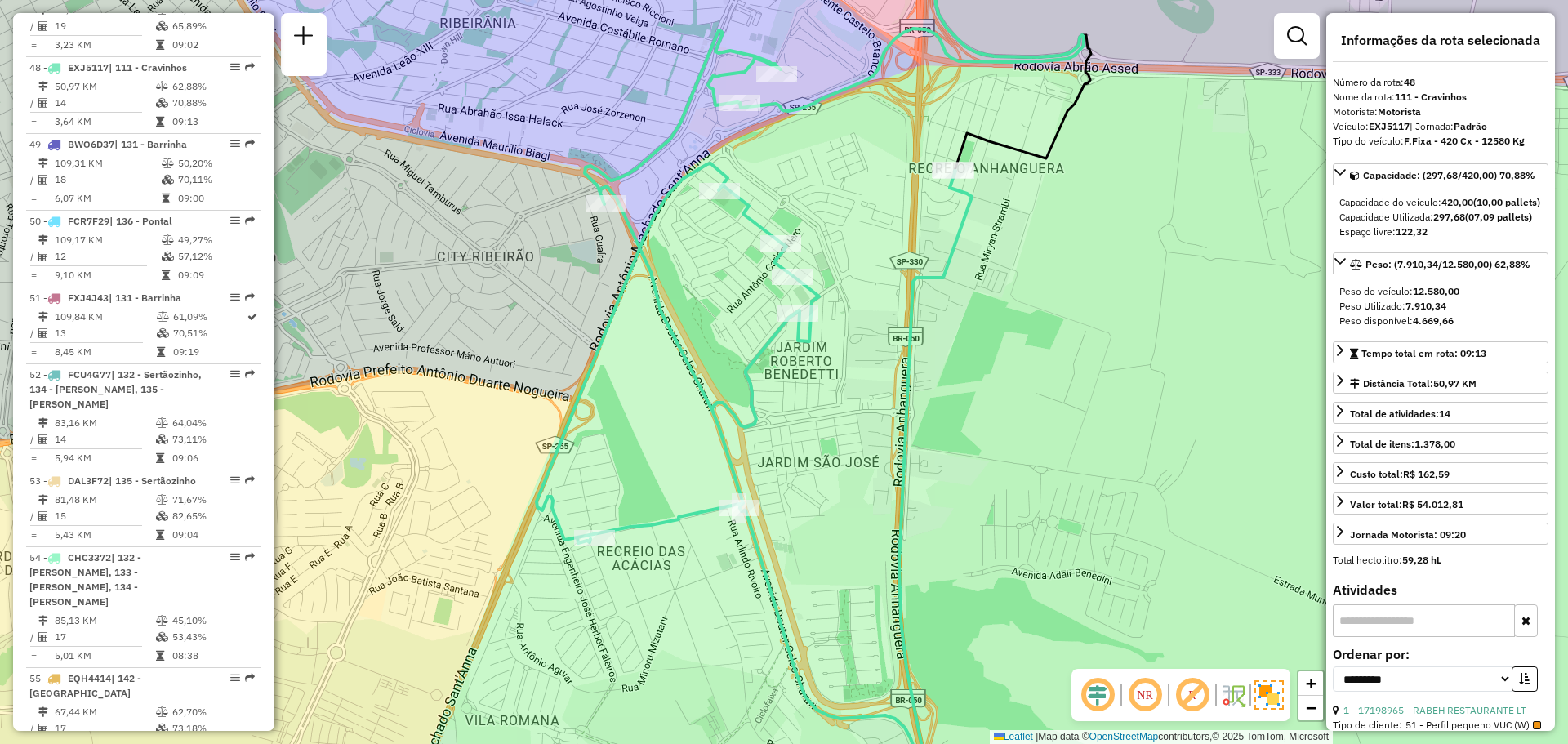
drag, startPoint x: 680, startPoint y: 595, endPoint x: 606, endPoint y: 620, distance: 78.3
click at [598, 661] on div "Janela de atendimento Grade de atendimento Capacidade Transportadoras Veículos …" at bounding box center [784, 372] width 1568 height 744
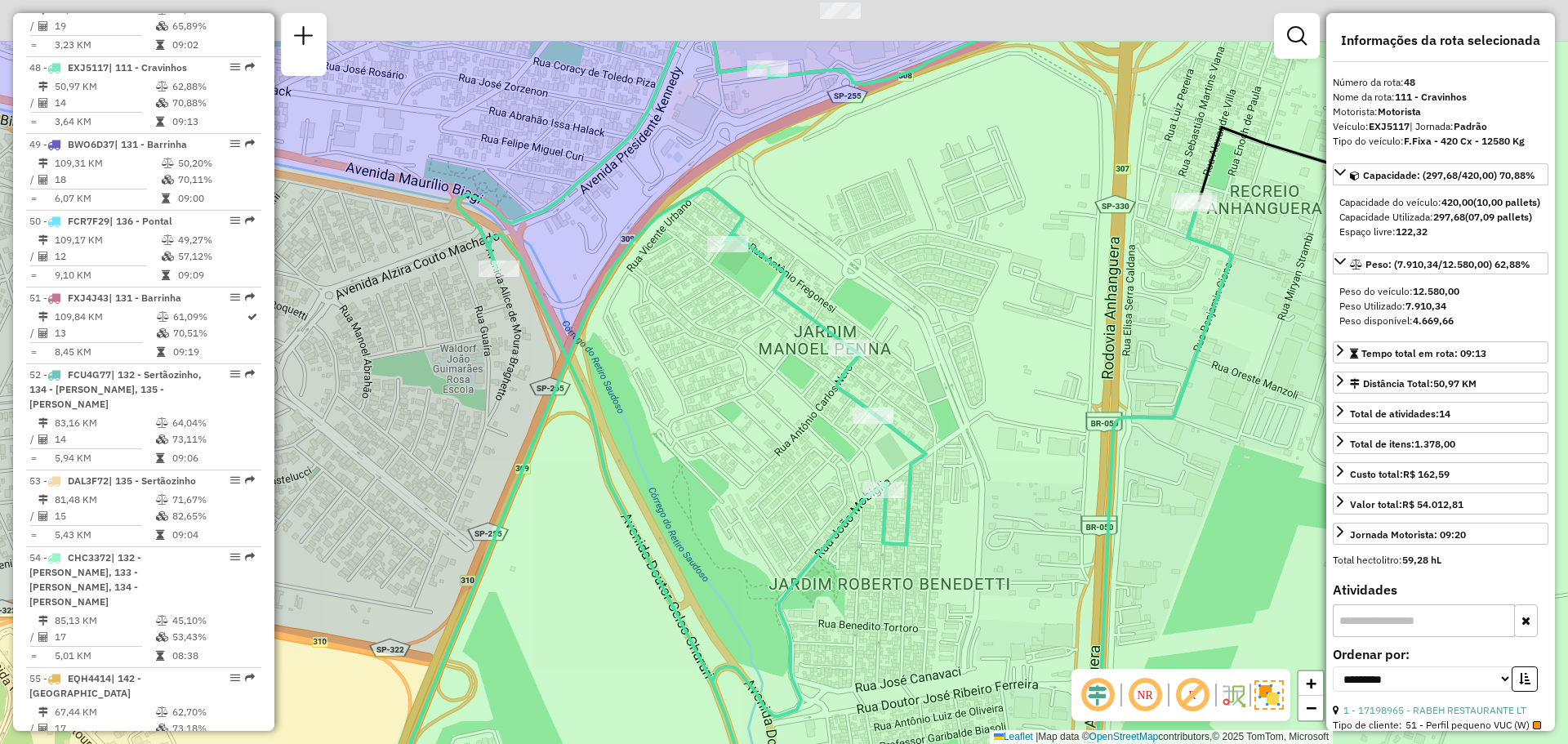
drag, startPoint x: 684, startPoint y: 244, endPoint x: 688, endPoint y: 359, distance: 115.2
click at [688, 359] on div "Janela de atendimento Grade de atendimento Capacidade Transportadoras Veículos …" at bounding box center [784, 372] width 1568 height 744
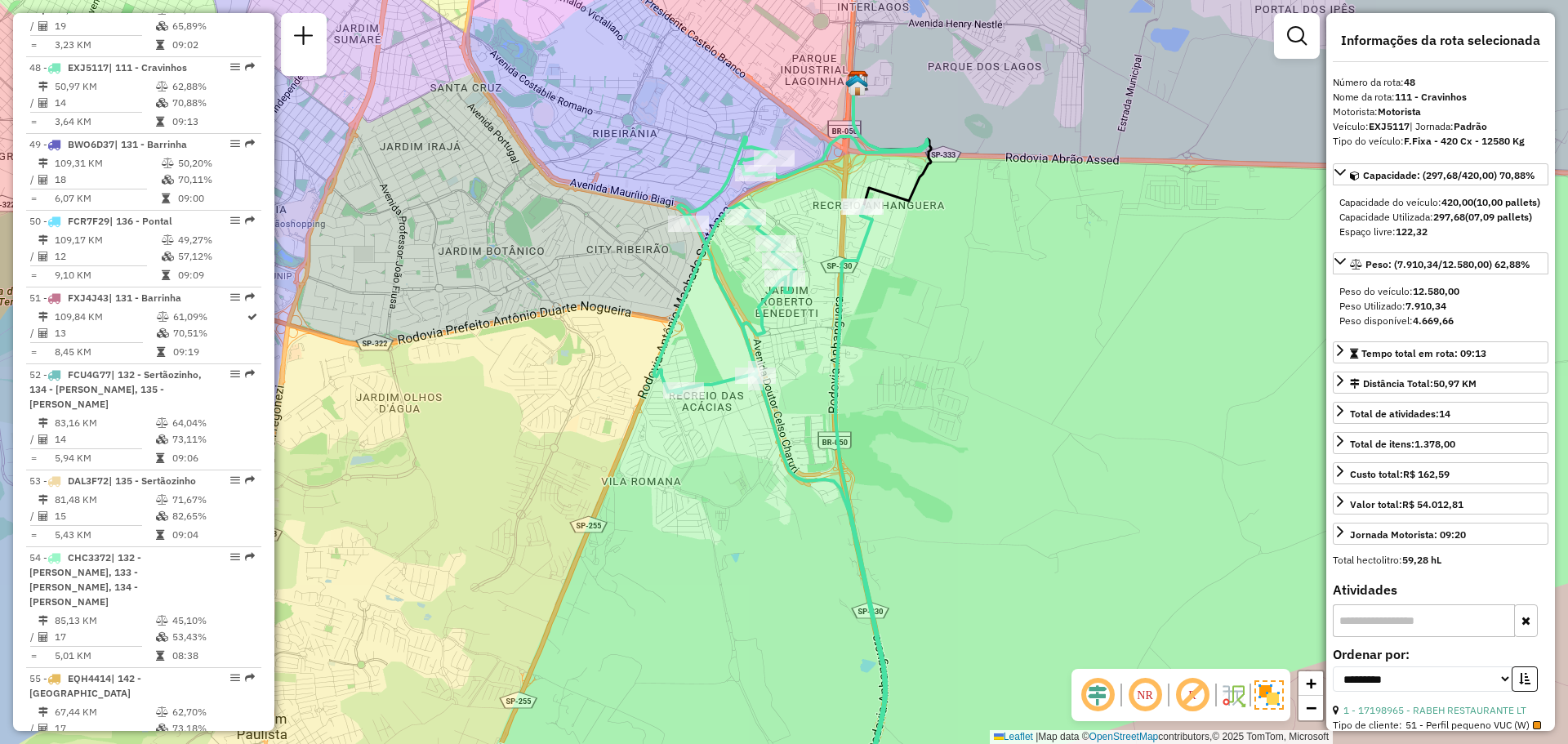
drag, startPoint x: 930, startPoint y: 368, endPoint x: 929, endPoint y: 292, distance: 76.0
click at [930, 292] on div "Janela de atendimento Grade de atendimento Capacidade Transportadoras Veículos …" at bounding box center [784, 372] width 1568 height 744
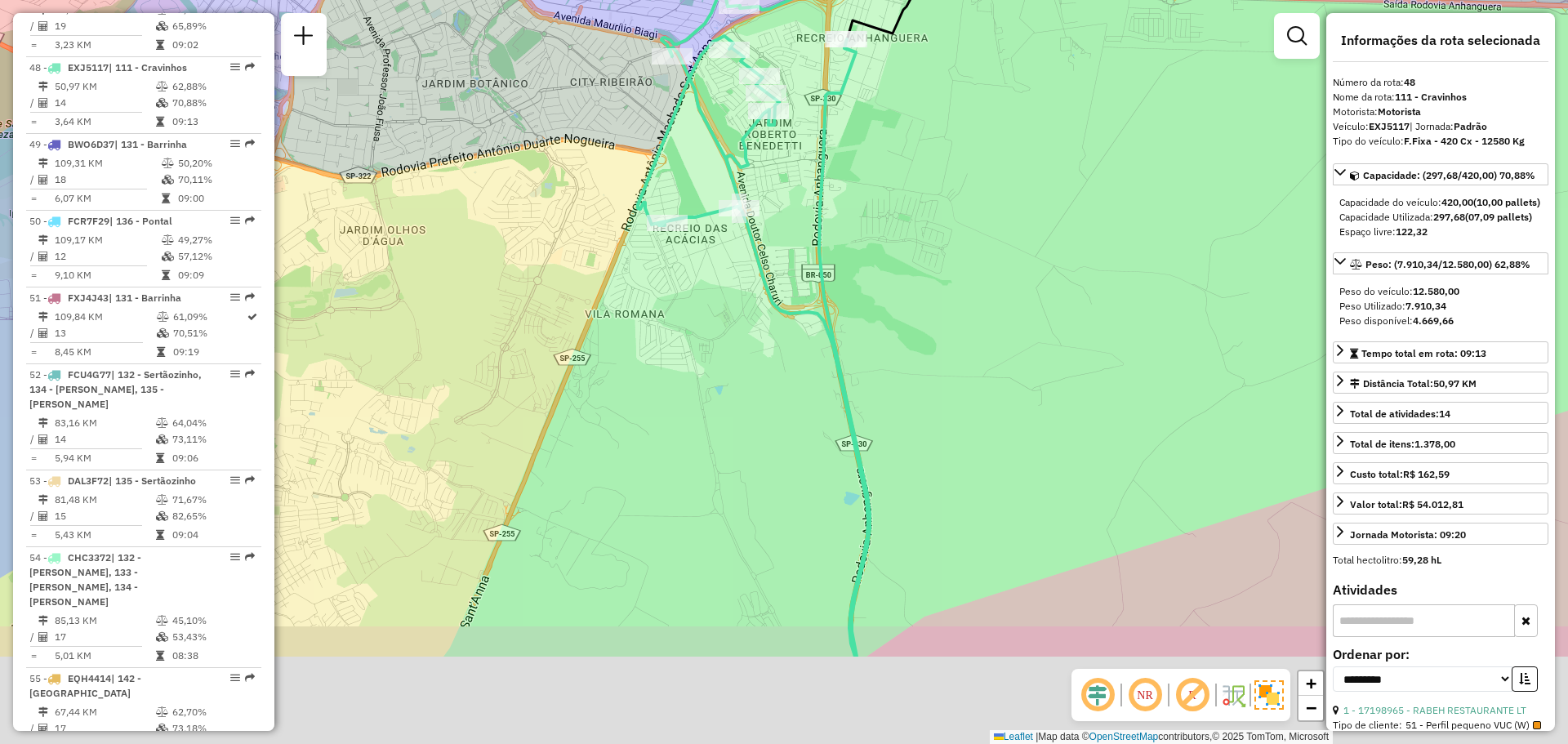
drag, startPoint x: 930, startPoint y: 341, endPoint x: 917, endPoint y: 190, distance: 152.4
click at [912, 172] on div "Janela de atendimento Grade de atendimento Capacidade Transportadoras Veículos …" at bounding box center [784, 372] width 1568 height 744
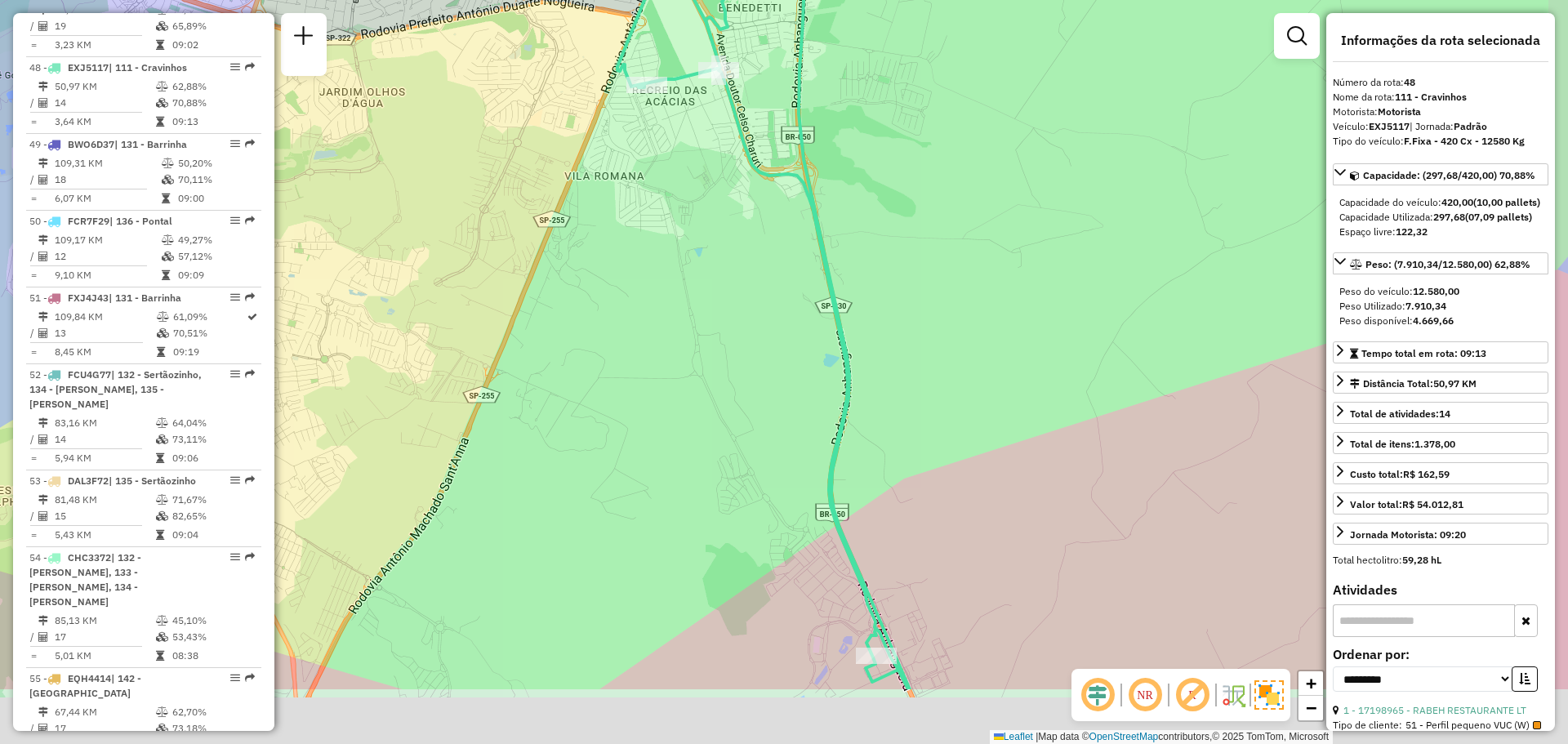
drag, startPoint x: 903, startPoint y: 223, endPoint x: 890, endPoint y: 170, distance: 54.7
click at [890, 170] on div "Janela de atendimento Grade de atendimento Capacidade Transportadoras Veículos …" at bounding box center [784, 372] width 1568 height 744
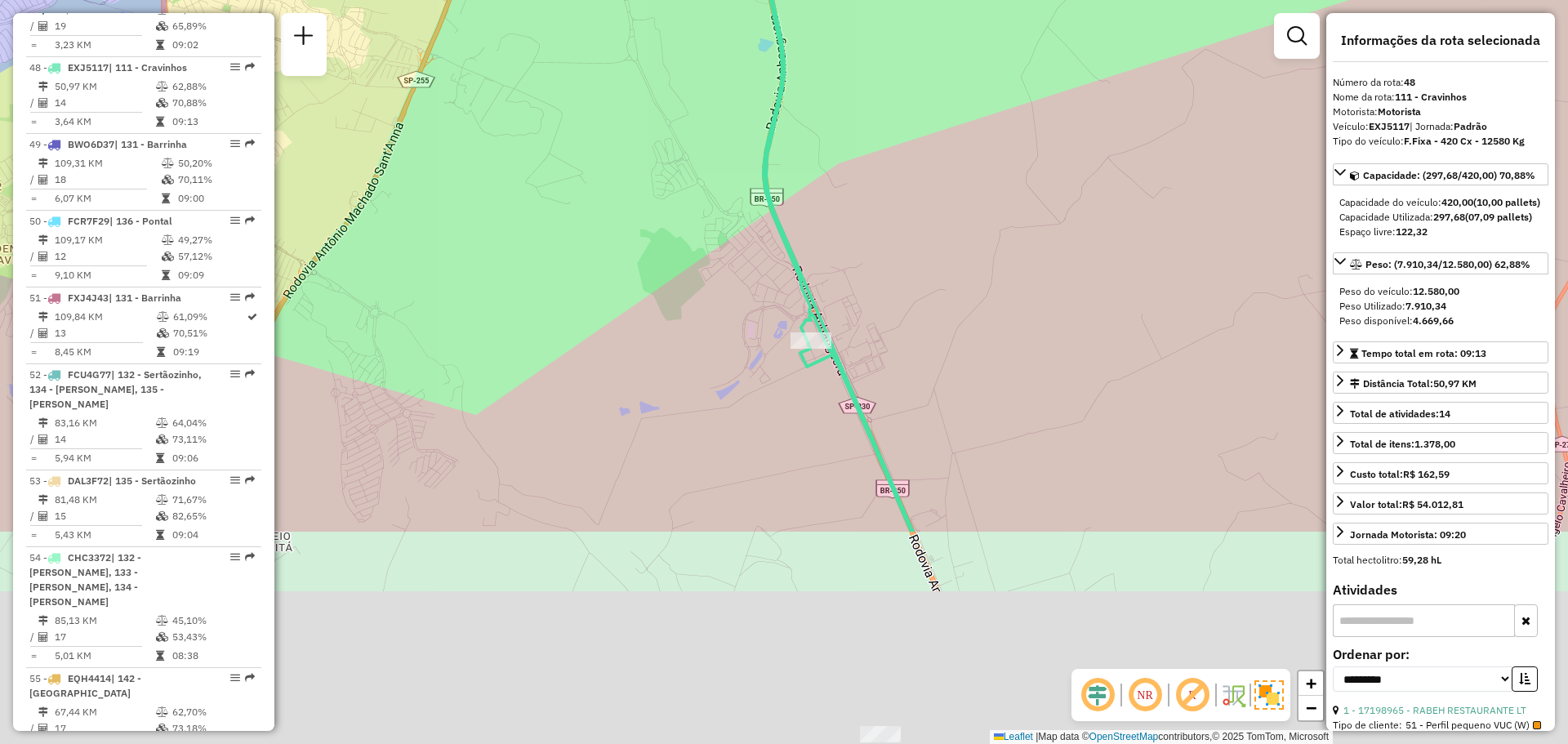
drag, startPoint x: 906, startPoint y: 390, endPoint x: 846, endPoint y: 70, distance: 324.9
click at [846, 70] on div "Janela de atendimento Grade de atendimento Capacidade Transportadoras Veículos …" at bounding box center [784, 372] width 1568 height 744
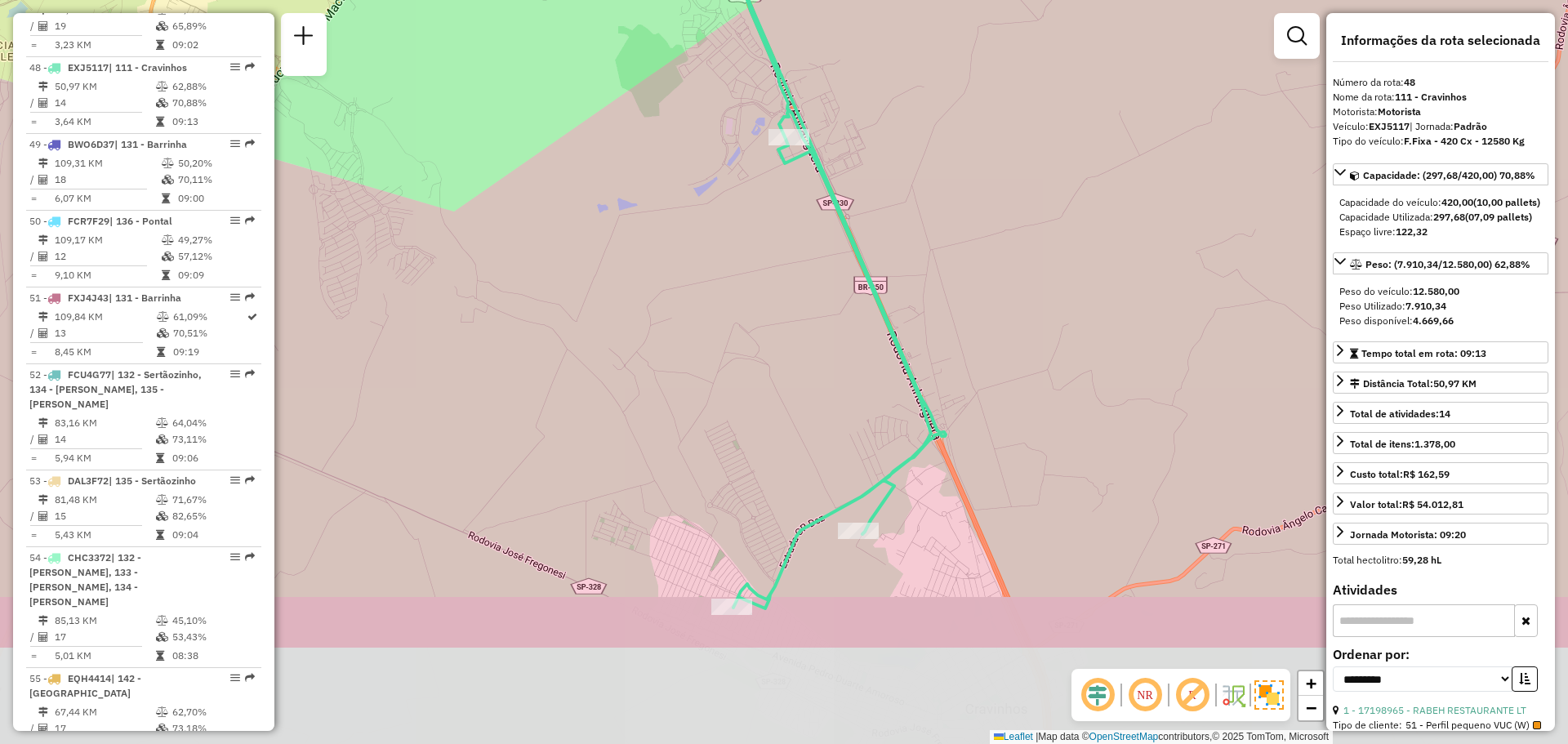
drag, startPoint x: 881, startPoint y: 323, endPoint x: 862, endPoint y: 148, distance: 175.9
click at [862, 148] on div "Janela de atendimento Grade de atendimento Capacidade Transportadoras Veículos …" at bounding box center [784, 372] width 1568 height 744
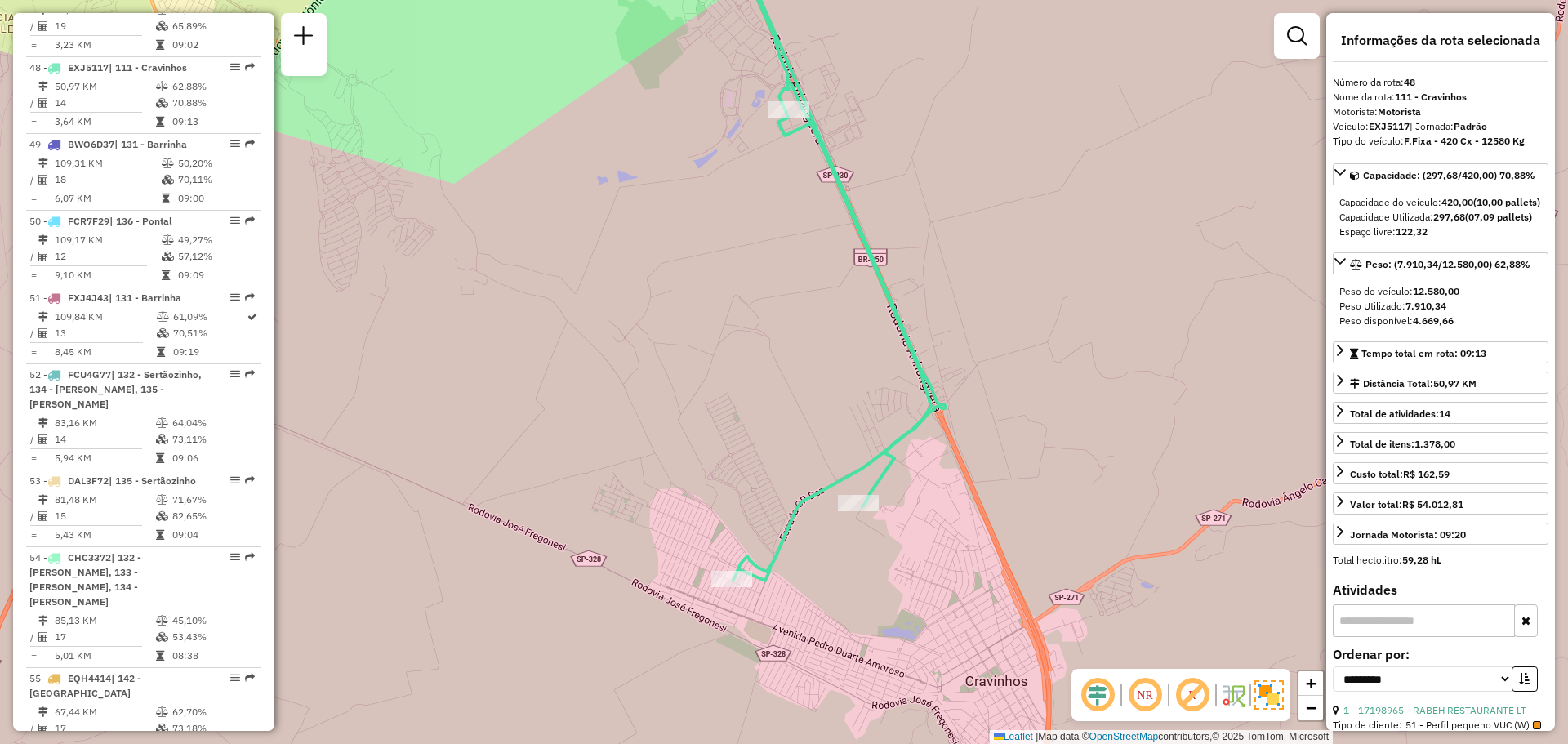
drag, startPoint x: 720, startPoint y: 649, endPoint x: 720, endPoint y: 625, distance: 23.7
click at [720, 625] on div "Janela de atendimento Grade de atendimento Capacidade Transportadoras Veículos …" at bounding box center [784, 372] width 1568 height 744
